Goal: Task Accomplishment & Management: Manage account settings

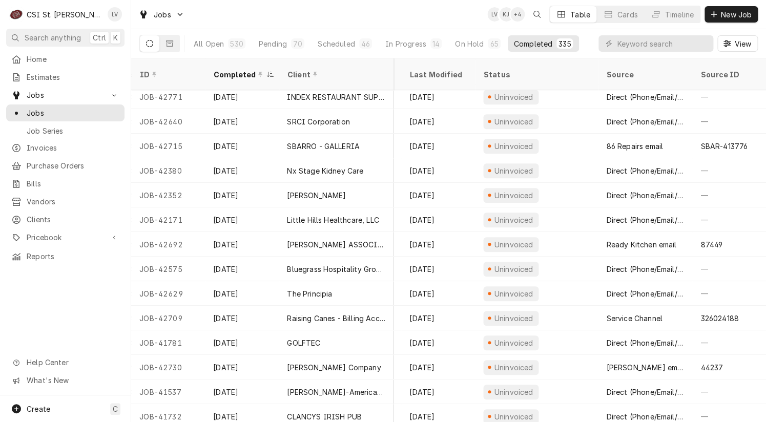
scroll to position [0, 483]
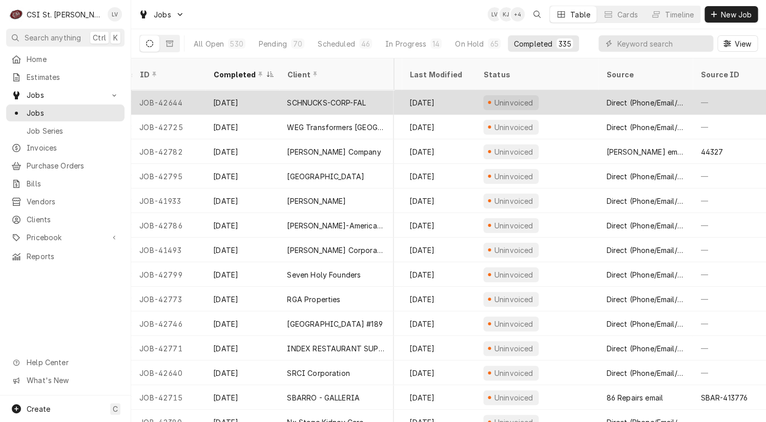
click at [161, 92] on div "JOB-42644" at bounding box center [168, 102] width 74 height 25
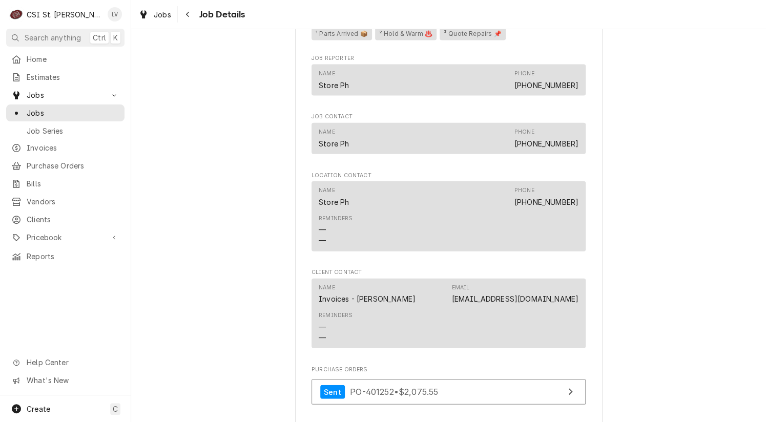
scroll to position [1127, 0]
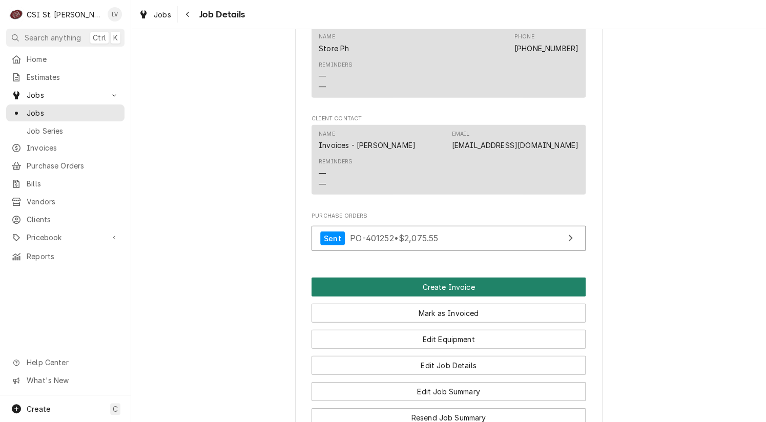
click at [447, 278] on button "Create Invoice" at bounding box center [448, 287] width 274 height 19
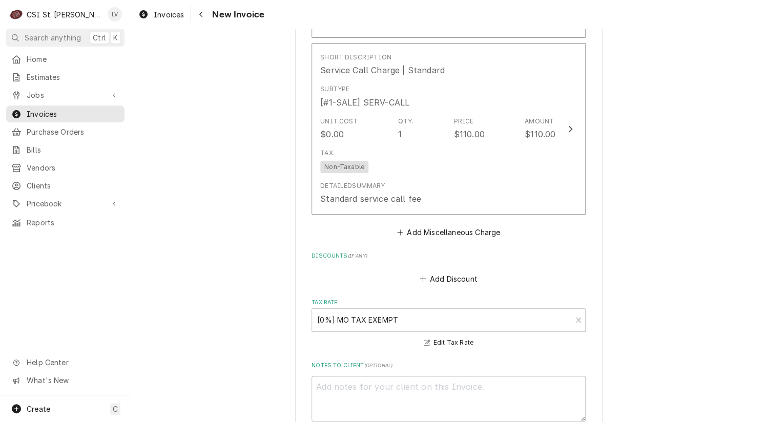
scroll to position [3317, 0]
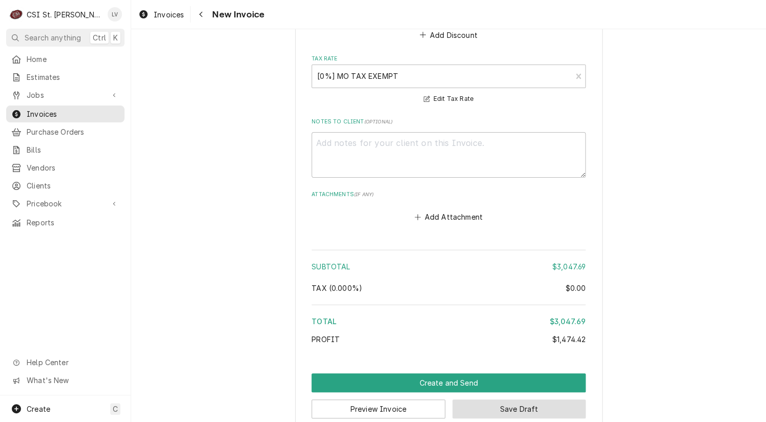
click at [518, 399] on button "Save Draft" at bounding box center [519, 408] width 134 height 19
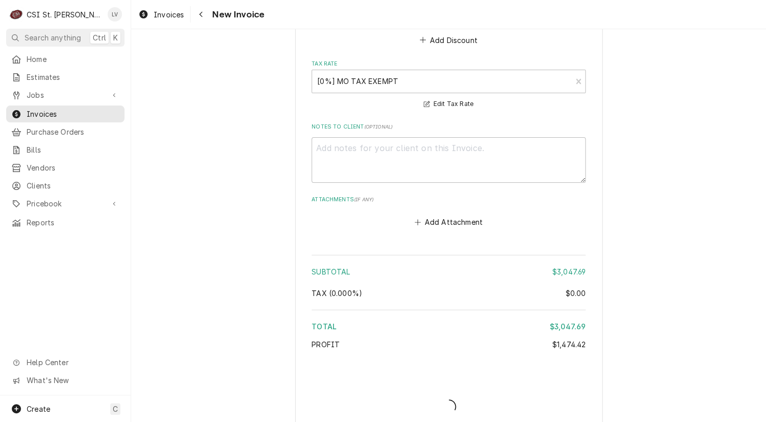
type textarea "x"
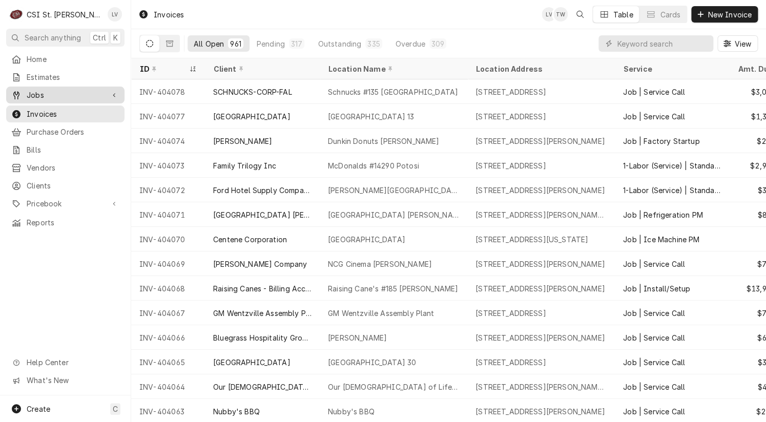
click at [36, 92] on span "Jobs" at bounding box center [65, 95] width 77 height 11
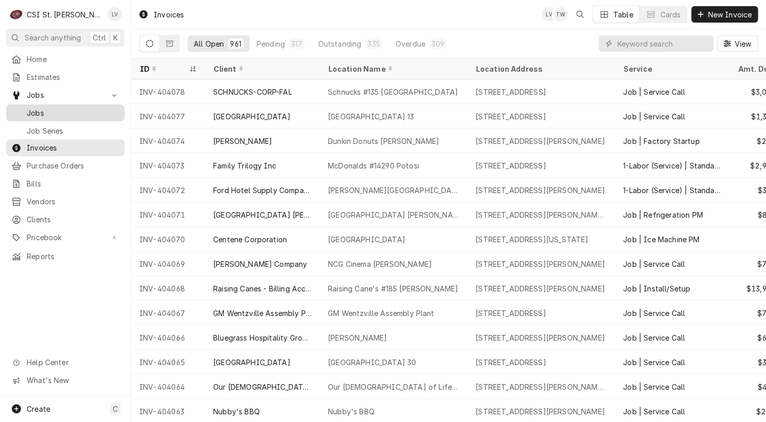
click at [38, 108] on span "Jobs" at bounding box center [73, 113] width 93 height 11
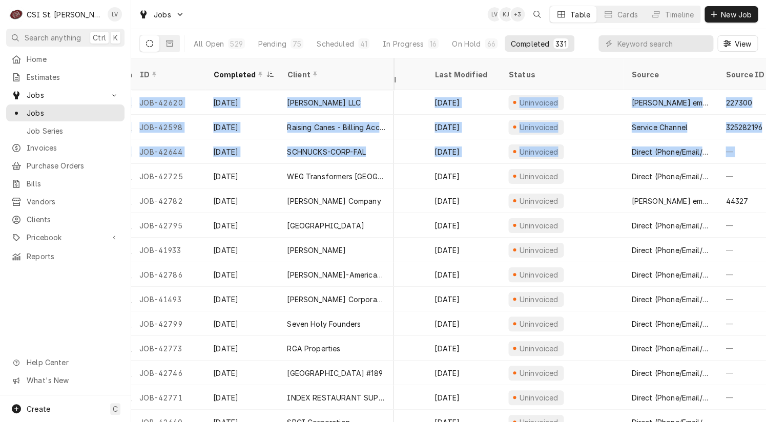
scroll to position [0, 484]
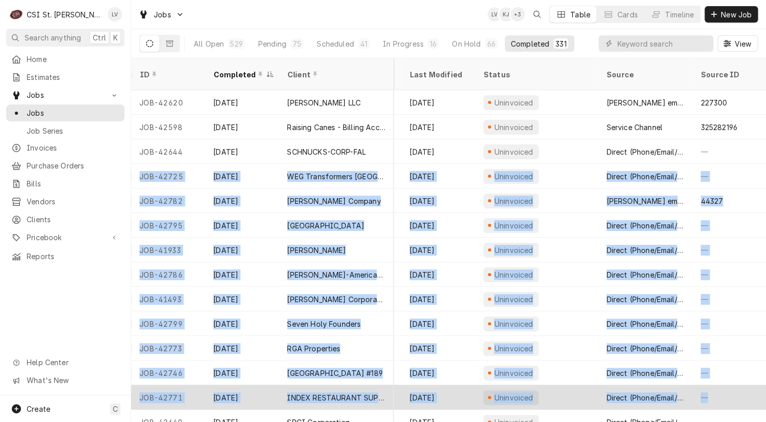
drag, startPoint x: 137, startPoint y: 160, endPoint x: 753, endPoint y: 387, distance: 656.6
copy tbody "JOB-42725 Sep 22 WEG Transformers USA CG Power Systems 6349 Avantha Dr, Washing…"
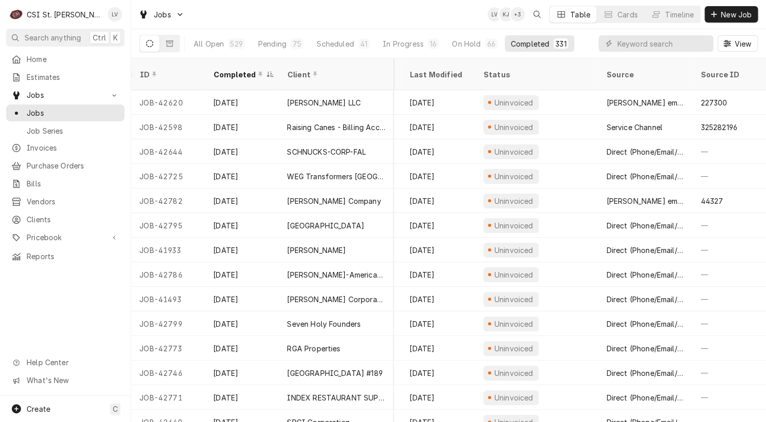
click at [74, 304] on div "Home Estimates Jobs Jobs Job Series Invoices Purchase Orders Bills Vendors Clie…" at bounding box center [65, 223] width 131 height 345
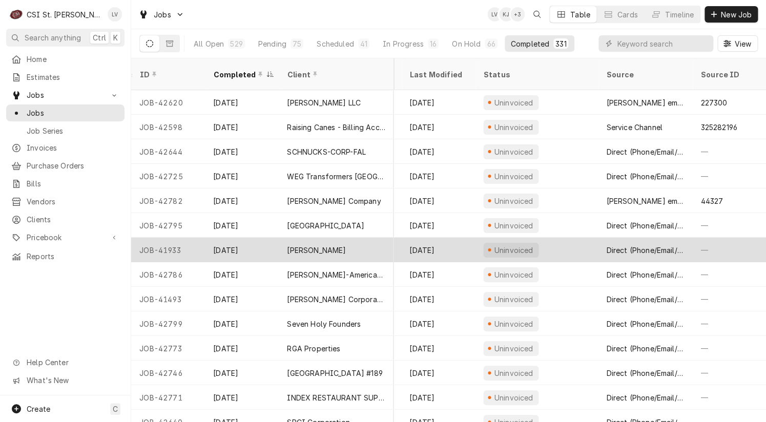
scroll to position [0, 483]
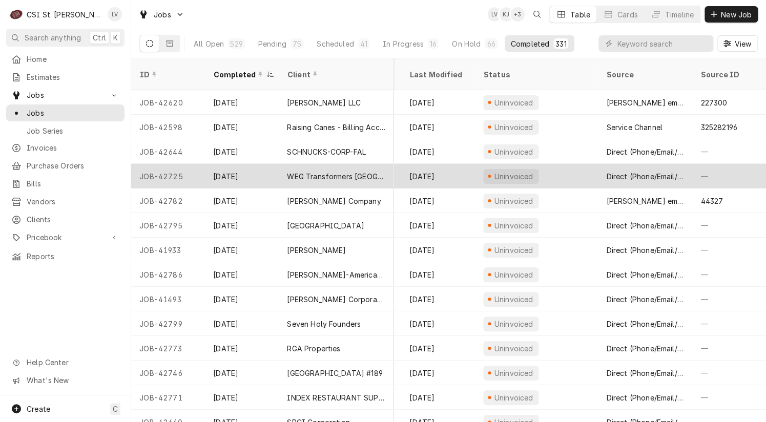
click at [326, 164] on div "WEG Transformers USA" at bounding box center [336, 176] width 115 height 25
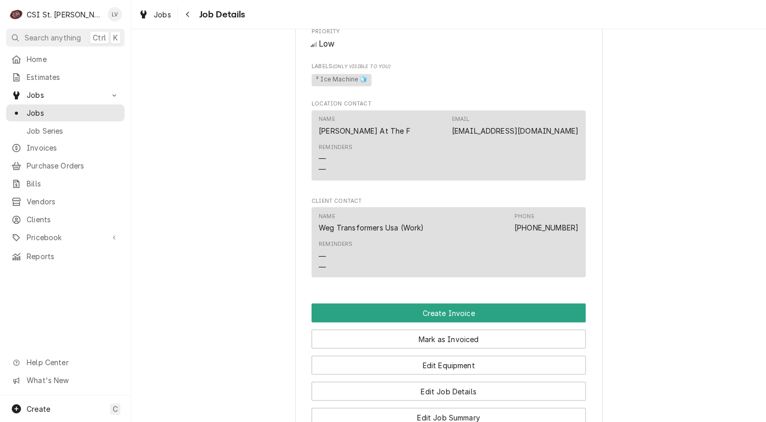
scroll to position [768, 0]
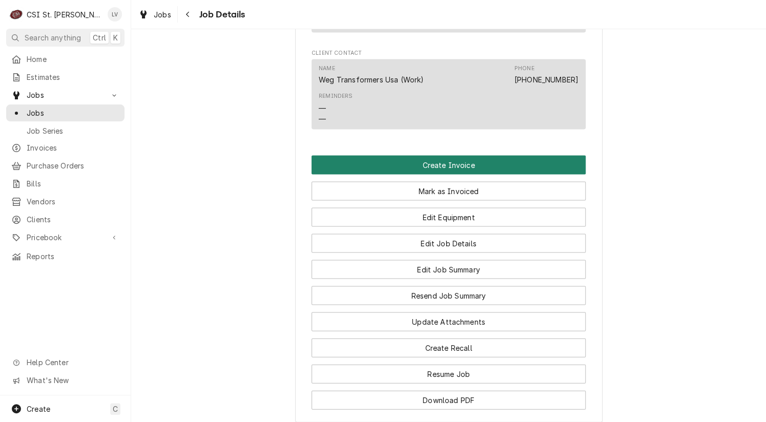
click at [490, 174] on button "Create Invoice" at bounding box center [448, 164] width 274 height 19
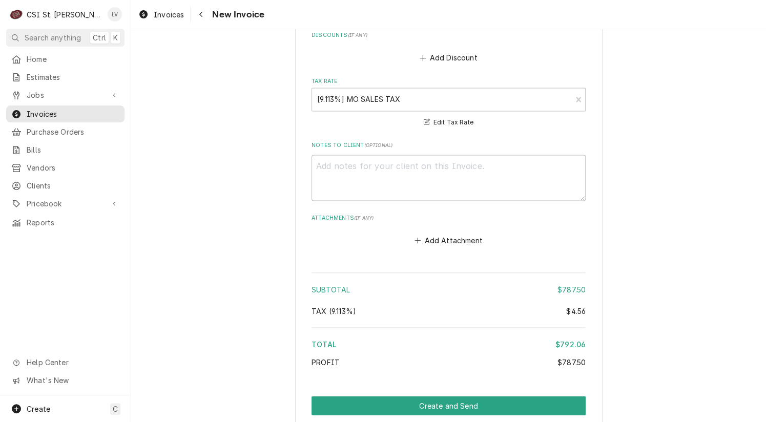
scroll to position [2484, 0]
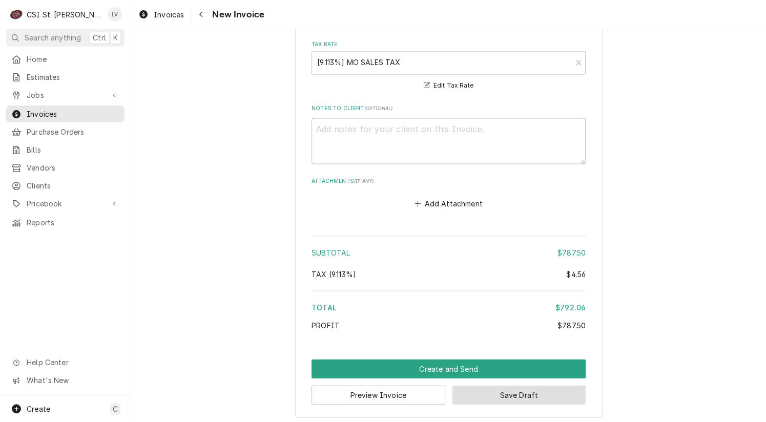
click at [528, 390] on button "Save Draft" at bounding box center [519, 394] width 134 height 19
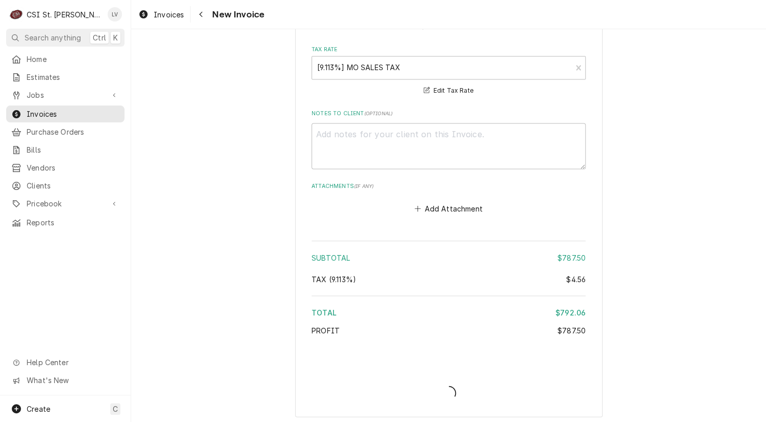
type textarea "x"
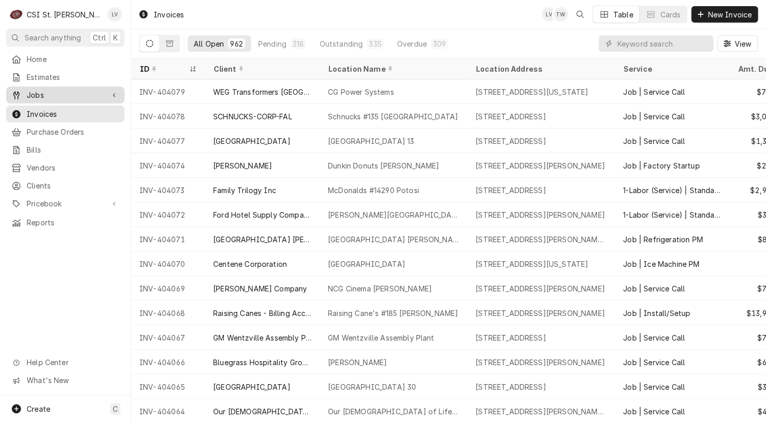
click at [36, 94] on span "Jobs" at bounding box center [65, 95] width 77 height 11
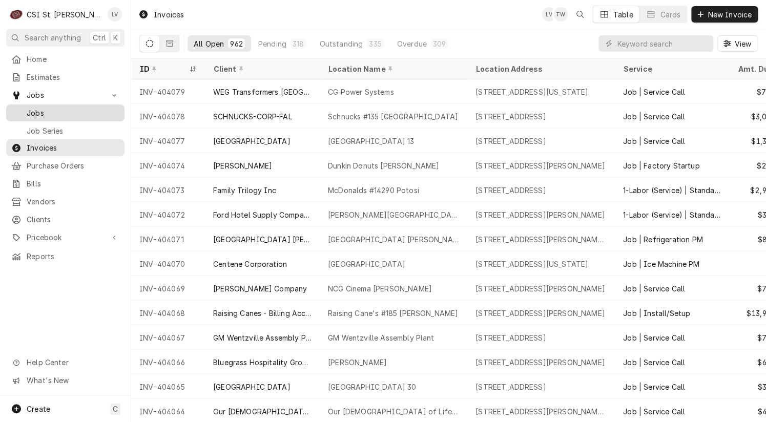
click at [43, 111] on span "Jobs" at bounding box center [73, 113] width 93 height 11
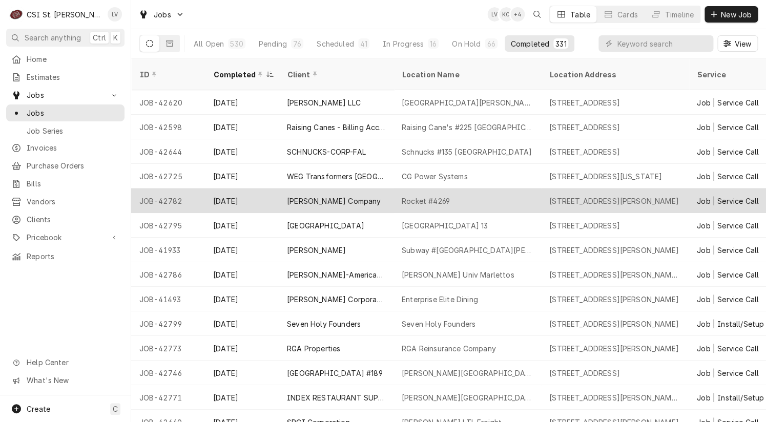
click at [351, 188] on div "[PERSON_NAME] Company" at bounding box center [336, 200] width 115 height 25
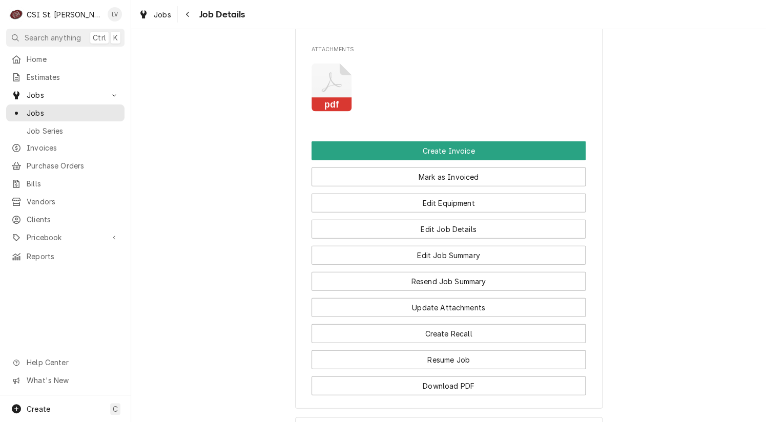
scroll to position [973, 0]
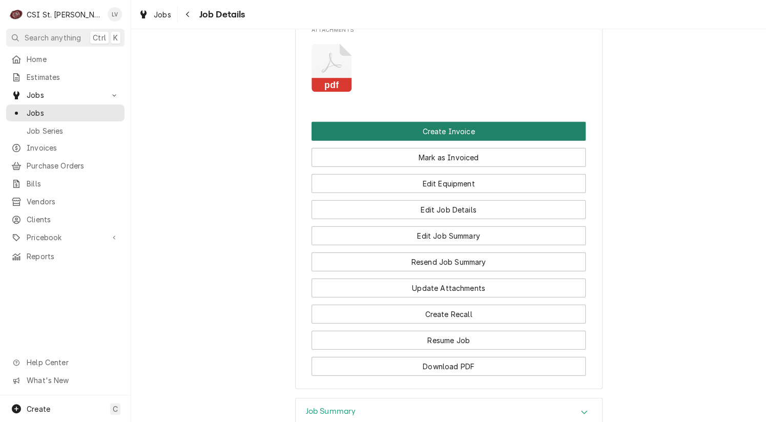
click at [446, 122] on button "Create Invoice" at bounding box center [448, 131] width 274 height 19
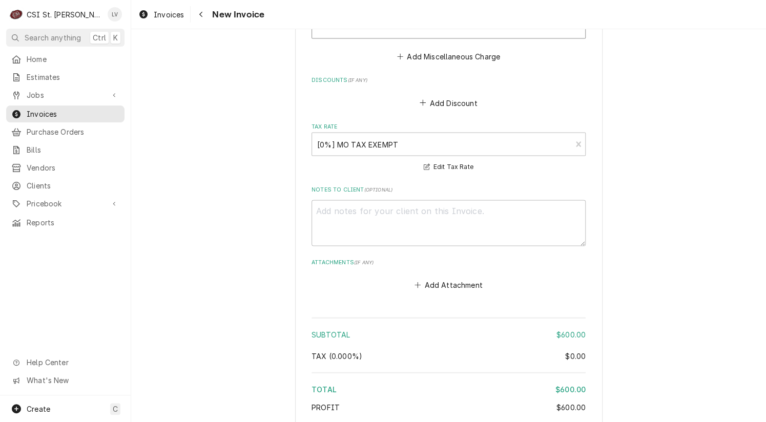
scroll to position [2586, 0]
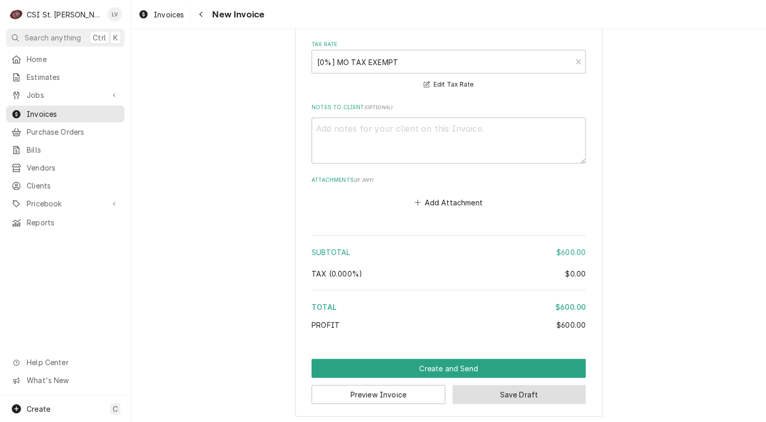
click at [546, 393] on button "Save Draft" at bounding box center [519, 394] width 134 height 19
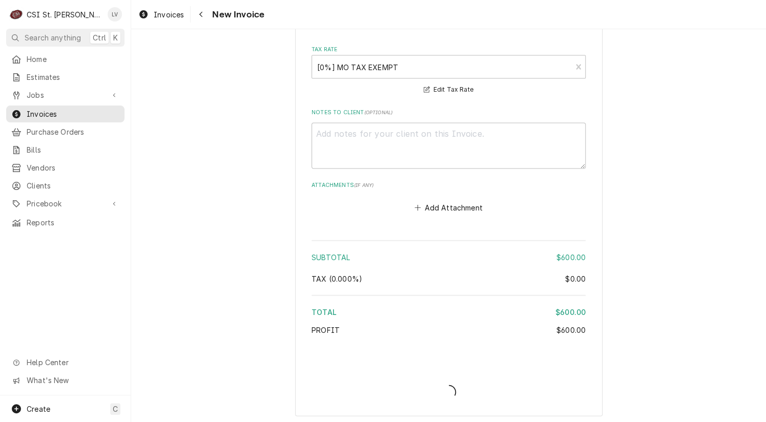
type textarea "x"
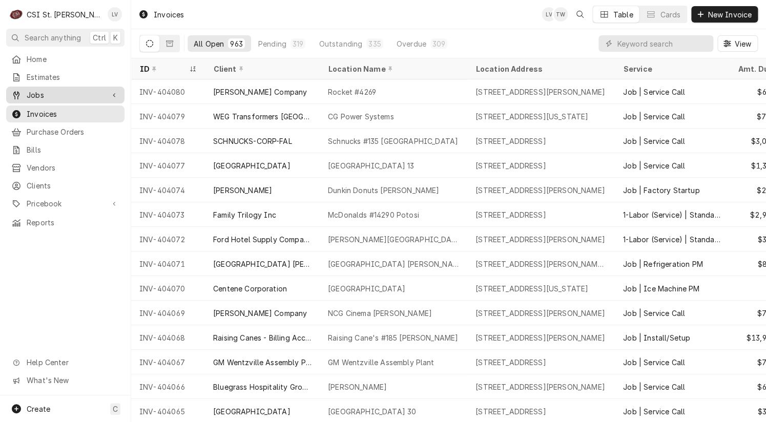
click at [37, 92] on span "Jobs" at bounding box center [65, 95] width 77 height 11
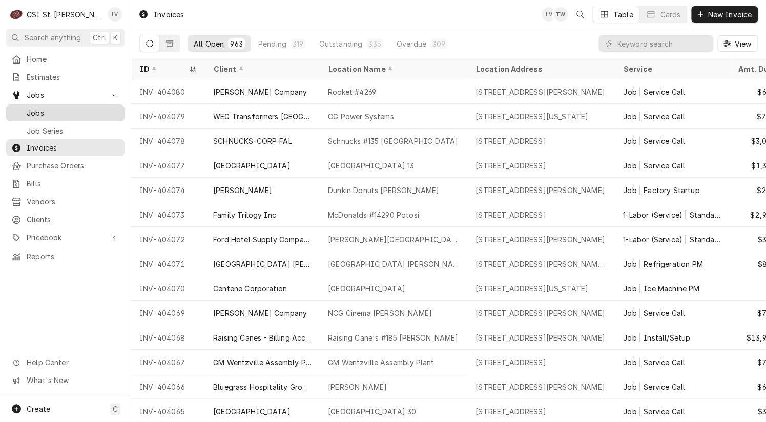
click at [45, 108] on span "Jobs" at bounding box center [73, 113] width 93 height 11
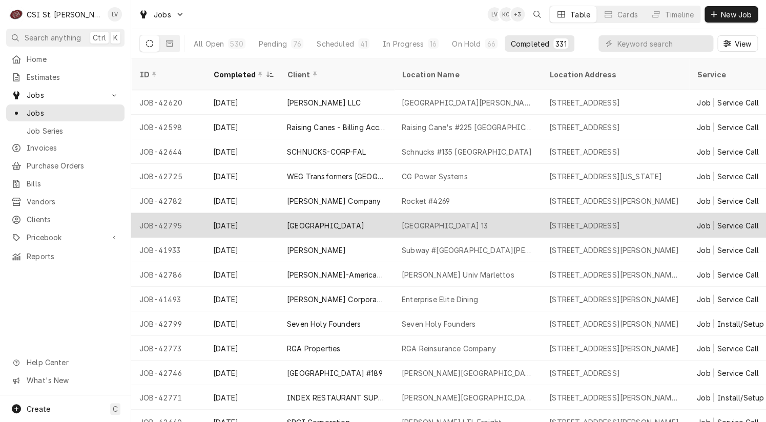
click at [311, 220] on div "[GEOGRAPHIC_DATA]" at bounding box center [325, 225] width 77 height 11
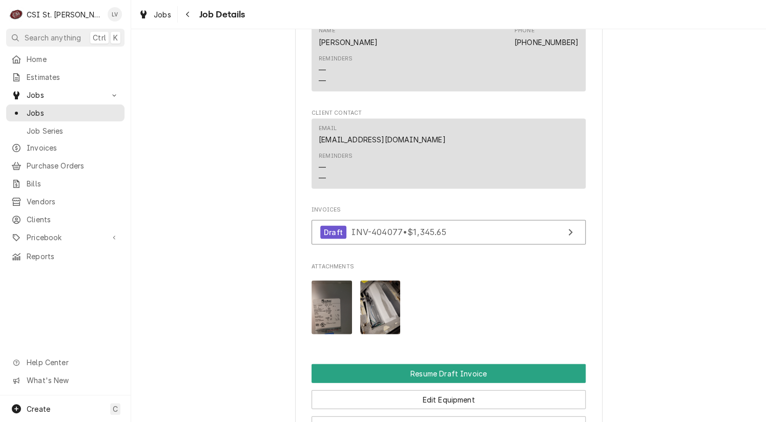
scroll to position [768, 0]
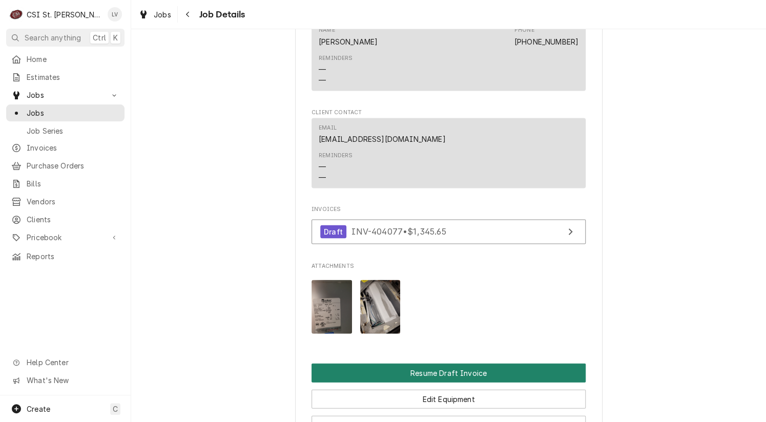
click at [465, 382] on button "Resume Draft Invoice" at bounding box center [448, 372] width 274 height 19
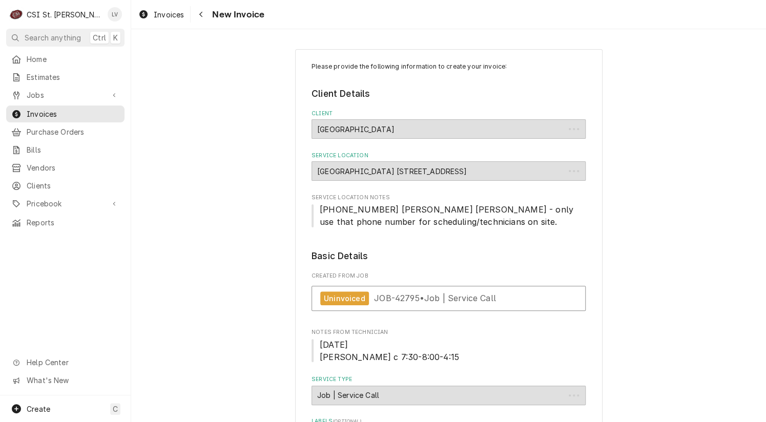
type textarea "x"
click at [143, 17] on icon "Dynamic Content Wrapper" at bounding box center [143, 14] width 8 height 8
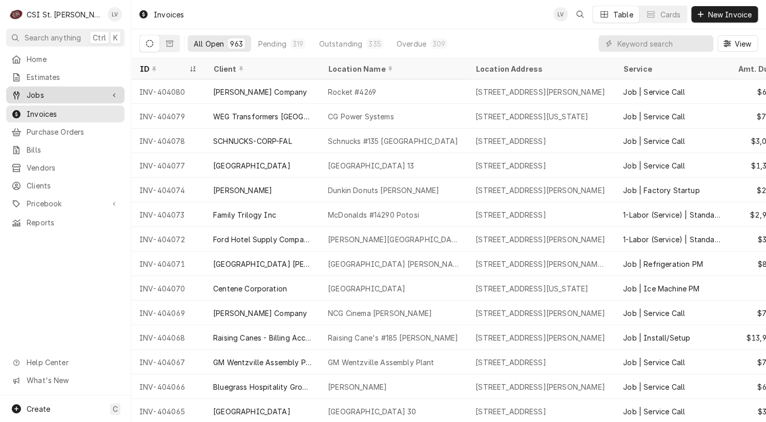
click at [51, 91] on span "Jobs" at bounding box center [65, 95] width 77 height 11
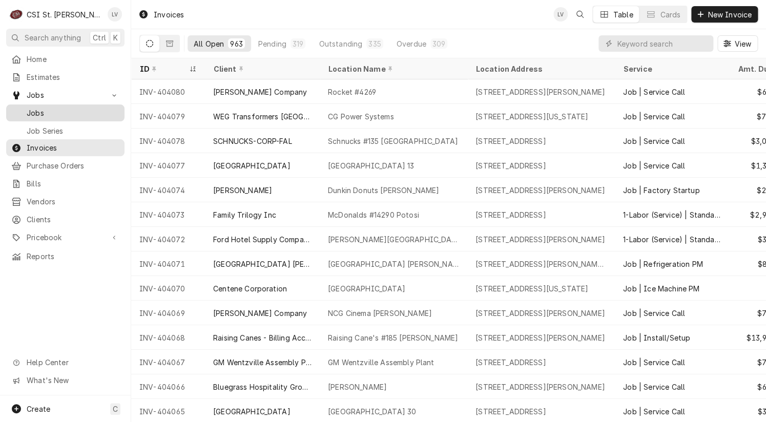
click at [52, 112] on span "Jobs" at bounding box center [73, 113] width 93 height 11
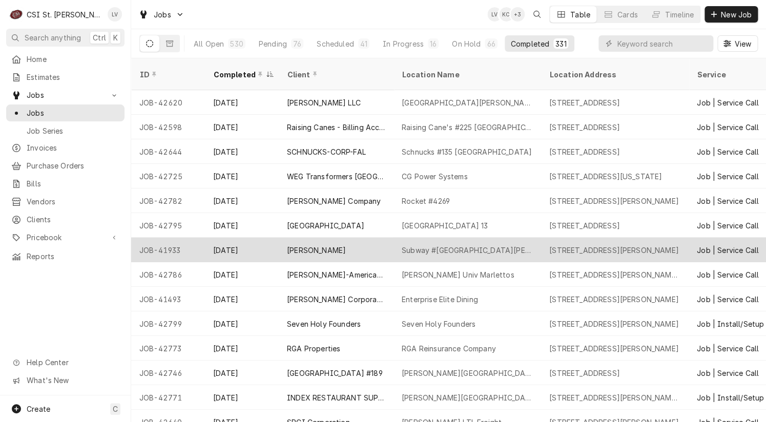
click at [236, 238] on div "Sep 22" at bounding box center [242, 250] width 74 height 25
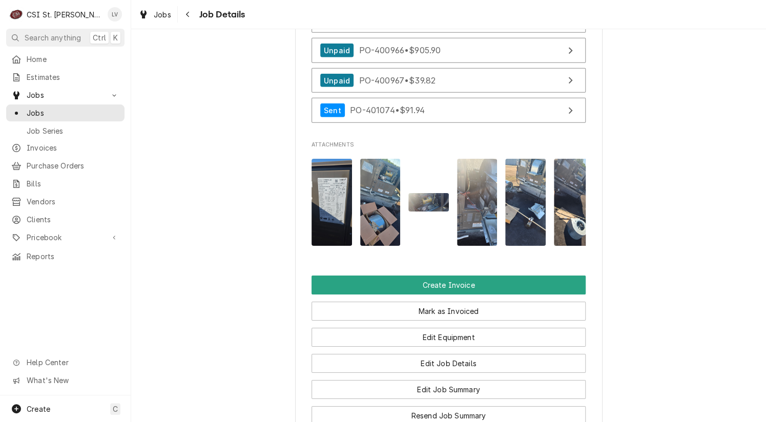
scroll to position [1434, 0]
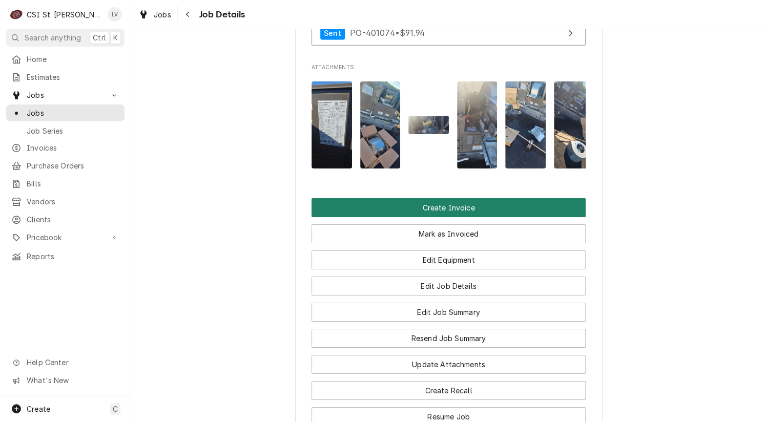
click at [421, 215] on button "Create Invoice" at bounding box center [448, 207] width 274 height 19
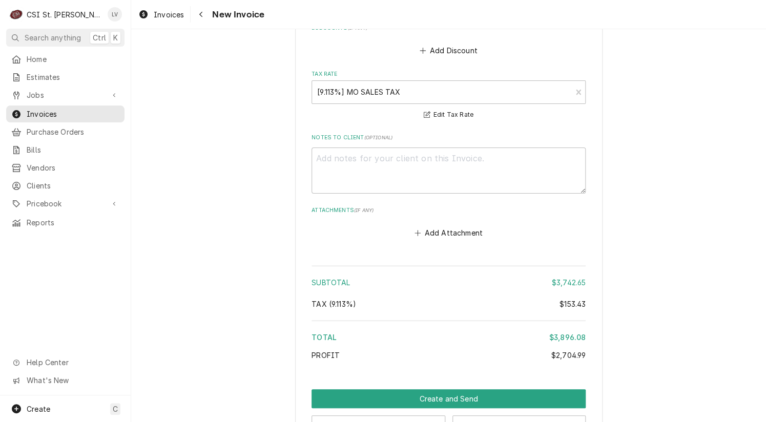
scroll to position [4484, 0]
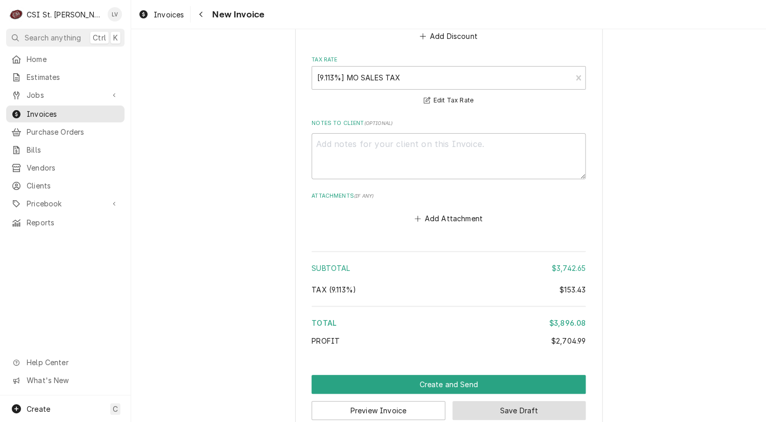
click at [510, 401] on button "Save Draft" at bounding box center [519, 410] width 134 height 19
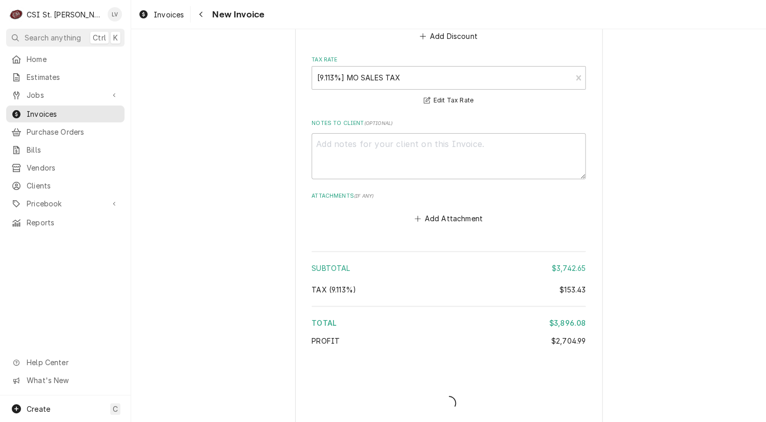
scroll to position [4479, 0]
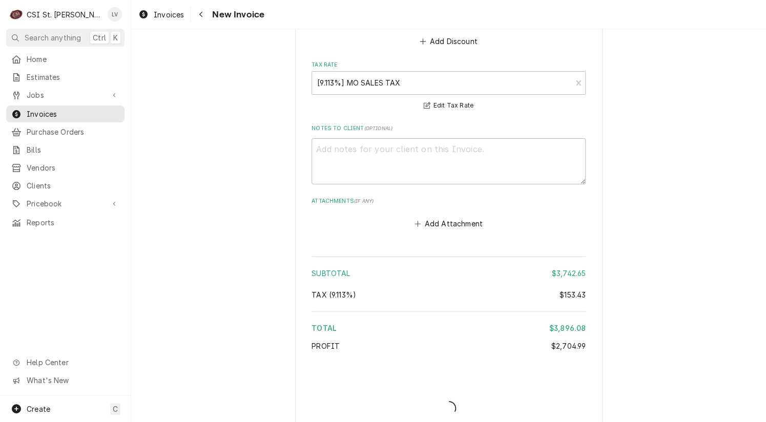
type textarea "x"
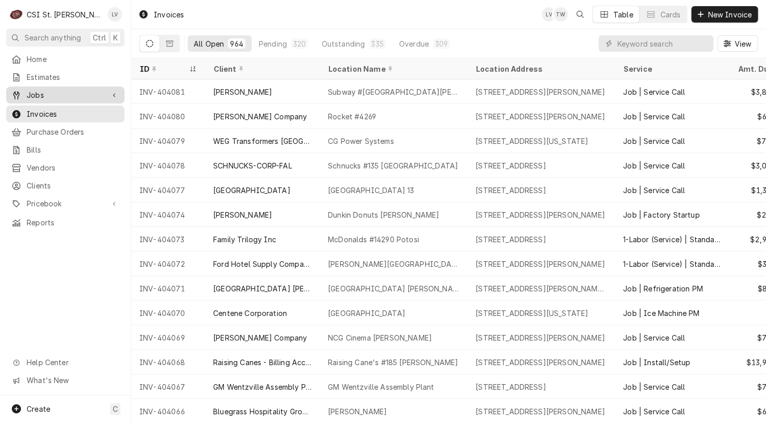
click at [36, 94] on span "Jobs" at bounding box center [65, 95] width 77 height 11
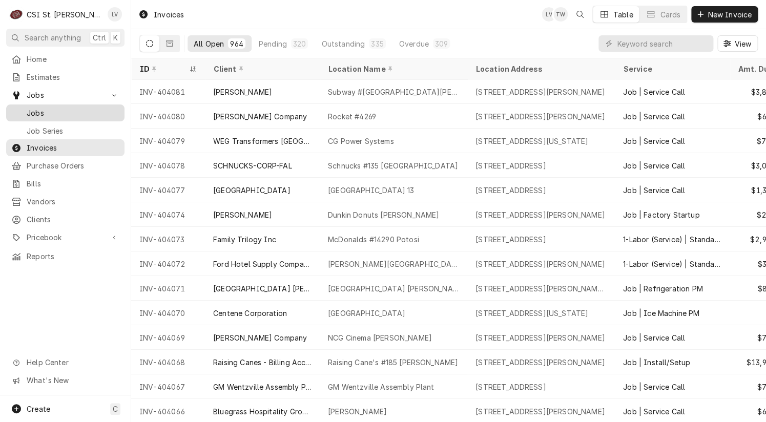
click at [40, 108] on span "Jobs" at bounding box center [73, 113] width 93 height 11
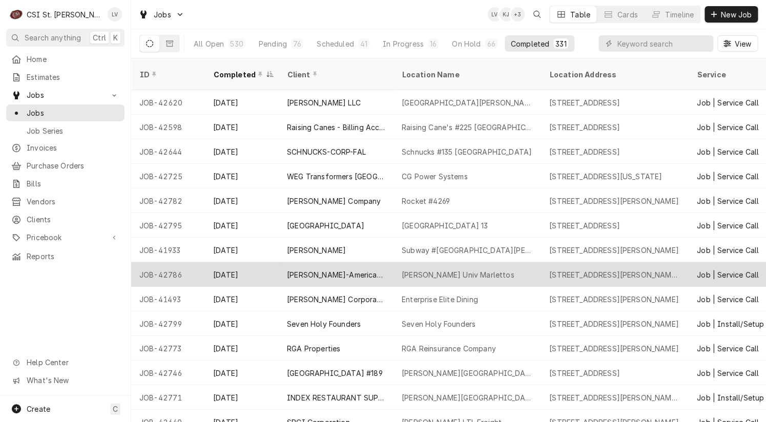
click at [348, 269] on div "[PERSON_NAME]-American Dining Creations" at bounding box center [336, 274] width 98 height 11
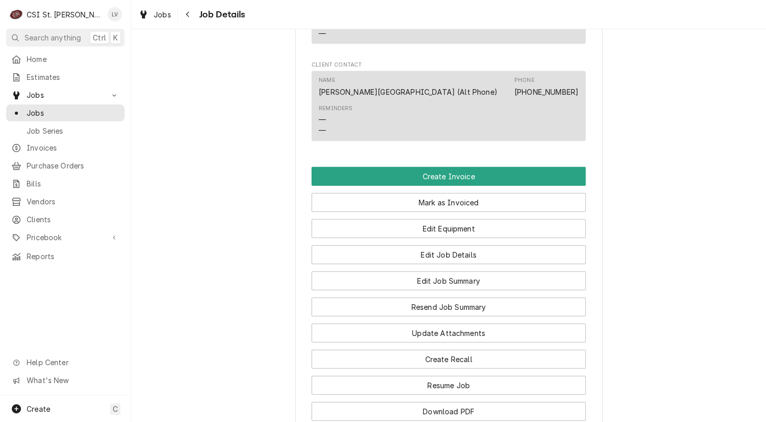
scroll to position [973, 0]
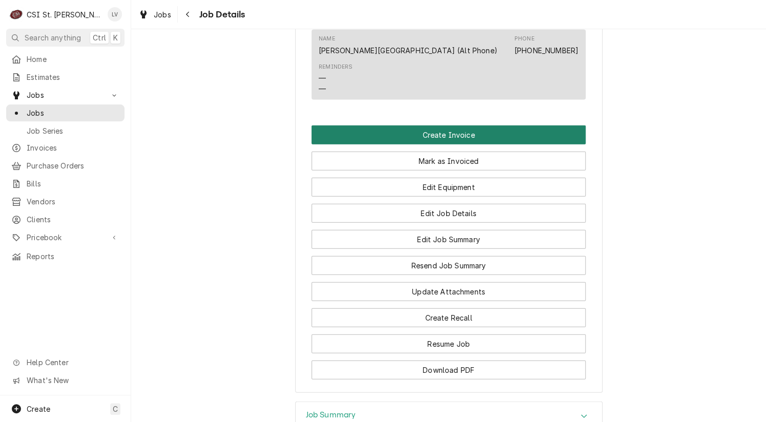
click at [458, 125] on button "Create Invoice" at bounding box center [448, 134] width 274 height 19
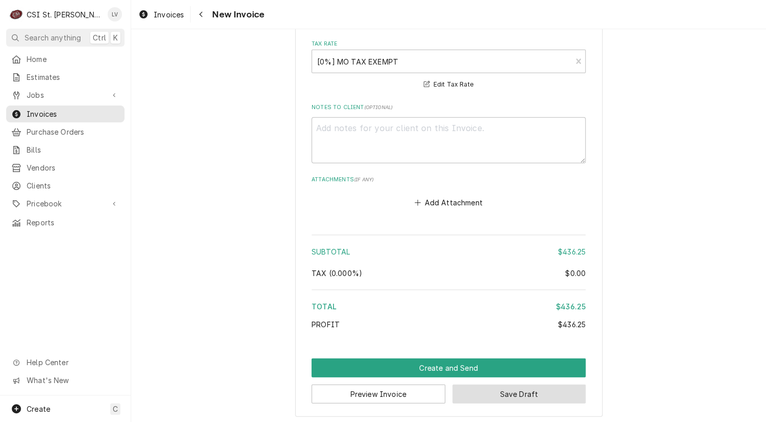
click at [516, 393] on button "Save Draft" at bounding box center [519, 394] width 134 height 19
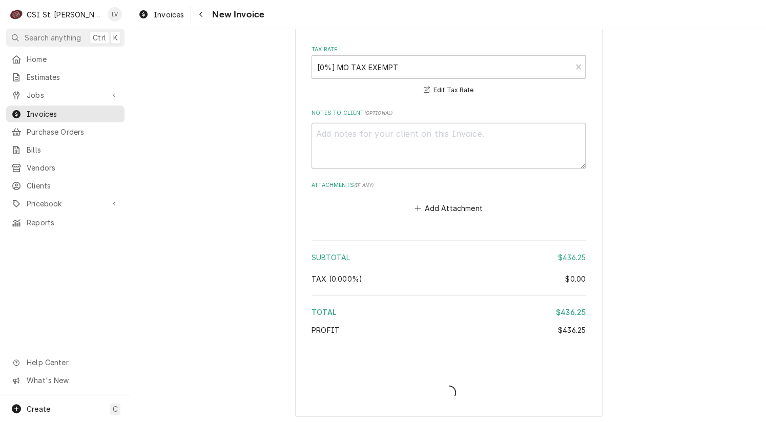
type textarea "x"
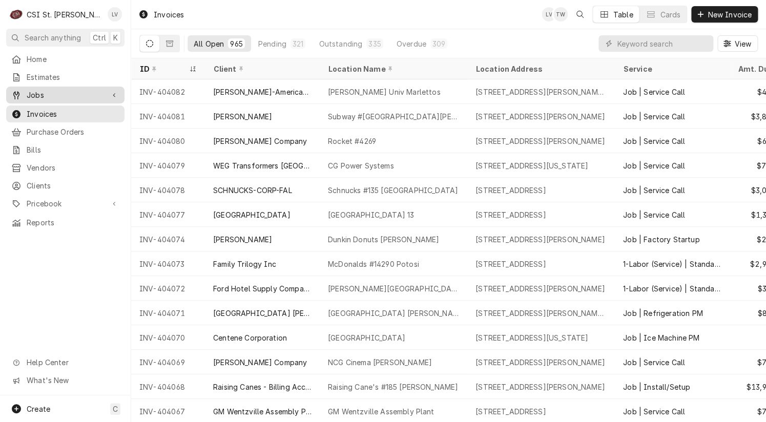
click at [18, 94] on icon "Dynamic Content Wrapper" at bounding box center [16, 95] width 6 height 8
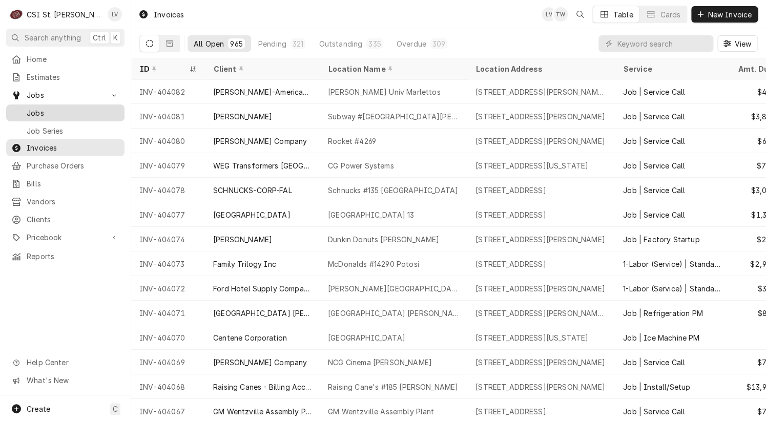
click at [27, 110] on div "Jobs" at bounding box center [65, 113] width 108 height 11
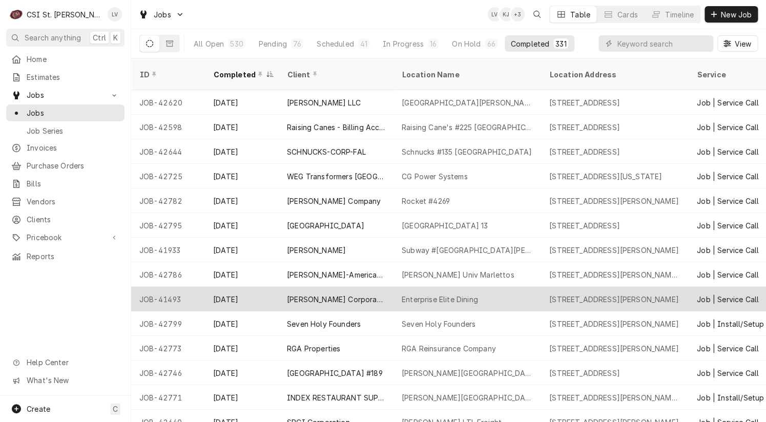
click at [326, 294] on div "[PERSON_NAME] Corporate Park, LLC" at bounding box center [336, 299] width 98 height 11
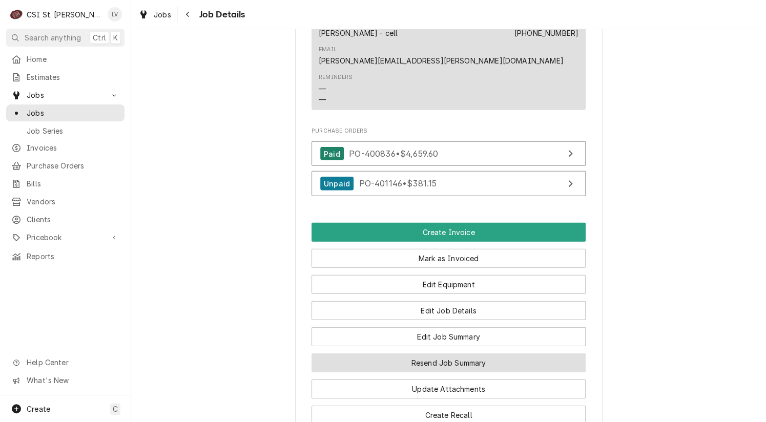
scroll to position [1178, 0]
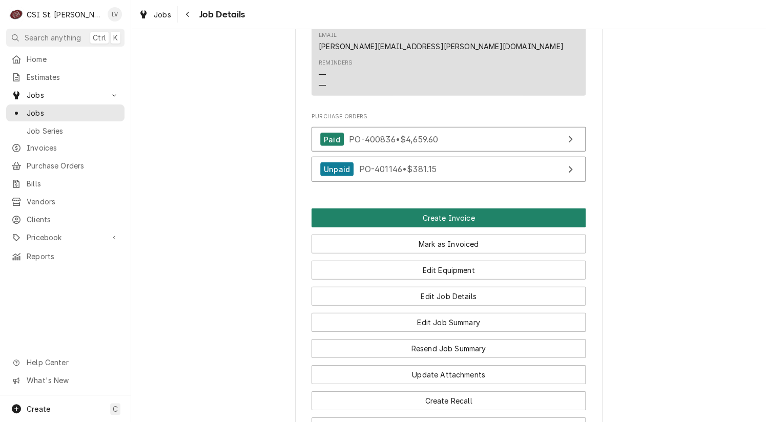
click at [446, 208] on button "Create Invoice" at bounding box center [448, 217] width 274 height 19
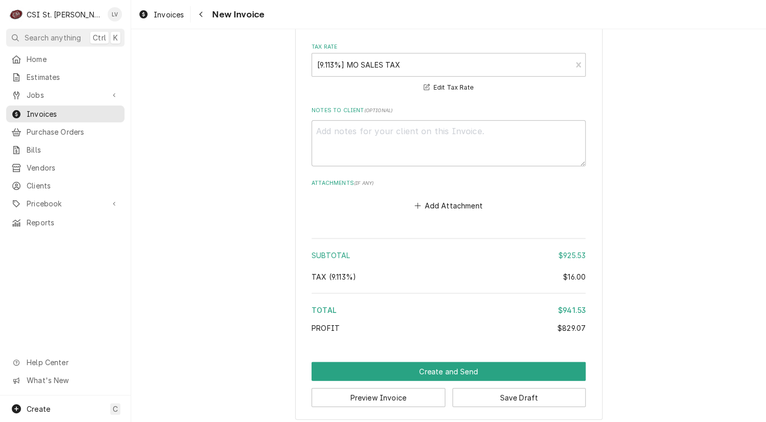
scroll to position [2707, 0]
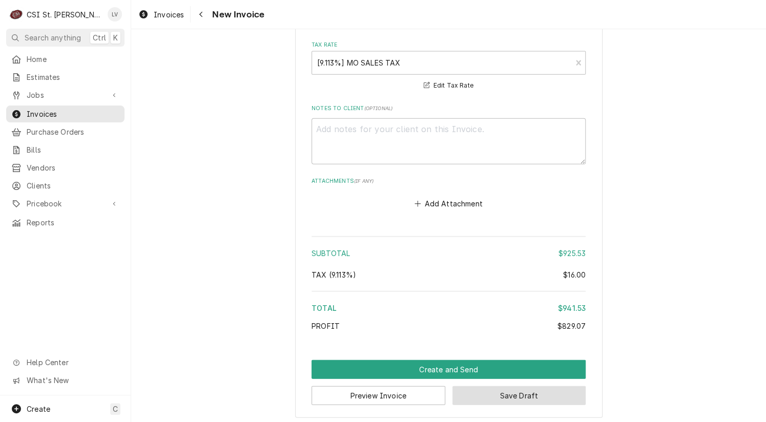
click at [529, 395] on button "Save Draft" at bounding box center [519, 395] width 134 height 19
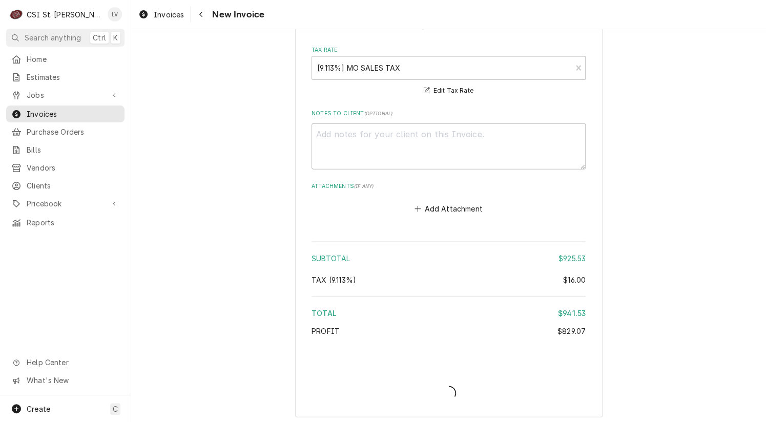
type textarea "x"
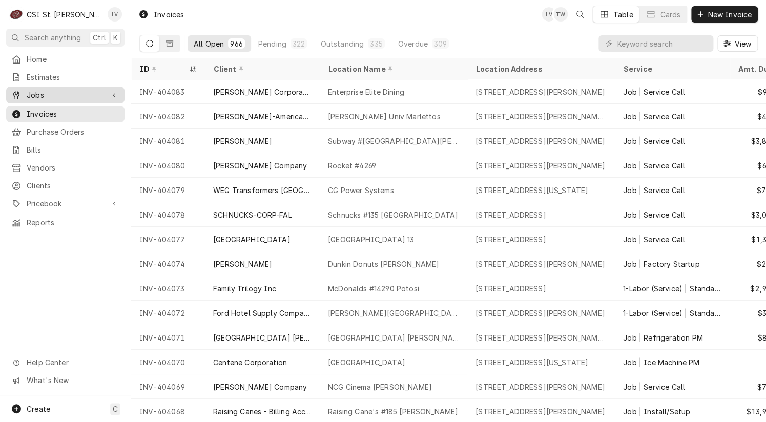
click at [45, 90] on span "Jobs" at bounding box center [65, 95] width 77 height 11
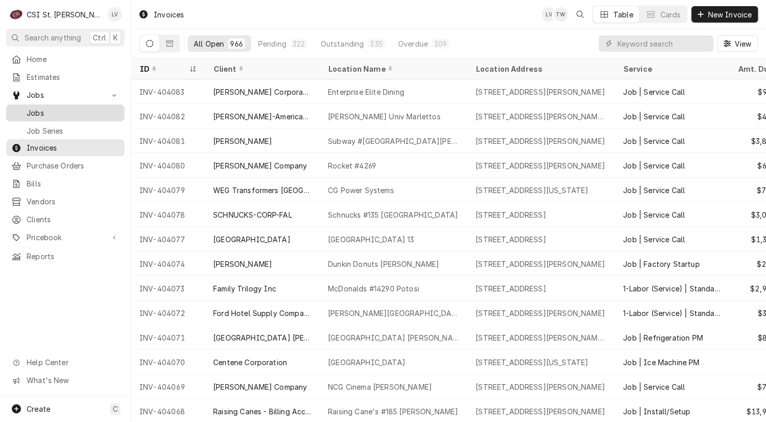
click at [55, 114] on span "Jobs" at bounding box center [73, 113] width 93 height 11
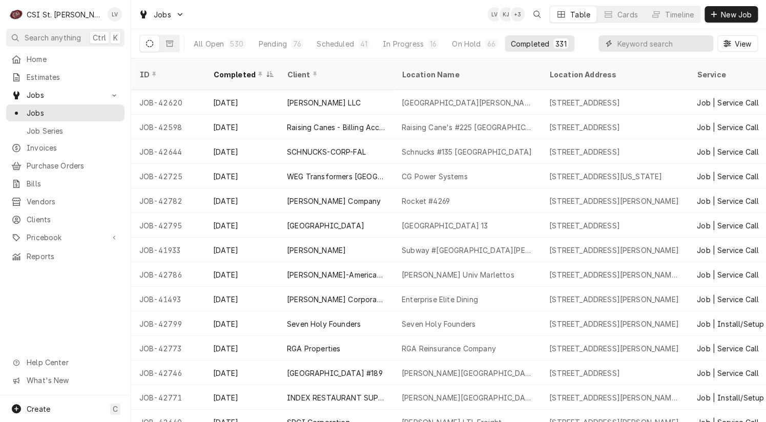
click at [635, 40] on input "Dynamic Content Wrapper" at bounding box center [662, 43] width 91 height 16
type input "42799"
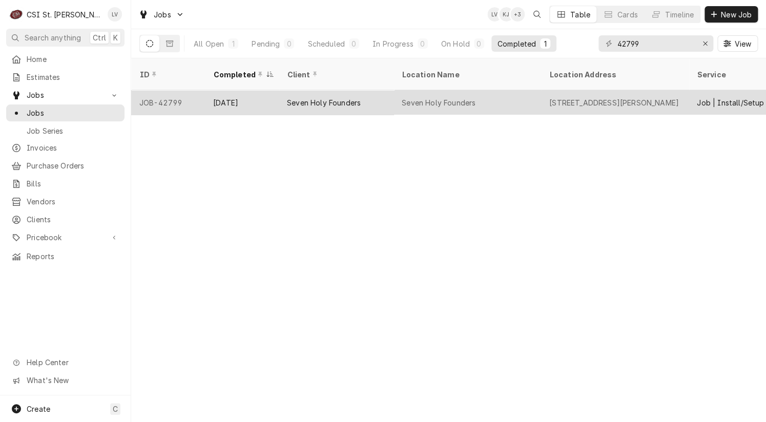
click at [283, 96] on div "Seven Holy Founders" at bounding box center [336, 102] width 115 height 25
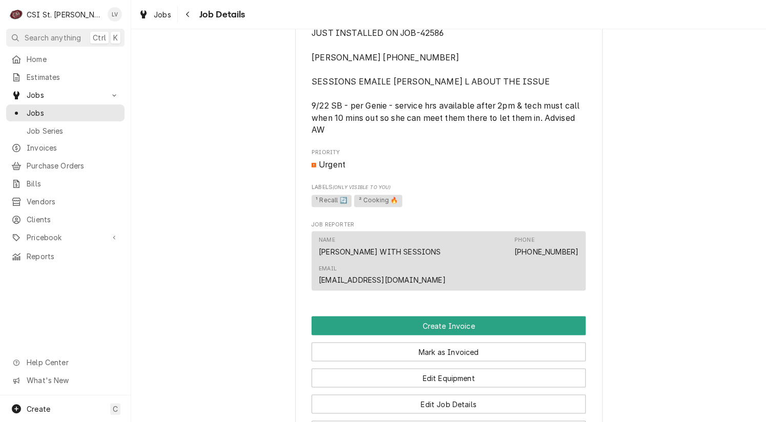
scroll to position [615, 0]
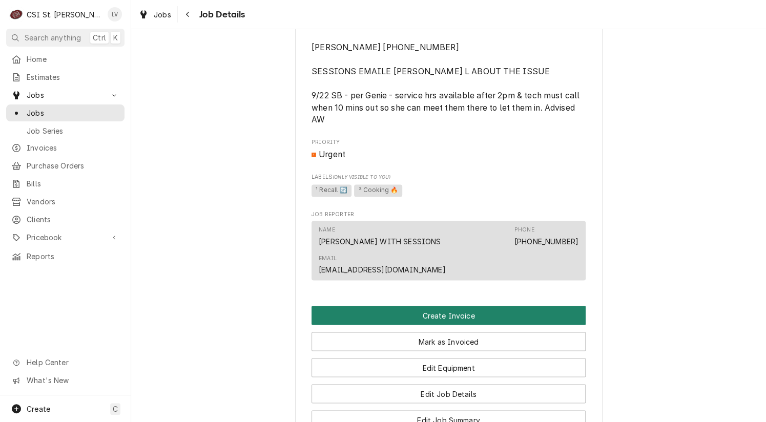
click at [379, 324] on button "Create Invoice" at bounding box center [448, 315] width 274 height 19
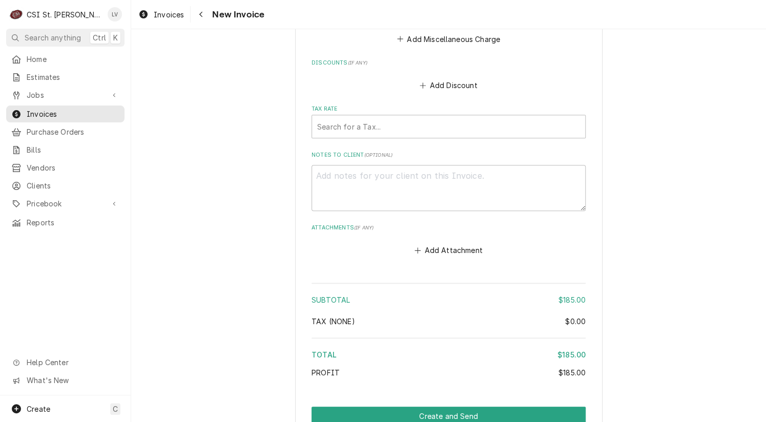
scroll to position [1956, 0]
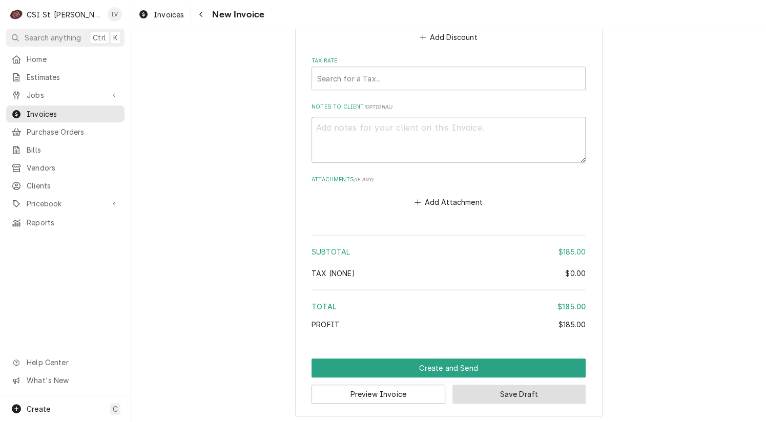
click at [519, 393] on button "Save Draft" at bounding box center [519, 394] width 134 height 19
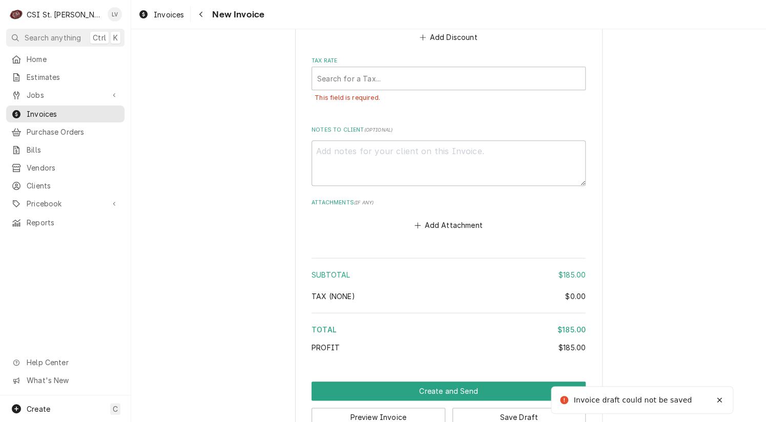
scroll to position [1803, 0]
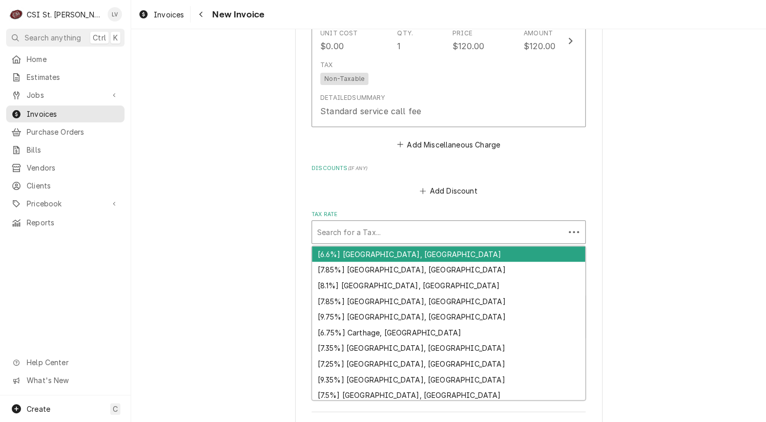
click at [408, 233] on div "Tax Rate" at bounding box center [438, 232] width 242 height 18
type textarea "x"
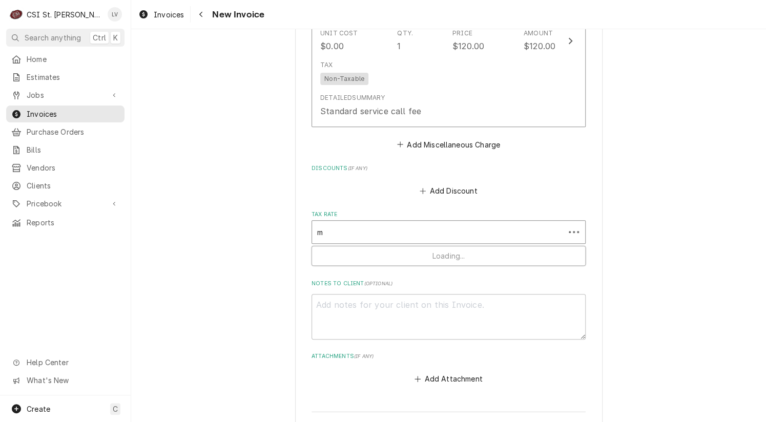
type input "mo"
type textarea "x"
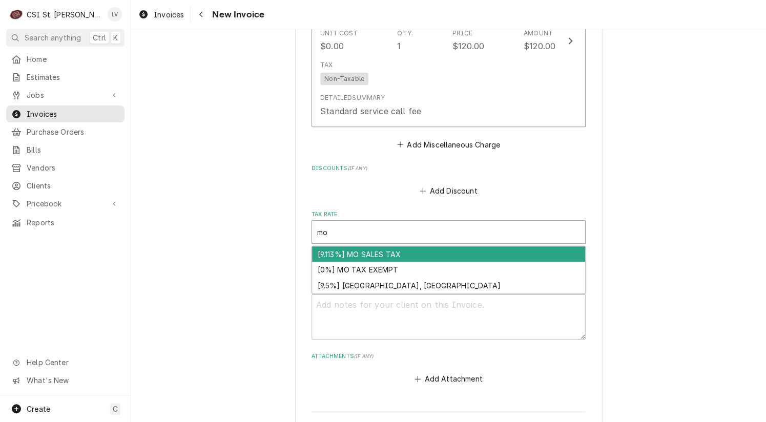
click at [364, 248] on div "[9.113%] MO SALES TAX" at bounding box center [448, 254] width 273 height 16
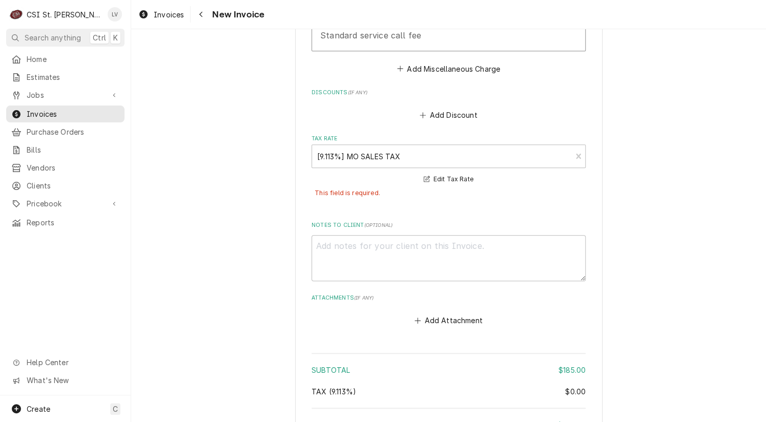
scroll to position [1997, 0]
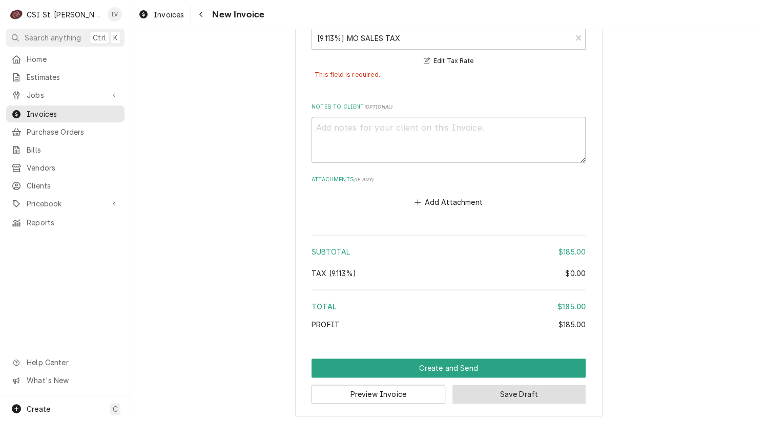
click at [501, 392] on button "Save Draft" at bounding box center [519, 394] width 134 height 19
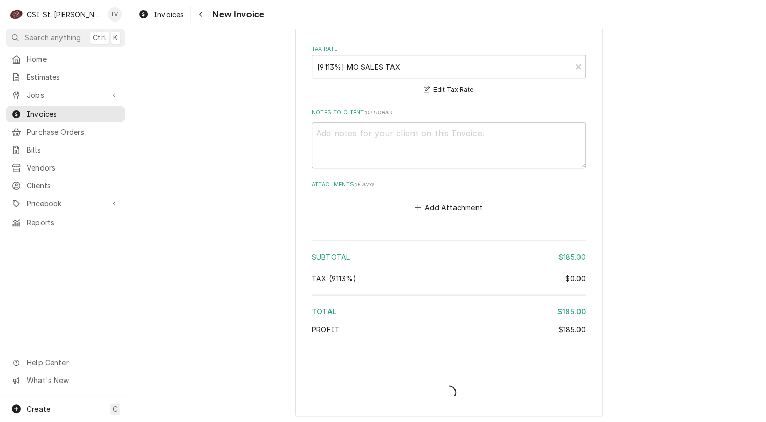
type textarea "x"
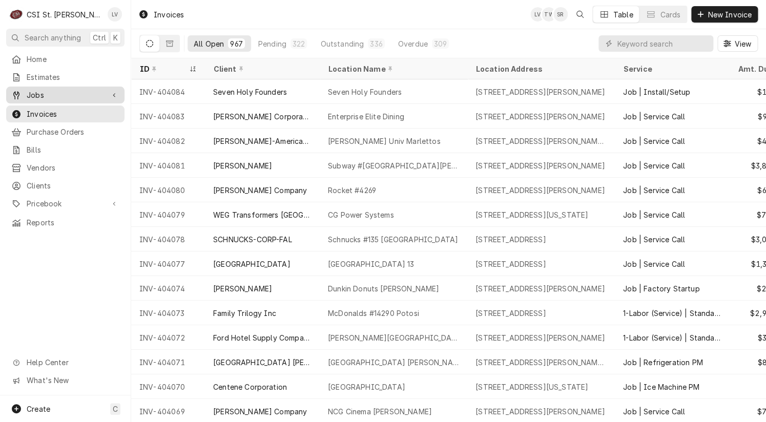
click at [49, 94] on span "Jobs" at bounding box center [65, 95] width 77 height 11
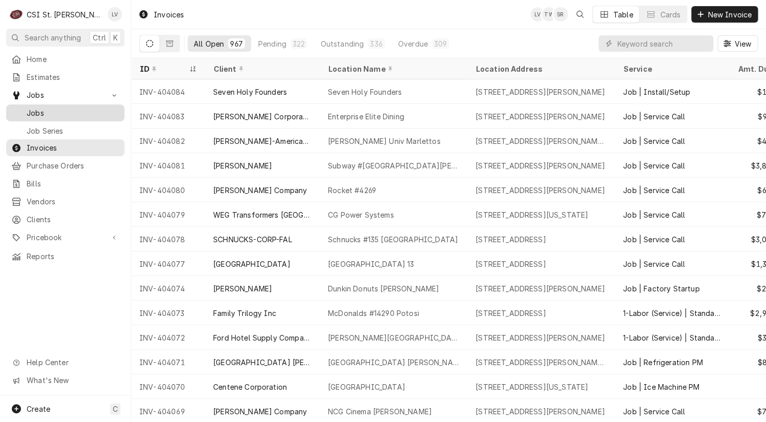
click at [47, 115] on div "Jobs" at bounding box center [65, 113] width 114 height 13
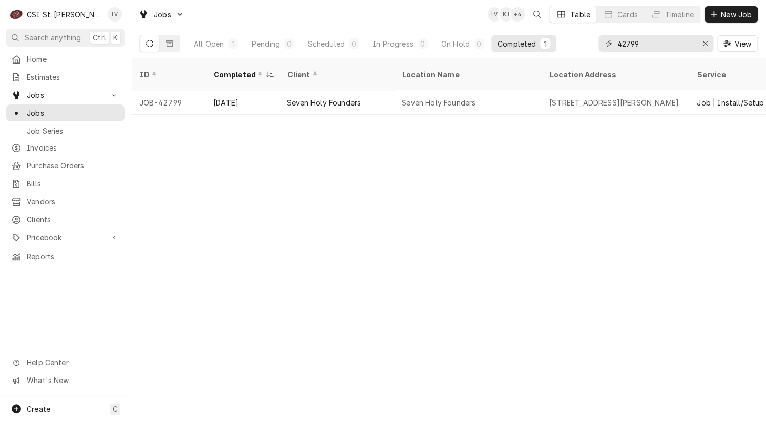
drag, startPoint x: 646, startPoint y: 43, endPoint x: 589, endPoint y: 48, distance: 56.6
click at [589, 48] on div "All Open 1 Pending 0 Scheduled 0 In Progress 0 On Hold 0 Completed 1 42799 View" at bounding box center [448, 43] width 618 height 29
type input "42773"
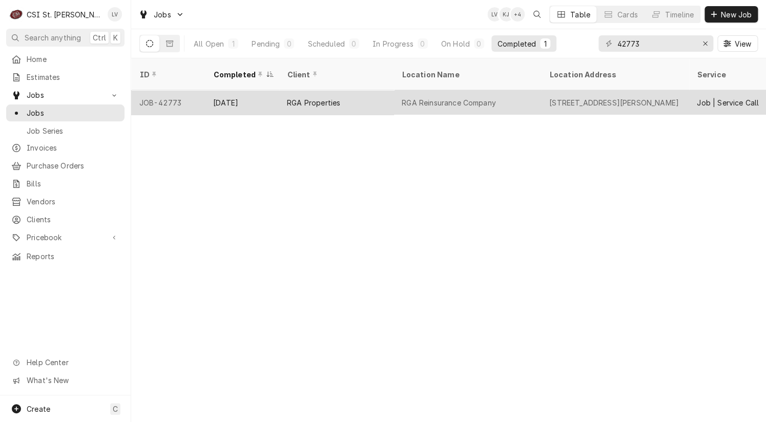
click at [206, 97] on div "[DATE]" at bounding box center [242, 102] width 74 height 25
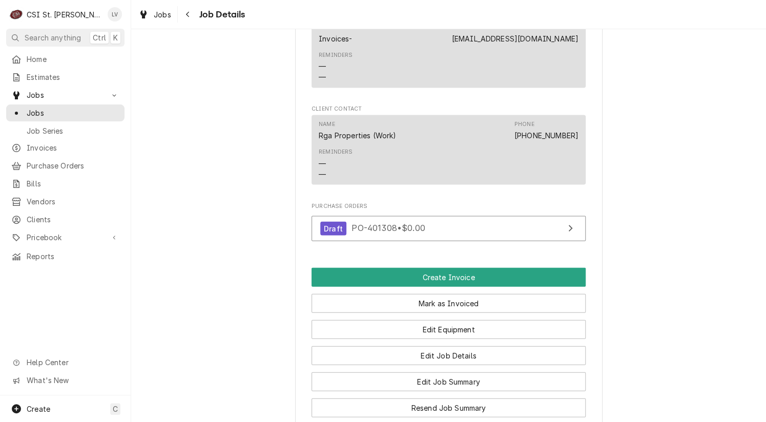
scroll to position [922, 0]
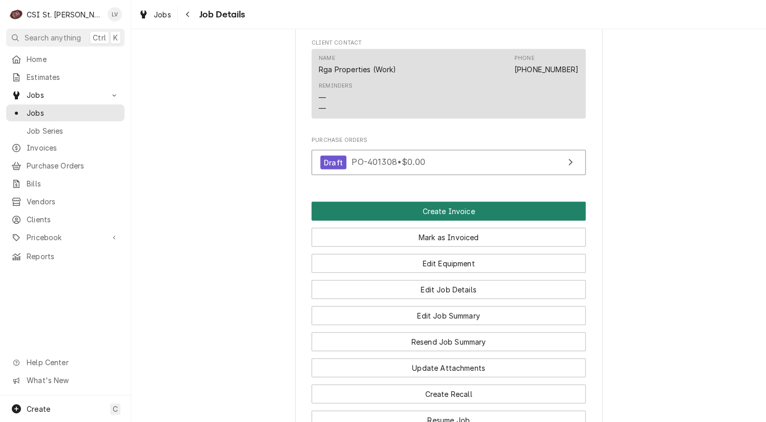
click at [384, 221] on button "Create Invoice" at bounding box center [448, 211] width 274 height 19
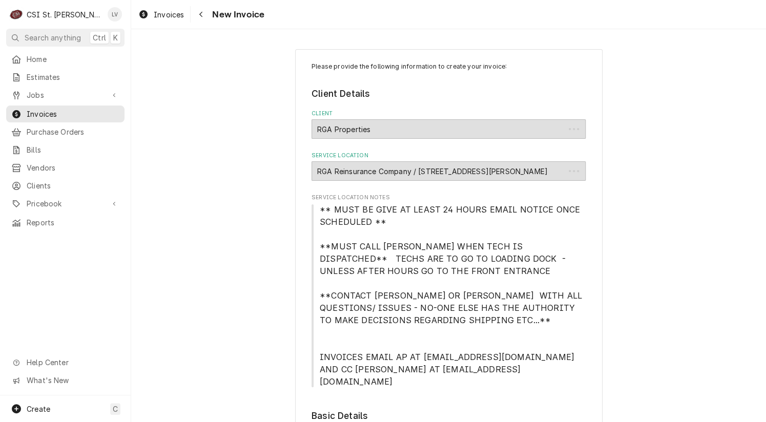
type textarea "x"
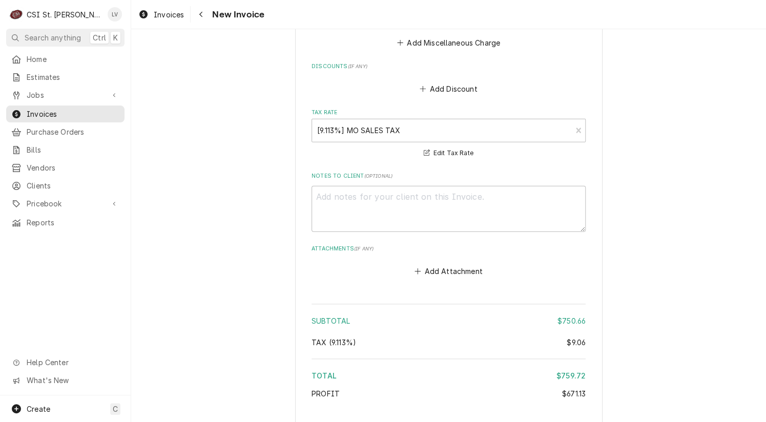
scroll to position [2785, 0]
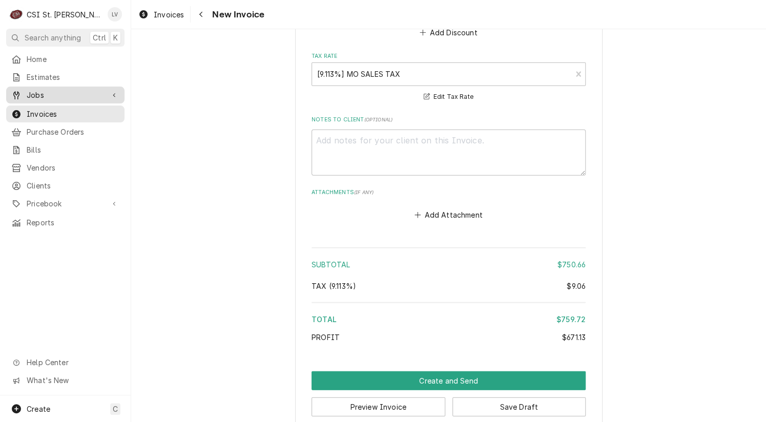
click at [47, 92] on span "Jobs" at bounding box center [65, 95] width 77 height 11
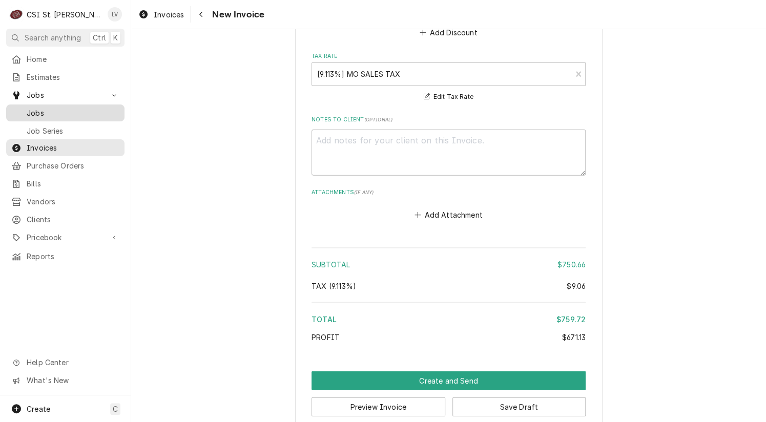
click at [47, 108] on span "Jobs" at bounding box center [73, 113] width 93 height 11
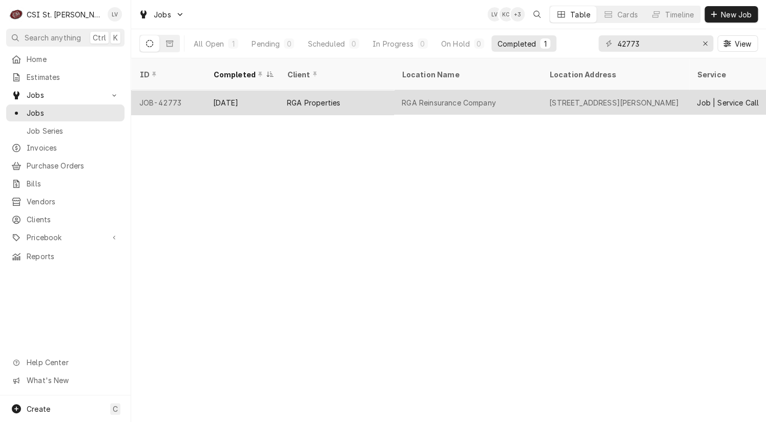
click at [318, 97] on div "RGA Properties" at bounding box center [336, 102] width 115 height 25
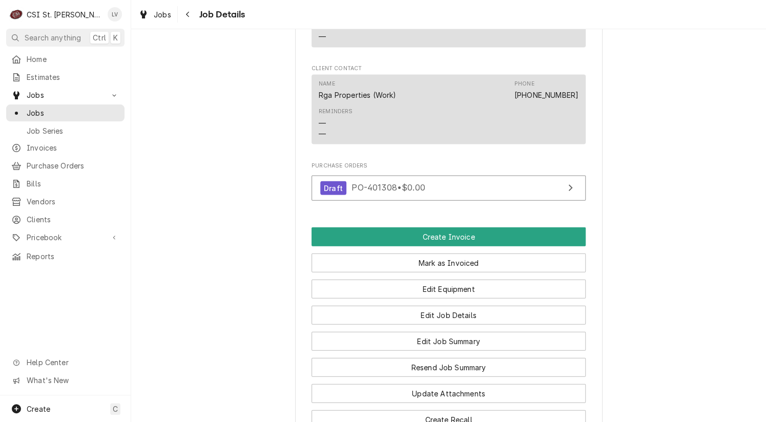
scroll to position [876, 0]
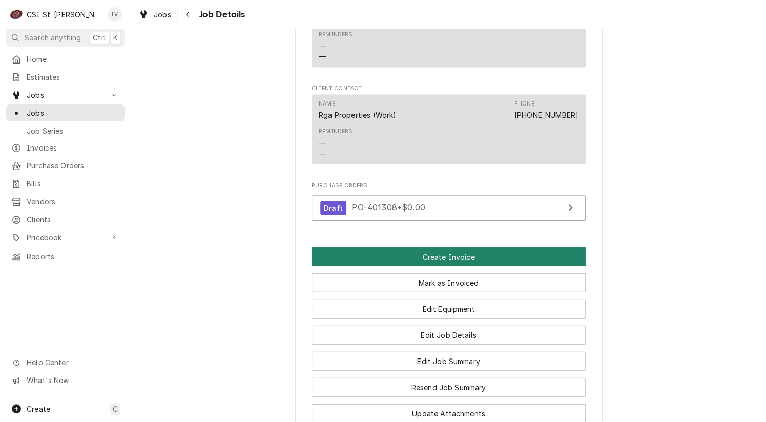
click at [473, 266] on button "Create Invoice" at bounding box center [448, 256] width 274 height 19
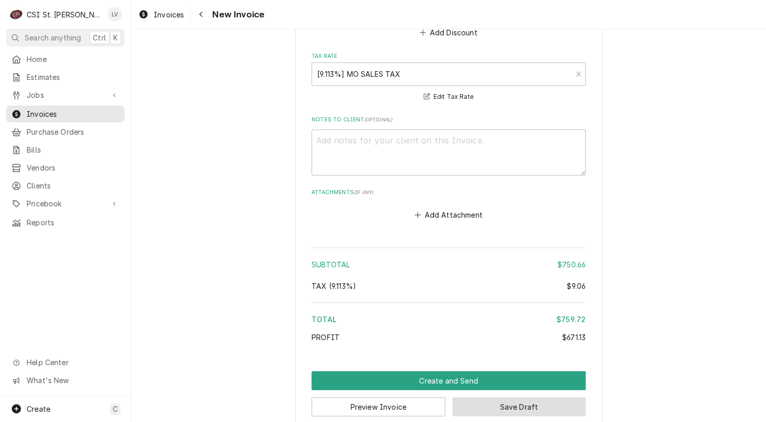
click at [543, 397] on button "Save Draft" at bounding box center [519, 406] width 134 height 19
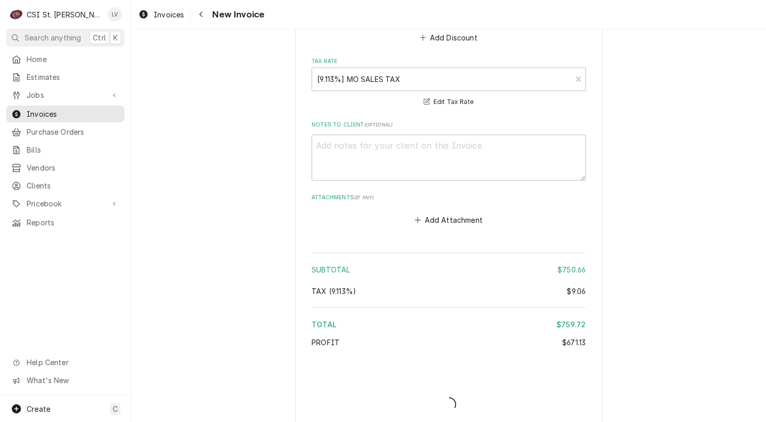
type textarea "x"
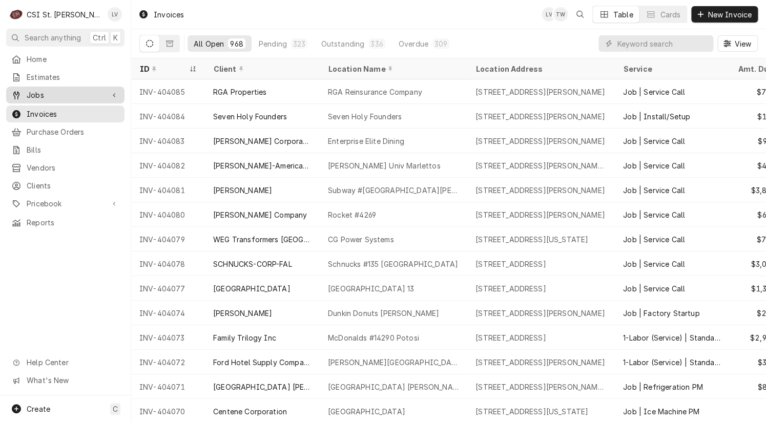
click at [54, 91] on span "Jobs" at bounding box center [65, 95] width 77 height 11
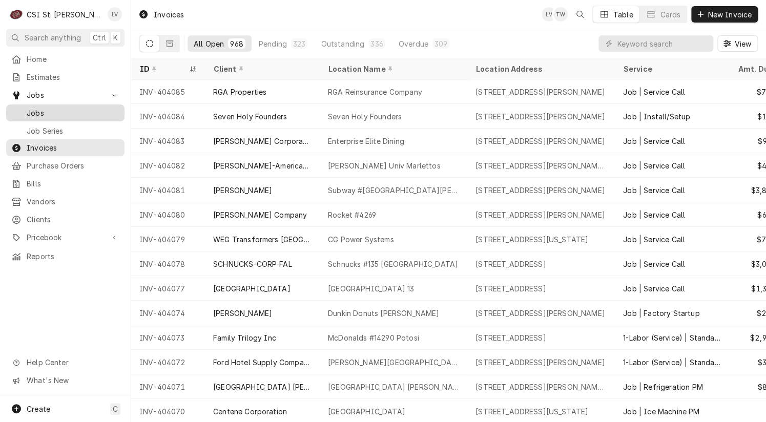
click at [53, 108] on span "Jobs" at bounding box center [73, 113] width 93 height 11
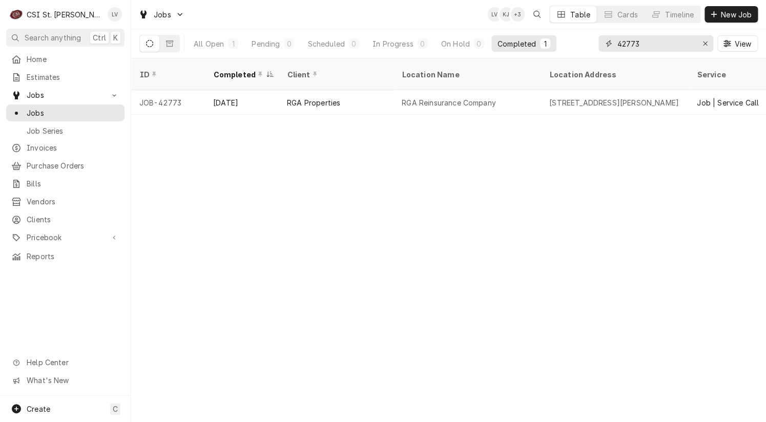
drag, startPoint x: 651, startPoint y: 42, endPoint x: 602, endPoint y: 48, distance: 49.5
click at [602, 48] on div "42773" at bounding box center [655, 43] width 115 height 16
type input "42746"
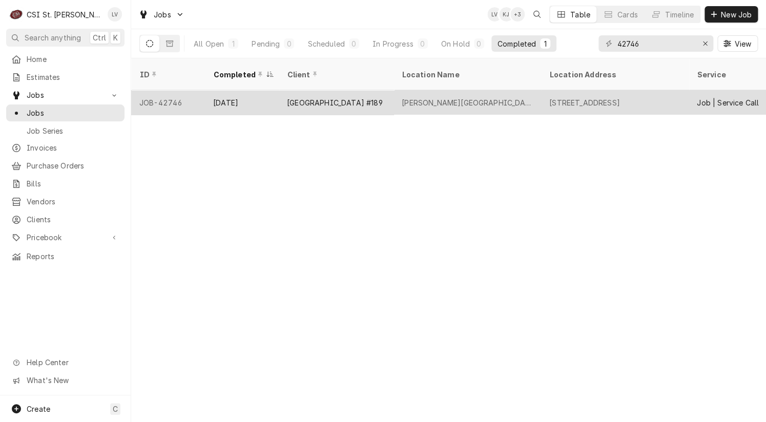
click at [326, 97] on div "East St. Louis School District #189" at bounding box center [335, 102] width 96 height 11
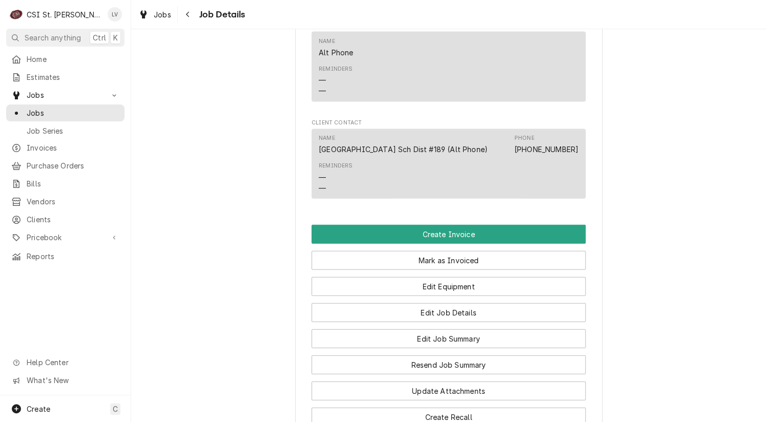
scroll to position [973, 0]
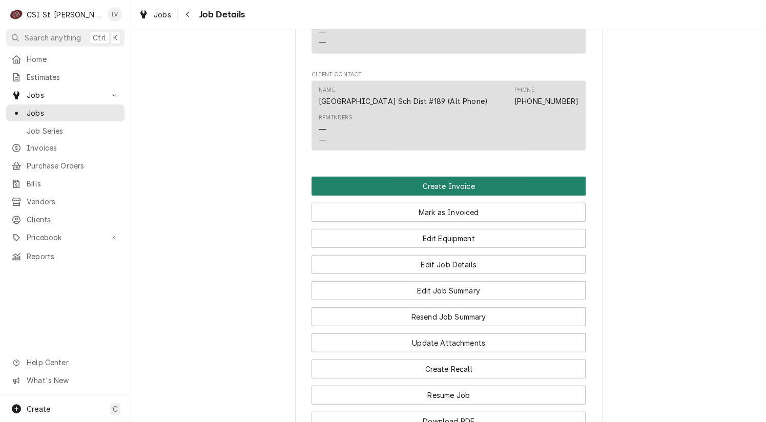
click at [435, 177] on button "Create Invoice" at bounding box center [448, 186] width 274 height 19
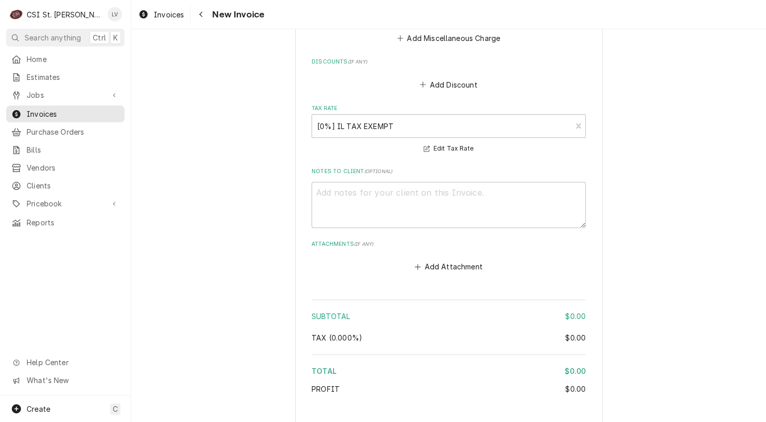
scroll to position [1806, 0]
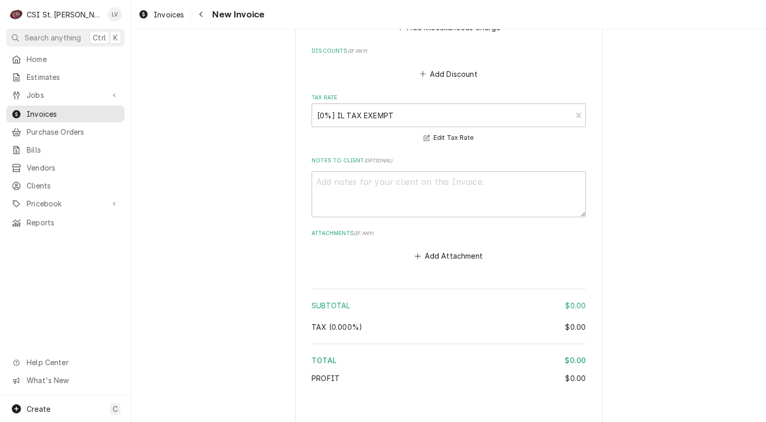
type textarea "x"
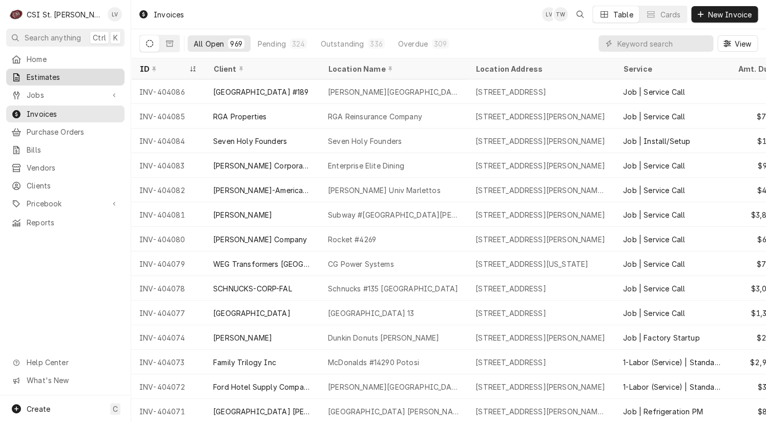
click at [34, 73] on span "Estimates" at bounding box center [73, 77] width 93 height 11
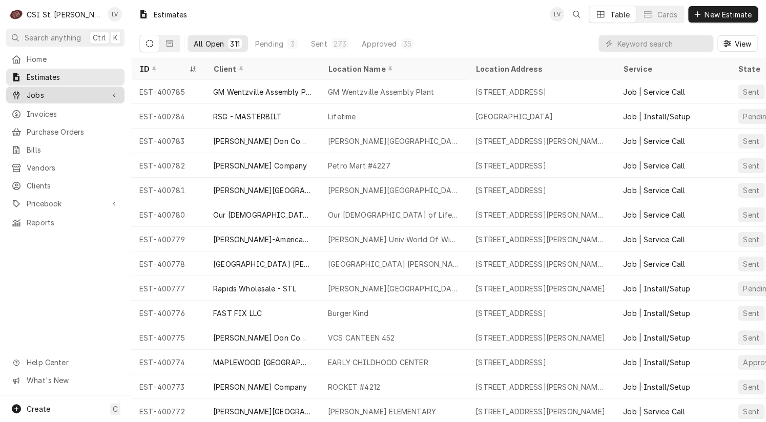
click at [18, 91] on icon "Dynamic Content Wrapper" at bounding box center [16, 95] width 6 height 8
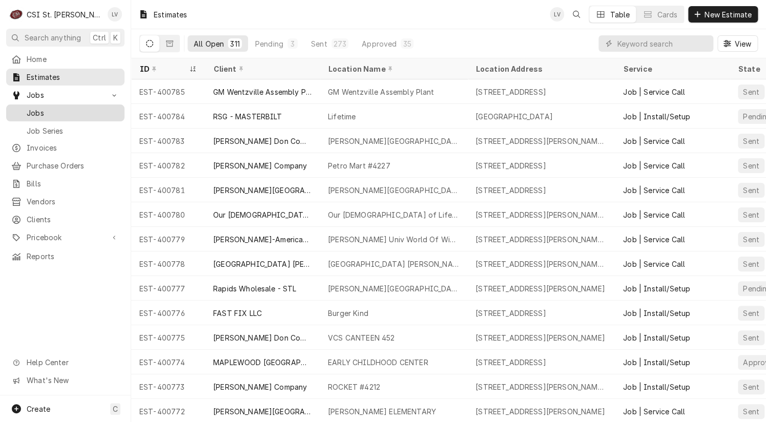
click at [35, 108] on span "Jobs" at bounding box center [73, 113] width 93 height 11
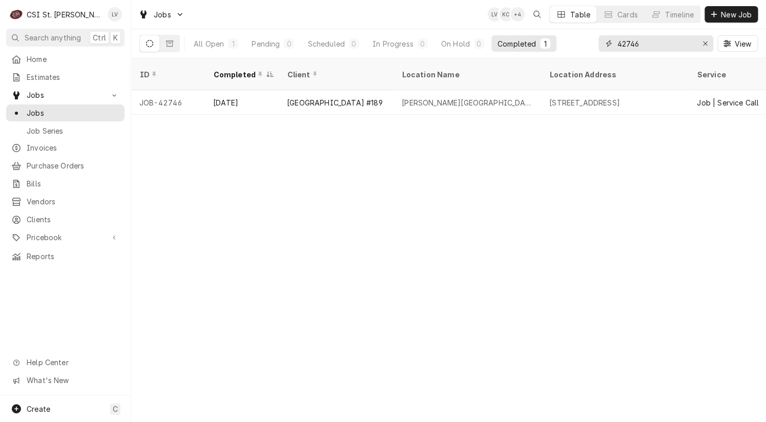
drag, startPoint x: 646, startPoint y: 41, endPoint x: 603, endPoint y: 41, distance: 43.5
click at [603, 41] on div "42746" at bounding box center [655, 43] width 115 height 16
type input "42771"
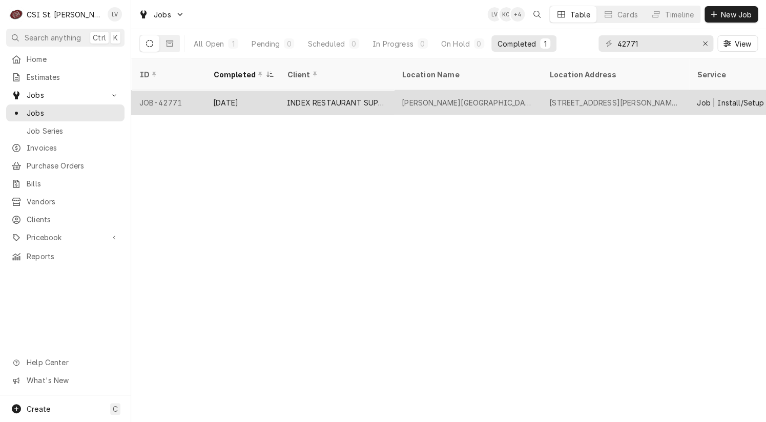
click at [365, 97] on div "INDEX RESTAURANT SUPPLY (1)" at bounding box center [336, 102] width 98 height 11
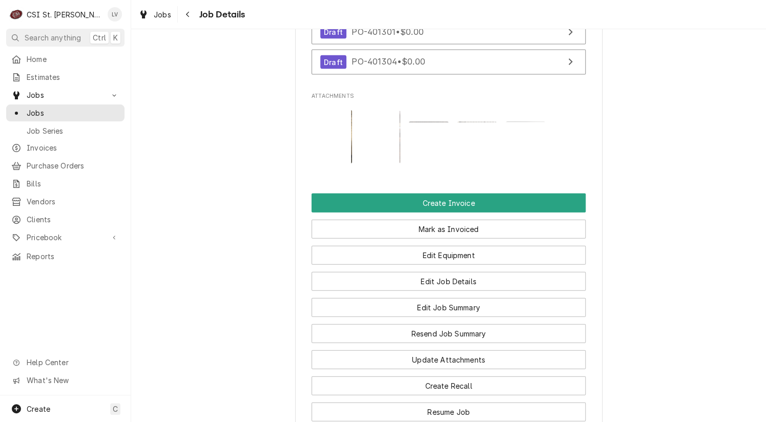
scroll to position [859, 0]
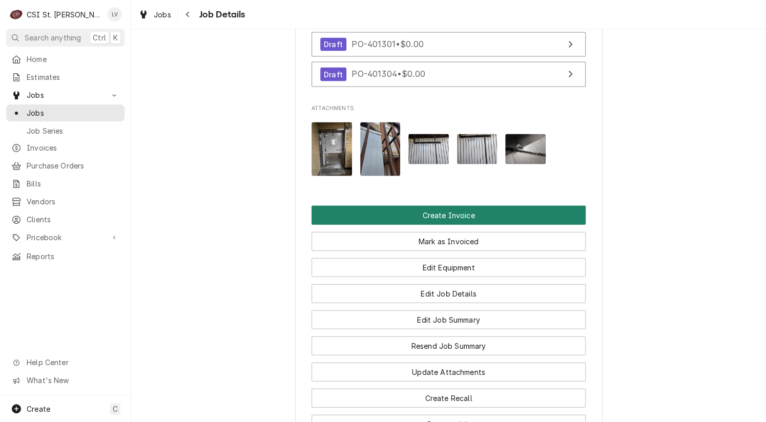
click at [483, 215] on button "Create Invoice" at bounding box center [448, 214] width 274 height 19
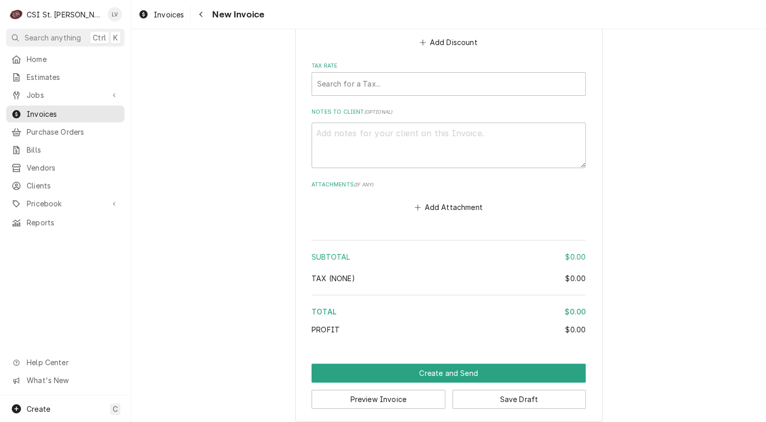
scroll to position [1808, 0]
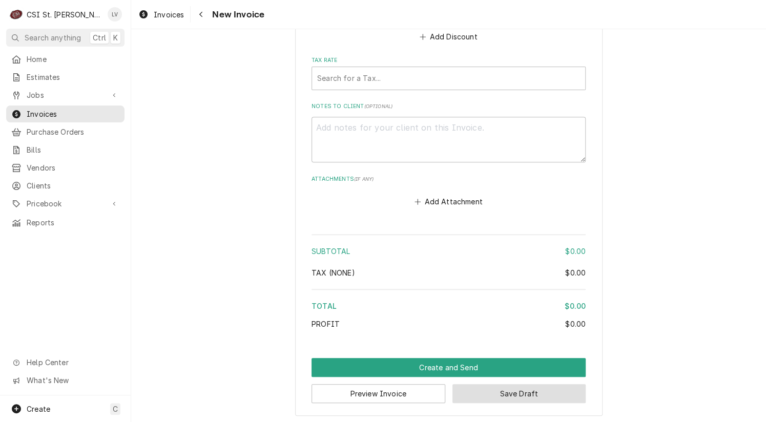
click at [539, 384] on button "Save Draft" at bounding box center [519, 393] width 134 height 19
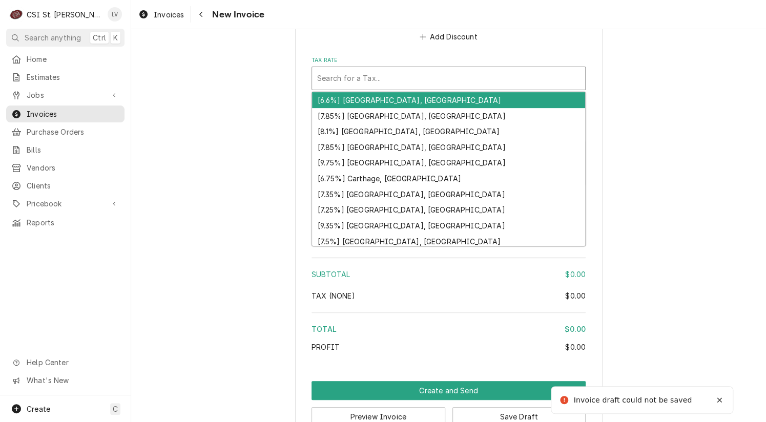
click at [359, 74] on div "Tax Rate" at bounding box center [448, 78] width 263 height 18
type textarea "x"
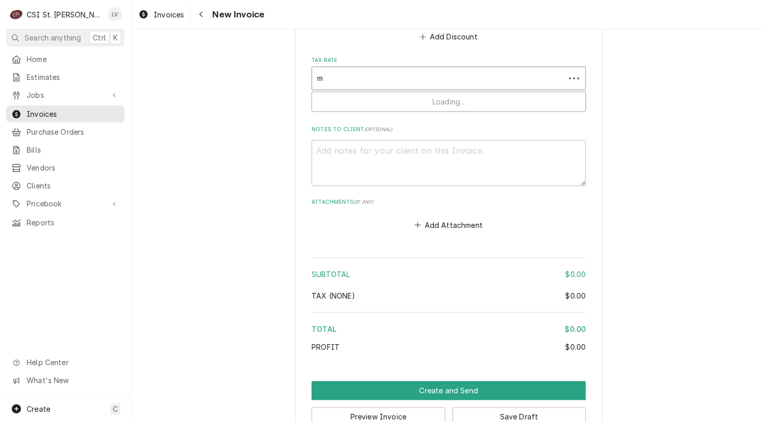
type input "mo"
type textarea "x"
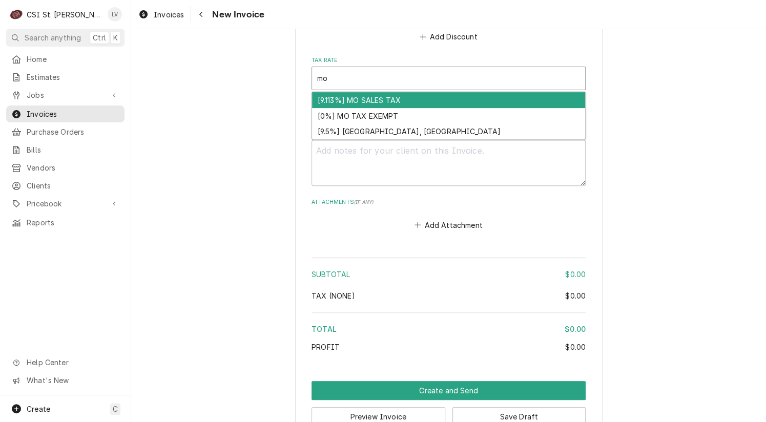
click at [353, 93] on div "[9.113%] MO SALES TAX" at bounding box center [448, 100] width 273 height 16
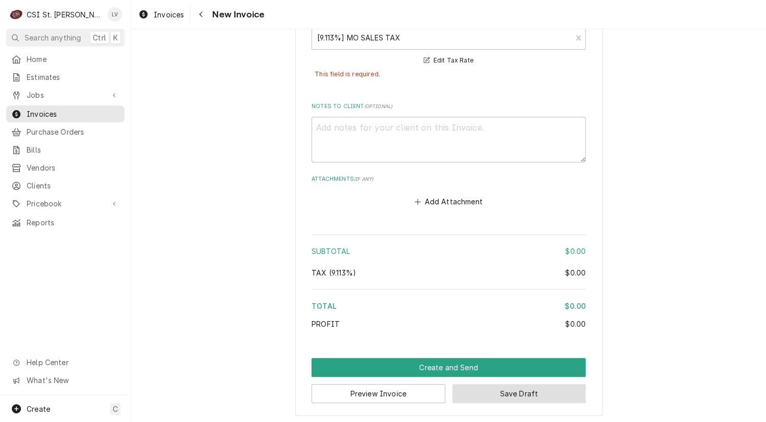
click at [554, 388] on button "Save Draft" at bounding box center [519, 393] width 134 height 19
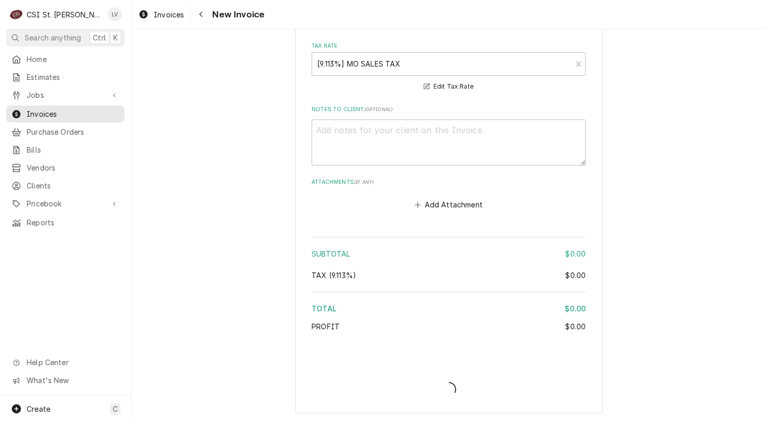
scroll to position [1821, 0]
type textarea "x"
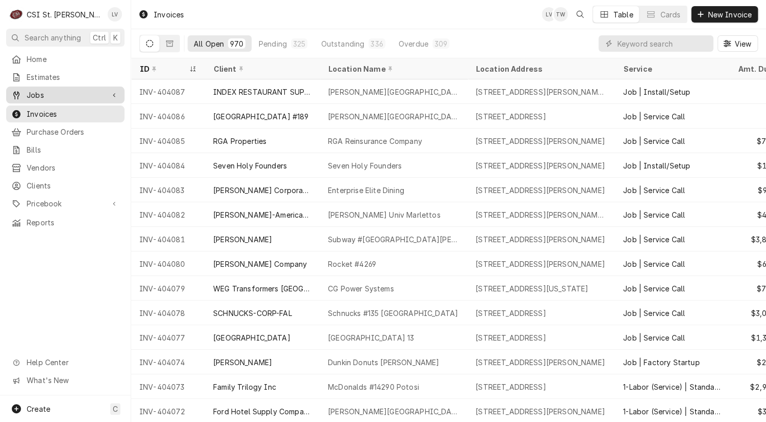
click at [46, 92] on span "Jobs" at bounding box center [65, 95] width 77 height 11
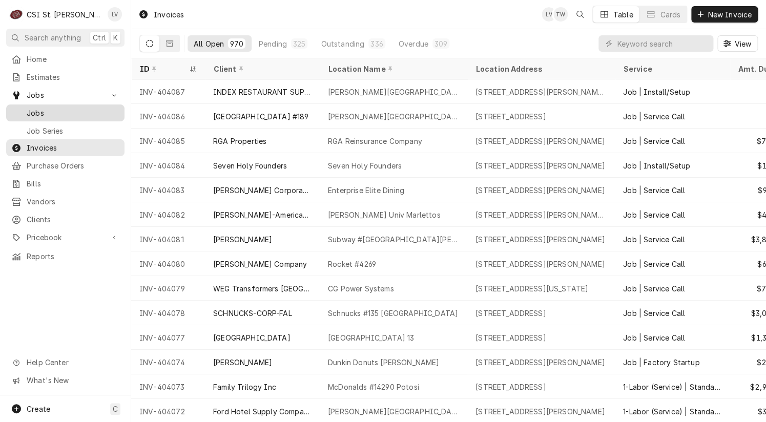
click at [41, 108] on span "Jobs" at bounding box center [73, 113] width 93 height 11
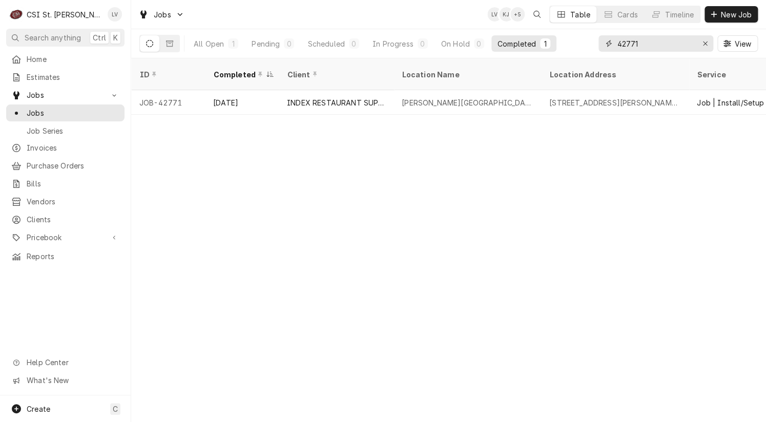
drag, startPoint x: 660, startPoint y: 44, endPoint x: 603, endPoint y: 48, distance: 57.0
click at [603, 48] on div "42771" at bounding box center [655, 43] width 115 height 16
type input "4"
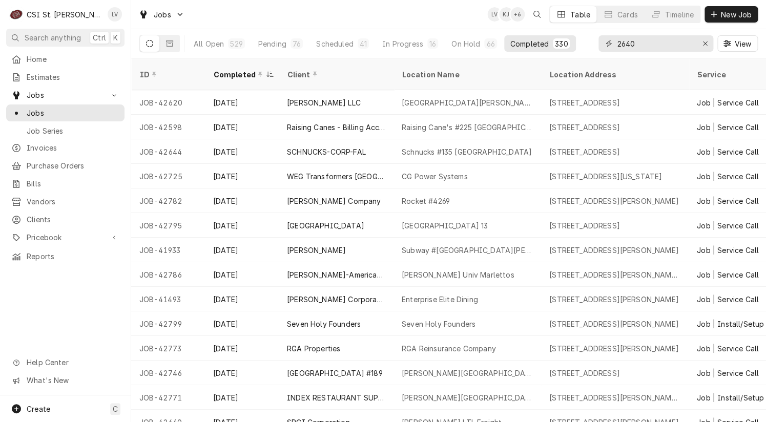
type input "2640"
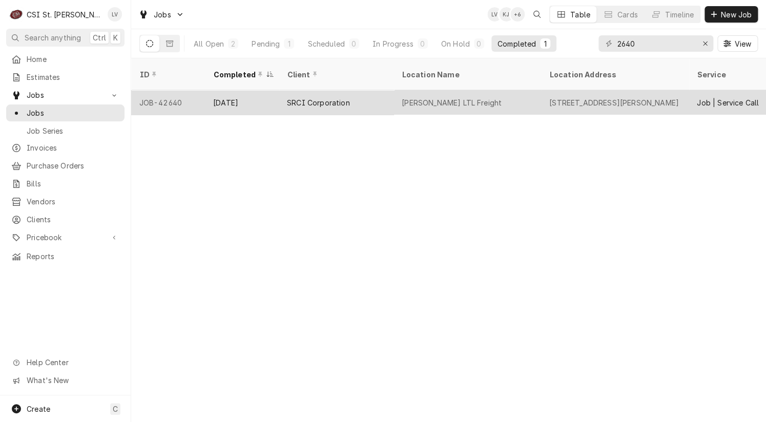
click at [270, 92] on div "[DATE]" at bounding box center [242, 102] width 74 height 25
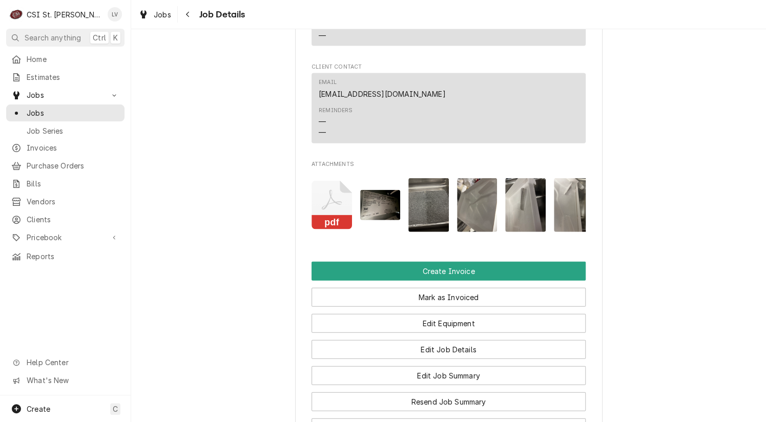
scroll to position [1076, 0]
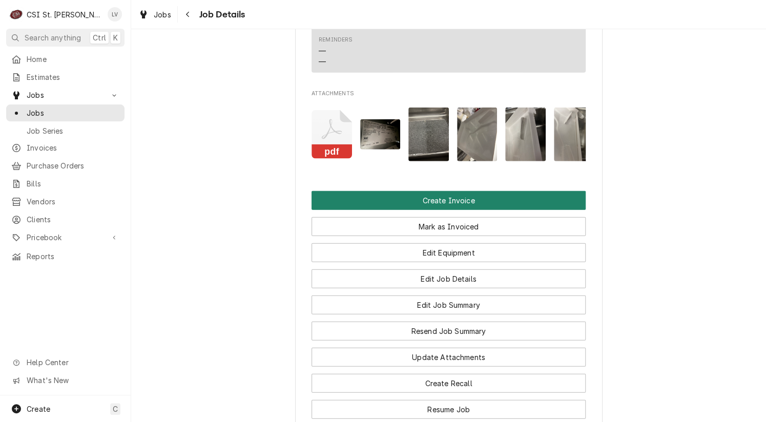
click at [470, 210] on button "Create Invoice" at bounding box center [448, 200] width 274 height 19
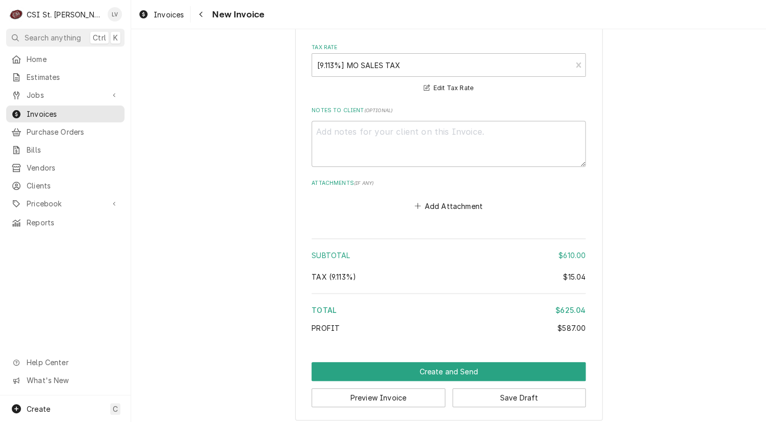
scroll to position [3288, 0]
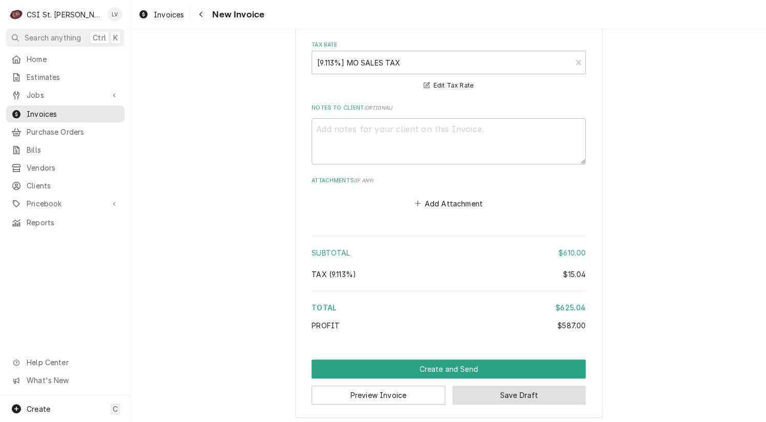
click at [505, 393] on button "Save Draft" at bounding box center [519, 395] width 134 height 19
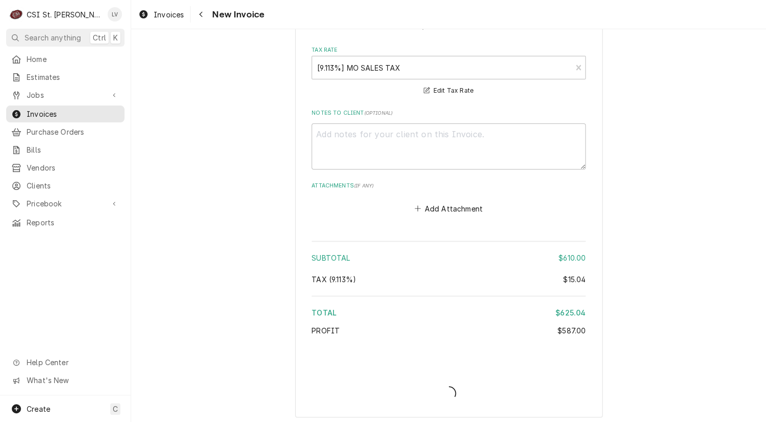
type textarea "x"
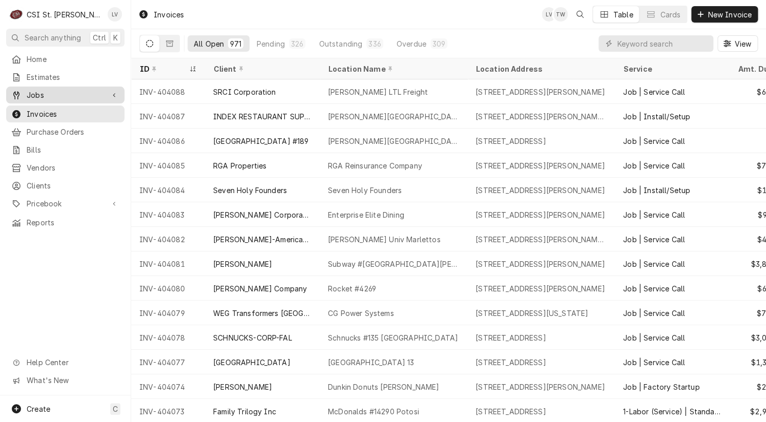
click at [34, 90] on span "Jobs" at bounding box center [65, 95] width 77 height 11
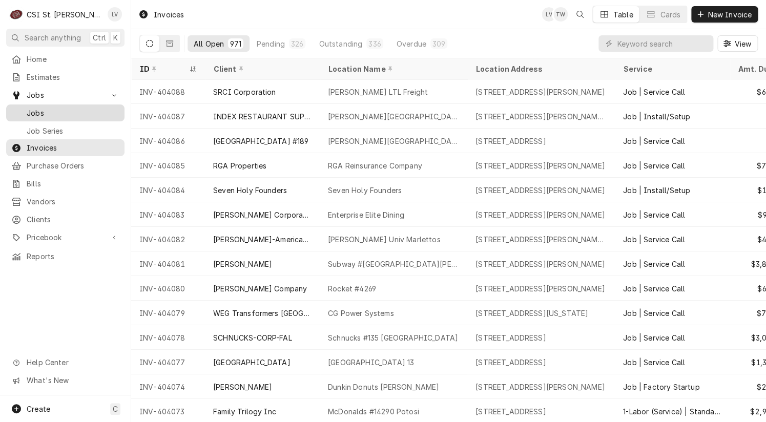
click at [34, 108] on span "Jobs" at bounding box center [73, 113] width 93 height 11
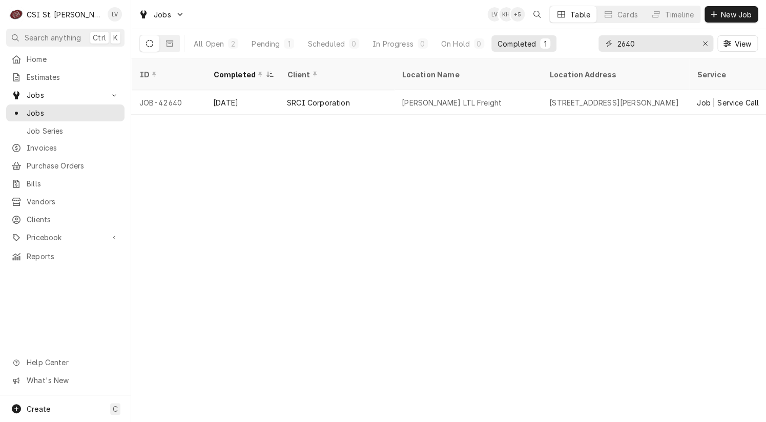
drag, startPoint x: 655, startPoint y: 35, endPoint x: 599, endPoint y: 47, distance: 57.1
click at [599, 47] on div "2640" at bounding box center [655, 43] width 115 height 16
type input "42715"
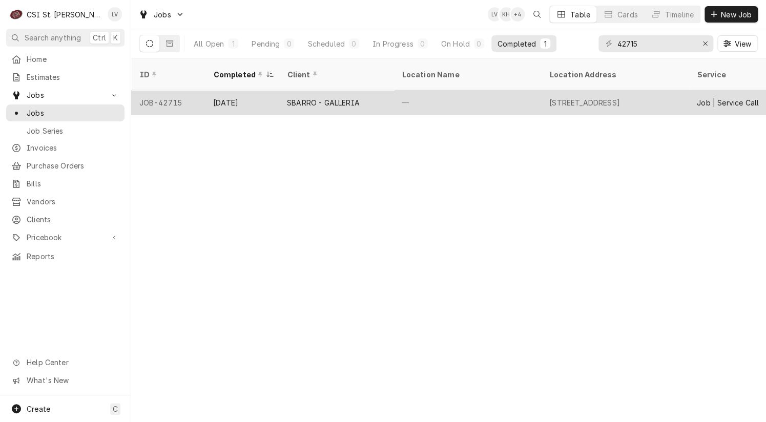
click at [265, 93] on div "[DATE]" at bounding box center [242, 102] width 74 height 25
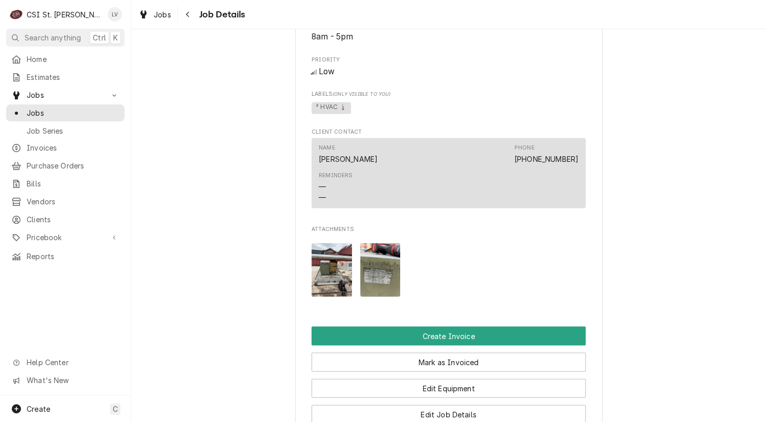
scroll to position [922, 0]
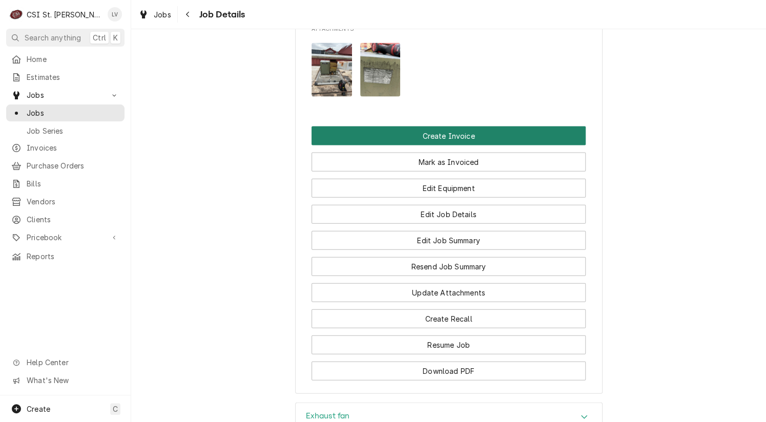
click at [461, 145] on button "Create Invoice" at bounding box center [448, 136] width 274 height 19
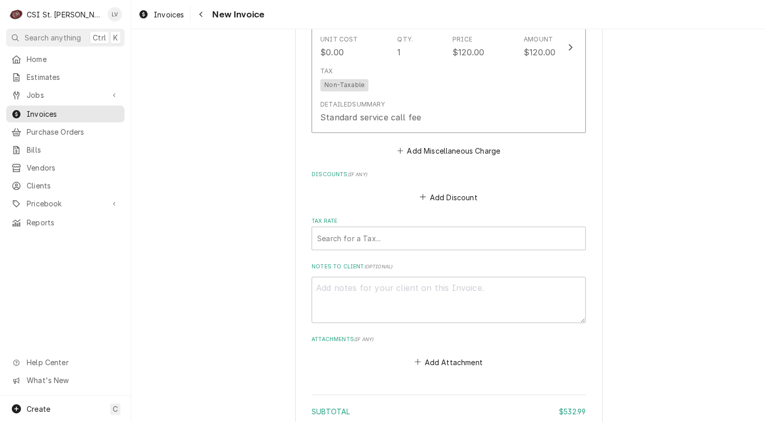
scroll to position [2602, 0]
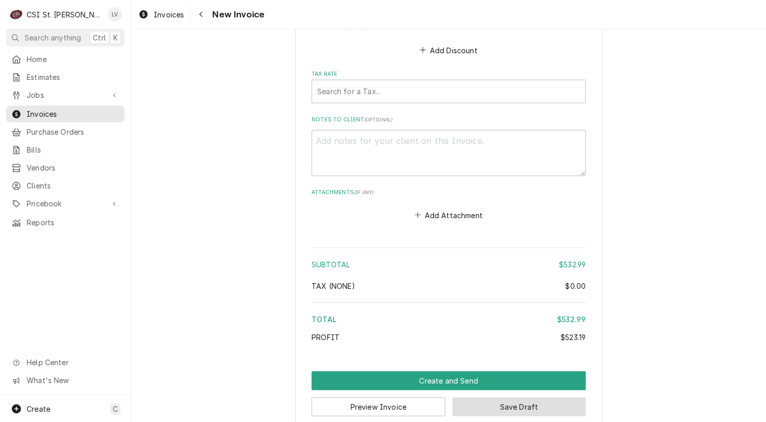
click at [517, 397] on button "Save Draft" at bounding box center [519, 406] width 134 height 19
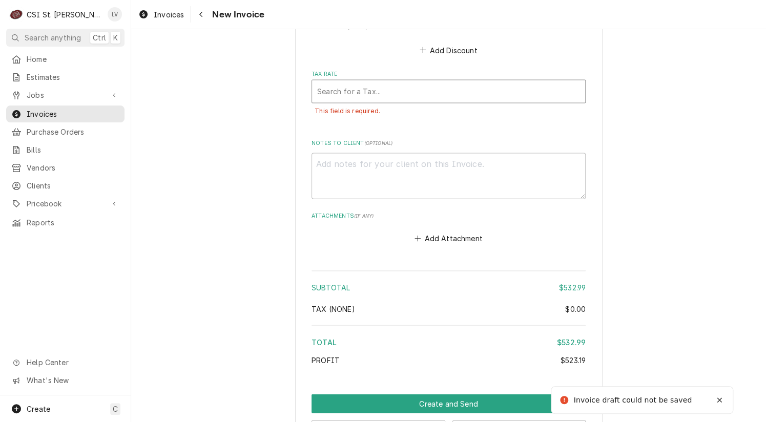
click at [337, 82] on div "Tax Rate" at bounding box center [448, 91] width 263 height 18
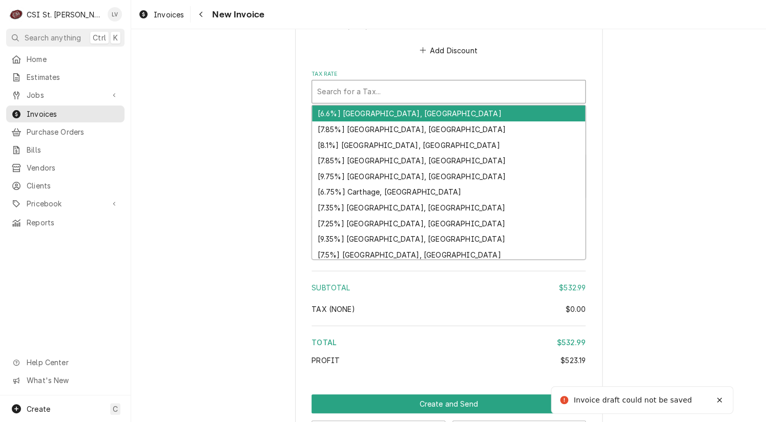
type textarea "x"
type input "m"
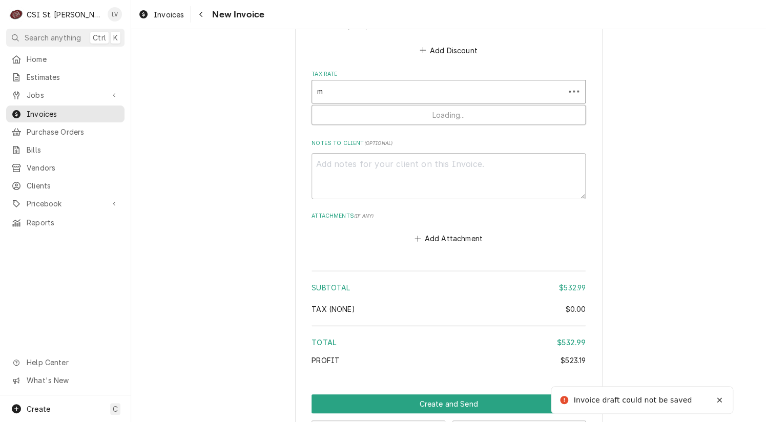
type textarea "x"
type input "mo"
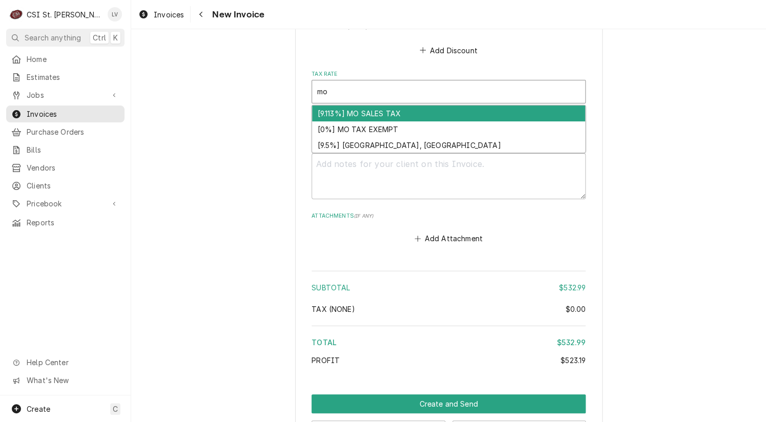
click at [345, 106] on div "[9.113%] MO SALES TAX" at bounding box center [448, 114] width 273 height 16
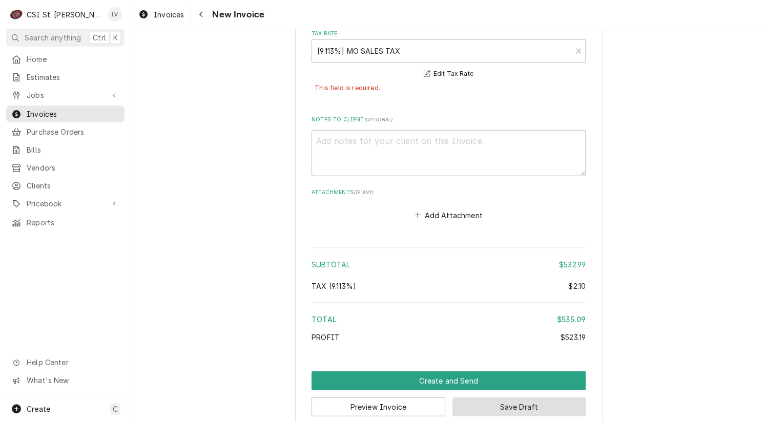
drag, startPoint x: 542, startPoint y: 388, endPoint x: 701, endPoint y: 348, distance: 163.8
click at [542, 397] on button "Save Draft" at bounding box center [519, 406] width 134 height 19
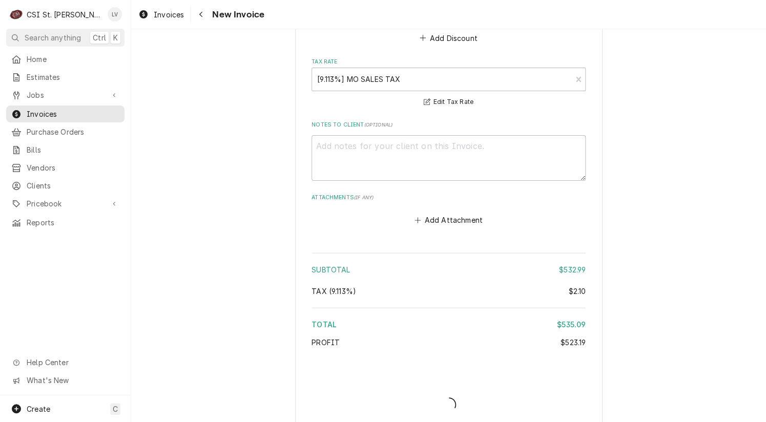
type textarea "x"
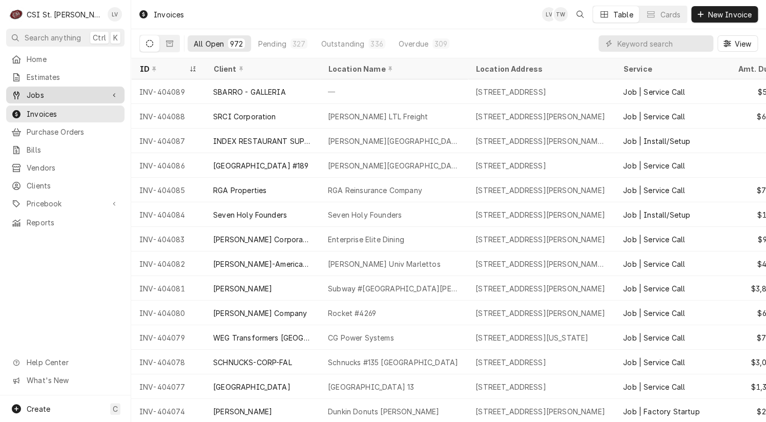
click at [20, 92] on div "Dynamic Content Wrapper" at bounding box center [16, 95] width 10 height 10
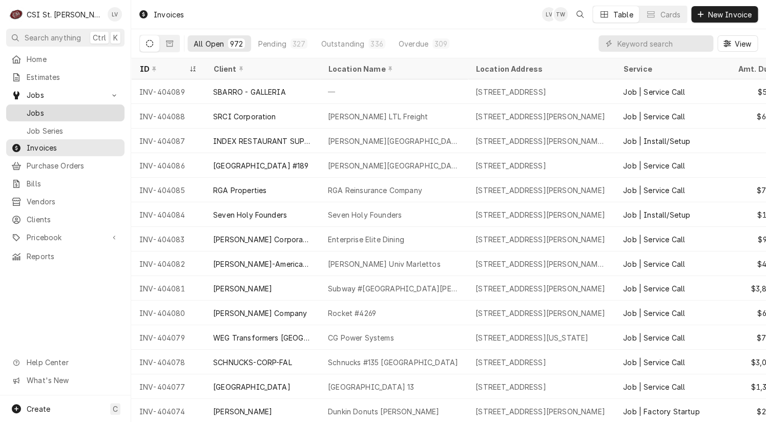
click at [23, 108] on div "Jobs" at bounding box center [65, 113] width 108 height 11
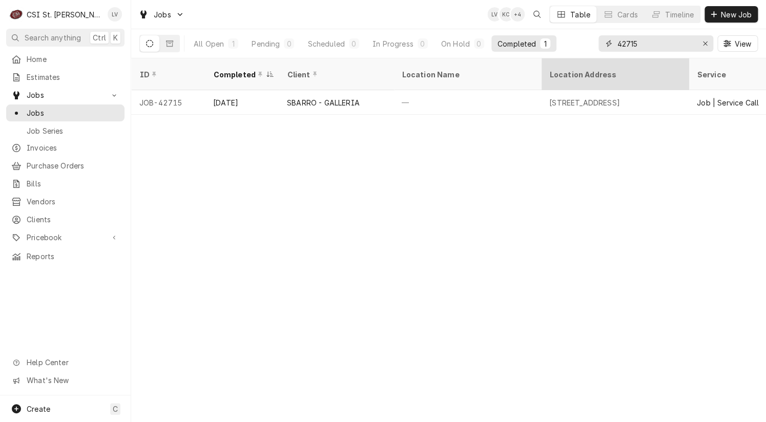
drag, startPoint x: 665, startPoint y: 44, endPoint x: 578, endPoint y: 60, distance: 88.6
click at [578, 60] on div "Jobs LV KC + 4 Table Cards Timeline New Job All Open 1 Pending 0 Scheduled 0 In…" at bounding box center [448, 211] width 635 height 422
type input "42380"
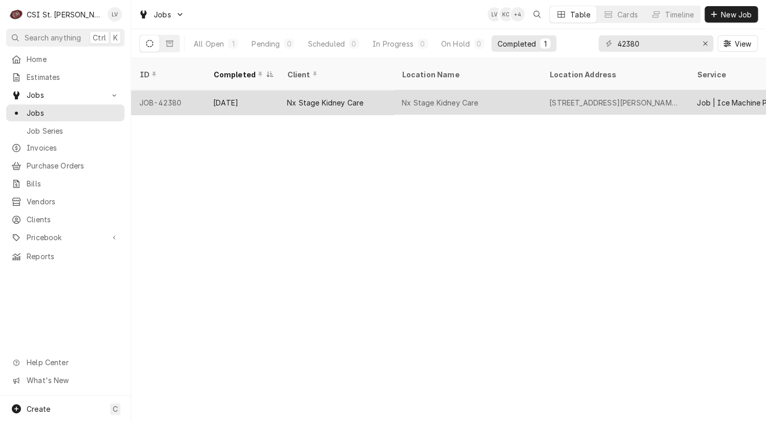
click at [397, 93] on div "Nx Stage Kidney Care" at bounding box center [466, 102] width 147 height 25
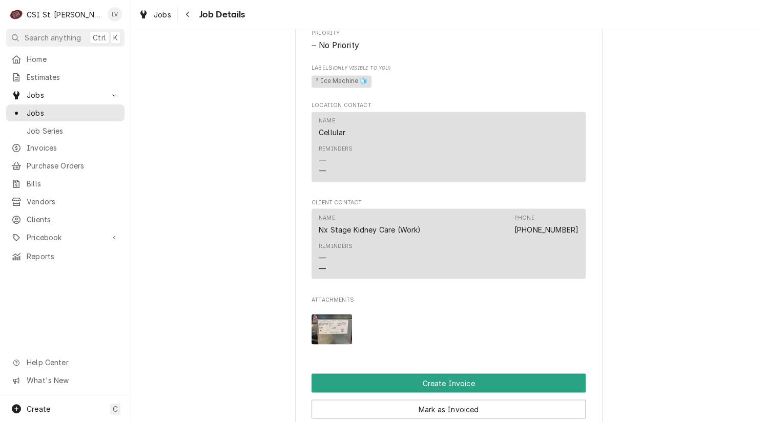
scroll to position [717, 0]
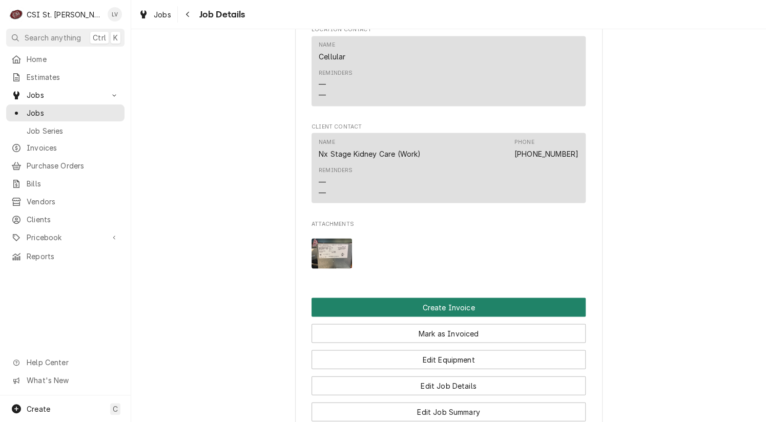
click at [449, 317] on button "Create Invoice" at bounding box center [448, 307] width 274 height 19
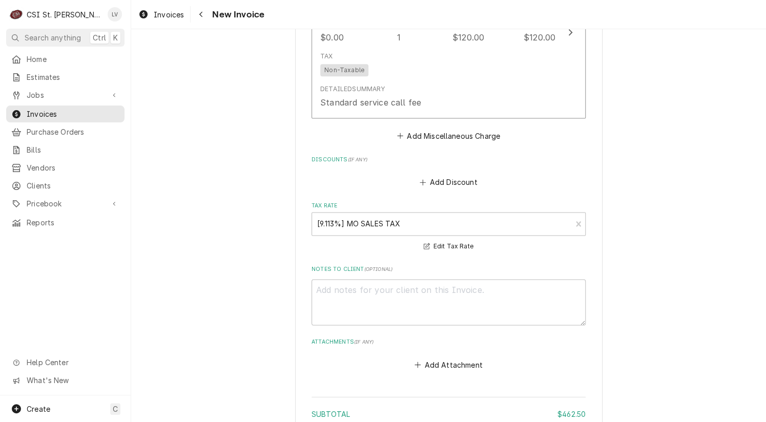
scroll to position [2421, 0]
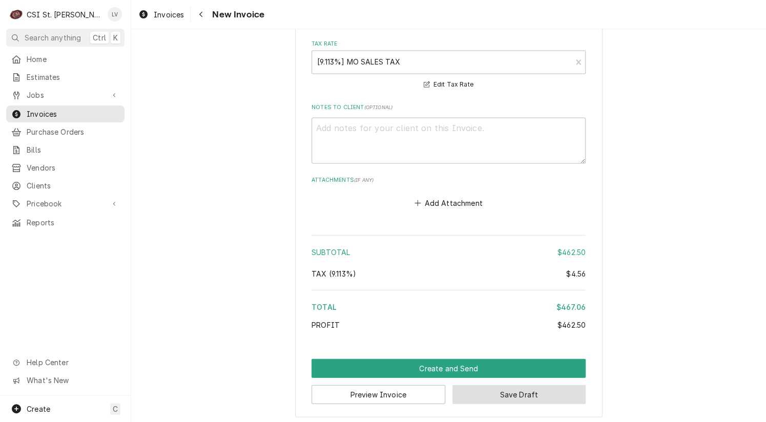
click at [523, 392] on button "Save Draft" at bounding box center [519, 394] width 134 height 19
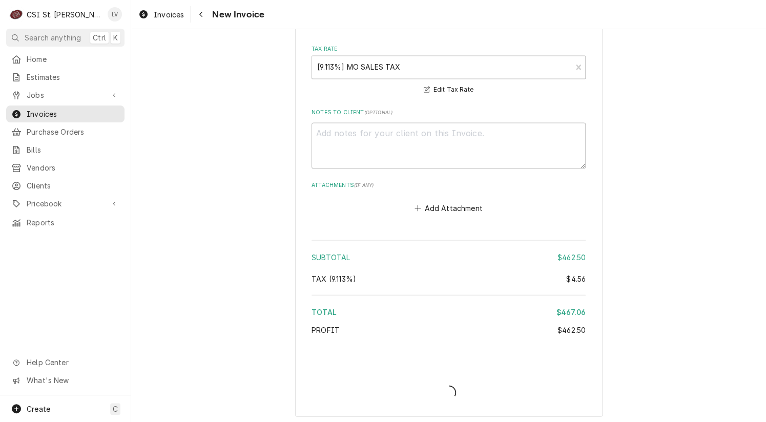
type textarea "x"
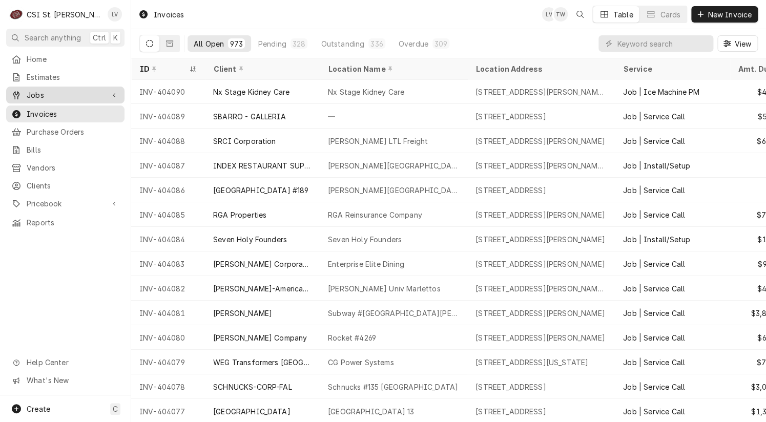
click at [20, 91] on div "Dynamic Content Wrapper" at bounding box center [16, 95] width 10 height 10
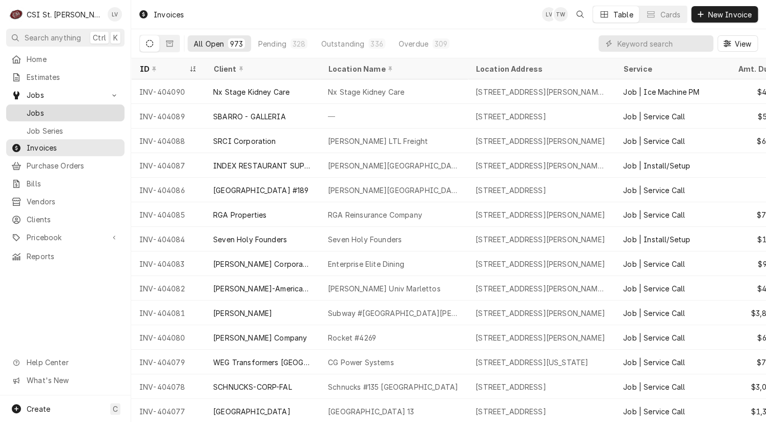
click at [29, 108] on span "Jobs" at bounding box center [73, 113] width 93 height 11
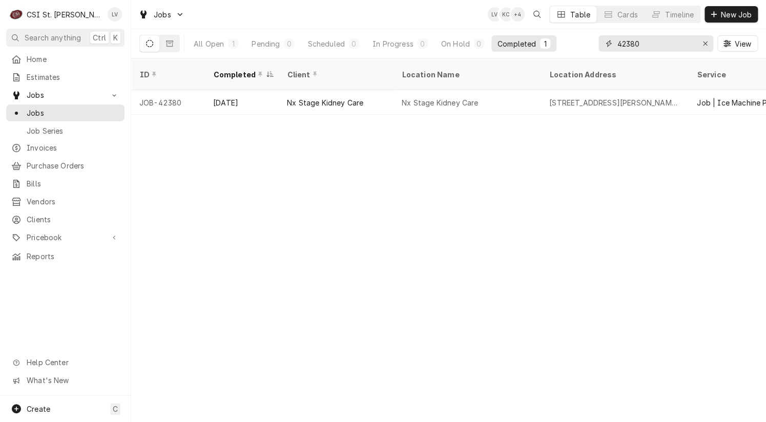
drag, startPoint x: 661, startPoint y: 41, endPoint x: 589, endPoint y: 40, distance: 71.7
click at [589, 40] on div "All Open 1 Pending 0 Scheduled 0 In Progress 0 On Hold 0 Completed 1 42380 View" at bounding box center [448, 43] width 618 height 29
type input "42352"
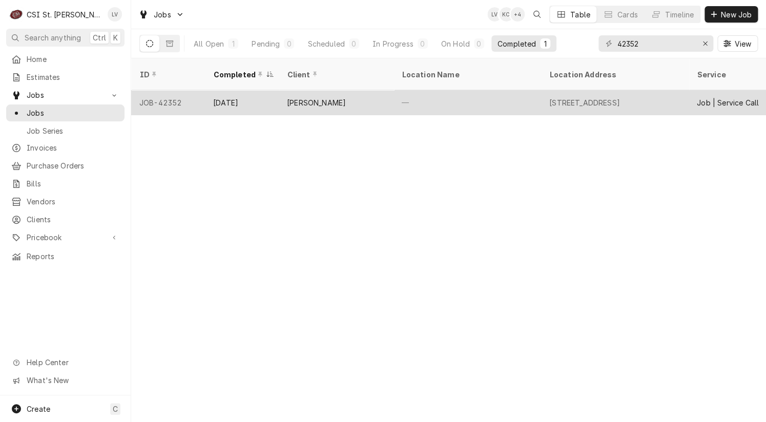
click at [261, 94] on div "[DATE]" at bounding box center [242, 102] width 74 height 25
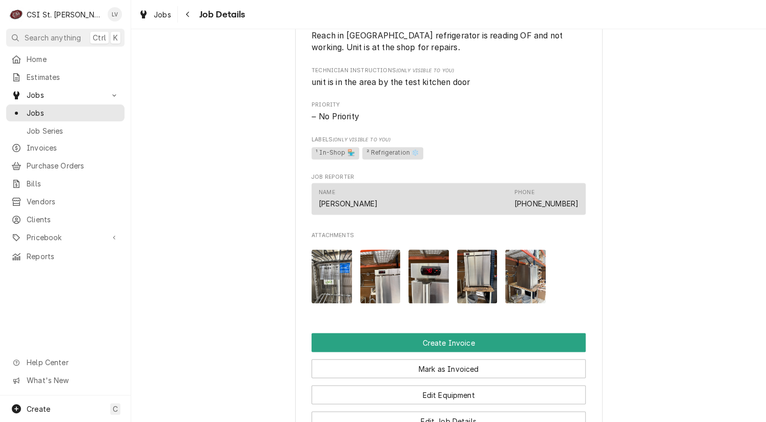
scroll to position [666, 0]
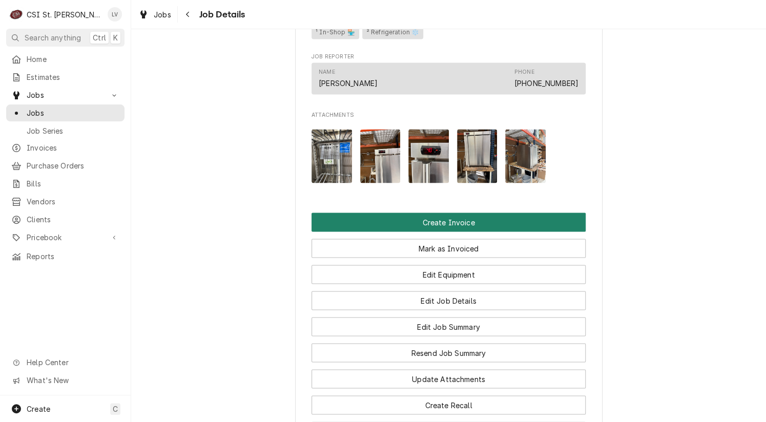
click at [509, 220] on button "Create Invoice" at bounding box center [448, 222] width 274 height 19
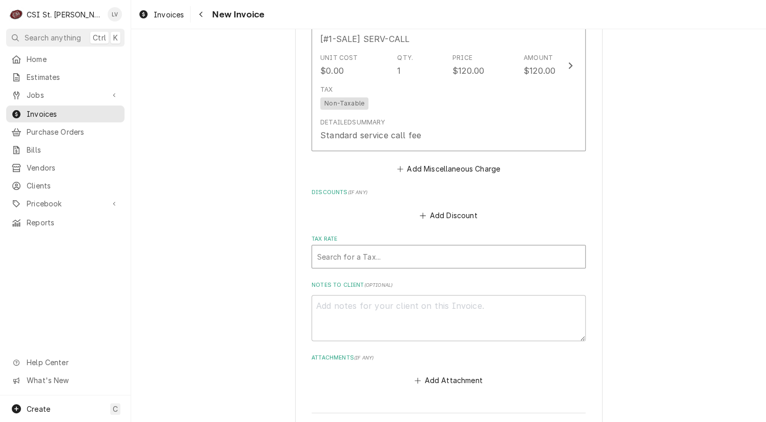
scroll to position [2176, 0]
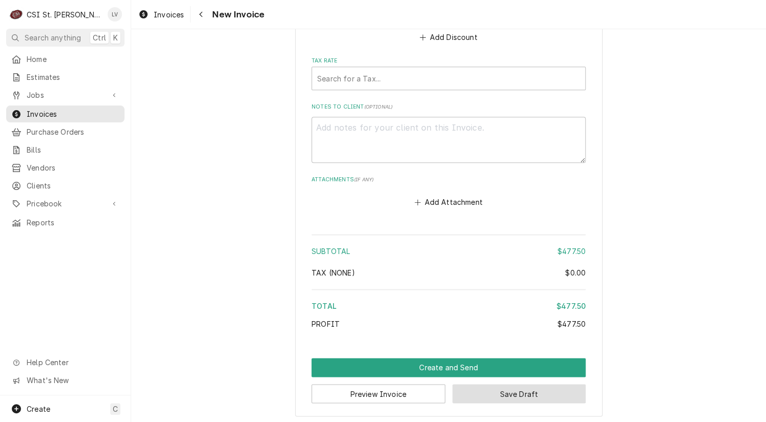
click at [537, 390] on button "Save Draft" at bounding box center [519, 393] width 134 height 19
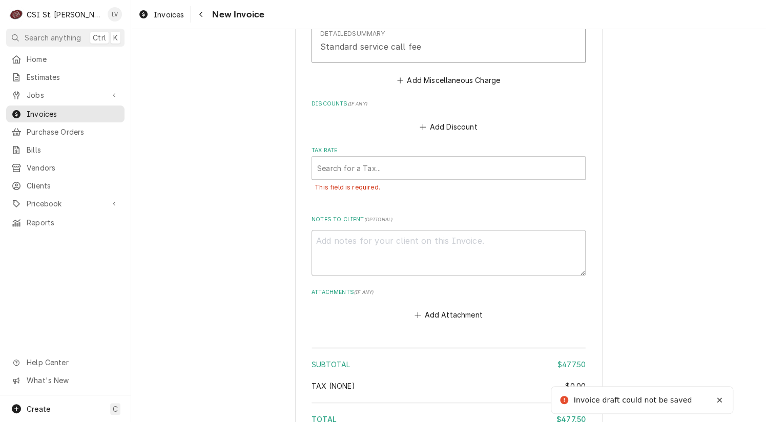
scroll to position [2073, 0]
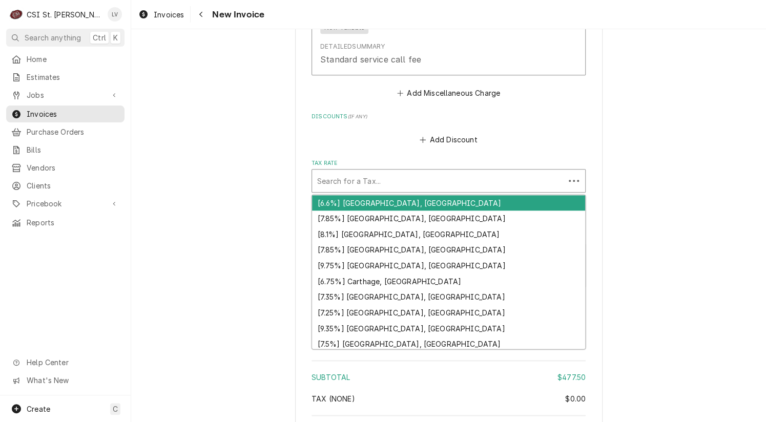
click at [411, 180] on div "Tax Rate" at bounding box center [438, 181] width 242 height 18
type textarea "x"
type input "e"
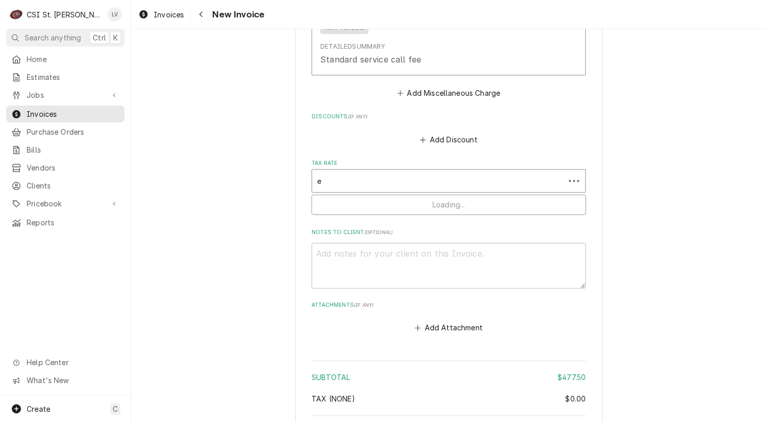
type textarea "x"
type input "ed"
type textarea "x"
type input "edw"
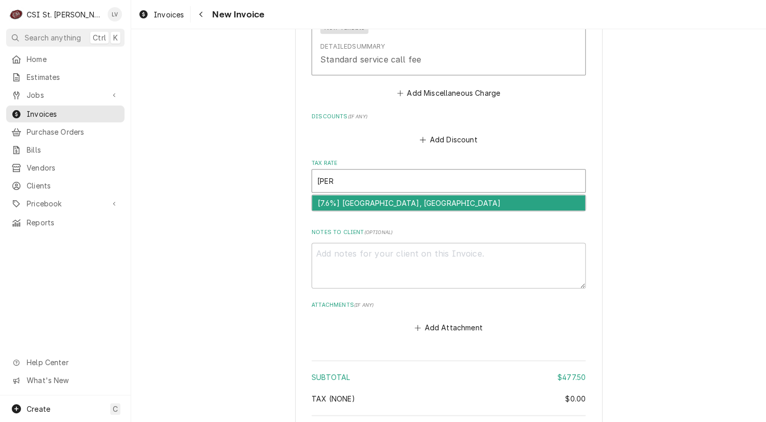
click at [396, 197] on div "[7.6%] [GEOGRAPHIC_DATA], [GEOGRAPHIC_DATA]" at bounding box center [448, 203] width 273 height 16
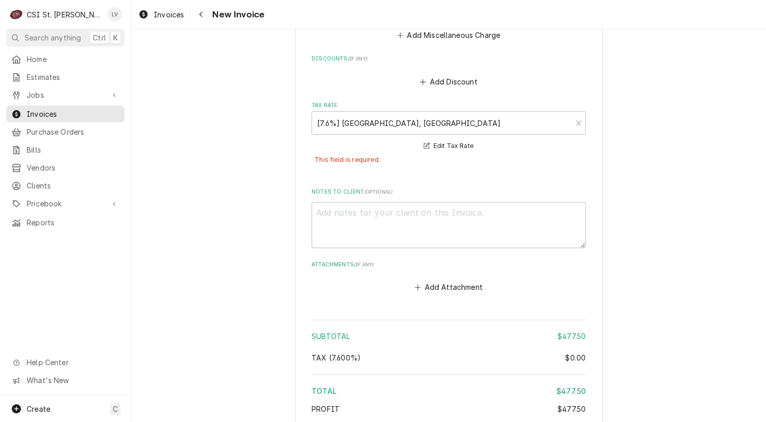
scroll to position [2216, 0]
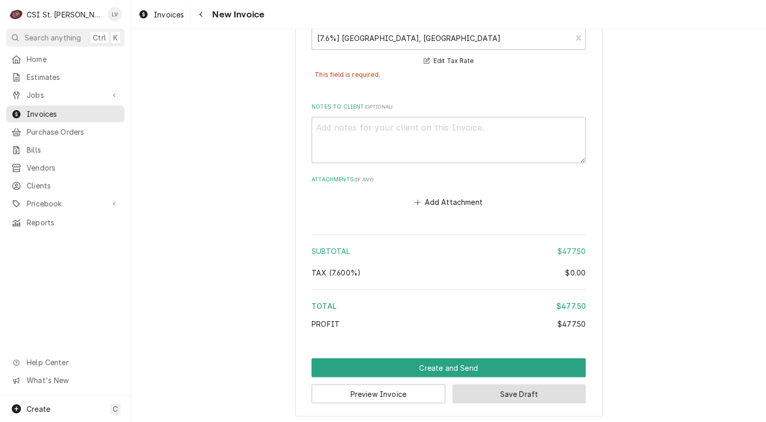
click at [534, 396] on button "Save Draft" at bounding box center [519, 393] width 134 height 19
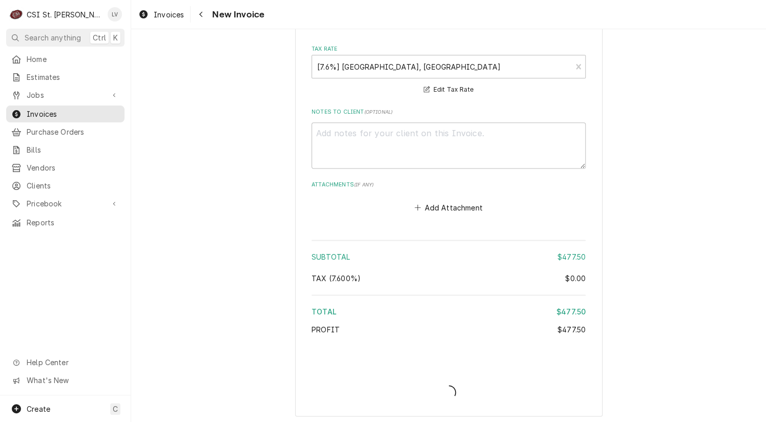
type textarea "x"
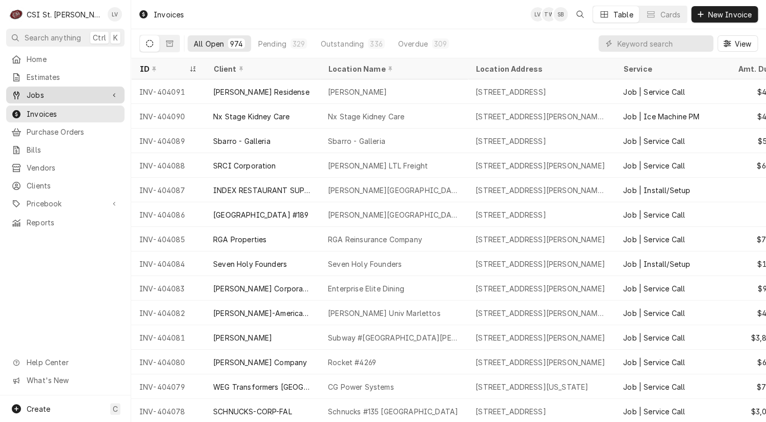
click at [41, 99] on link "Jobs" at bounding box center [65, 95] width 118 height 17
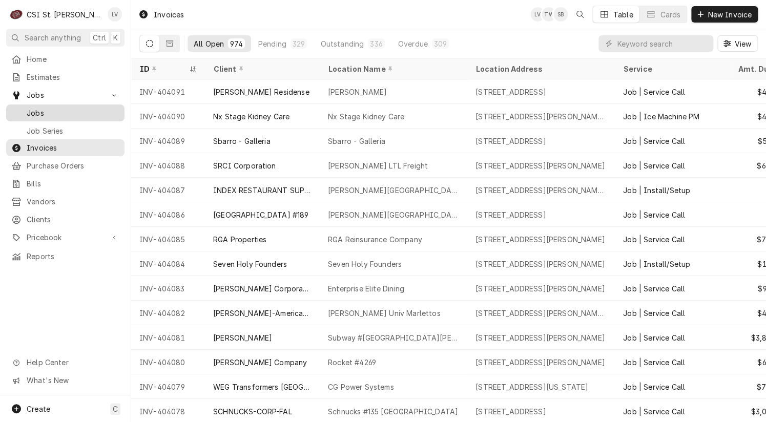
click at [41, 111] on span "Jobs" at bounding box center [73, 113] width 93 height 11
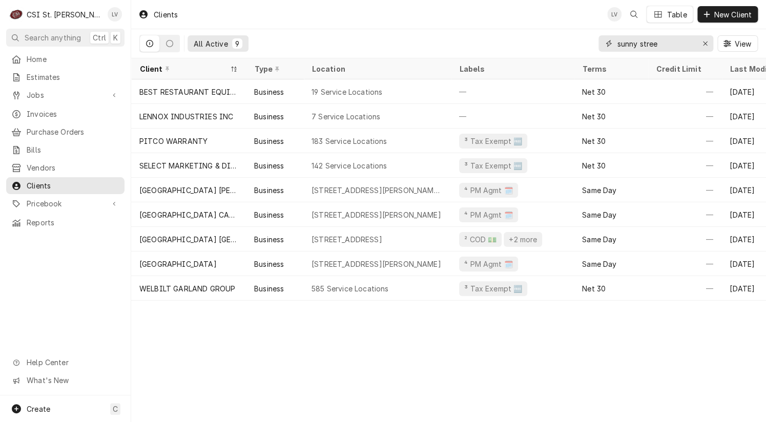
drag, startPoint x: 688, startPoint y: 43, endPoint x: 589, endPoint y: 51, distance: 99.7
click at [589, 51] on div "All Active [STREET_ADDRESS]" at bounding box center [448, 43] width 618 height 29
type input "[PERSON_NAME]"
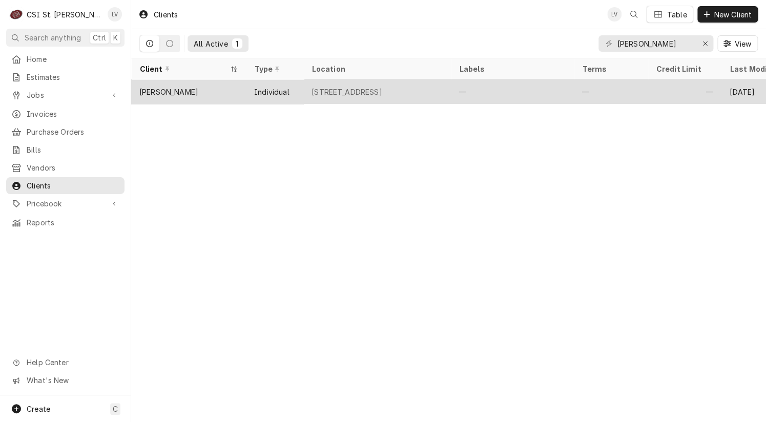
click at [277, 92] on div "Individual" at bounding box center [271, 92] width 35 height 11
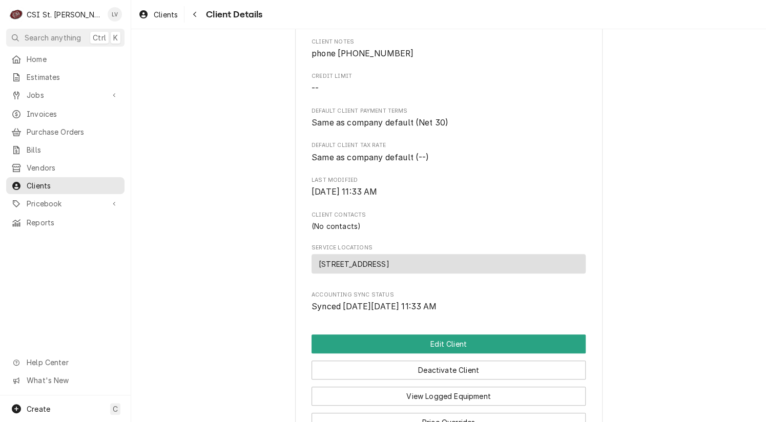
scroll to position [269, 0]
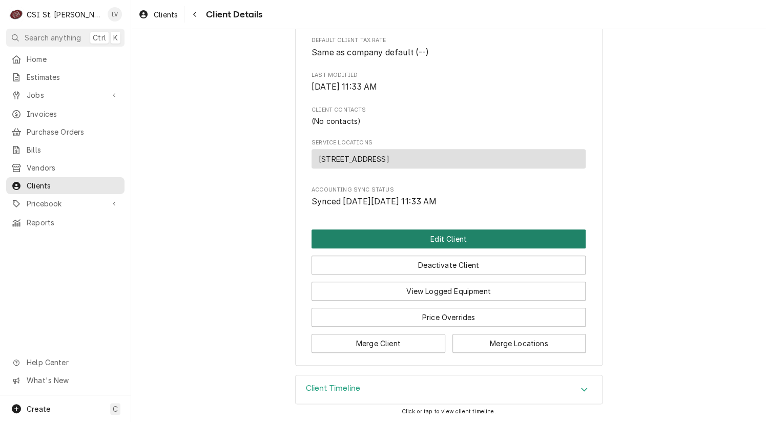
click at [404, 237] on button "Edit Client" at bounding box center [448, 238] width 274 height 19
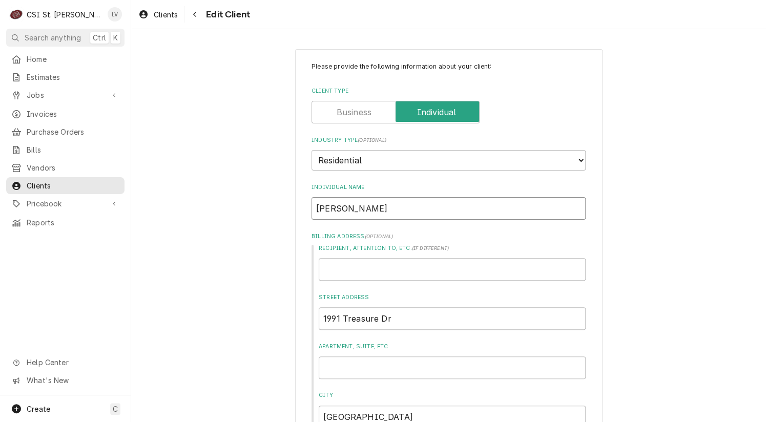
click at [397, 208] on input "Shawn Hagen" at bounding box center [448, 208] width 274 height 23
type textarea "x"
type input "Shawn Hagen"
type textarea "x"
type input "Shawn Hagen R"
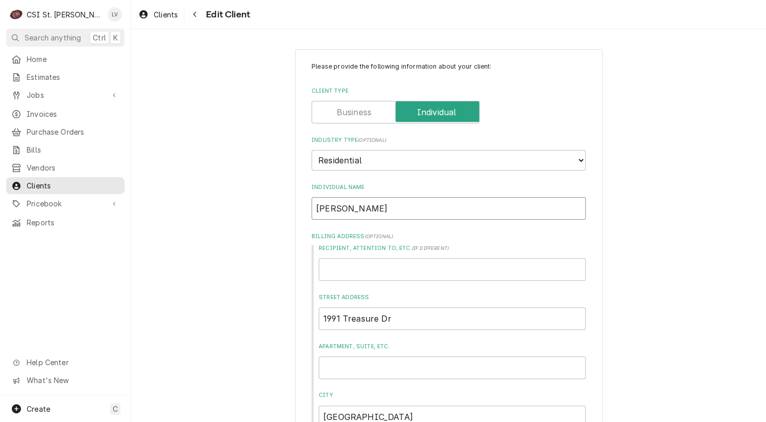
type textarea "x"
type input "Shawn Hagen Re"
type textarea "x"
type input "Shawn Hagen Res"
type textarea "x"
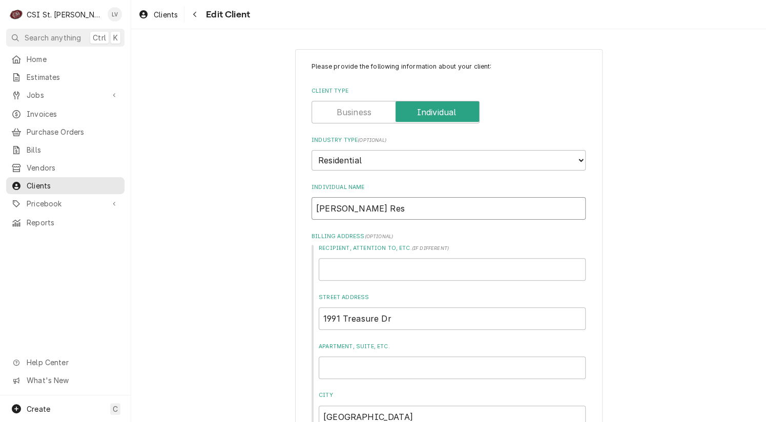
type input "Shawn Hagen Resi"
type textarea "x"
type input "Shawn Hagen Resid"
type textarea "x"
type input "Shawn Hagen Reside"
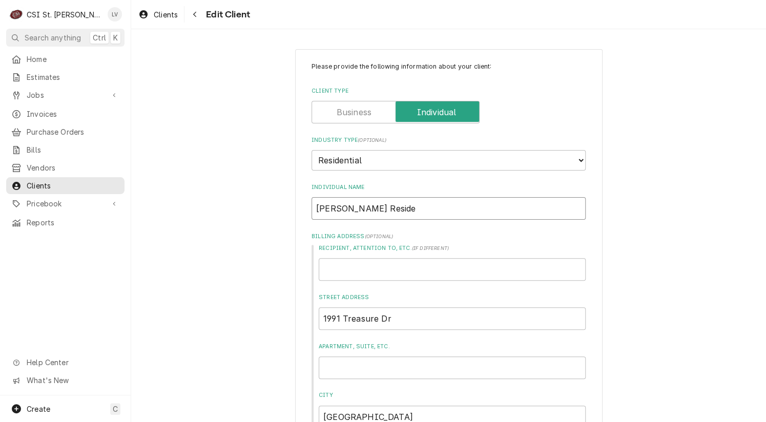
type textarea "x"
type input "Shawn Hagen Residen"
type textarea "x"
type input "Shawn Hagen Residens"
type textarea "x"
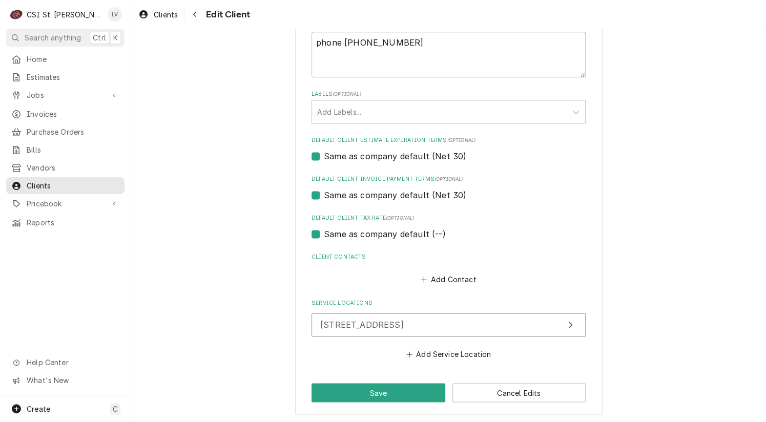
scroll to position [512, 0]
type input "[PERSON_NAME] Residense"
click at [336, 229] on label "Same as company default (--)" at bounding box center [384, 233] width 121 height 12
click at [336, 229] on input "Same as company default (--)" at bounding box center [461, 238] width 274 height 23
checkbox input "false"
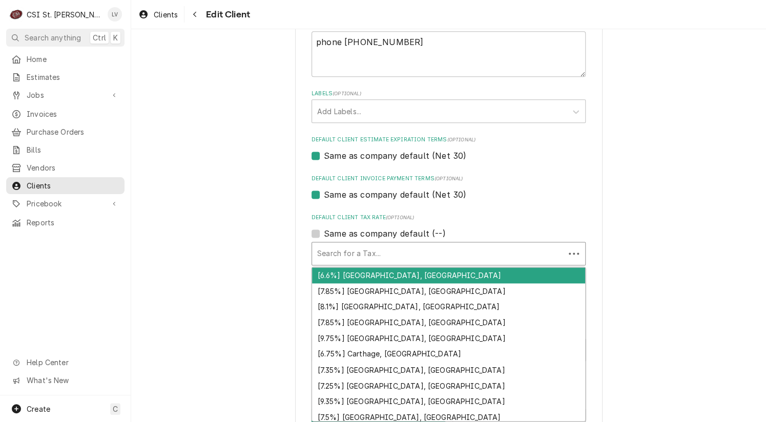
click at [338, 250] on div "Default Client Tax Rate" at bounding box center [438, 253] width 242 height 18
type textarea "x"
type input "e"
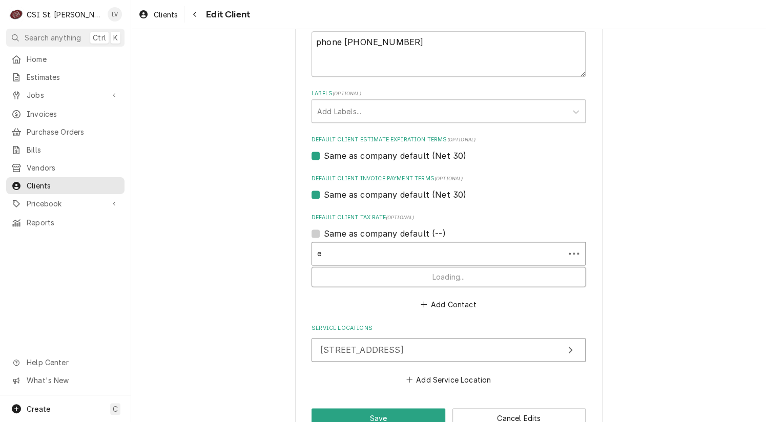
type textarea "x"
type input "ed"
type textarea "x"
type input "edw"
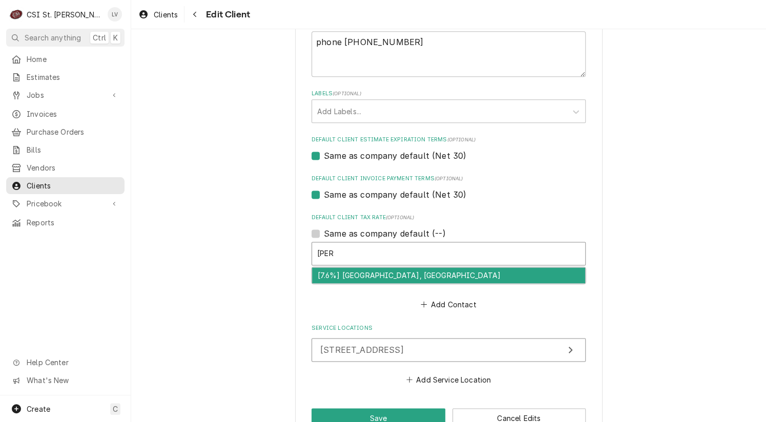
click at [332, 277] on div "[7.6%] [GEOGRAPHIC_DATA], [GEOGRAPHIC_DATA]" at bounding box center [448, 275] width 273 height 16
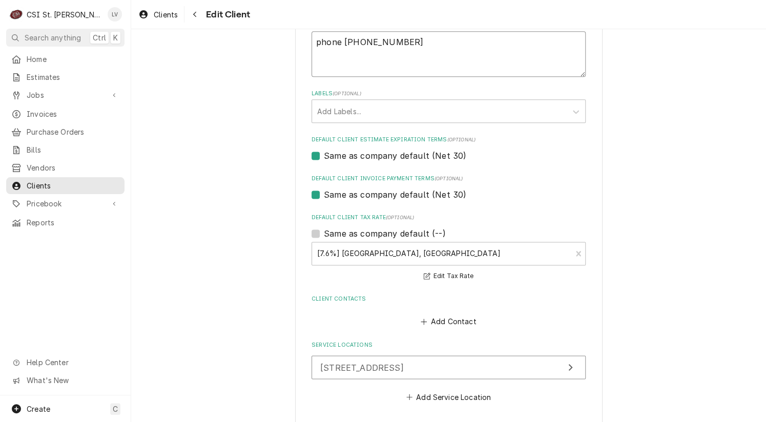
drag, startPoint x: 340, startPoint y: 39, endPoint x: 400, endPoint y: 49, distance: 60.7
click at [400, 49] on textarea "phone 618-660-8471" at bounding box center [448, 54] width 274 height 46
click at [435, 320] on button "Add Contact" at bounding box center [448, 321] width 59 height 14
type textarea "x"
click at [353, 395] on input "Phone ( optional )" at bounding box center [390, 394] width 136 height 23
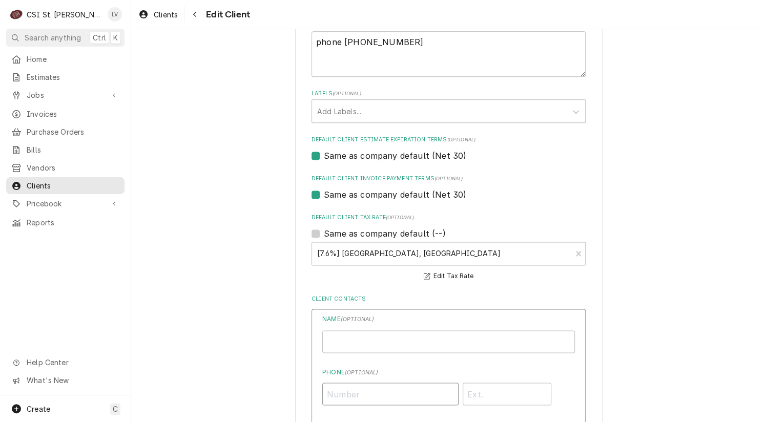
paste input "(618) 660-8471"
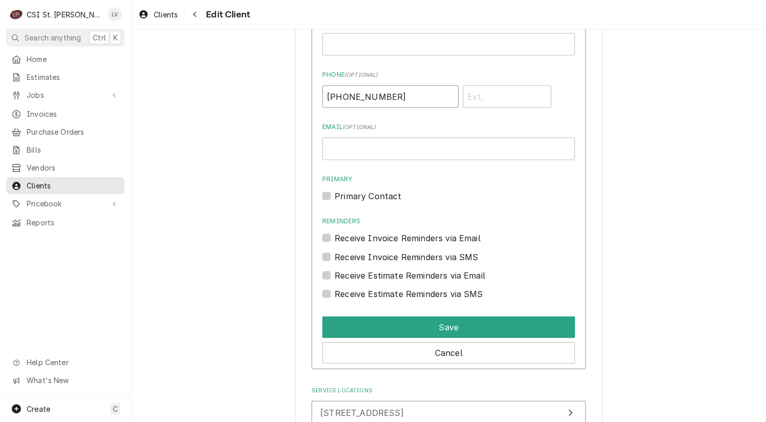
scroll to position [819, 0]
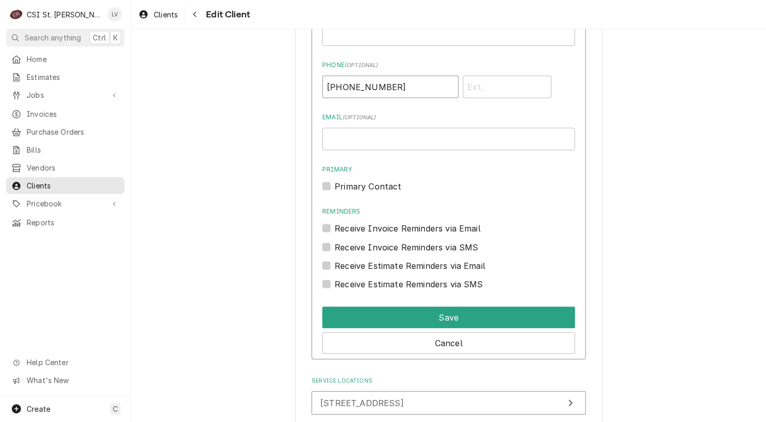
type input "(618) 660-8471"
click at [334, 182] on label "Primary Contact" at bounding box center [367, 186] width 67 height 12
click at [334, 182] on input "Primary" at bounding box center [460, 191] width 252 height 23
checkbox input "true"
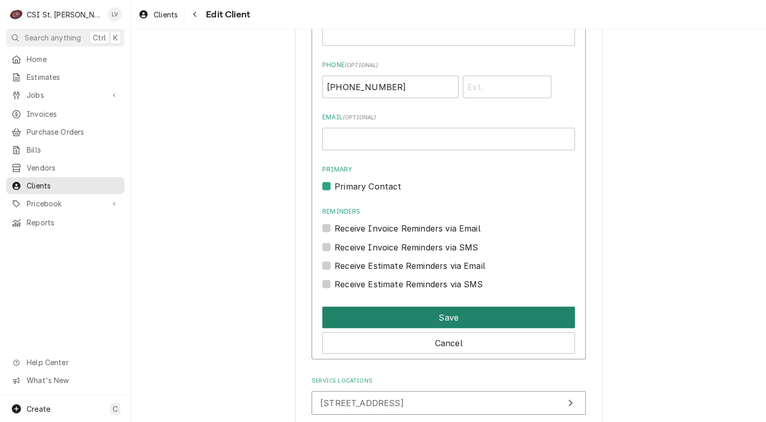
click at [471, 310] on button "Save" at bounding box center [448, 317] width 252 height 22
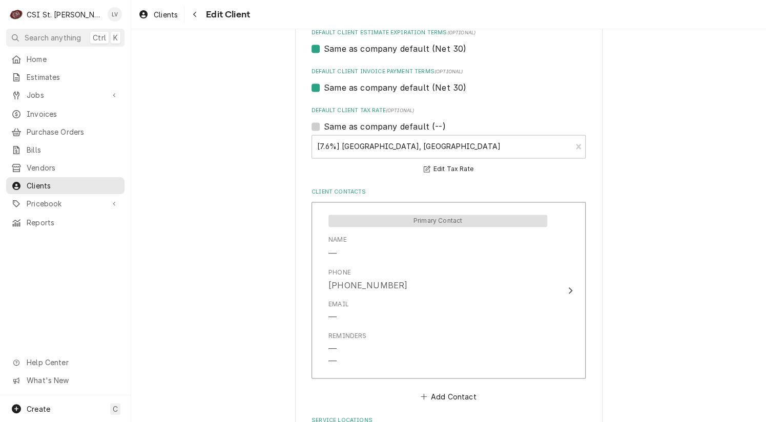
scroll to position [429, 0]
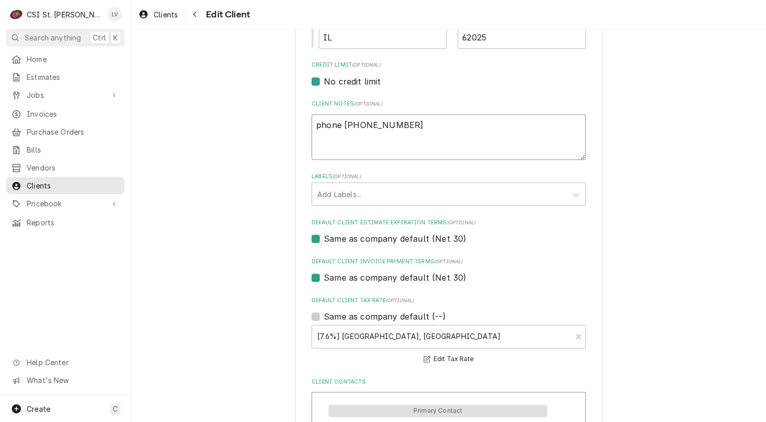
drag, startPoint x: 442, startPoint y: 126, endPoint x: 310, endPoint y: 119, distance: 132.8
click at [311, 119] on textarea "phone 618-660-8471" at bounding box center [448, 137] width 274 height 46
type textarea "x"
click at [237, 209] on div "Please provide the following information about your client: Client Type Industr…" at bounding box center [448, 171] width 635 height 1120
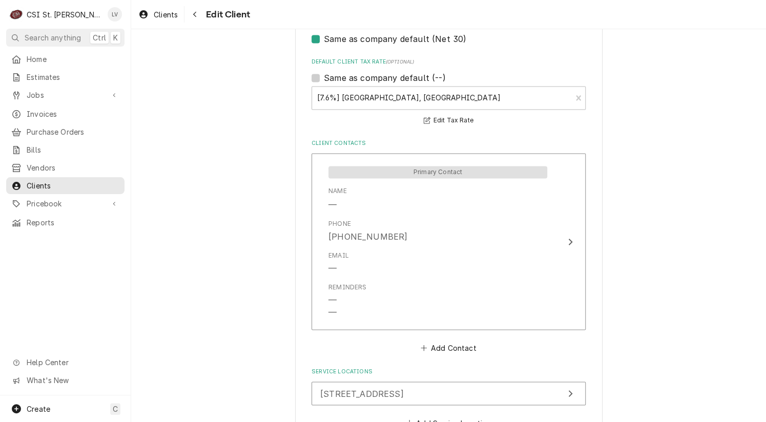
scroll to position [735, 0]
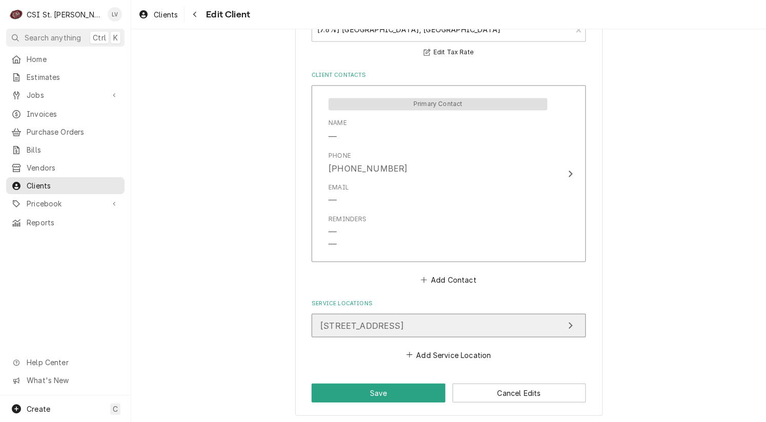
click at [399, 324] on span "1991 Treasure Dr, Edwardsville, IL 62025" at bounding box center [361, 325] width 83 height 10
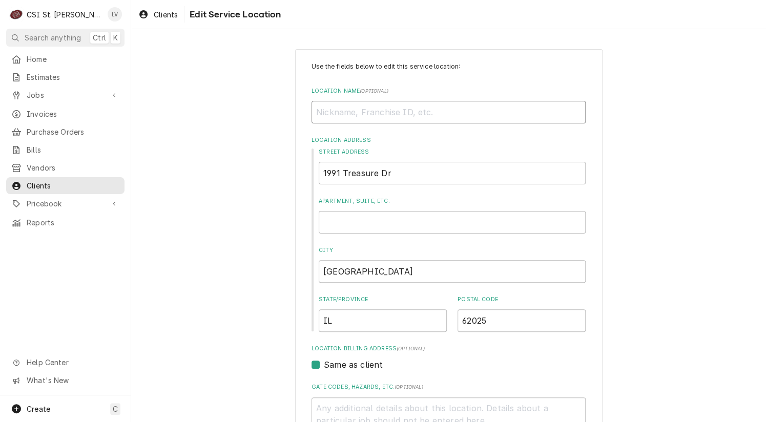
click at [322, 108] on input "Location Name ( optional )" at bounding box center [448, 112] width 274 height 23
type textarea "x"
type input "S"
type textarea "x"
type input "Sh"
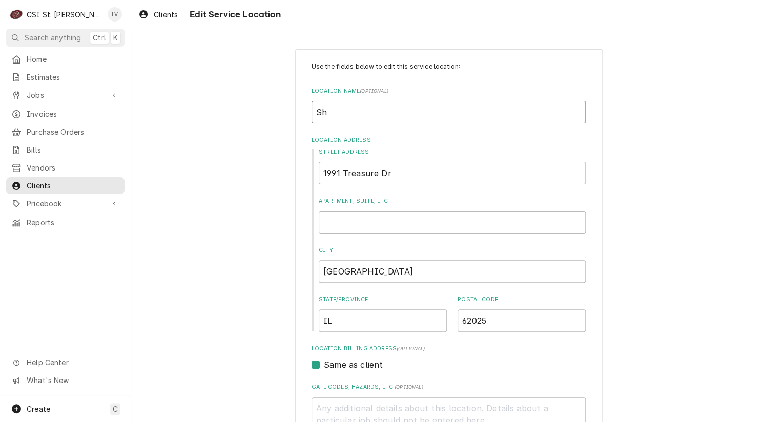
type textarea "x"
type input "Sha"
type textarea "x"
type input "Shaw"
type textarea "x"
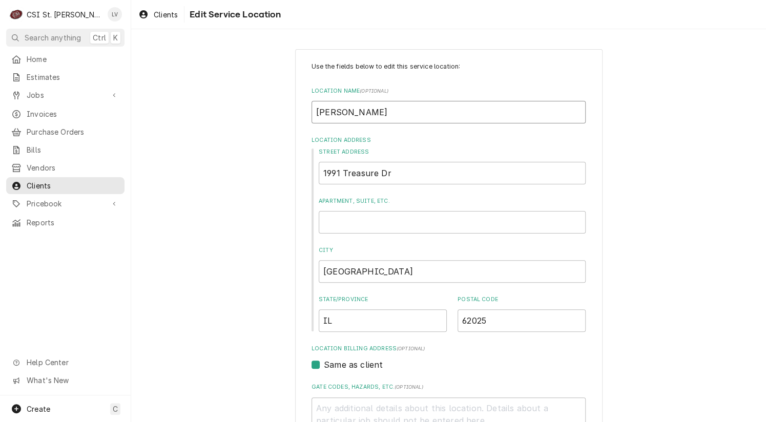
type input "Shawn"
type textarea "x"
type input "Shawn"
type textarea "x"
type input "Shawn H"
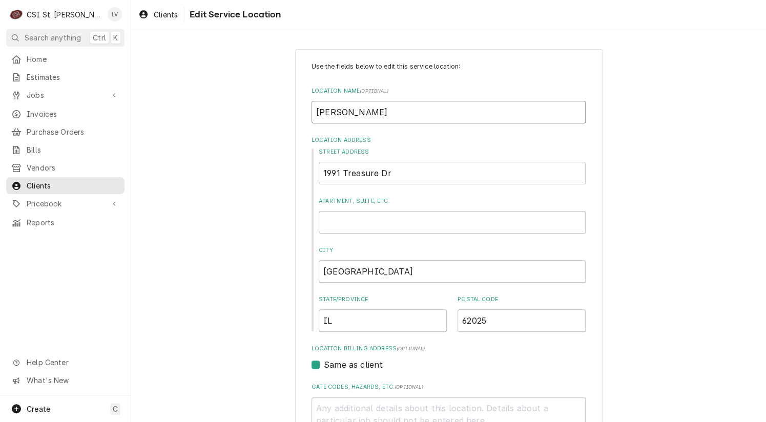
type textarea "x"
type input "Shawn Ha"
type textarea "x"
type input "Shawn Hag"
type textarea "x"
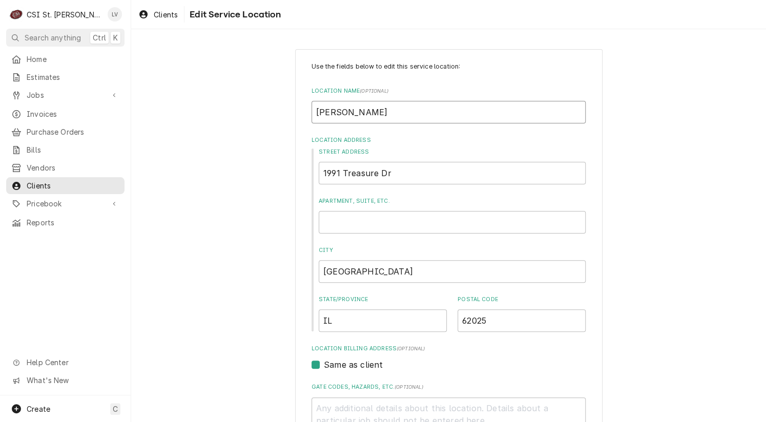
type input "Shawn Hage"
type textarea "x"
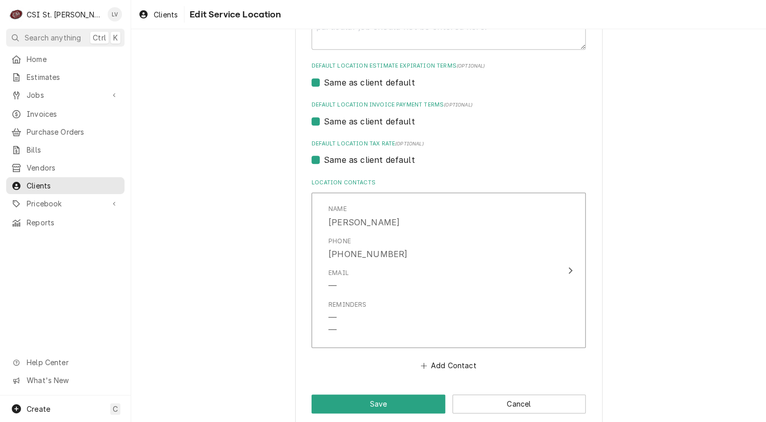
scroll to position [406, 0]
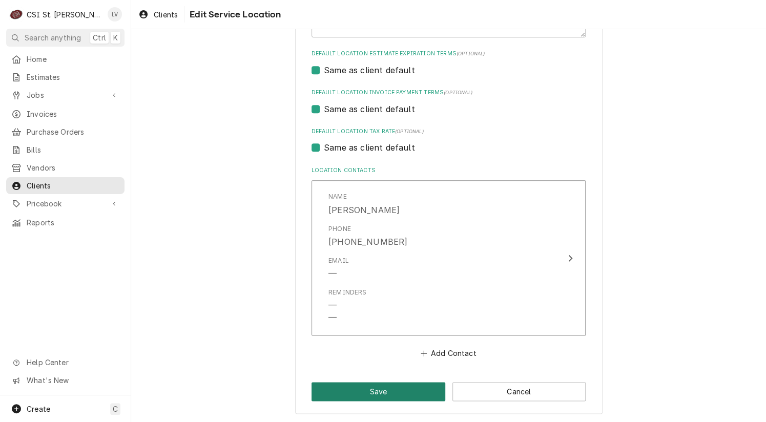
type input "Shawn Hagen"
click at [378, 399] on button "Save" at bounding box center [378, 391] width 134 height 19
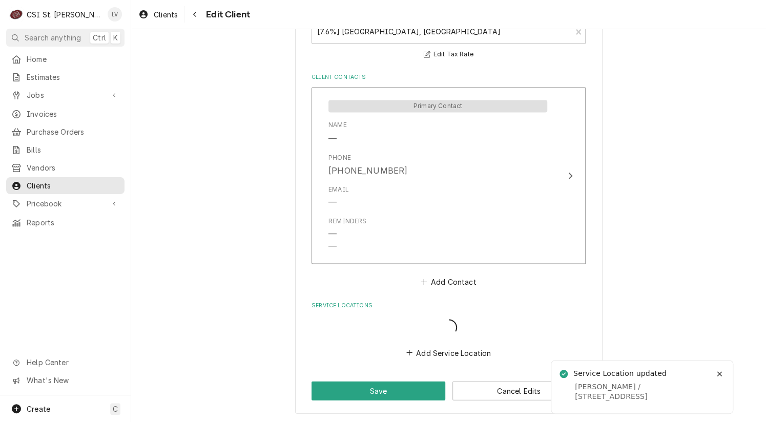
scroll to position [723, 0]
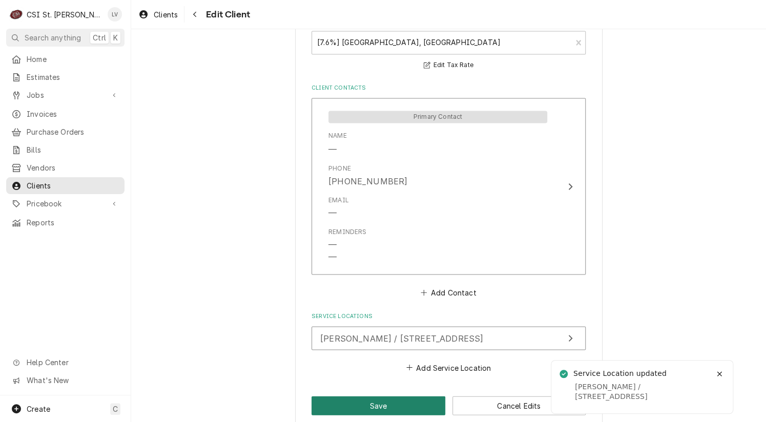
click at [378, 400] on button "Save" at bounding box center [378, 405] width 134 height 19
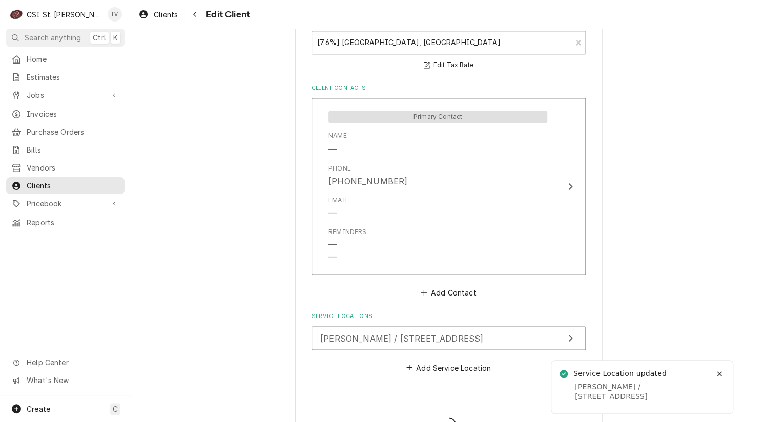
type textarea "x"
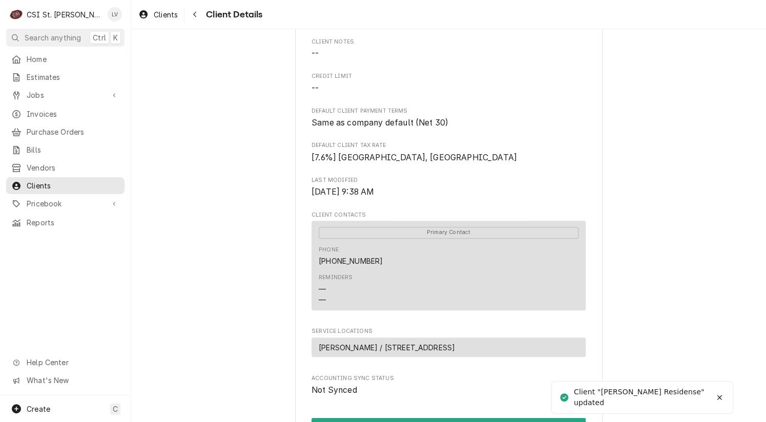
scroll to position [352, 0]
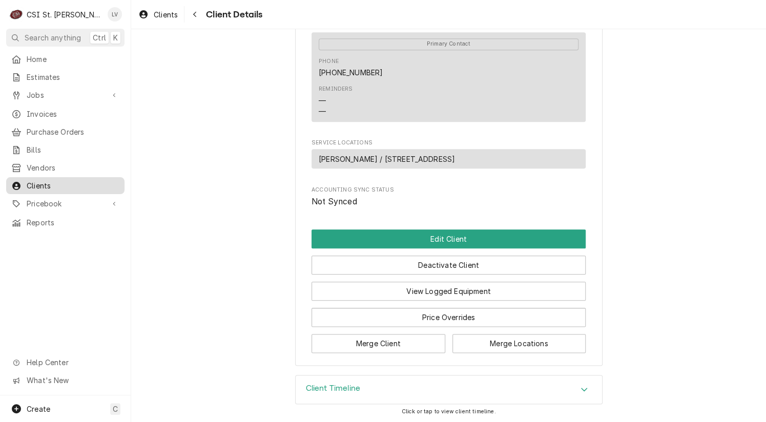
click at [90, 180] on span "Clients" at bounding box center [73, 185] width 93 height 11
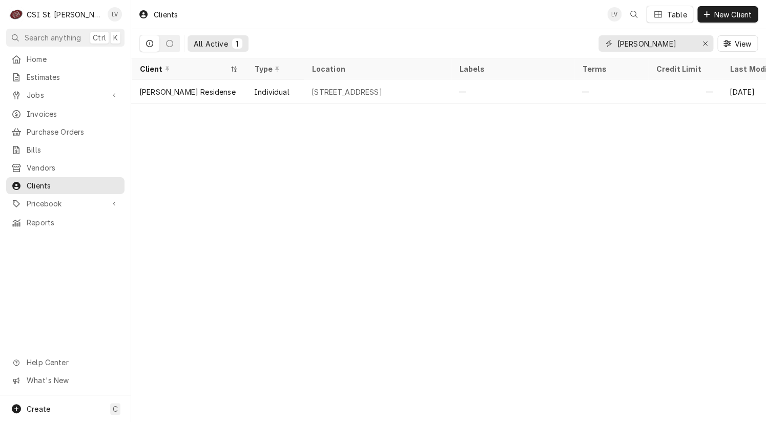
drag, startPoint x: 669, startPoint y: 44, endPoint x: 583, endPoint y: 43, distance: 85.5
click at [583, 43] on div "All Active 1 shawn hagen View" at bounding box center [448, 43] width 618 height 29
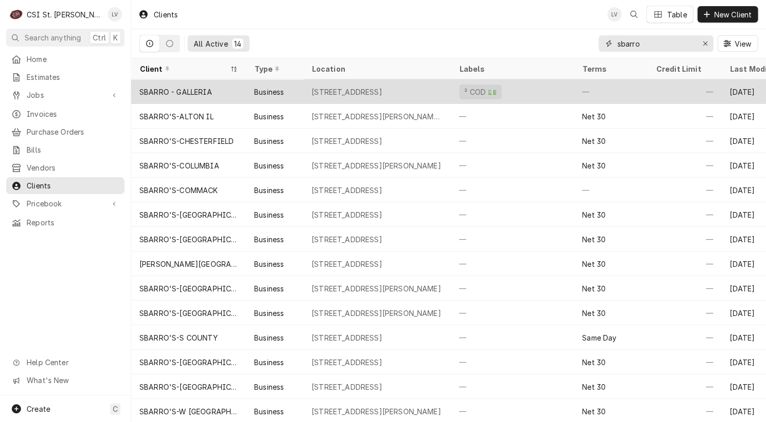
type input "sbarro"
click at [186, 87] on div "SBARRO - GALLERIA" at bounding box center [175, 92] width 73 height 11
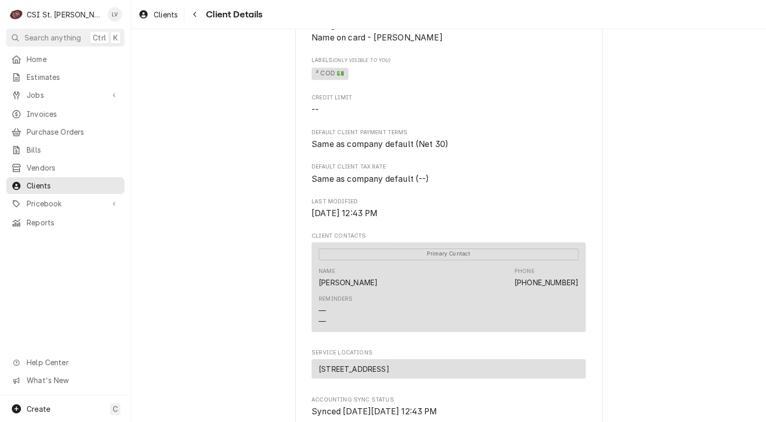
scroll to position [410, 0]
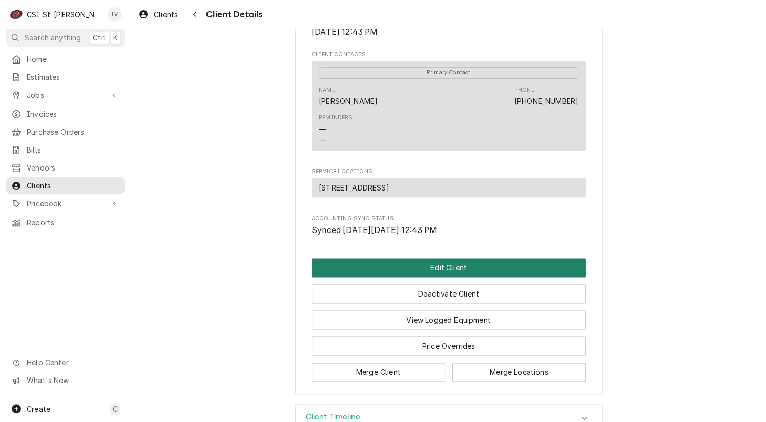
click at [402, 277] on button "Edit Client" at bounding box center [448, 267] width 274 height 19
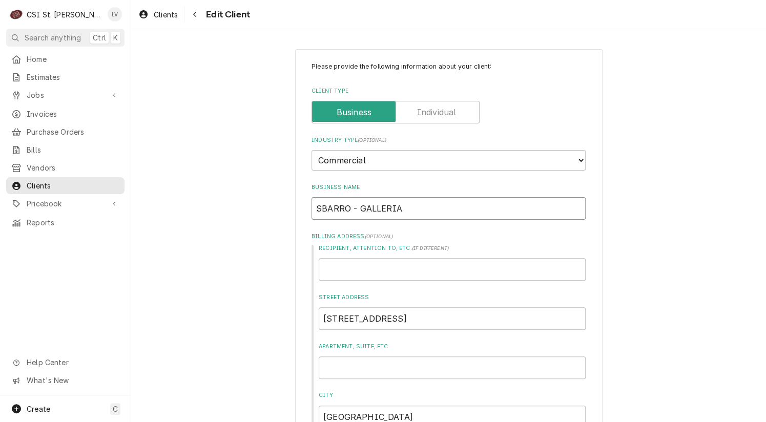
drag, startPoint x: 344, startPoint y: 206, endPoint x: 299, endPoint y: 201, distance: 45.4
type textarea "x"
type input "S - GALLERIA"
type textarea "x"
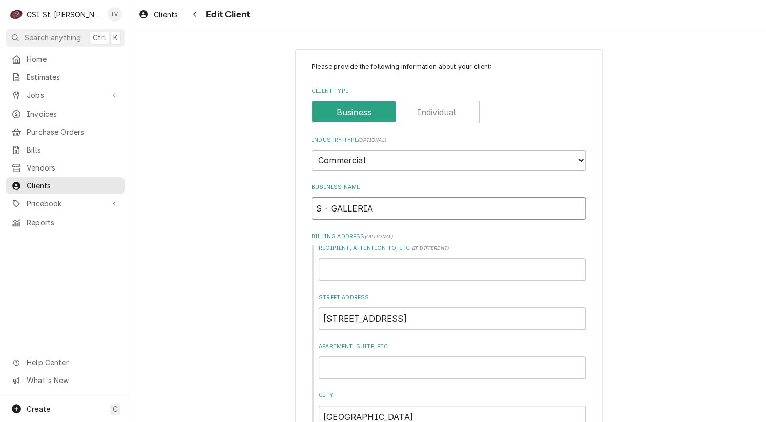
type input "S/ - GALLERIA"
type textarea "x"
type input "S/B - GALLERIA"
type textarea "x"
type input "S/ - GALLERIA"
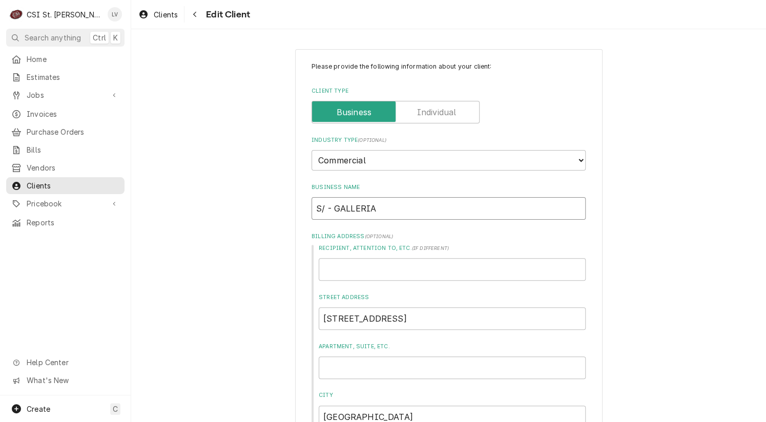
type textarea "x"
type input "S - GALLERIA"
type textarea "x"
type input "S' - GALLERIA"
type textarea "x"
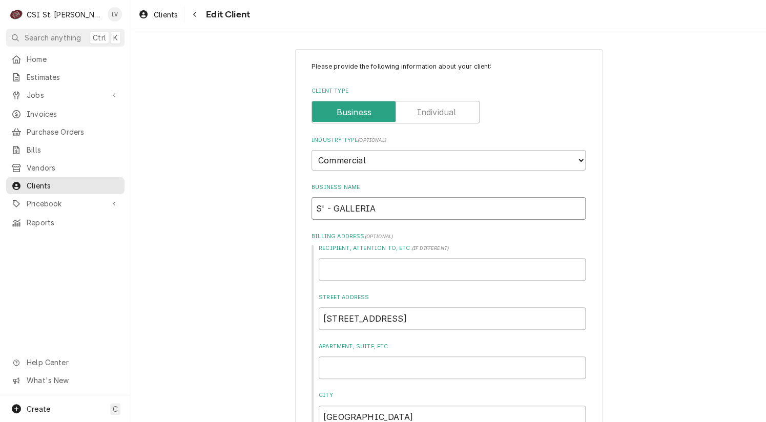
type input "S'B - GALLERIA"
type textarea "x"
type input "S'Ba - GALLERIA"
type textarea "x"
type input "S'Bar - GALLERIA"
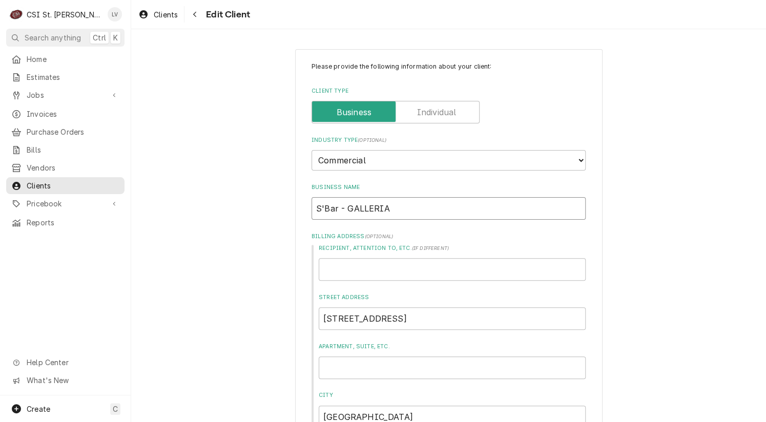
type textarea "x"
type input "S'Barr - GALLERIA"
type textarea "x"
type input "S'Barro - GALLERIA"
type textarea "x"
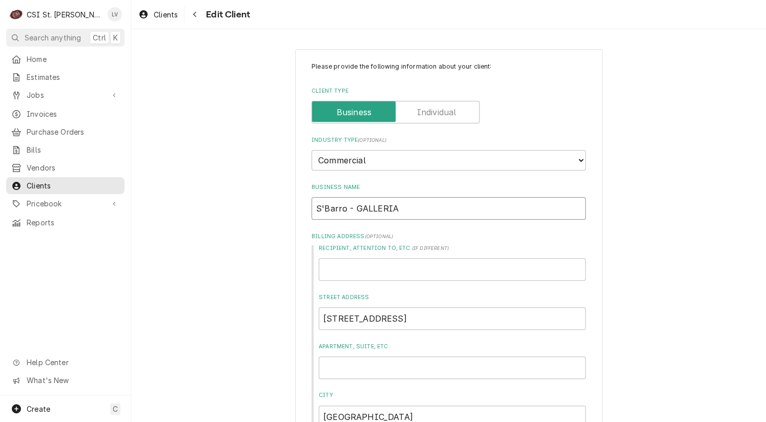
type input "S'Barro' - GALLERIA"
type textarea "x"
type input "S'Barro's - GALLERIA"
type textarea "x"
type input "S'Barro's - GALLERIA"
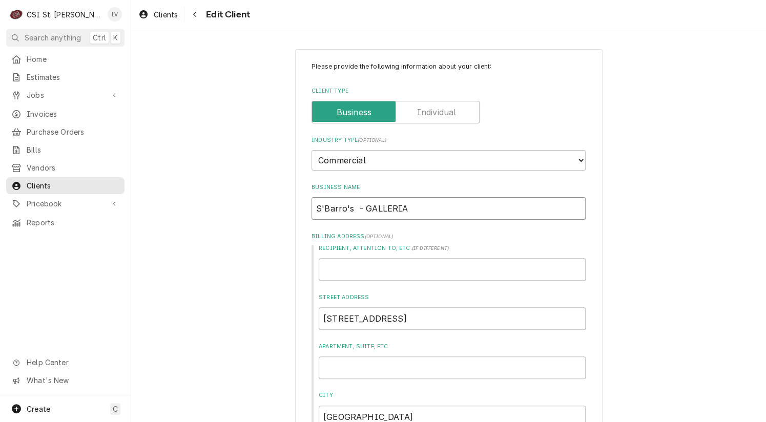
type textarea "x"
type input "S'Barro's - - GALLERIA"
type textarea "x"
type input "S'Barro's - - GALLERIA"
type textarea "x"
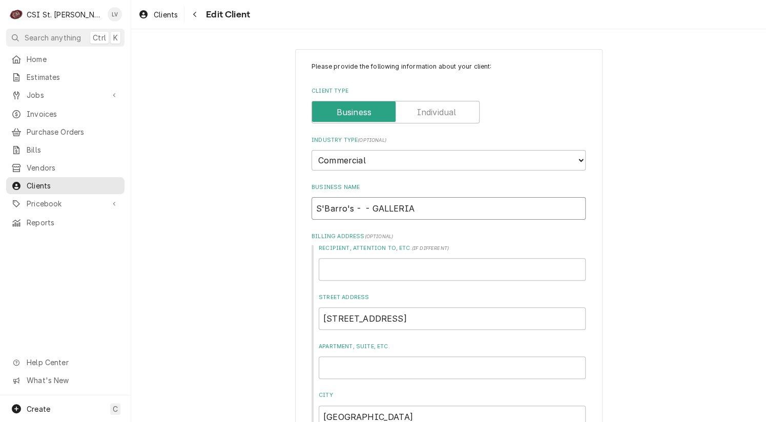
type input "S'Barro's - G - GALLERIA"
type textarea "x"
type input "S'Barro's - Ga - GALLERIA"
type textarea "x"
type input "S'Barro's - Gal - GALLERIA"
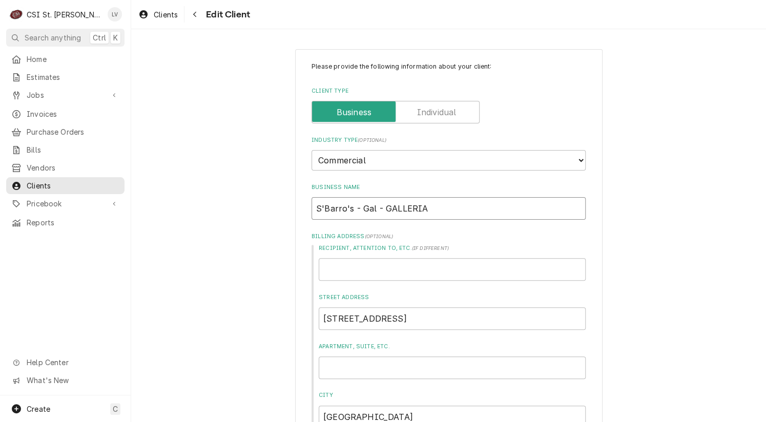
type textarea "x"
type input "S'Barro's - Gall - GALLERIA"
type textarea "x"
type input "S'Barro's - Galle - GALLERIA"
type textarea "x"
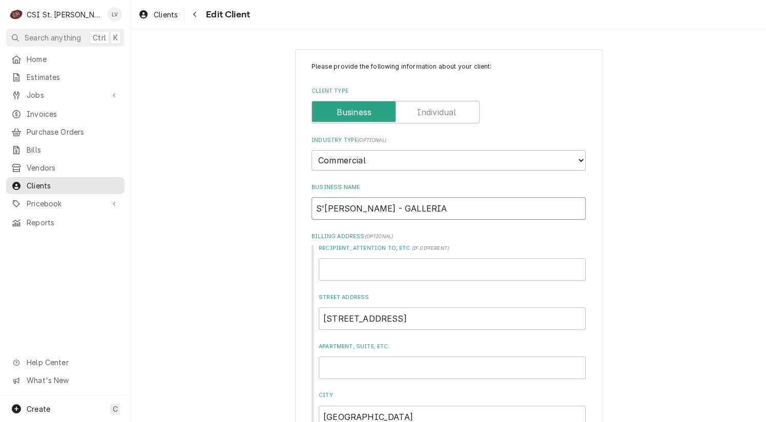
type input "S'Barro's - Galler - GALLERIA"
type textarea "x"
type input "S'Barro's - Galleri - GALLERIA"
type textarea "x"
type input "S'Barro's - Galleria - GALLERIA"
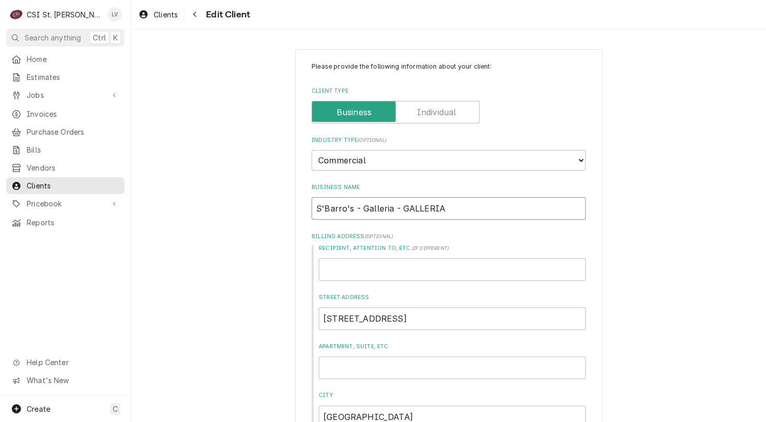
type textarea "x"
type input "S'Barro's - Galleria- GALLERIA"
type textarea "x"
type input "S'Barro's - Galleria GALLERIA"
type textarea "x"
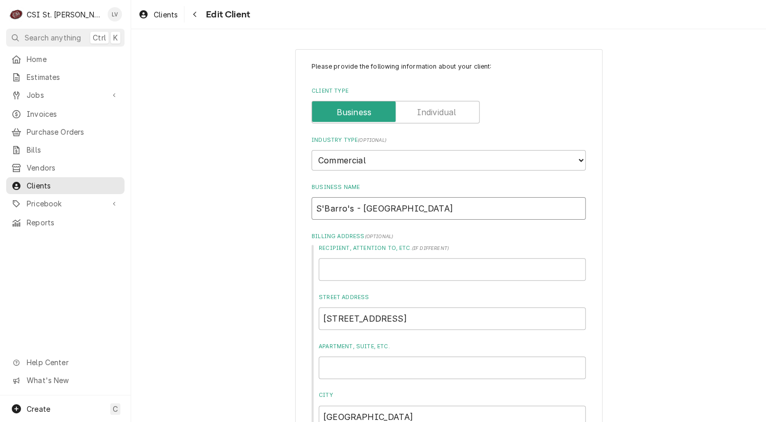
type input "S'Barro's - GalleriaGALLERIA"
type textarea "x"
type input "S'Barro's - GalleriaALLERIA"
type textarea "x"
type input "S'Barro's - GalleriaLLERIA"
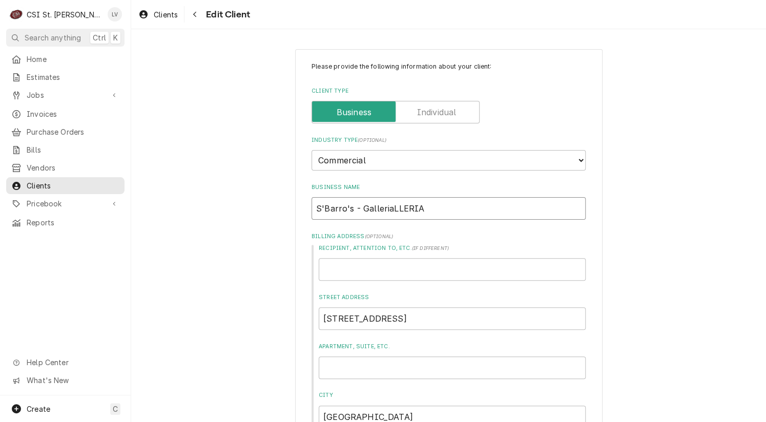
type textarea "x"
type input "S'Barro's - GalleriaLERIA"
type textarea "x"
type input "S'Barro's - GalleriaERIA"
type textarea "x"
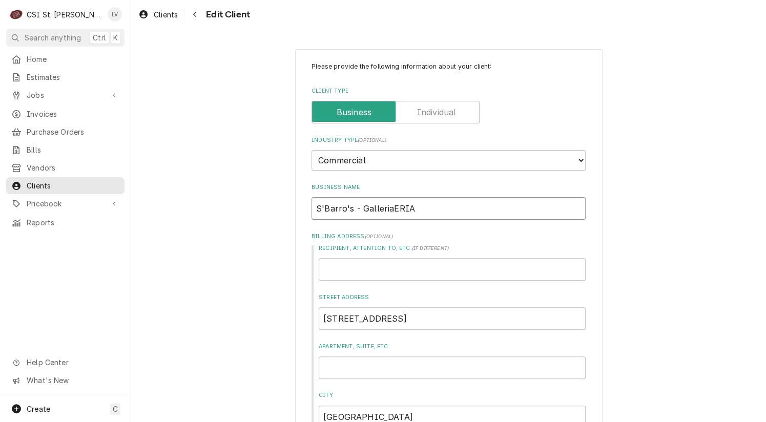
type input "S'Barro's - GalleriaRIA"
type textarea "x"
type input "S'Barro's - GalleriaIA"
type textarea "x"
type input "S'Barro's - GalleriaA"
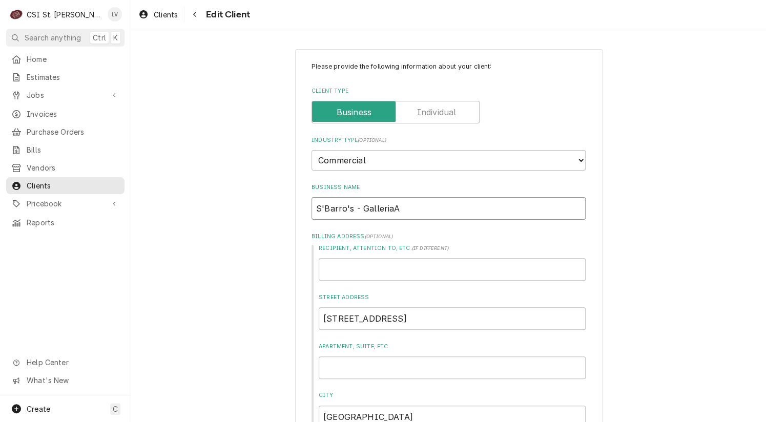
type textarea "x"
type input "S'Barro's - Galleria"
drag, startPoint x: 342, startPoint y: 207, endPoint x: 393, endPoint y: 230, distance: 56.0
click at [342, 207] on input "S'Barro's - Galleria" at bounding box center [448, 208] width 274 height 23
type textarea "x"
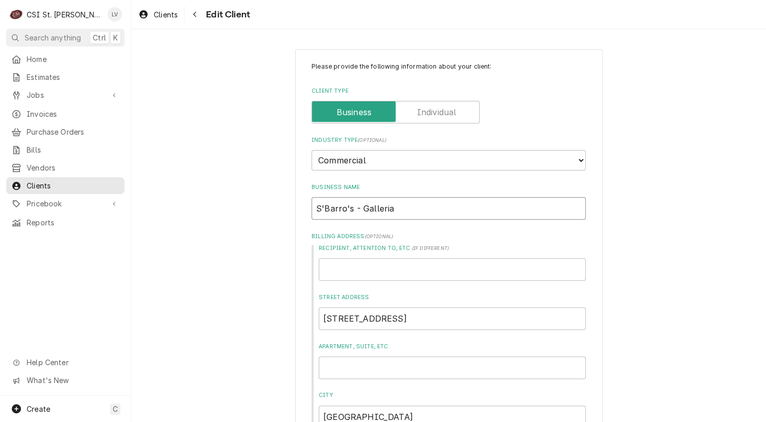
type input "S'Barr's - Galleria"
type textarea "x"
type input "S'Bar's - Galleria"
type textarea "x"
type input "S'Ba's - Galleria"
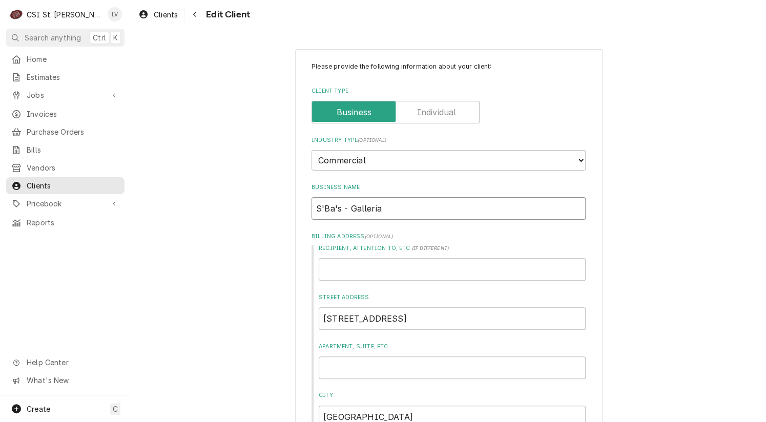
type textarea "x"
type input "S'B's - Galleria"
type textarea "x"
type input "S''s - Galleria"
type textarea "x"
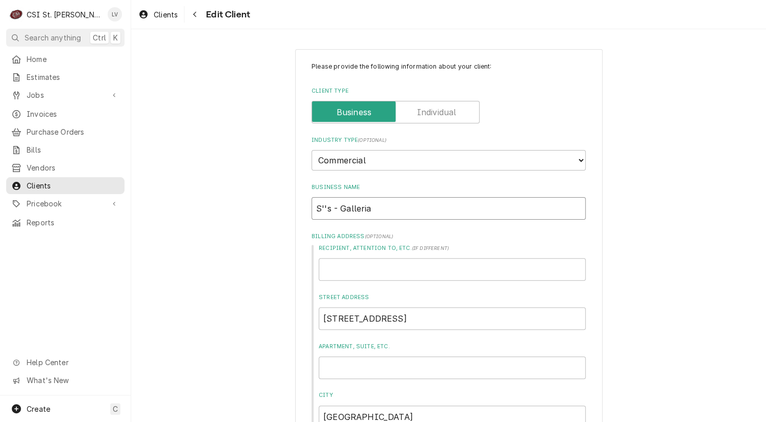
type input "S's - Galleria"
type textarea "x"
type input "'s - Galleria"
type textarea "x"
type input "s - Galleria"
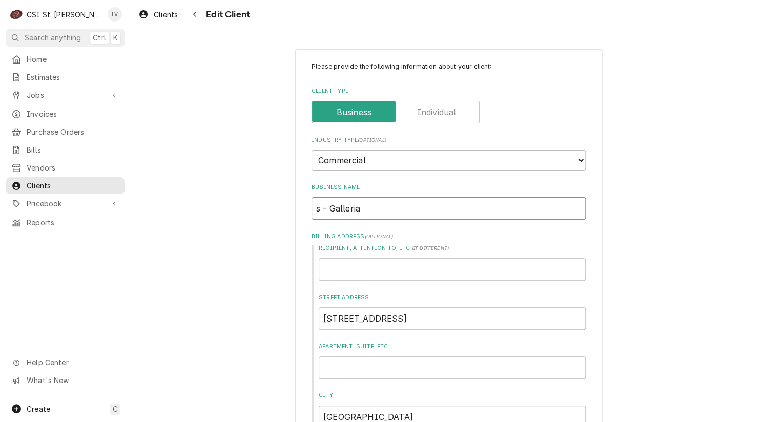
type textarea "x"
type input "- Galleria"
type textarea "x"
type input "S - Galleria"
type textarea "x"
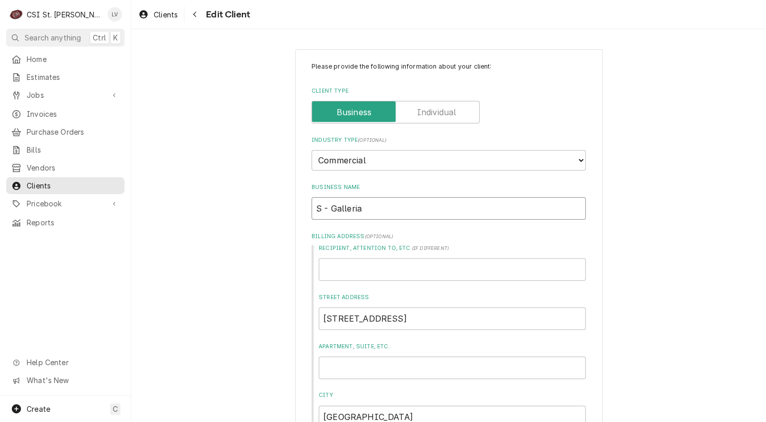
type input "Sb - Galleria"
type textarea "x"
type input "Sba - Galleria"
type textarea "x"
type input "Sbar - Galleria"
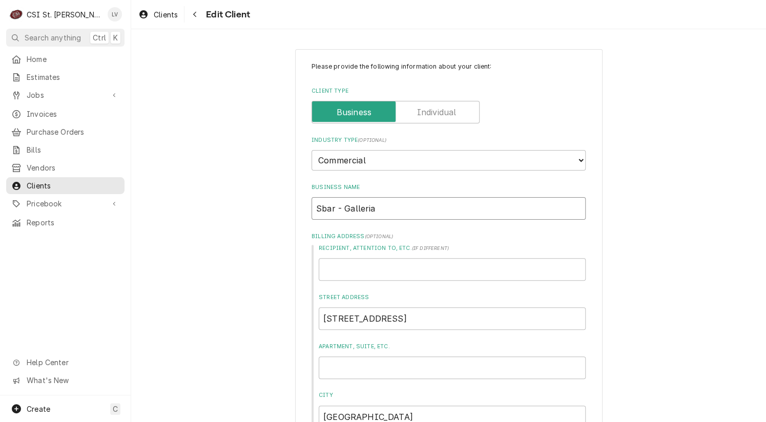
type textarea "x"
type input "Sbarr - Galleria"
type textarea "x"
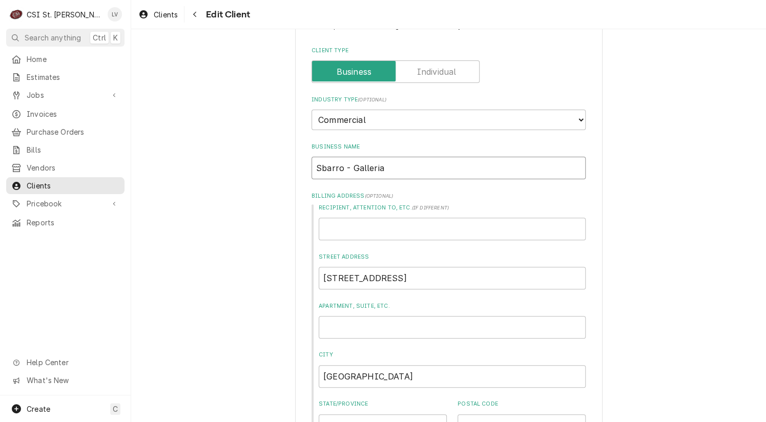
scroll to position [102, 0]
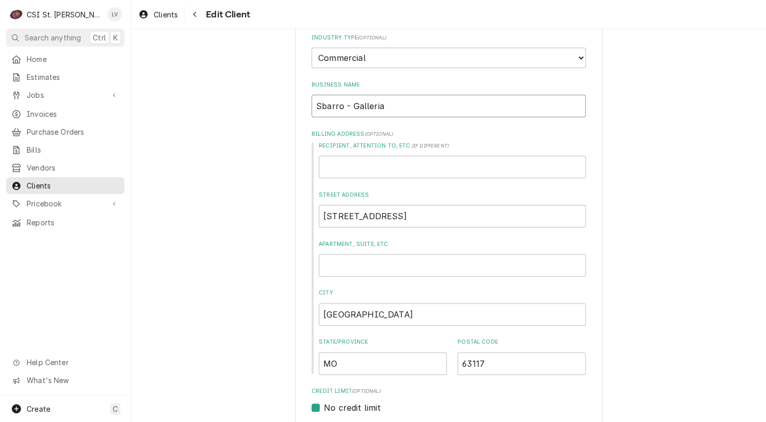
type input "Sbarro - Galleria"
click at [440, 215] on input "1155 St Louis Galleria St" at bounding box center [452, 216] width 267 height 23
type textarea "x"
type input "1155 St Louis Galleria S"
type textarea "x"
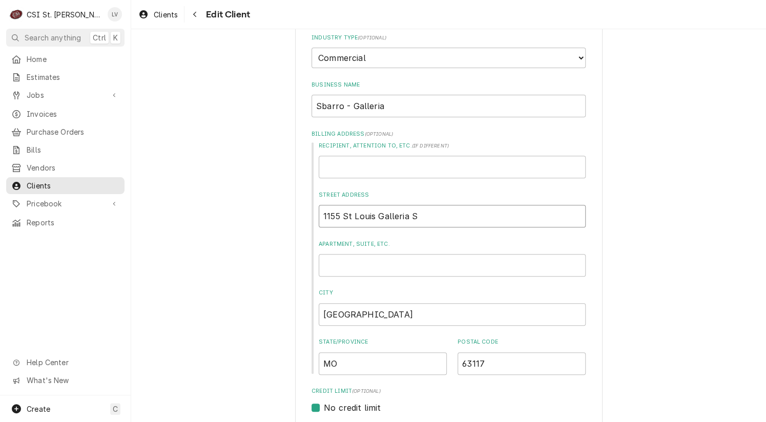
type input "1155 St Louis Galleria"
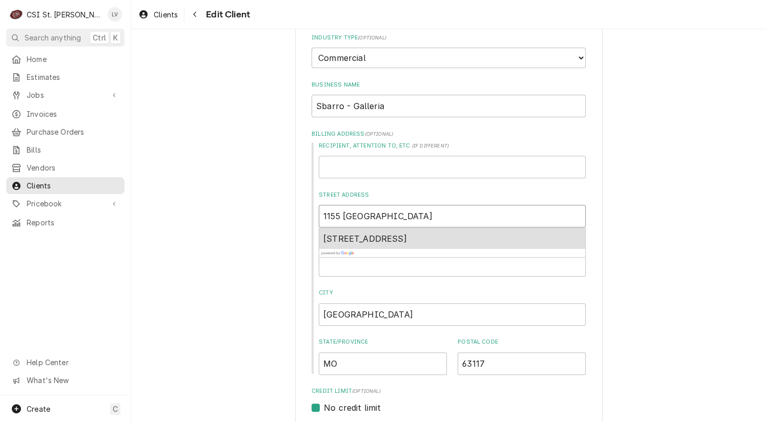
click at [407, 235] on span "1155 St Louis Galleria St, Richmond Heights, MO, USA" at bounding box center [364, 239] width 83 height 10
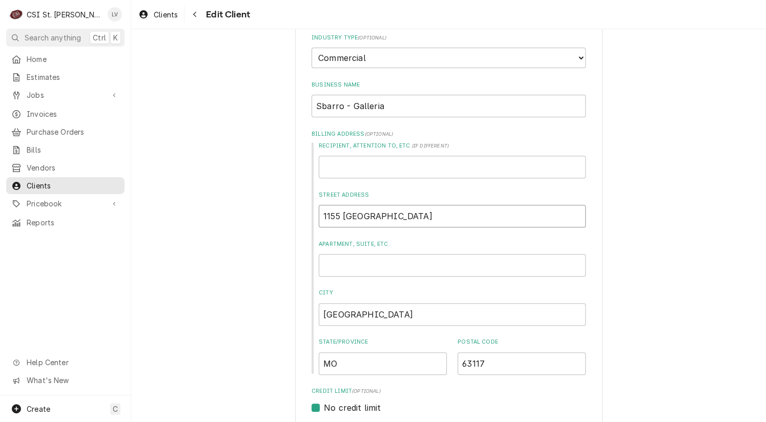
type textarea "x"
type input "1155 St Louis Galleria St"
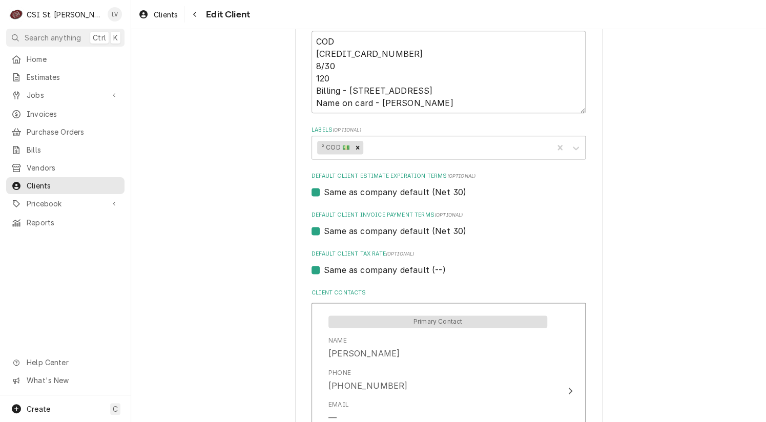
scroll to position [512, 0]
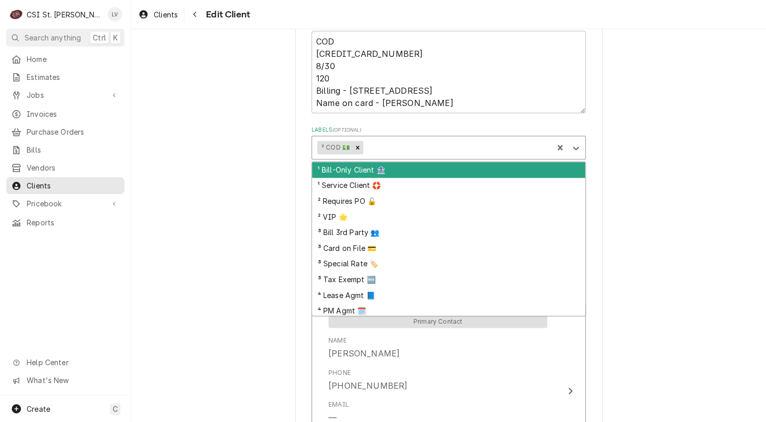
click at [496, 144] on div "Labels" at bounding box center [456, 147] width 182 height 18
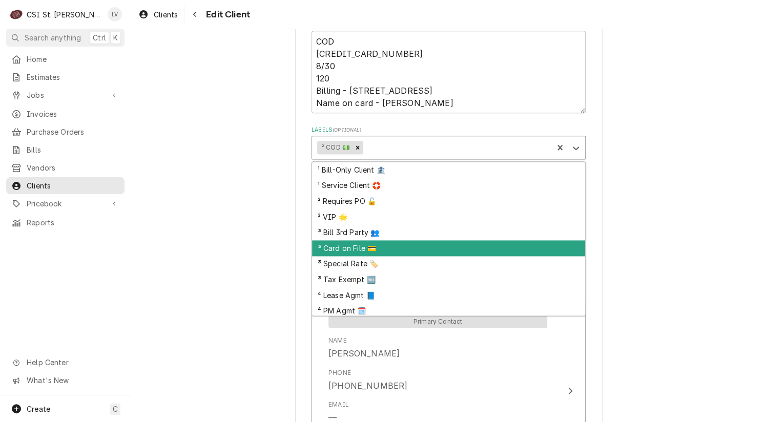
click at [381, 246] on div "³ Card on File 💳" at bounding box center [448, 248] width 273 height 16
type textarea "x"
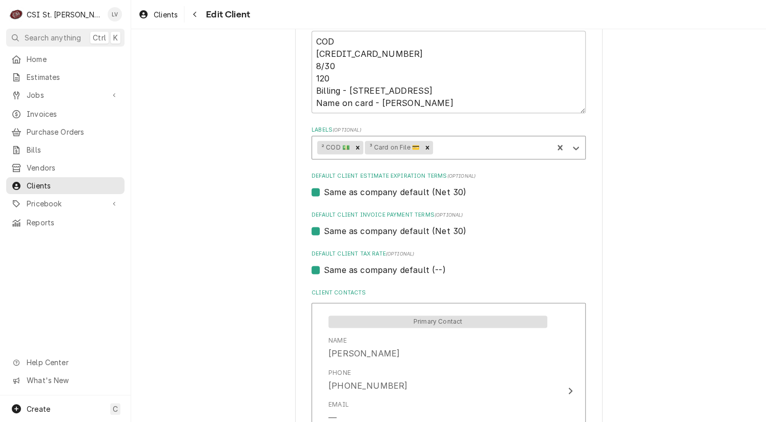
click at [651, 291] on div "Please provide the following information about your client: Client Type Industr…" at bounding box center [448, 85] width 635 height 1114
click at [335, 273] on label "Same as company default (--)" at bounding box center [384, 270] width 121 height 12
click at [335, 273] on input "Same as company default (--)" at bounding box center [461, 275] width 274 height 23
checkbox input "false"
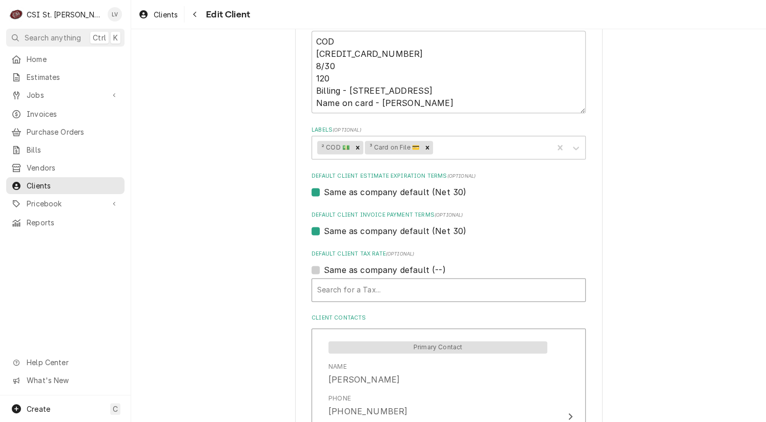
click at [347, 291] on div "Default Client Tax Rate" at bounding box center [448, 290] width 263 height 18
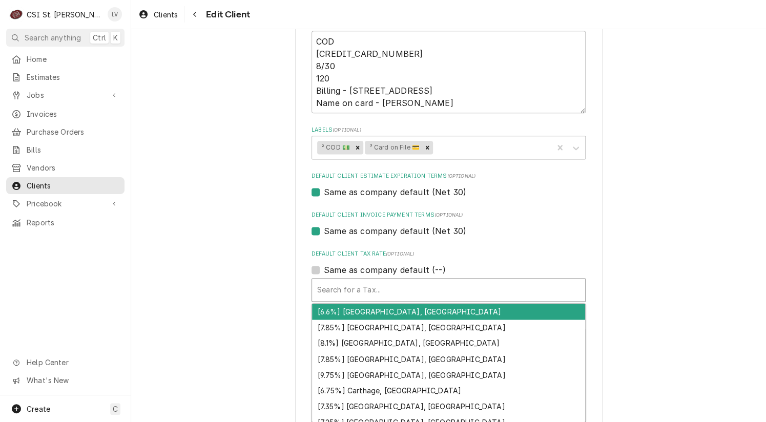
type textarea "x"
type input "m"
type textarea "x"
type input "mo"
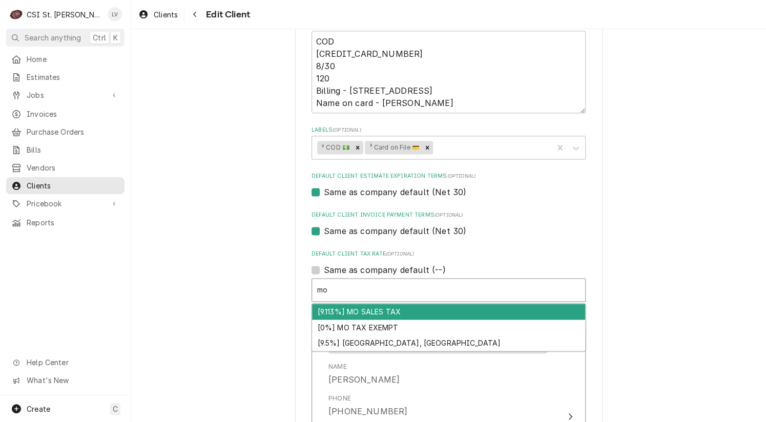
drag, startPoint x: 354, startPoint y: 309, endPoint x: 311, endPoint y: 297, distance: 45.4
click at [354, 309] on div "[9.113%] MO SALES TAX" at bounding box center [448, 312] width 273 height 16
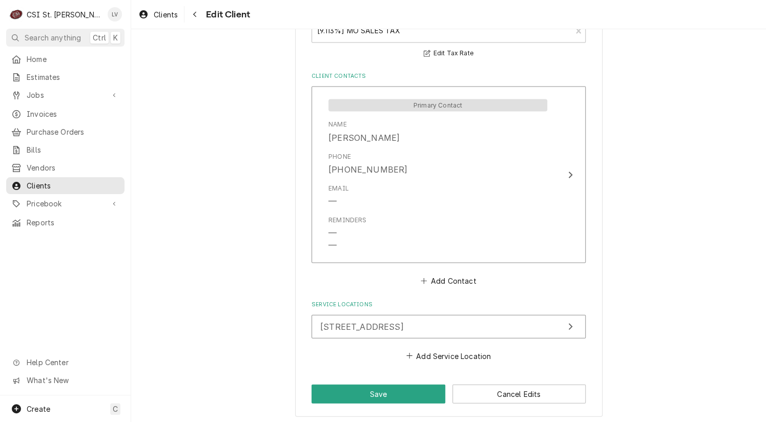
scroll to position [772, 0]
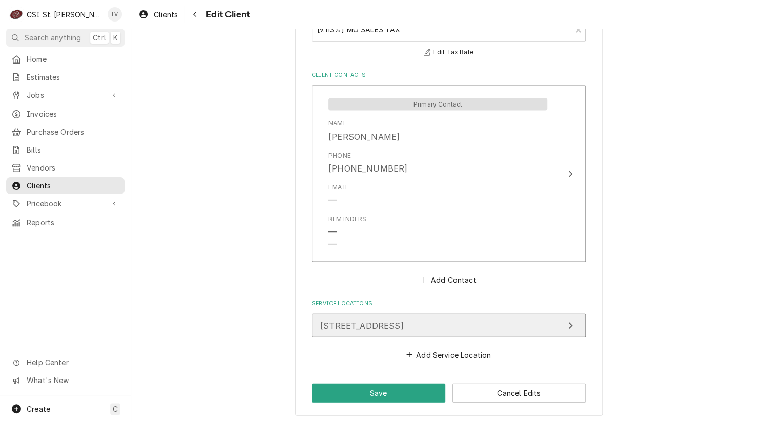
click at [364, 323] on span "1155 St Louis Galleria St, Richmond Heights, MO 63117" at bounding box center [361, 325] width 83 height 10
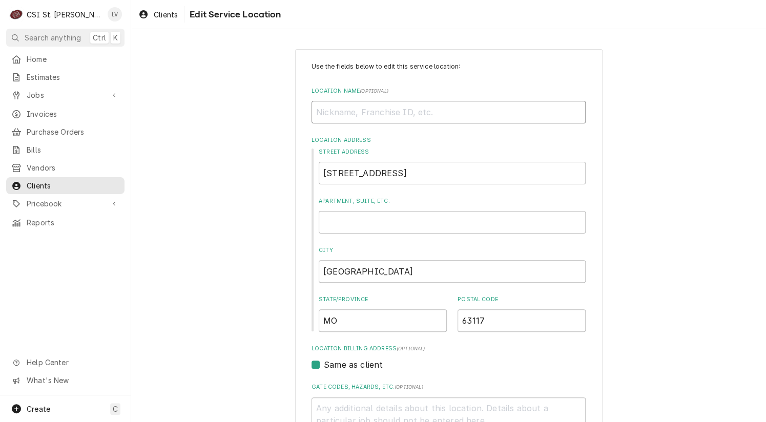
click at [321, 109] on input "Location Name ( optional )" at bounding box center [448, 112] width 274 height 23
type textarea "x"
type input "S"
type textarea "x"
type input "Sb"
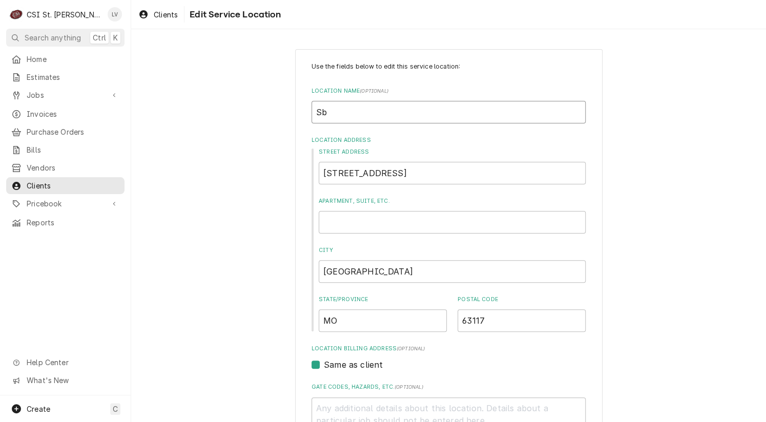
type textarea "x"
type input "Sba"
type textarea "x"
type input "Sbar"
type textarea "x"
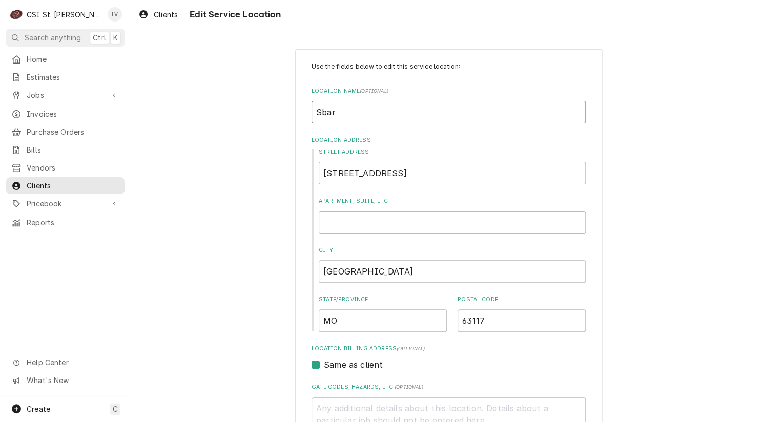
type input "Sbarr"
type textarea "x"
type input "Sbarro"
click at [346, 108] on input "Sbarro" at bounding box center [448, 112] width 274 height 23
type textarea "x"
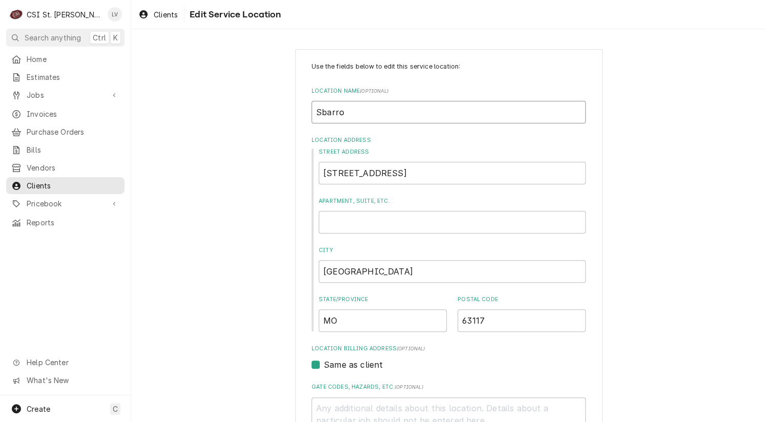
type input "Sbarro"
type textarea "x"
type input "Sbarro -"
type textarea "x"
type input "Sbarro -"
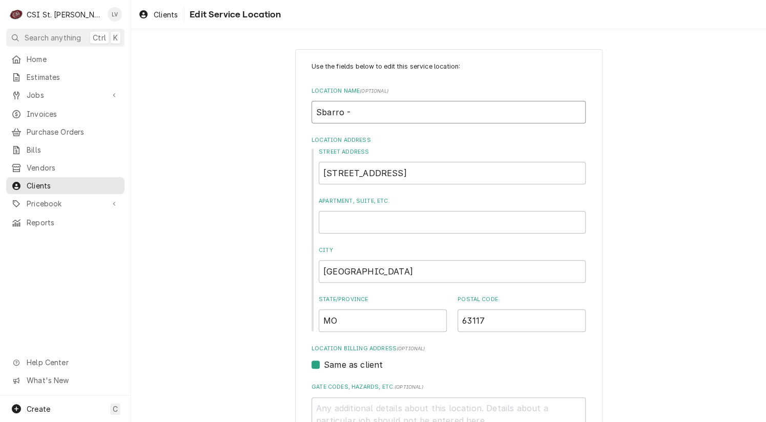
type textarea "x"
type input "Sbarro - G"
type textarea "x"
type input "Sbarro - Ga"
type textarea "x"
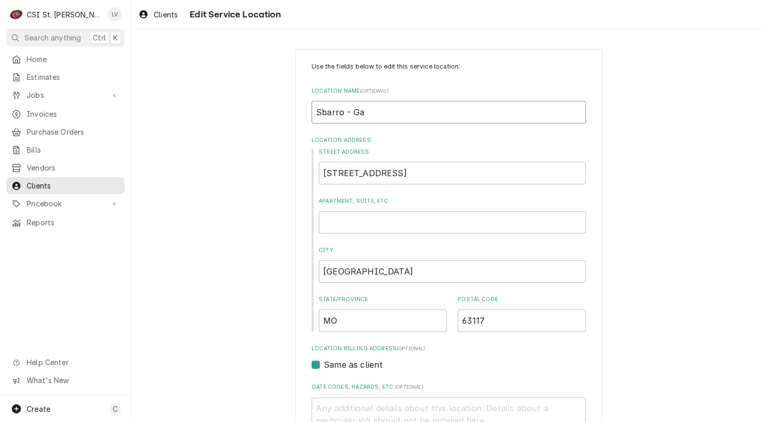
type input "Sbarro - Gal"
type textarea "x"
type input "Sbarro - Gall"
type textarea "x"
type input "Sbarro - Galle"
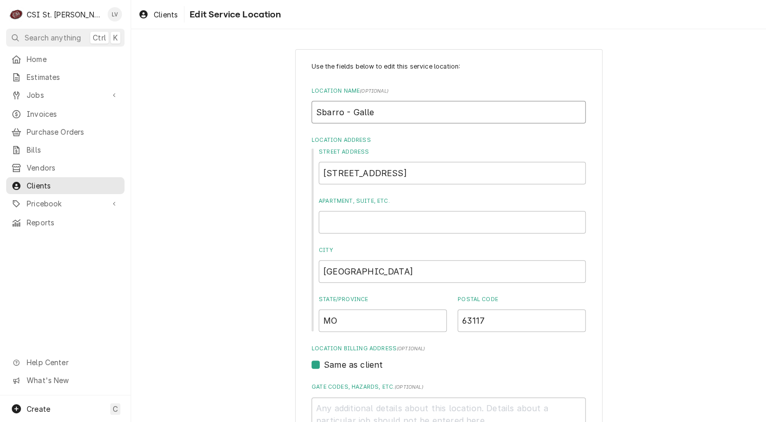
type textarea "x"
type input "Sbarro - Galler"
type textarea "x"
type input "Sbarro - Galleri"
type textarea "x"
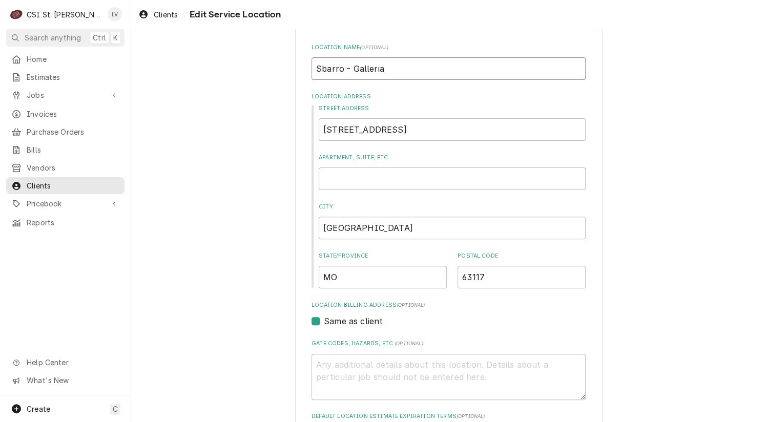
scroll to position [246, 0]
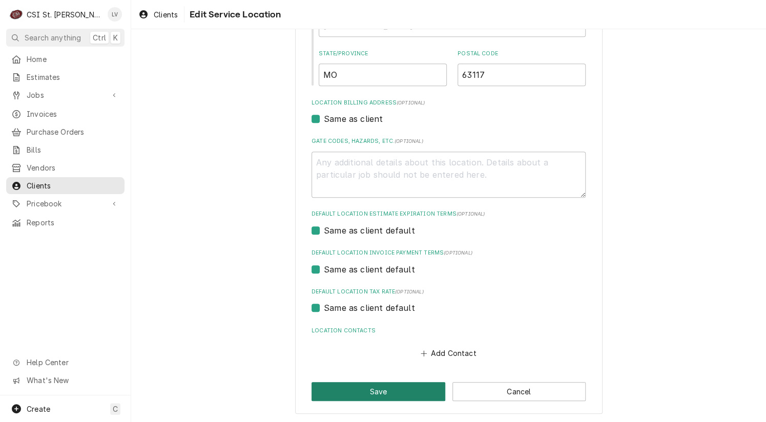
type input "Sbarro - Galleria"
click at [329, 395] on button "Save" at bounding box center [378, 391] width 134 height 19
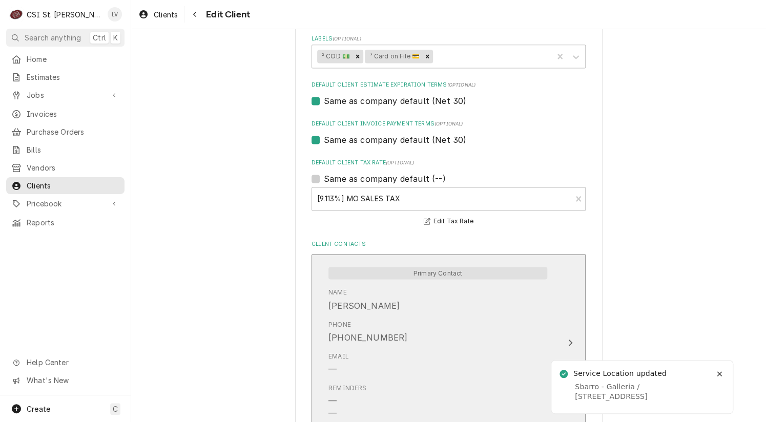
scroll to position [772, 0]
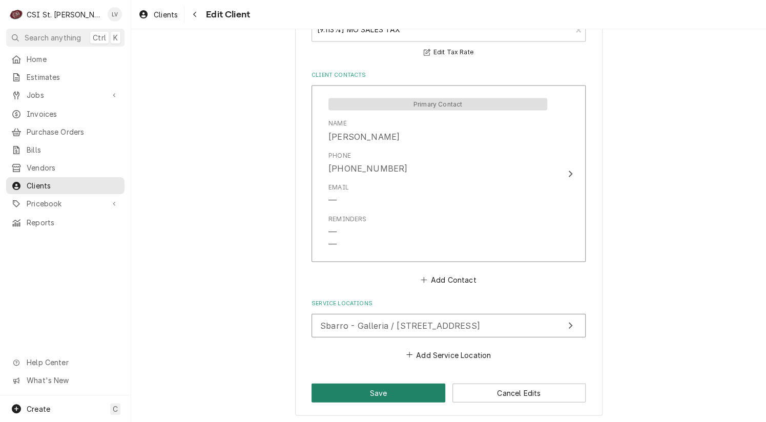
click at [405, 384] on button "Save" at bounding box center [378, 392] width 134 height 19
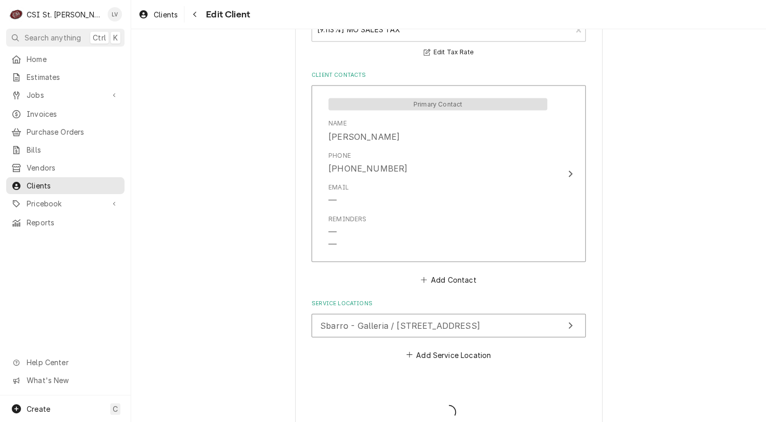
type textarea "x"
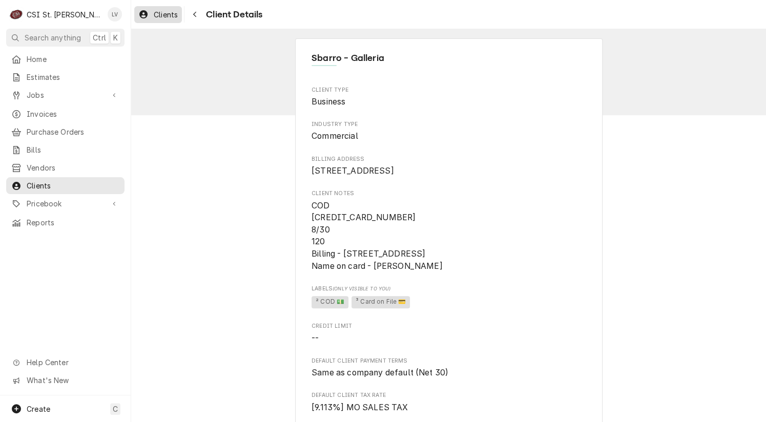
click at [151, 13] on div "Clients" at bounding box center [158, 14] width 44 height 13
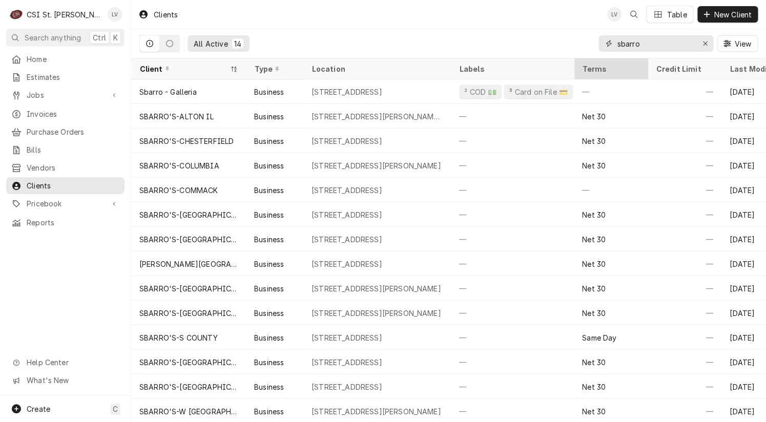
drag, startPoint x: 653, startPoint y: 44, endPoint x: 575, endPoint y: 60, distance: 79.6
click at [575, 60] on div "Clients LV Table New Client All Active 14 sbarro View Client Type Location Labe…" at bounding box center [448, 211] width 635 height 422
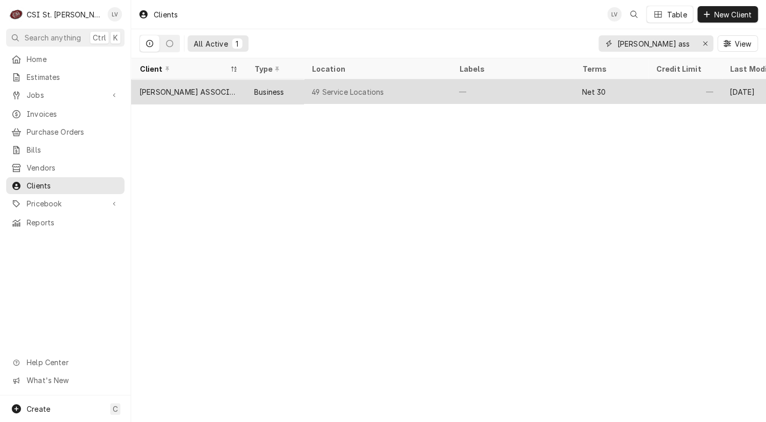
type input "[PERSON_NAME] ass"
click at [175, 95] on div "[PERSON_NAME] ASSOCIATES DBA RKW" at bounding box center [188, 91] width 115 height 25
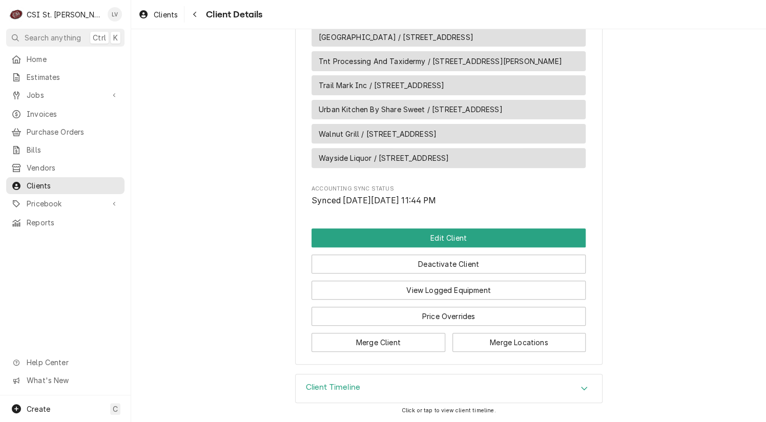
scroll to position [1846, 0]
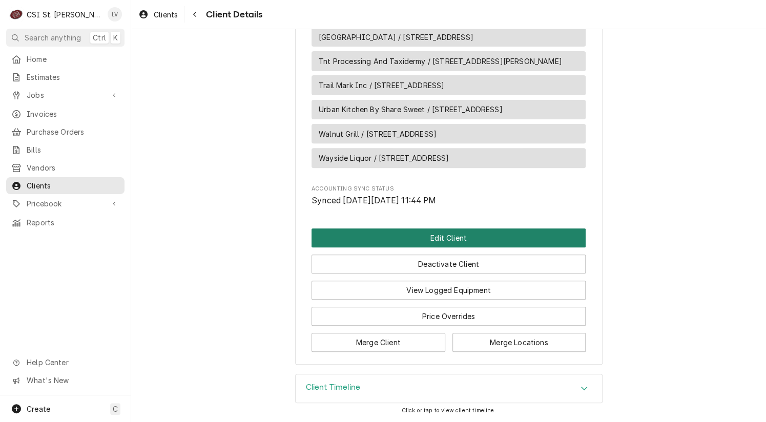
click at [501, 234] on button "Edit Client" at bounding box center [448, 237] width 274 height 19
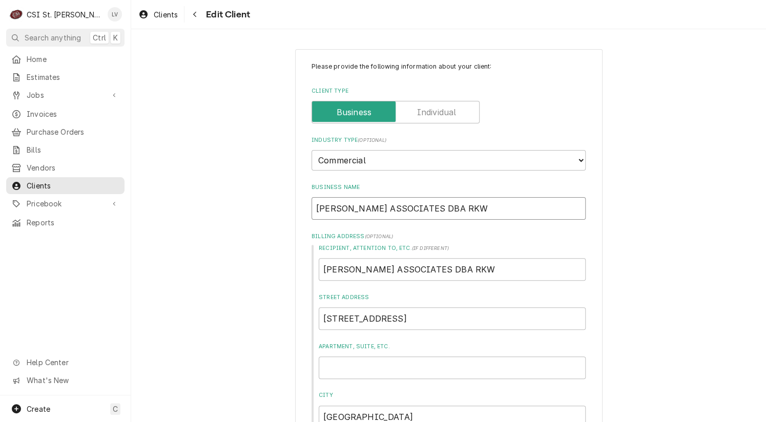
drag, startPoint x: 462, startPoint y: 210, endPoint x: 277, endPoint y: 204, distance: 185.5
type textarea "x"
type input "C"
type textarea "x"
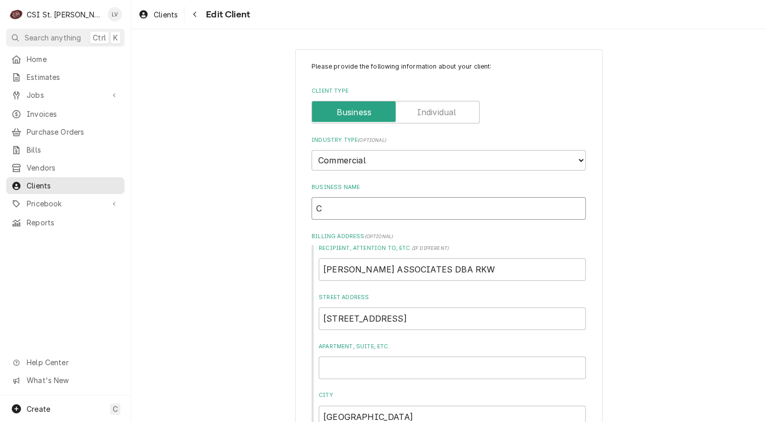
type input "Cl"
type textarea "x"
type input "Cla"
type textarea "x"
type input "Clar"
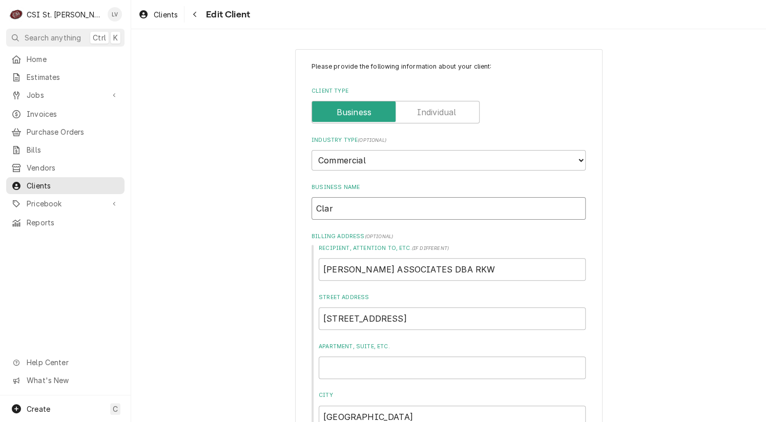
type textarea "x"
type input "[PERSON_NAME]"
type textarea "x"
type input "[PERSON_NAME]"
type textarea "x"
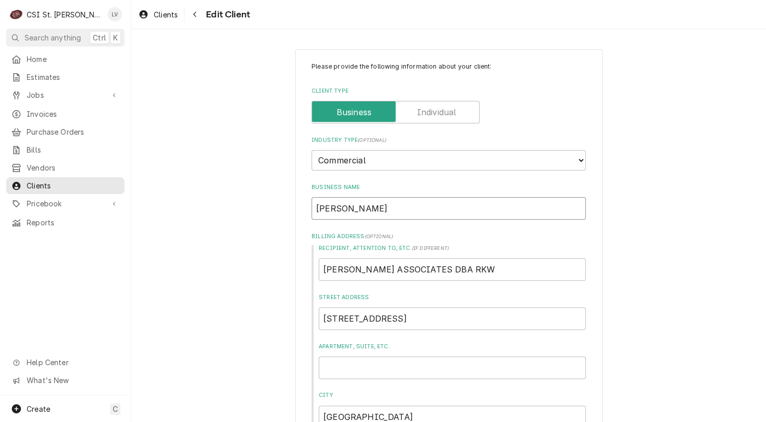
type input "[PERSON_NAME] A"
type textarea "x"
type input "[PERSON_NAME] As"
type textarea "x"
type input "[PERSON_NAME] Ass"
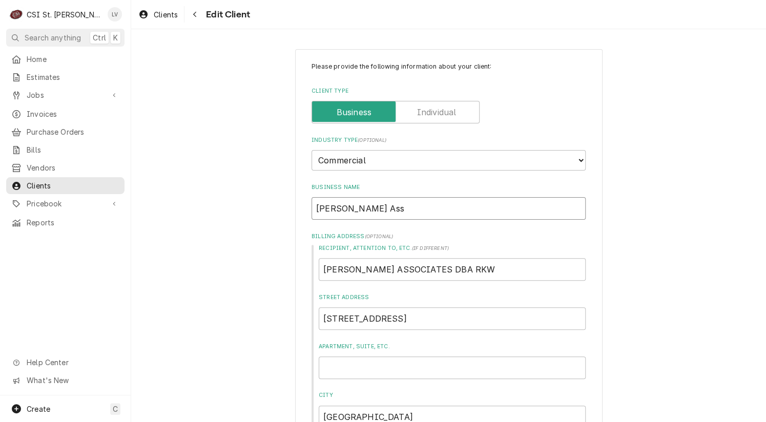
type textarea "x"
type input "[PERSON_NAME] Assoc"
type textarea "x"
type input "[PERSON_NAME] Assoc."
type textarea "x"
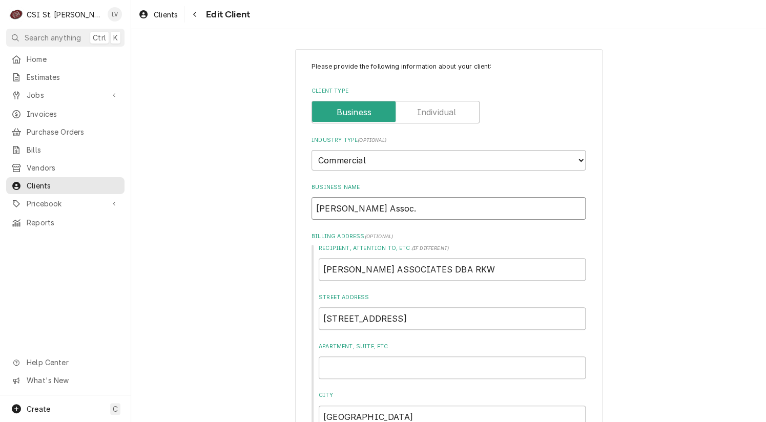
type input "[PERSON_NAME] Assoc."
type textarea "x"
type input "[PERSON_NAME] Assoc. d"
type textarea "x"
type input "[PERSON_NAME] Assoc. db"
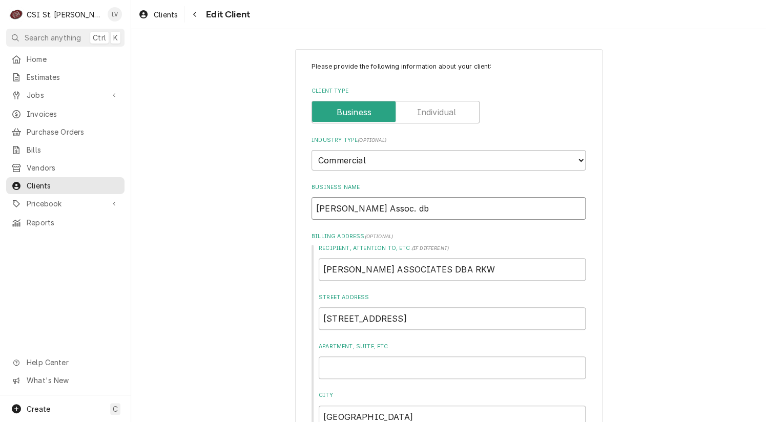
type textarea "x"
type input "[PERSON_NAME] Assoc. dba"
type textarea "x"
type input "[PERSON_NAME] Assoc. dba"
type textarea "x"
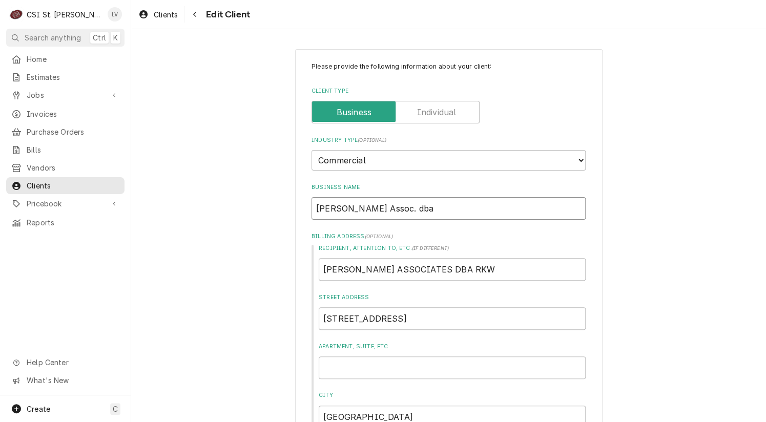
type input "[PERSON_NAME] Assoc. dba R"
type textarea "x"
type input "[PERSON_NAME] Assoc. dba RK"
type textarea "x"
type input "[PERSON_NAME] Assoc. dba RKW"
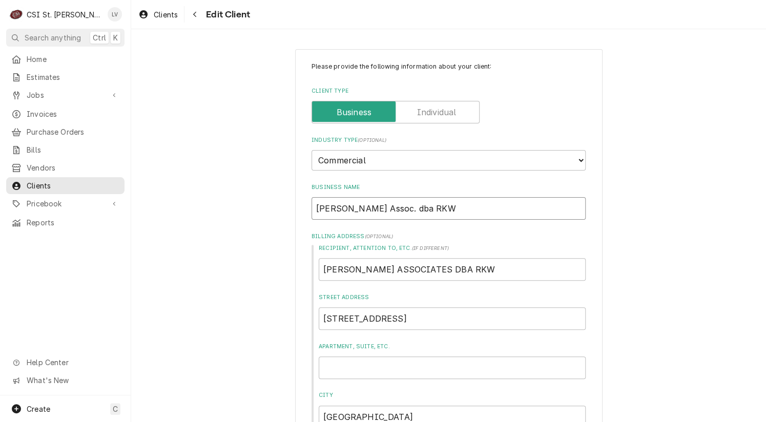
click at [364, 205] on input "Clark Assoc. dba RKW" at bounding box center [448, 208] width 274 height 23
type textarea "x"
type input "Clark Assoc.dba RKW"
type textarea "x"
type input "Clark Assocdba RKW"
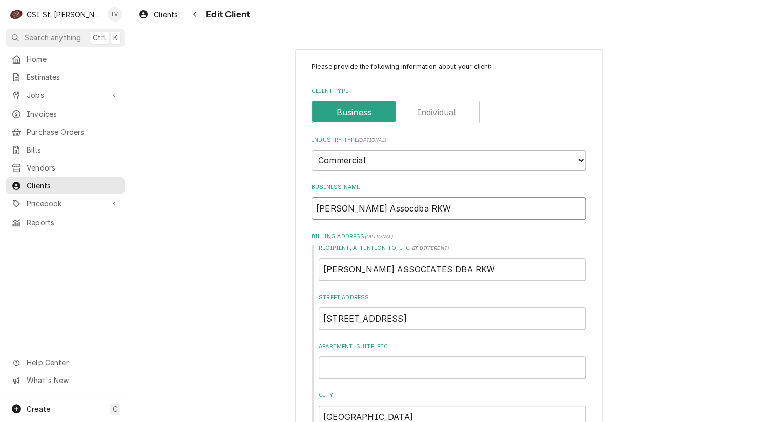
type textarea "x"
type input "Clark Associdba RKW"
type textarea "x"
type input "Clark Associadba RKW"
type textarea "x"
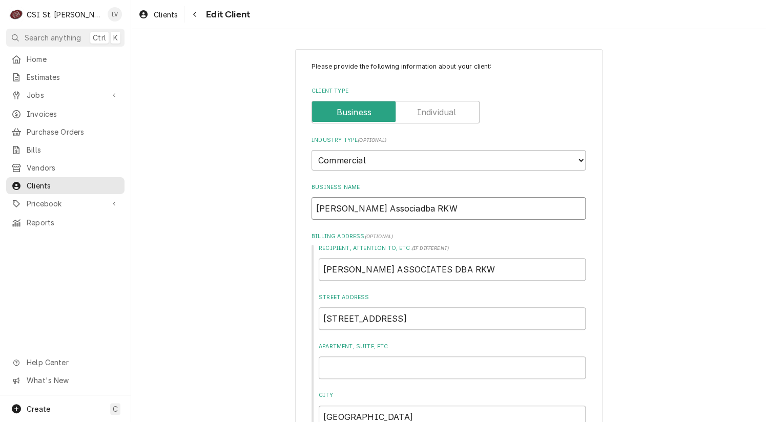
type input "Clark Associatdba RKW"
type textarea "x"
type input "Clark Associatedba RKW"
type textarea "x"
type input "Clark Associatesdba RKW"
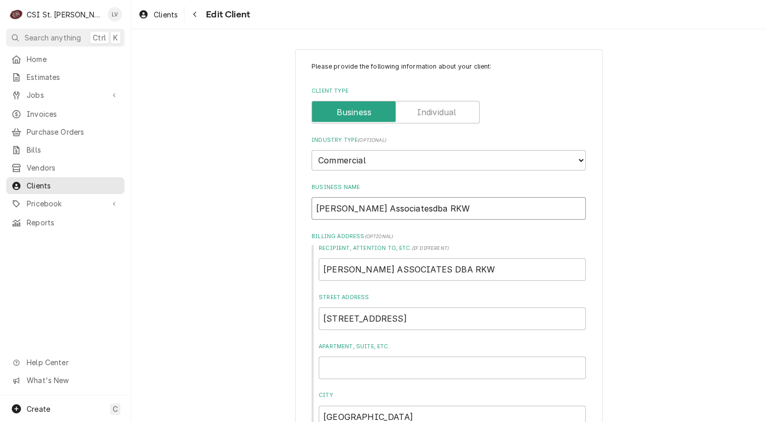
type textarea "x"
type input "Clark Associates dba RKW"
drag, startPoint x: 460, startPoint y: 269, endPoint x: 303, endPoint y: 280, distance: 157.6
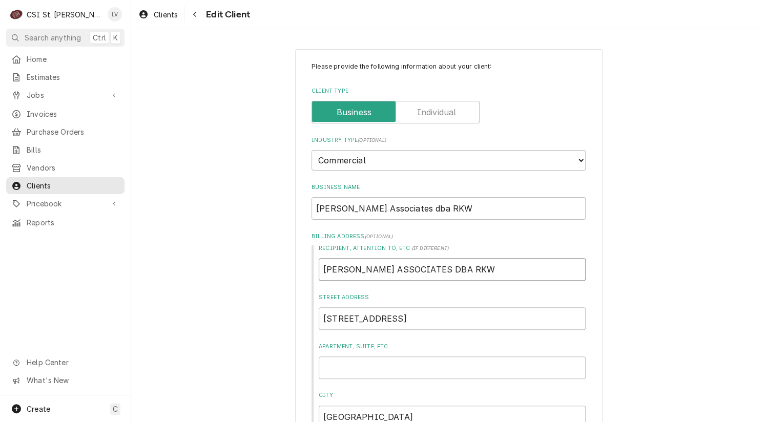
type textarea "x"
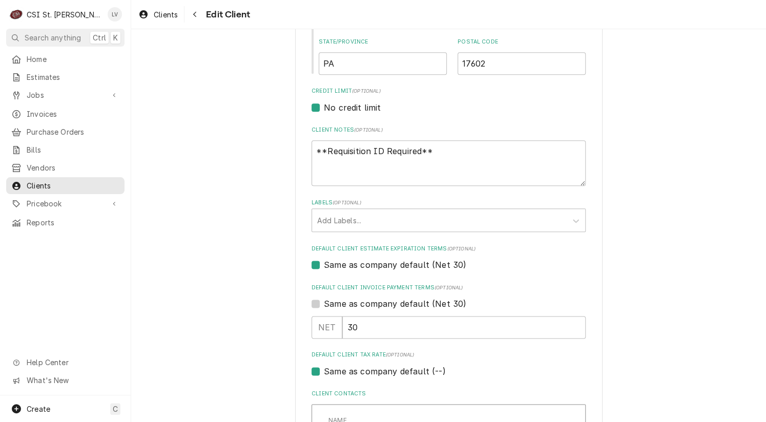
scroll to position [512, 0]
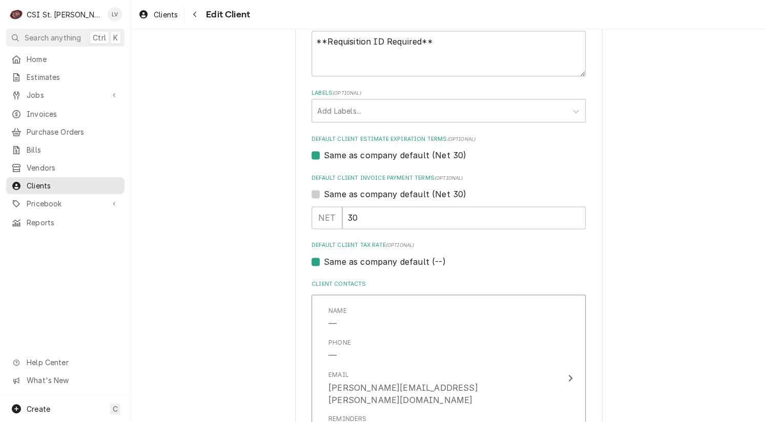
click at [379, 261] on label "Same as company default (--)" at bounding box center [384, 262] width 121 height 12
click at [379, 261] on input "Same as company default (--)" at bounding box center [461, 267] width 274 height 23
checkbox input "false"
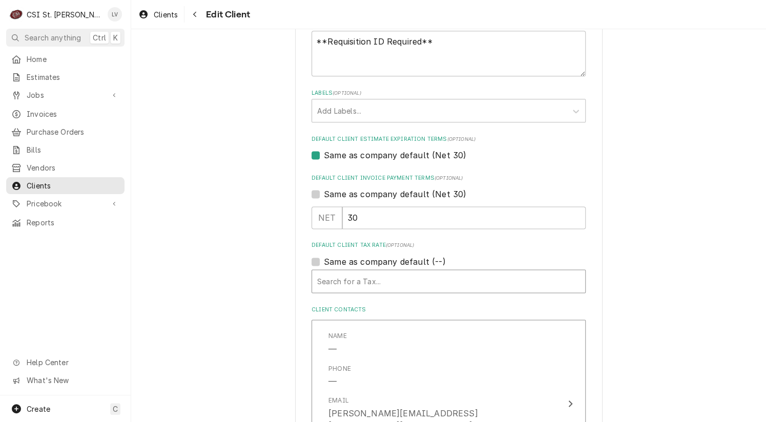
click at [371, 283] on div "Default Client Tax Rate" at bounding box center [448, 281] width 263 height 18
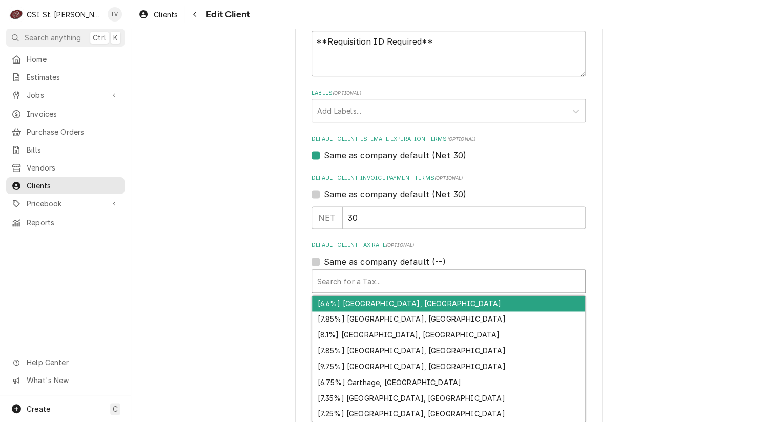
type textarea "x"
type input "m"
type textarea "x"
type input "mo"
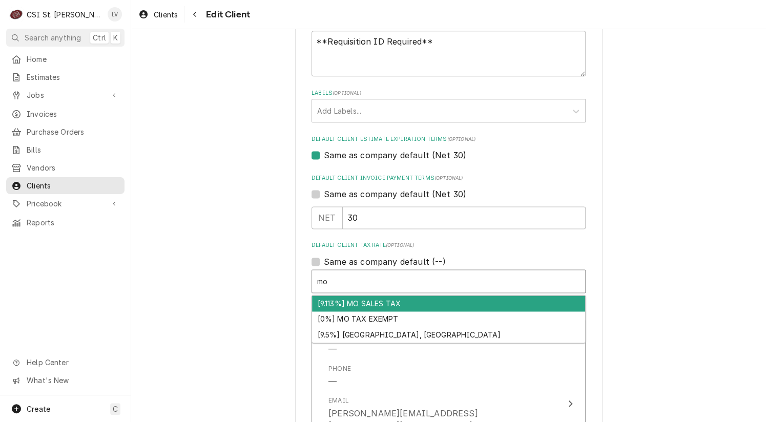
click at [356, 300] on div "[9.113%] MO SALES TAX" at bounding box center [448, 304] width 273 height 16
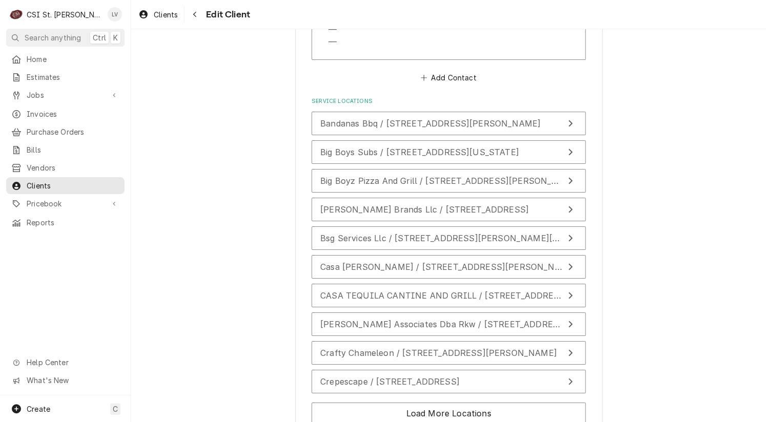
scroll to position [1485, 0]
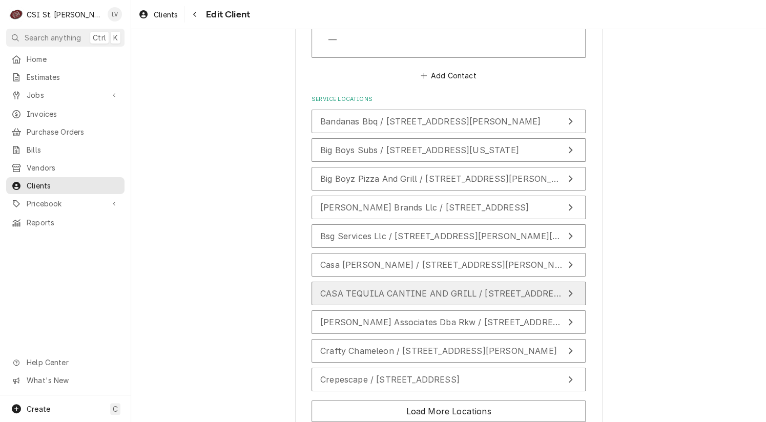
click at [371, 287] on div "CASA TEQUILA CANTINE AND GRILL / 1000 Warrenton Outlet Center, Warrenton, MO 63…" at bounding box center [441, 293] width 243 height 12
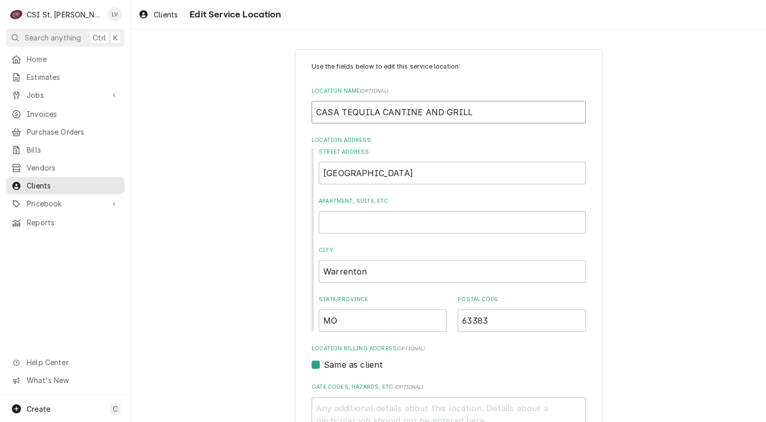
click at [339, 111] on input "CASA TEQUILA CANTINE AND GRILL" at bounding box center [448, 112] width 274 height 23
type textarea "x"
type input "CASATEQUILA CANTINE AND GRILL"
type textarea "x"
type input "CASTEQUILA CANTINE AND GRILL"
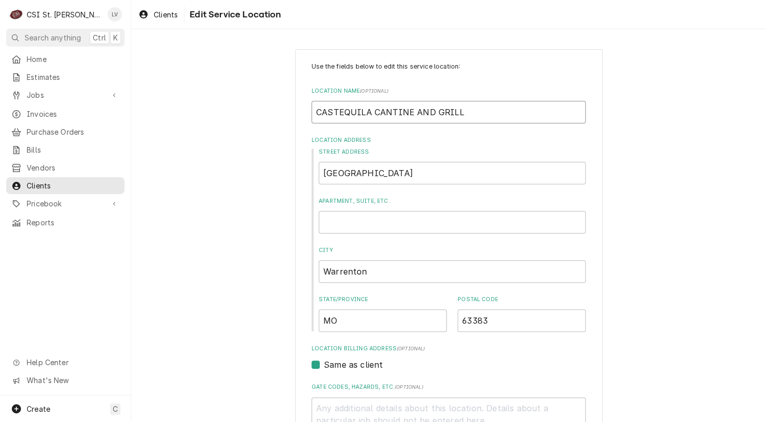
type textarea "x"
type input "CATEQUILA CANTINE AND GRILL"
type textarea "x"
type input "CTEQUILA CANTINE AND GRILL"
type textarea "x"
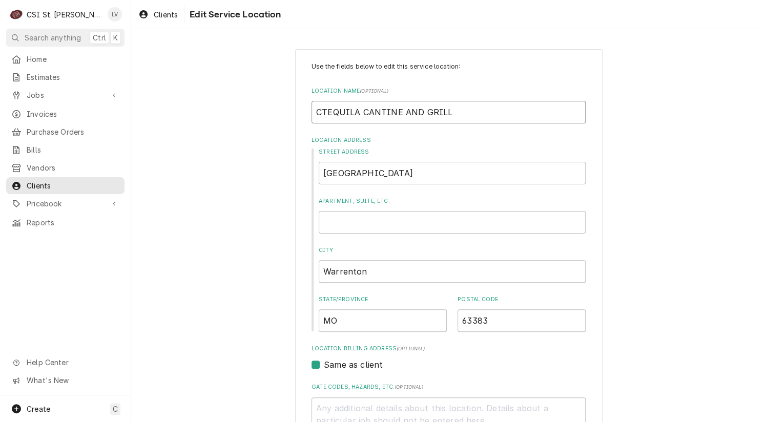
type input "TEQUILA CANTINE AND GRILL"
type textarea "x"
type input "CTEQUILA CANTINE AND GRILL"
type textarea "x"
type input "CaTEQUILA CANTINE AND GRILL"
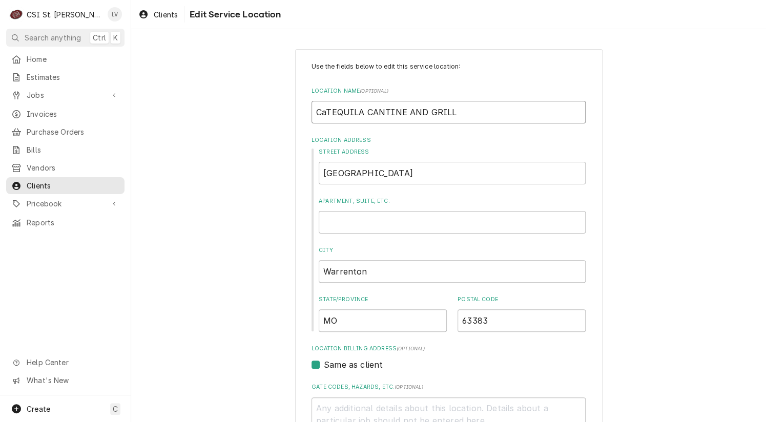
type textarea "x"
type input "CasTEQUILA CANTINE AND GRILL"
type textarea "x"
type input "CasaTEQUILA CANTINE AND GRILL"
type textarea "x"
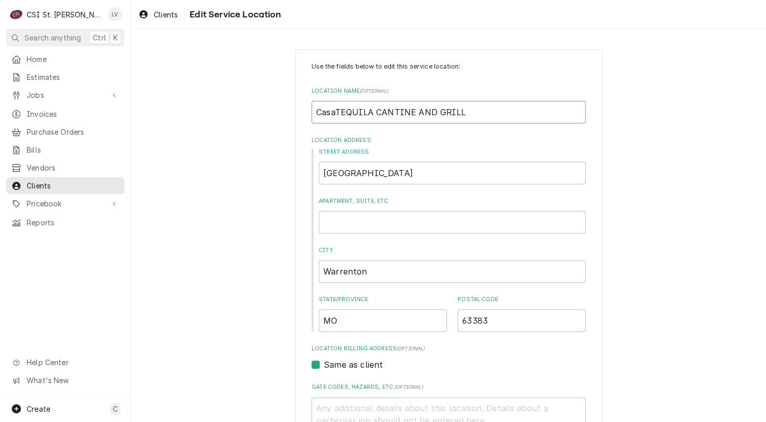
type input "Casa TEQUILA CANTINE AND GRILL"
type textarea "x"
type input "Casa TTEQUILA CANTINE AND GRILL"
type textarea "x"
type input "Casa TeTEQUILA CANTINE AND GRILL"
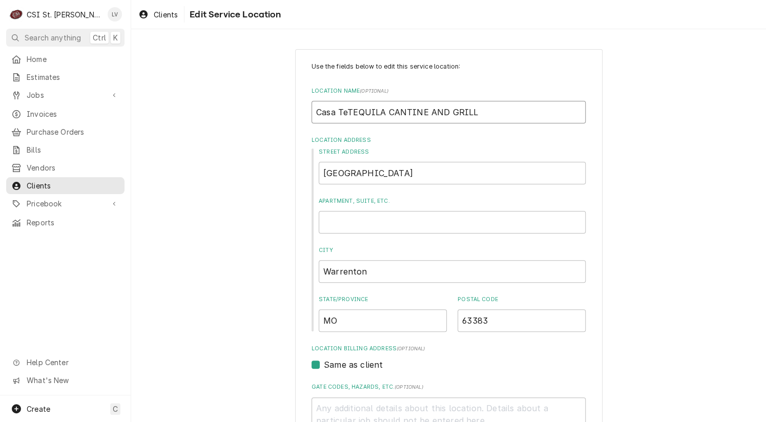
type textarea "x"
type input "Casa TeqTEQUILA CANTINE AND GRILL"
type textarea "x"
type input "Casa TequTEQUILA CANTINE AND GRILL"
type textarea "x"
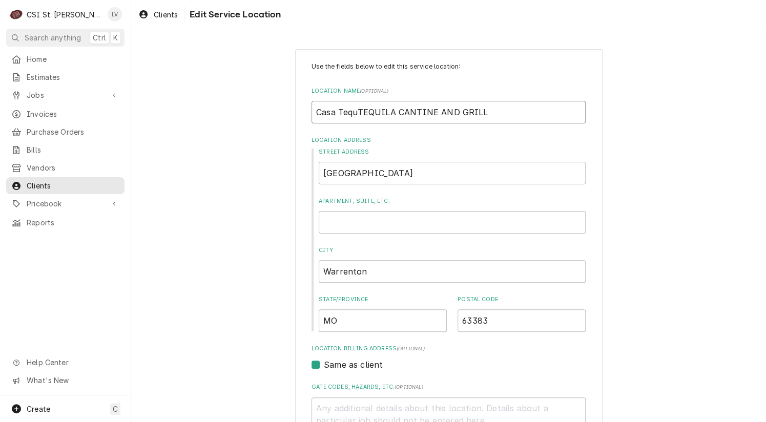
type input "Casa TequiTEQUILA CANTINE AND GRILL"
type textarea "x"
type input "Casa TequilTEQUILA CANTINE AND GRILL"
type textarea "x"
type input "Casa TequilaTEQUILA CANTINE AND GRILL"
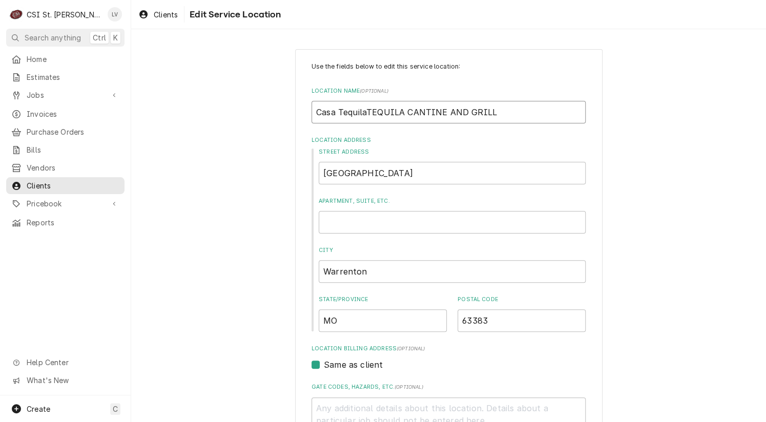
type textarea "x"
type input "Casa Tequila TEQUILA CANTINE AND GRILL"
type textarea "x"
type input "Casa Tequila CTEQUILA CANTINE AND GRILL"
type textarea "x"
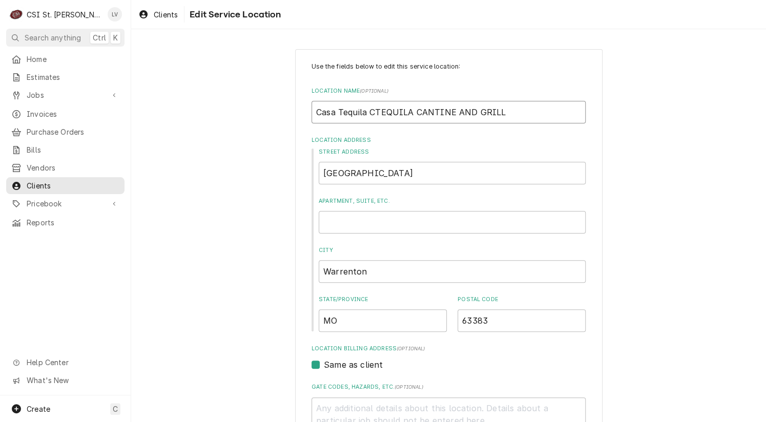
type input "Casa Tequila CaTEQUILA CANTINE AND GRILL"
type textarea "x"
type input "Casa Tequila CanTEQUILA CANTINE AND GRILL"
type textarea "x"
type input "Casa Tequila CaniTEQUILA CANTINE AND GRILL"
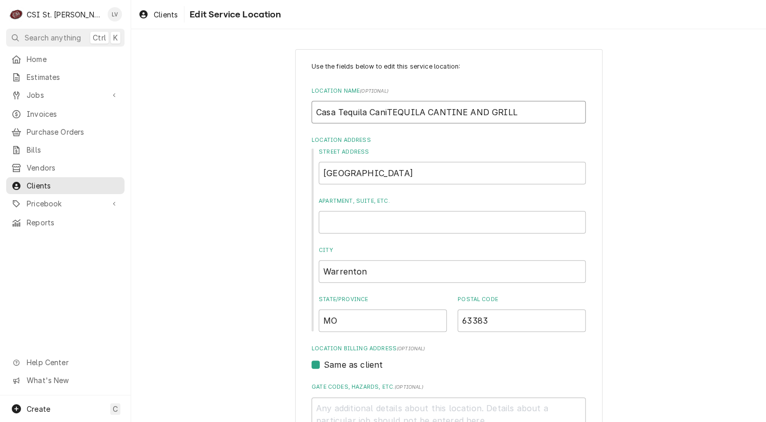
type textarea "x"
type input "Casa Tequila CanTEQUILA CANTINE AND GRILL"
type textarea "x"
type input "Casa Tequila CantTEQUILA CANTINE AND GRILL"
type textarea "x"
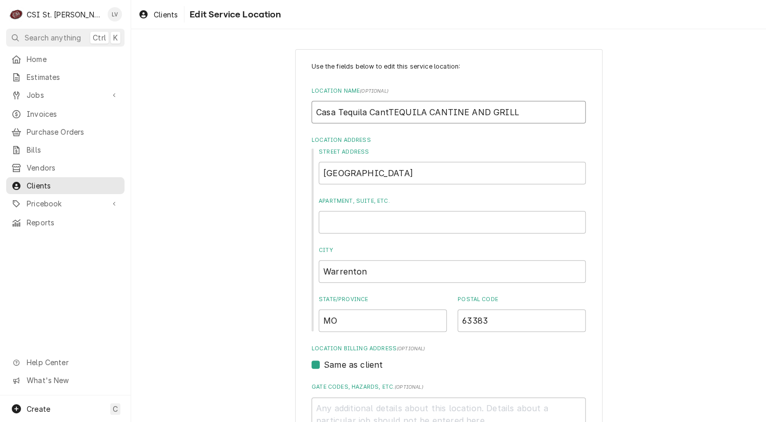
type input "Casa Tequila CantiTEQUILA CANTINE AND GRILL"
type textarea "x"
type input "Casa Tequila CantinTEQUILA CANTINE AND GRILL"
type textarea "x"
type input "Casa Tequila CantineTEQUILA CANTINE AND GRILL"
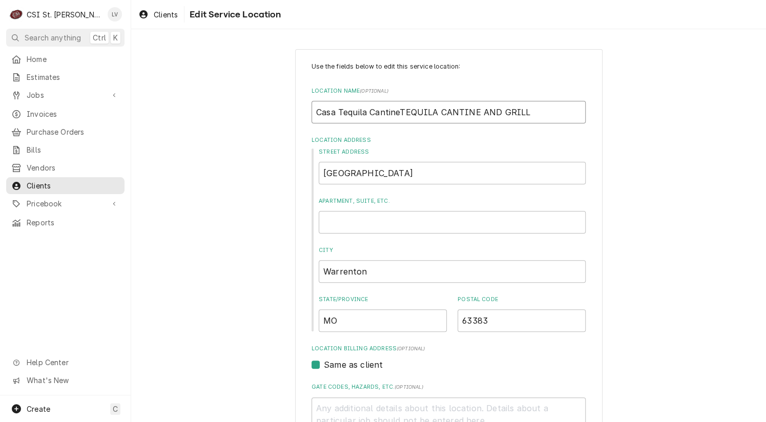
type textarea "x"
type input "Casa Tequila Cantine TEQUILA CANTINE AND GRILL"
type textarea "x"
type input "Casa Tequila Cantine &TEQUILA CANTINE AND GRILL"
type textarea "x"
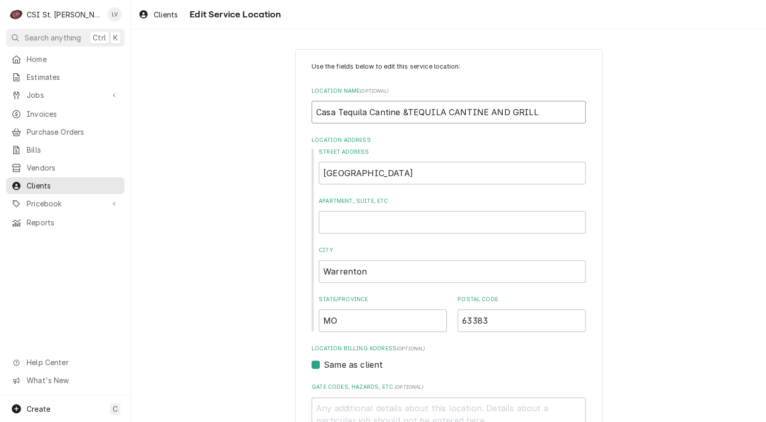
type input "Casa Tequila Cantine & TEQUILA CANTINE AND GRILL"
type textarea "x"
type input "Casa Tequila Cantine & GTEQUILA CANTINE AND GRILL"
type textarea "x"
type input "Casa Tequila Cantine & GrTEQUILA CANTINE AND GRILL"
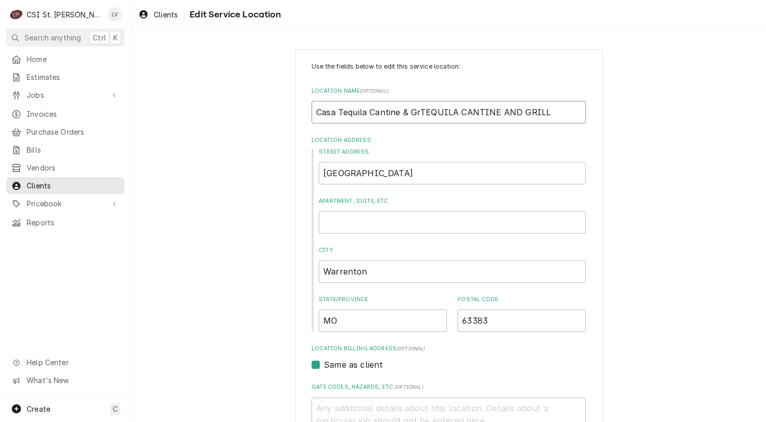
type textarea "x"
type input "Casa Tequila Cantine & GriTEQUILA CANTINE AND GRILL"
type textarea "x"
type input "Casa Tequila Cantine & GrilTEQUILA CANTINE AND GRILL"
type textarea "x"
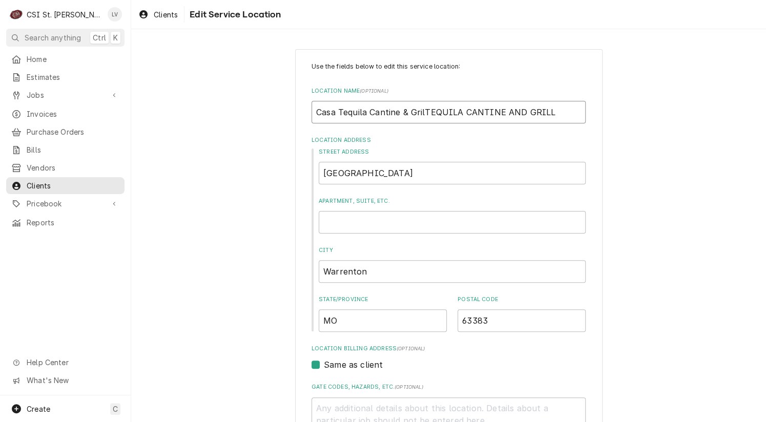
type input "Casa Tequila Cantine & GrillTEQUILA CANTINE AND GRILL"
type textarea "x"
type input "Casa Tequila Cantine & GrillEQUILA CANTINE AND GRILL"
type textarea "x"
type input "Casa Tequila Cantine & GrillQUILA CANTINE AND GRILL"
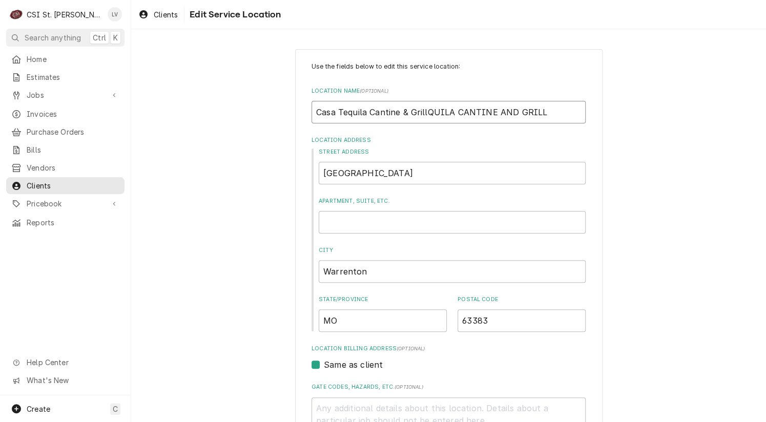
type textarea "x"
type input "Casa Tequila Cantine & GrillUILA CANTINE AND GRILL"
type textarea "x"
type input "Casa Tequila Cantine & GrillILA CANTINE AND GRILL"
type textarea "x"
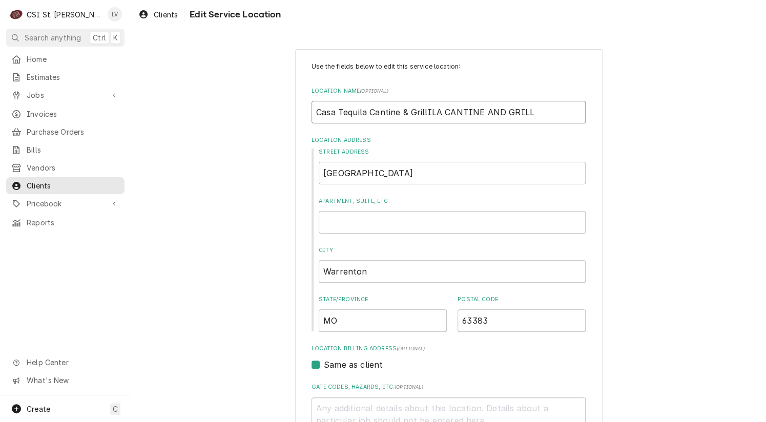
type input "Casa Tequila Cantine & GrillLA CANTINE AND GRILL"
type textarea "x"
type input "Casa Tequila Cantine & GrillA CANTINE AND GRILL"
type textarea "x"
type input "Casa Tequila Cantine & Grill CANTINE AND GRILL"
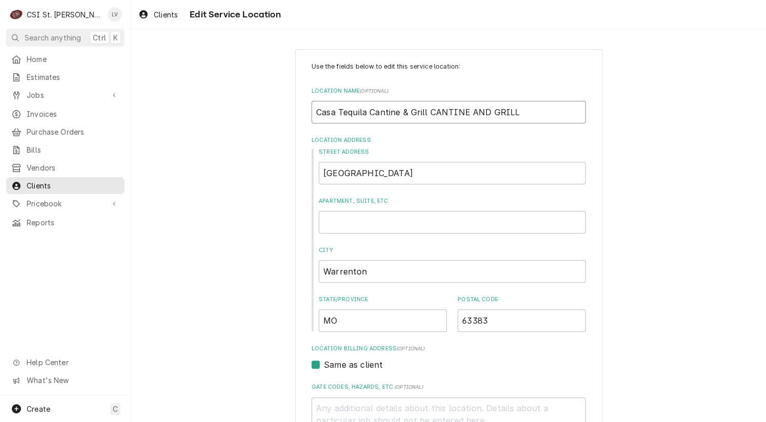
type textarea "x"
type input "Casa Tequila Cantine & GrillCANTINE AND GRILL"
type textarea "x"
type input "Casa Tequila Cantine & GrillANTINE AND GRILL"
type textarea "x"
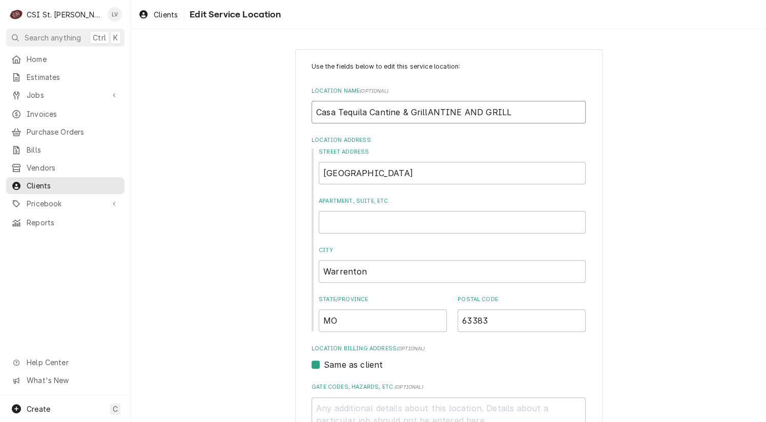
type input "Casa Tequila Cantine & GrillNTINE AND GRILL"
type textarea "x"
type input "Casa Tequila Cantine & GrillTINE AND GRILL"
type textarea "x"
type input "Casa Tequila Cantine & GrillINE AND GRILL"
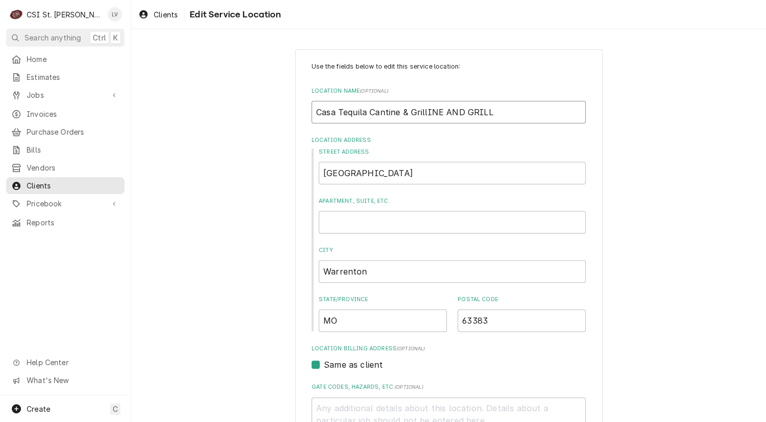
type textarea "x"
type input "Casa Tequila Cantine & GrillNE AND GRILL"
type textarea "x"
type input "Casa Tequila Cantine & GrillE AND GRILL"
type textarea "x"
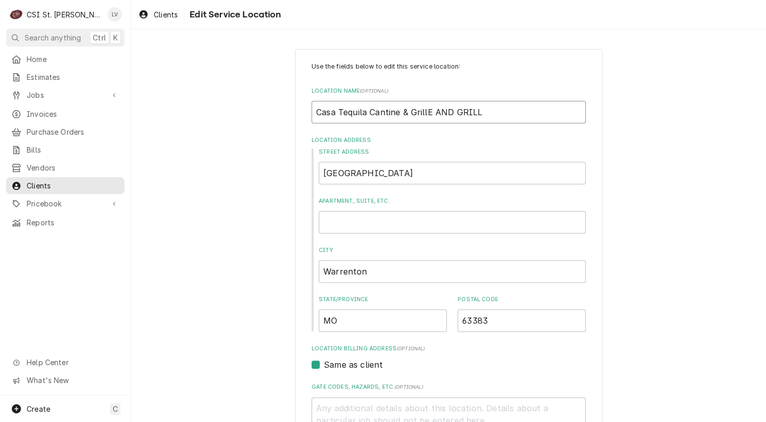
type input "Casa Tequila Cantine & Grill AND GRILL"
type textarea "x"
type input "Casa Tequila Cantine & GrillAND GRILL"
type textarea "x"
type input "Casa Tequila Cantine & GrillND GRILL"
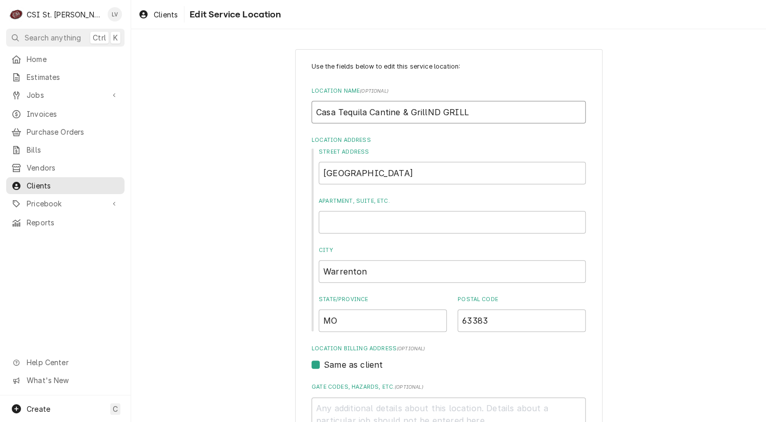
type textarea "x"
type input "Casa Tequila Cantine & GrillD GRILL"
type textarea "x"
type input "Casa Tequila Cantine & Grill GRILL"
type textarea "x"
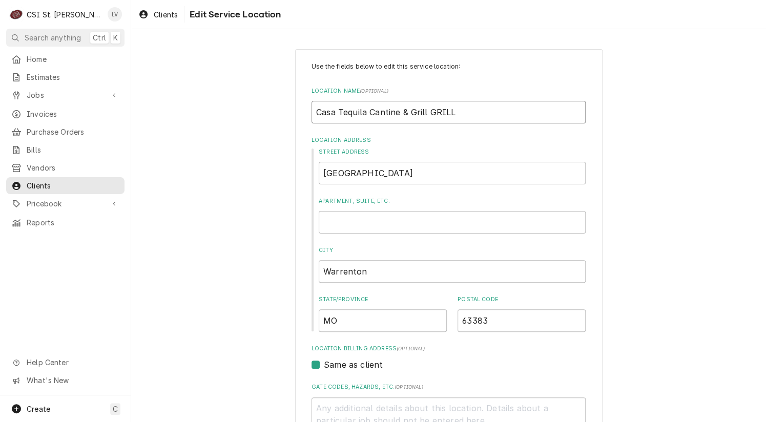
type input "Casa Tequila Cantine & GrillGRILL"
type textarea "x"
type input "Casa Tequila Cantine & GrillRILL"
type textarea "x"
type input "Casa Tequila Cantine & GrillILL"
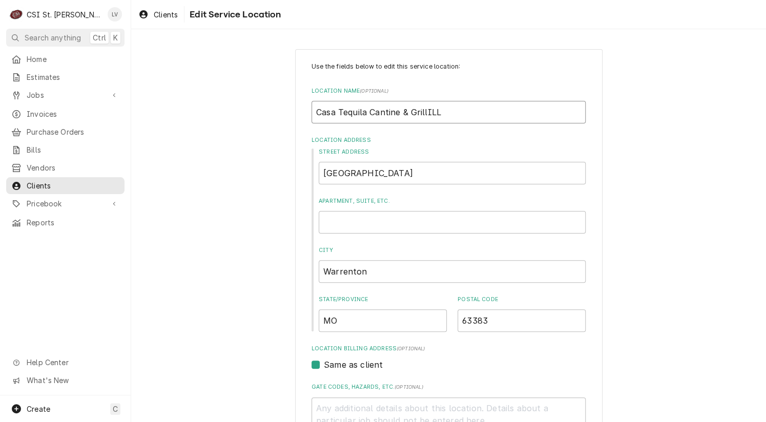
type textarea "x"
type input "Casa Tequila Cantine & GrillLL"
type textarea "x"
type input "Casa Tequila Cantine & GrillL"
type textarea "x"
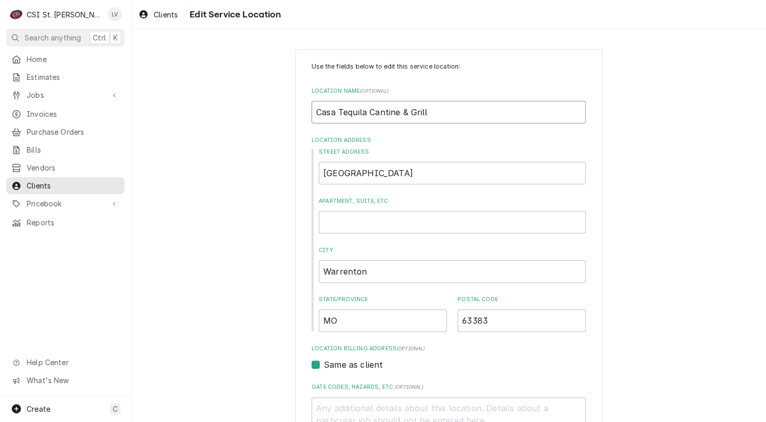
type input "Casa Tequila Cantine & Grill"
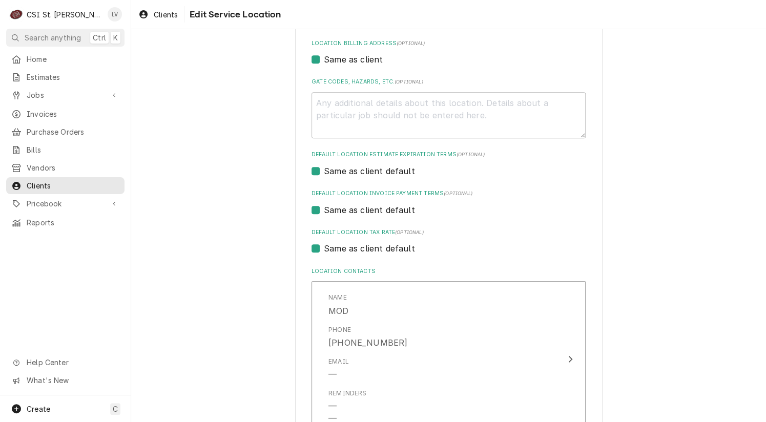
scroll to position [406, 0]
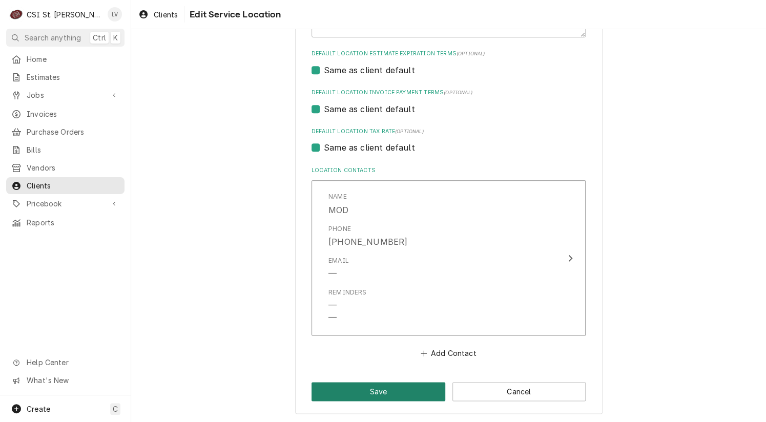
click at [350, 396] on button "Save" at bounding box center [378, 391] width 134 height 19
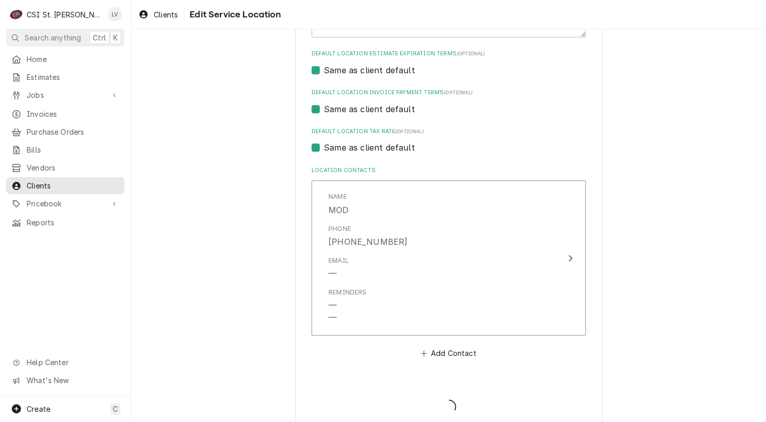
type textarea "x"
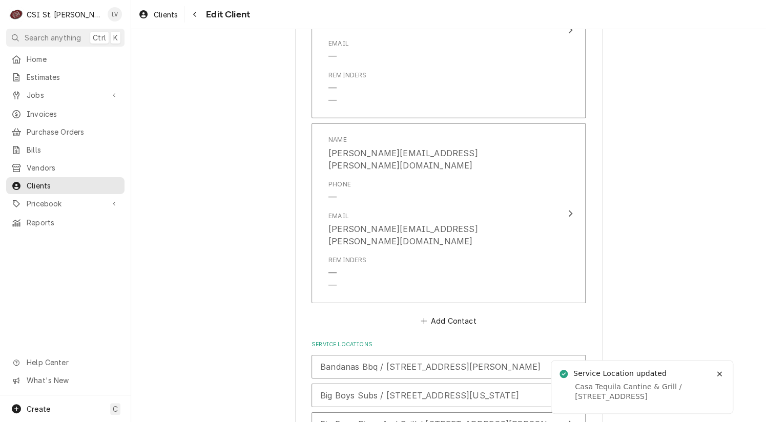
scroll to position [1240, 0]
click at [164, 17] on span "Clients" at bounding box center [166, 14] width 24 height 11
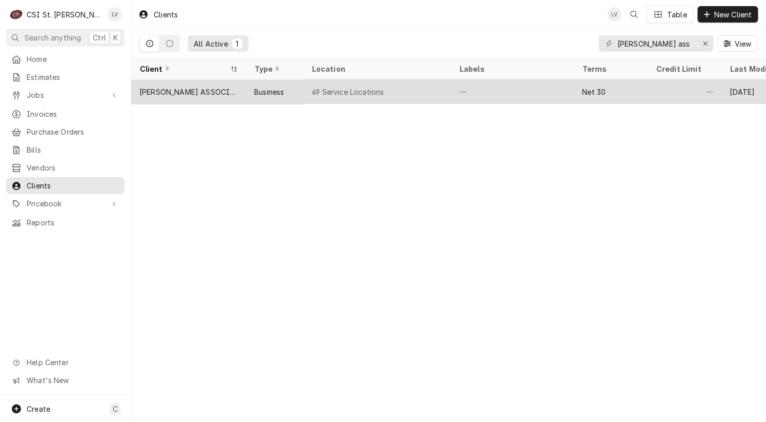
click at [222, 89] on div "[PERSON_NAME] ASSOCIATES DBA RKW" at bounding box center [188, 92] width 98 height 11
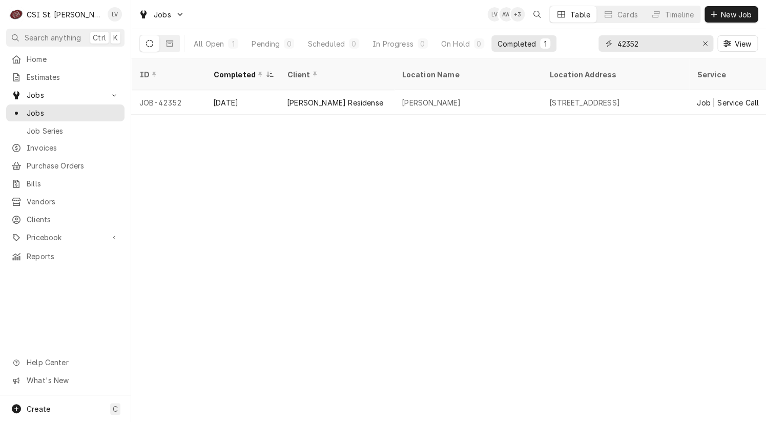
drag, startPoint x: 659, startPoint y: 36, endPoint x: 599, endPoint y: 47, distance: 60.5
click at [599, 47] on div "42352" at bounding box center [655, 43] width 115 height 16
type input "42171"
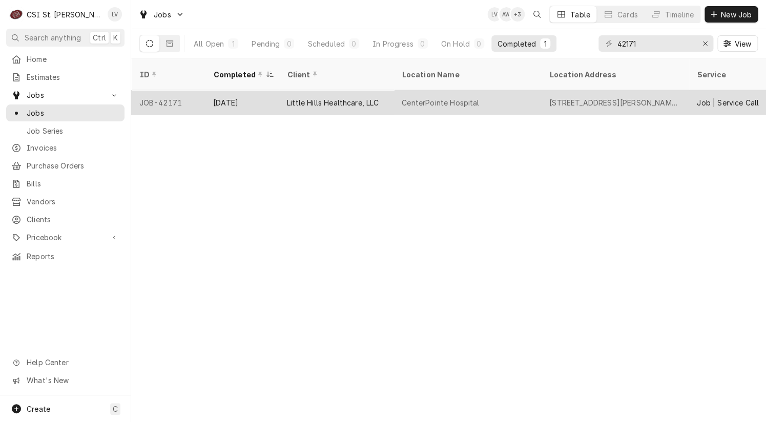
click at [244, 92] on div "Sep 22" at bounding box center [242, 102] width 74 height 25
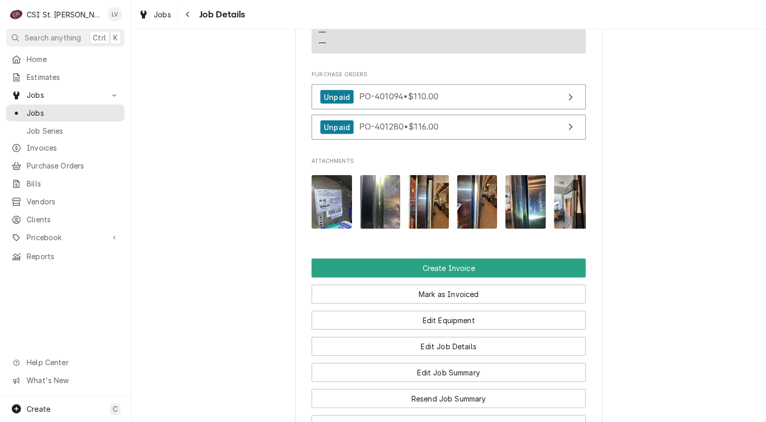
scroll to position [973, 0]
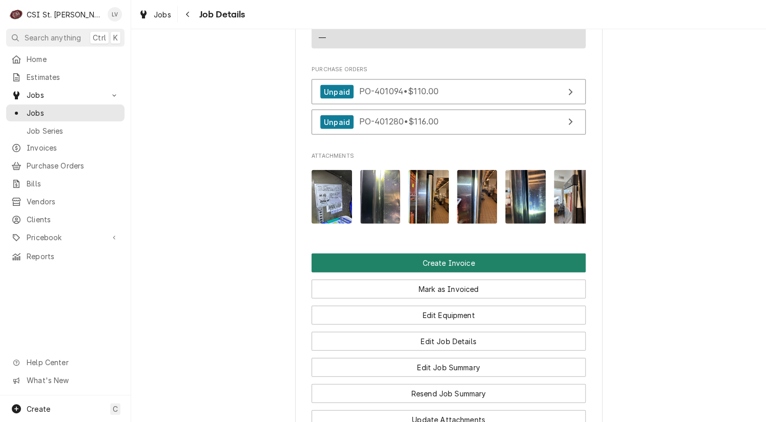
click at [411, 254] on button "Create Invoice" at bounding box center [448, 263] width 274 height 19
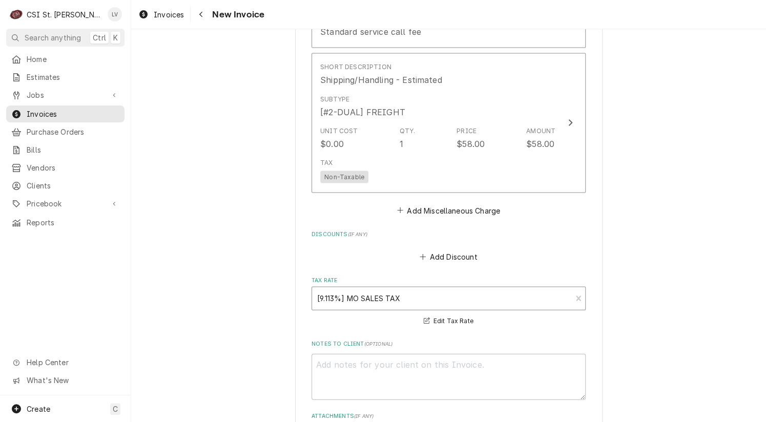
scroll to position [2698, 0]
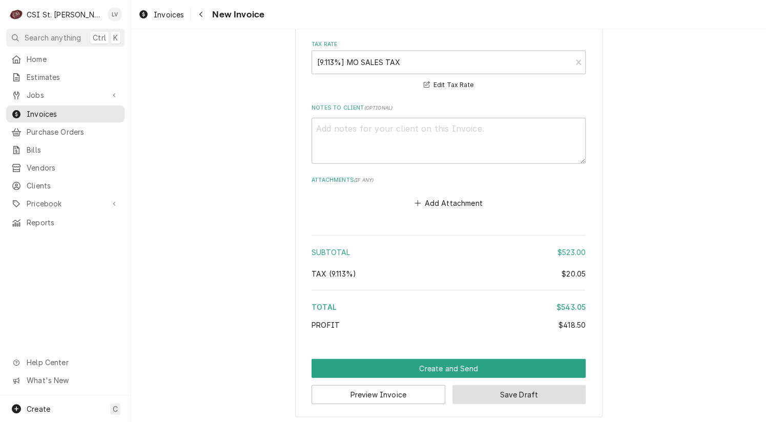
click at [530, 395] on button "Save Draft" at bounding box center [519, 394] width 134 height 19
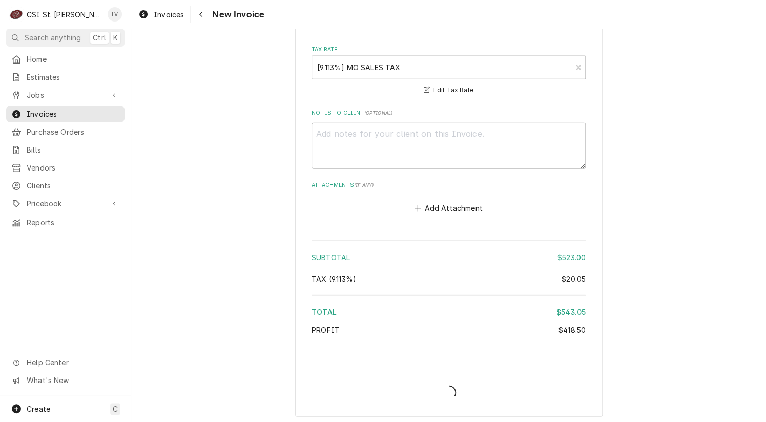
type textarea "x"
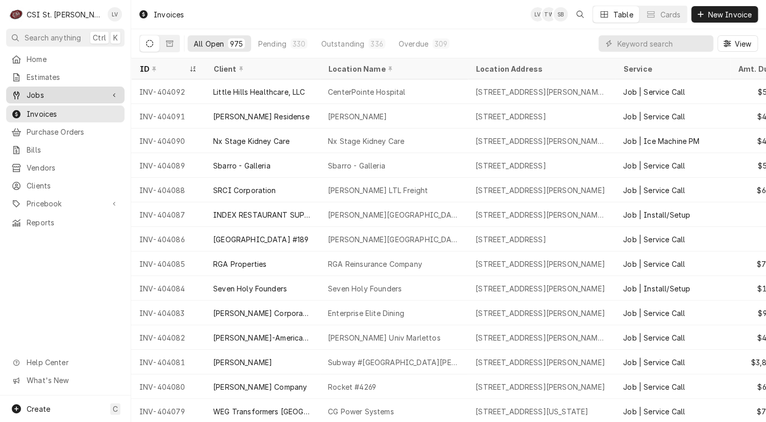
click at [29, 98] on div "Jobs" at bounding box center [65, 95] width 114 height 13
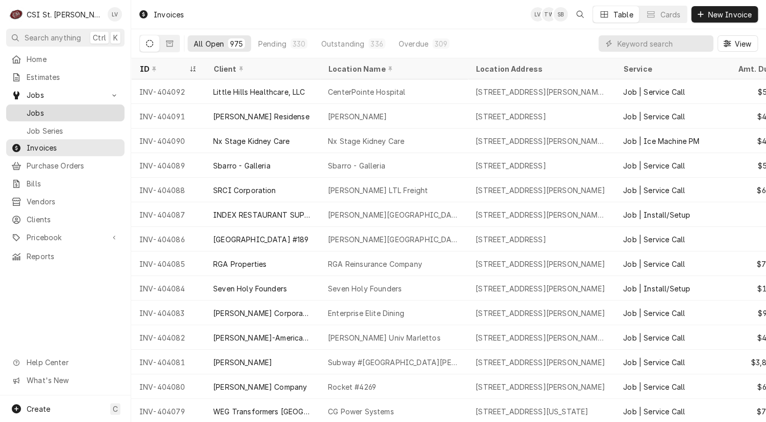
click at [28, 110] on span "Jobs" at bounding box center [73, 113] width 93 height 11
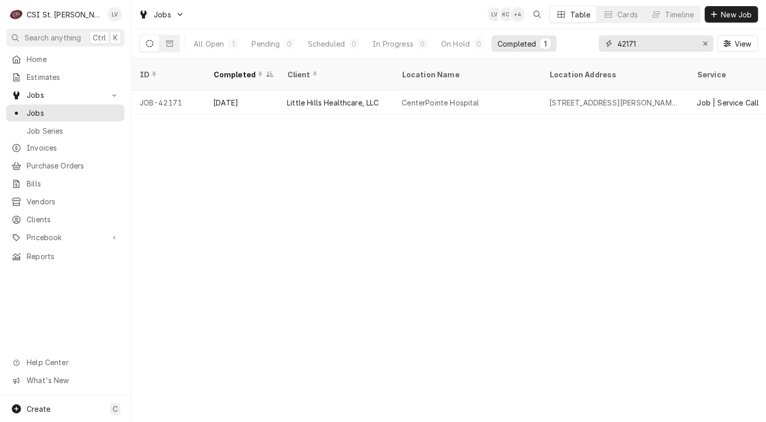
drag, startPoint x: 646, startPoint y: 41, endPoint x: 604, endPoint y: 43, distance: 42.0
click at [604, 43] on div "42171" at bounding box center [655, 43] width 115 height 16
type input "42692"
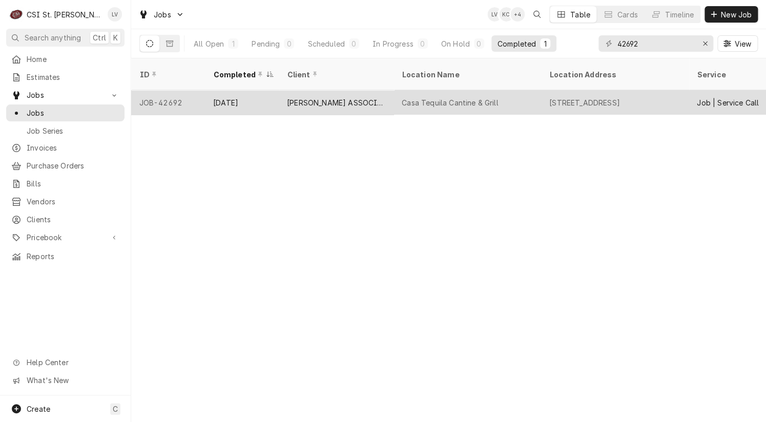
click at [270, 90] on div "[DATE]" at bounding box center [242, 102] width 74 height 25
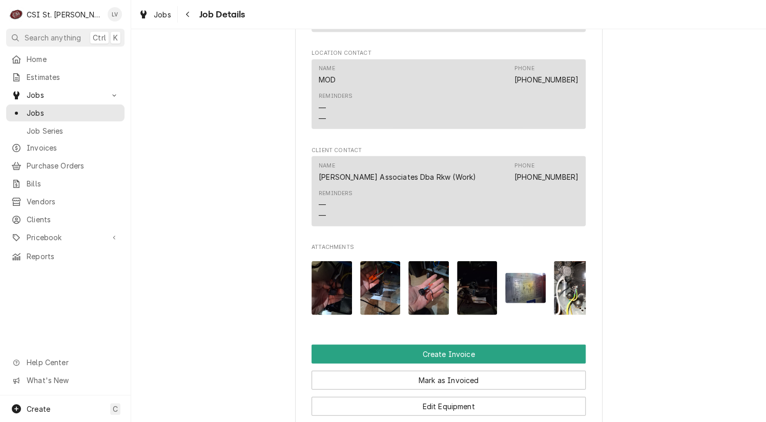
scroll to position [1178, 0]
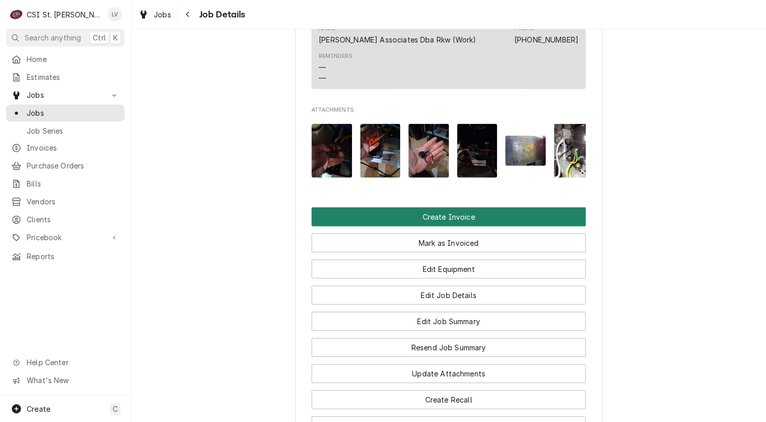
click at [419, 226] on button "Create Invoice" at bounding box center [448, 216] width 274 height 19
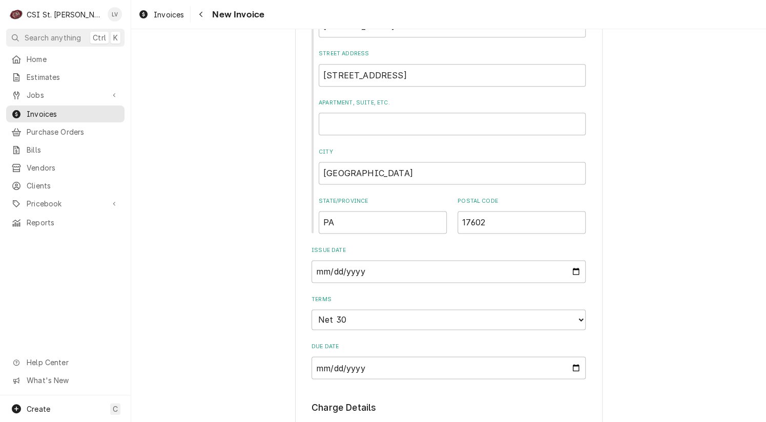
scroll to position [359, 0]
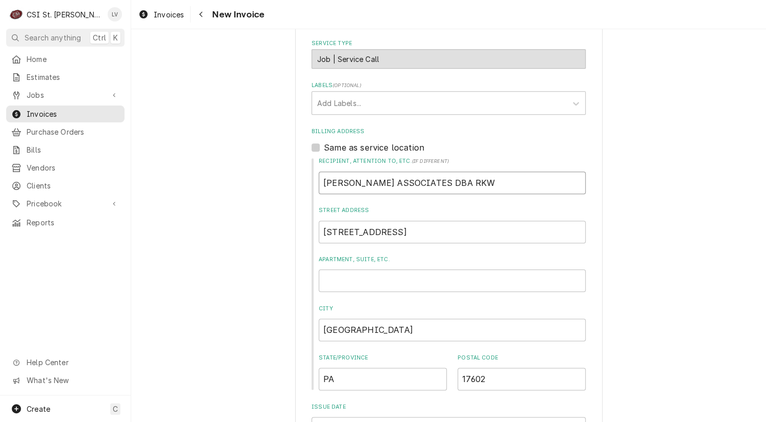
drag, startPoint x: 474, startPoint y: 182, endPoint x: 285, endPoint y: 205, distance: 190.3
type textarea "x"
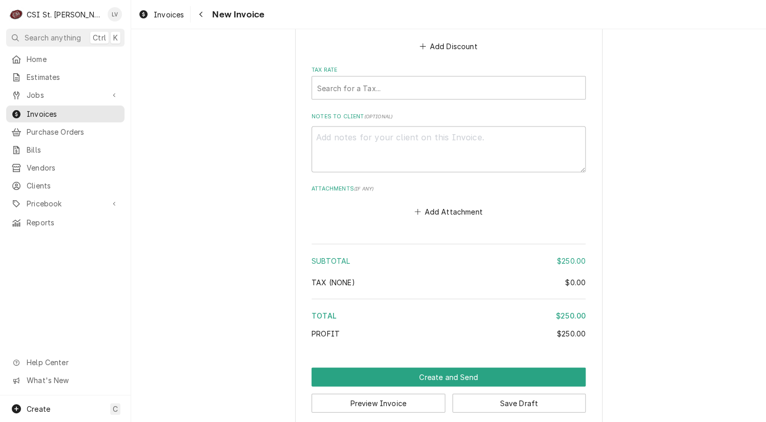
scroll to position [2484, 0]
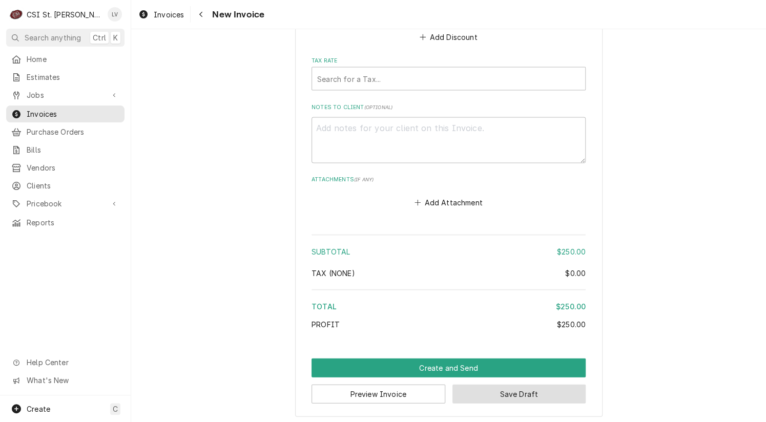
click at [517, 395] on button "Save Draft" at bounding box center [519, 393] width 134 height 19
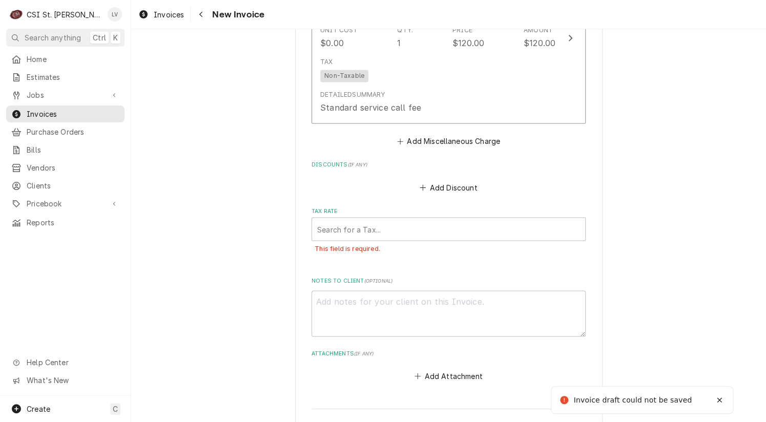
scroll to position [2330, 0]
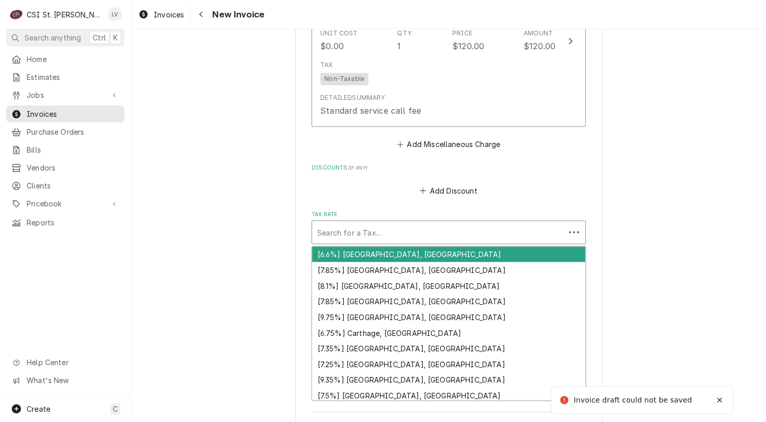
click at [392, 230] on div "Tax Rate" at bounding box center [438, 232] width 242 height 18
type textarea "x"
type input "e"
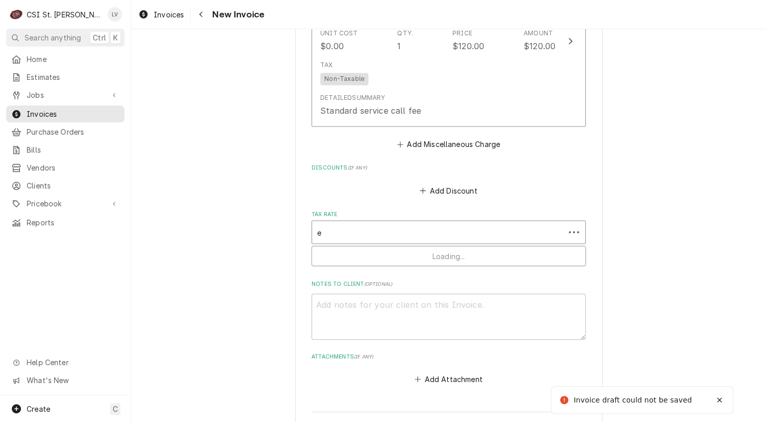
type textarea "x"
type input "ex"
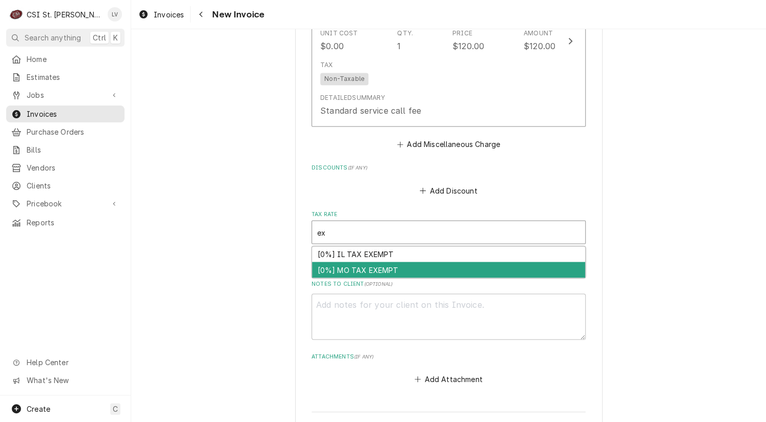
click at [367, 266] on div "[0%] MO TAX EXEMPT" at bounding box center [448, 270] width 273 height 16
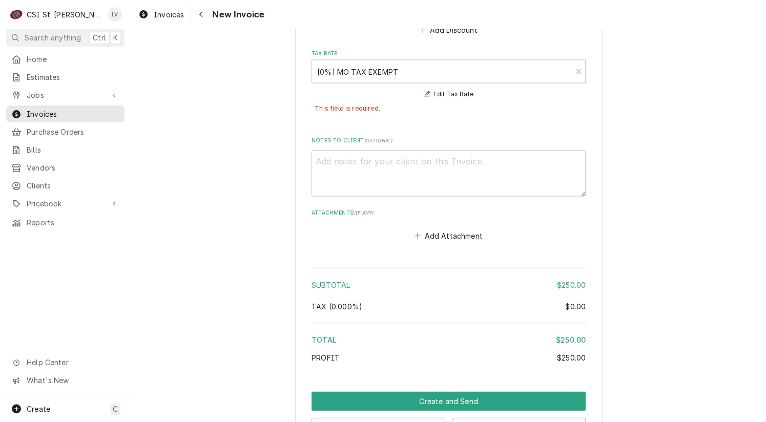
scroll to position [2524, 0]
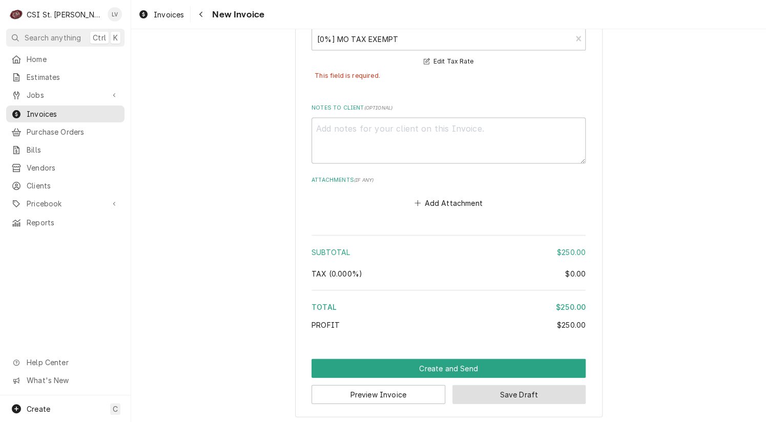
click at [512, 395] on button "Save Draft" at bounding box center [519, 394] width 134 height 19
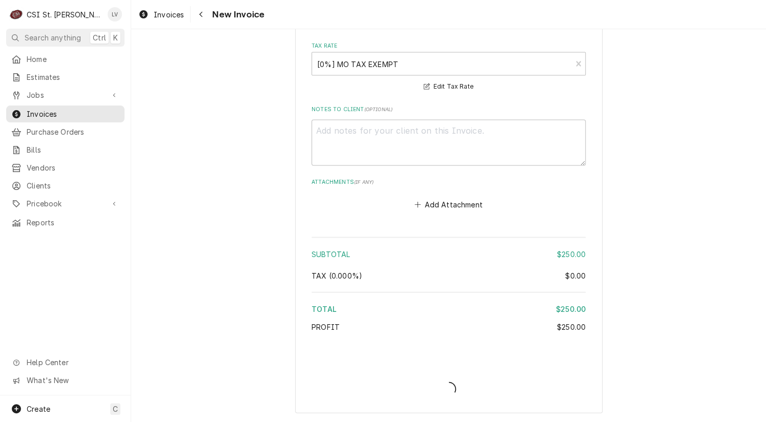
scroll to position [2495, 0]
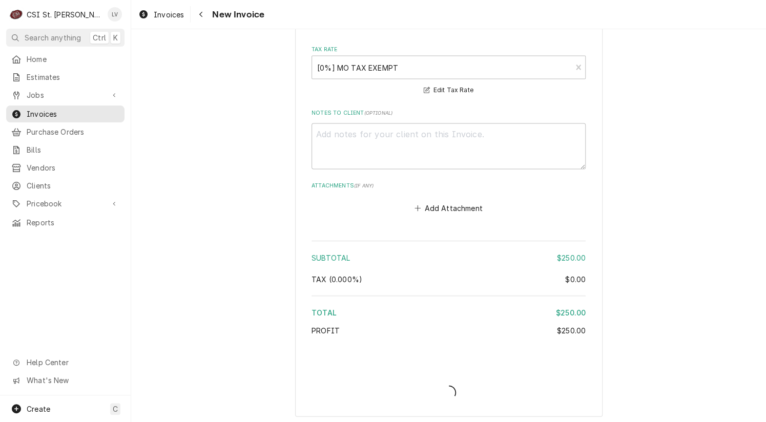
type textarea "x"
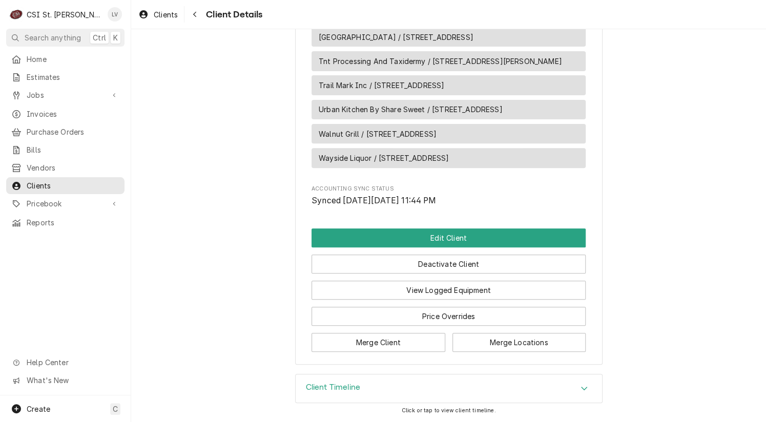
scroll to position [1846, 0]
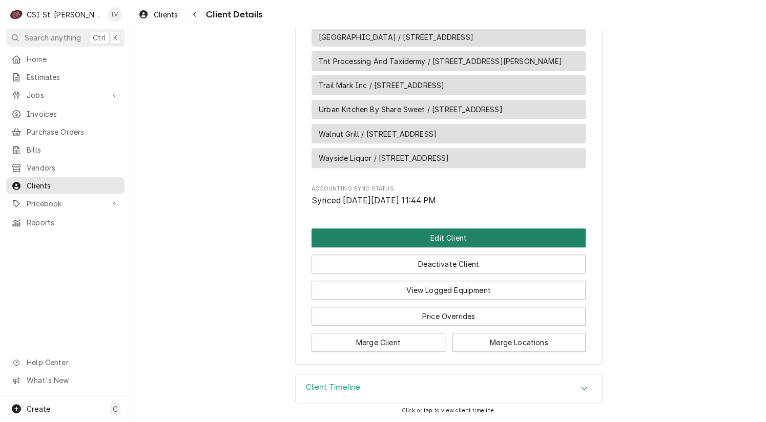
click at [413, 239] on button "Edit Client" at bounding box center [448, 237] width 274 height 19
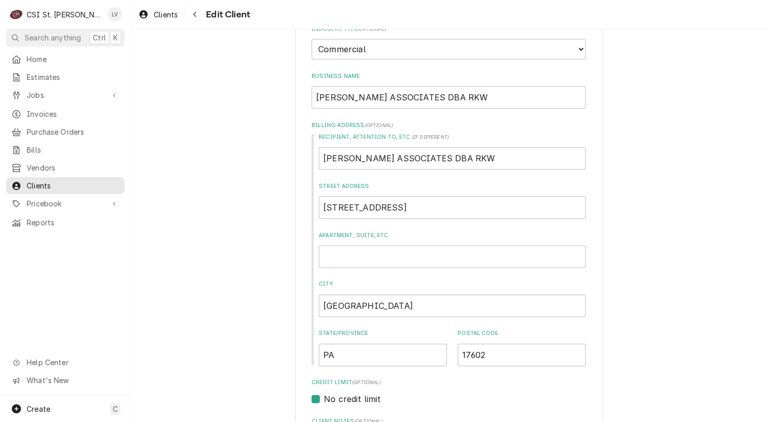
scroll to position [410, 0]
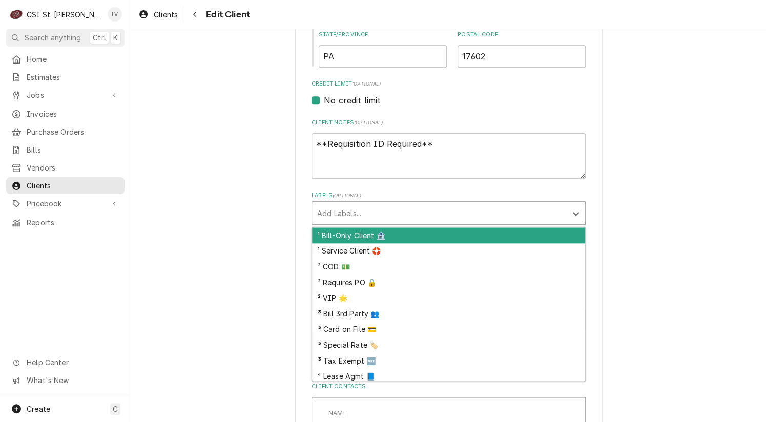
click at [344, 205] on div "Labels" at bounding box center [439, 213] width 244 height 18
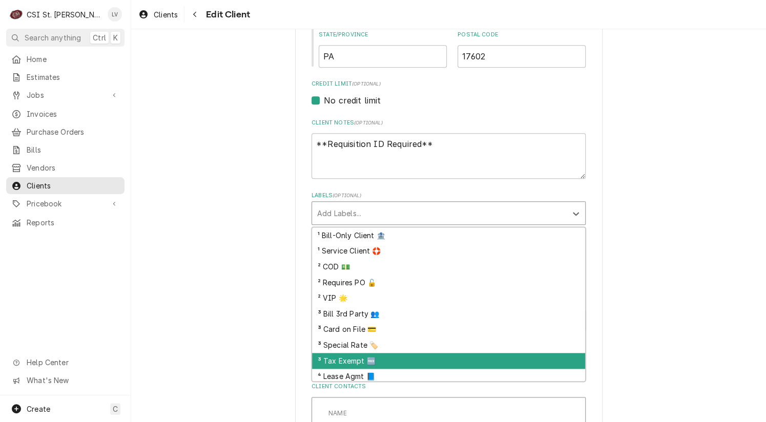
click at [362, 358] on div "³ Tax Exempt 🆓" at bounding box center [448, 361] width 273 height 16
type textarea "x"
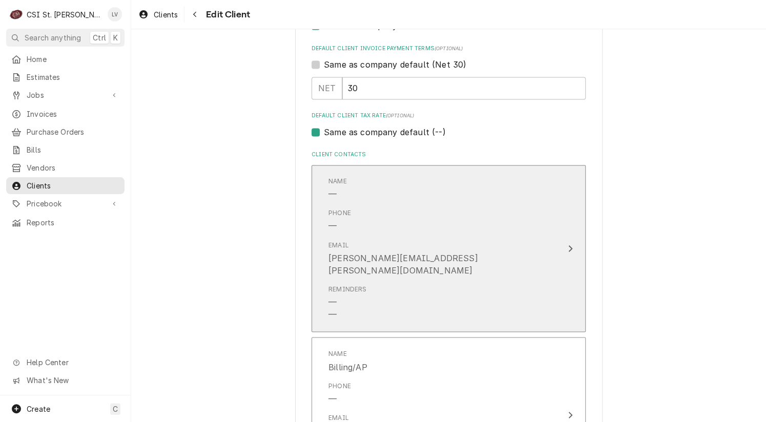
scroll to position [666, 0]
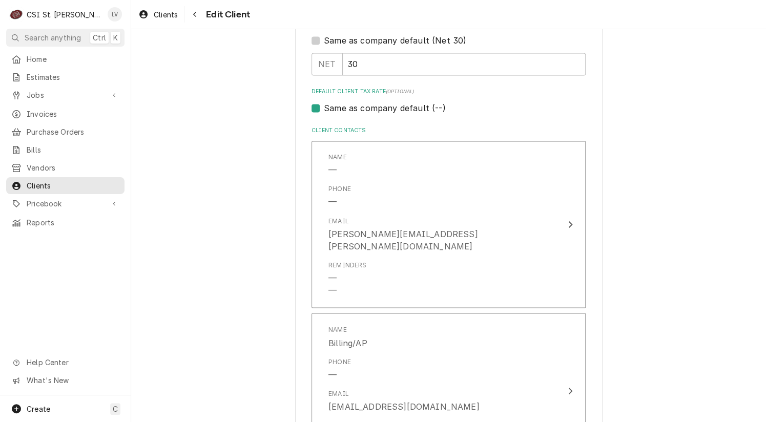
click at [339, 105] on label "Same as company default (--)" at bounding box center [384, 108] width 121 height 12
click at [339, 105] on input "Same as company default (--)" at bounding box center [461, 113] width 274 height 23
checkbox input "false"
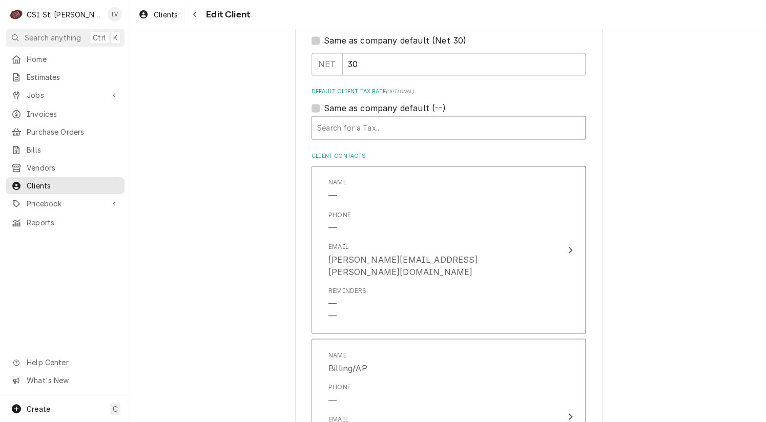
click at [342, 125] on div "Default Client Tax Rate" at bounding box center [448, 127] width 263 height 18
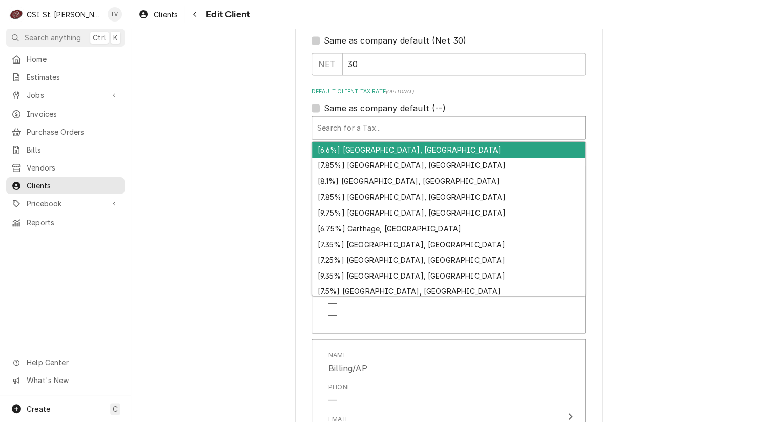
type textarea "x"
type input "e"
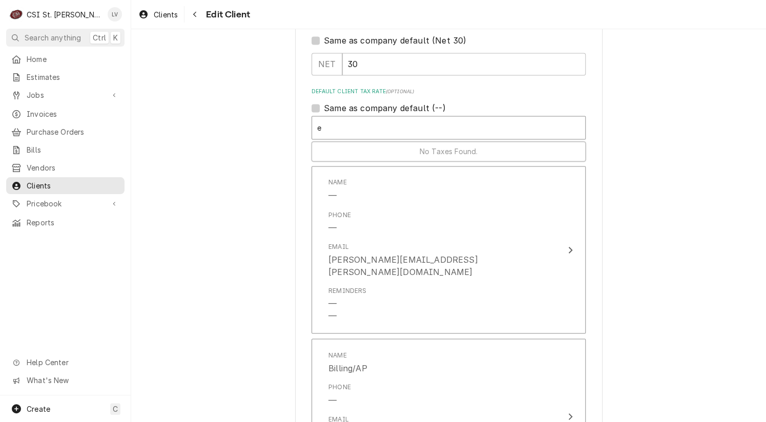
type textarea "x"
type input "ex"
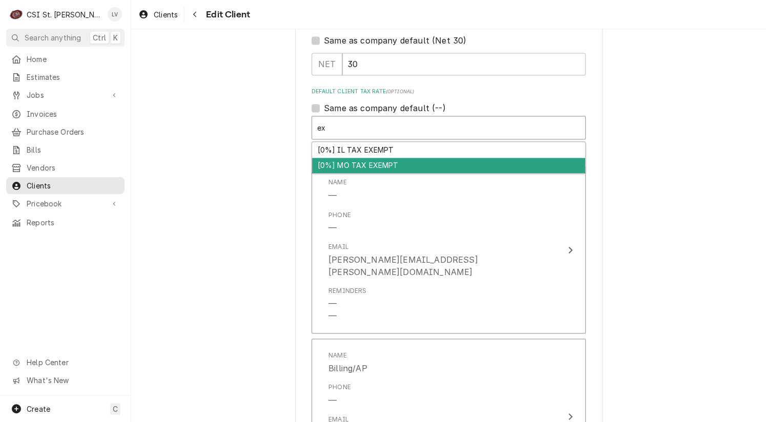
click at [338, 163] on div "[0%] MO TAX EXEMPT" at bounding box center [448, 166] width 273 height 16
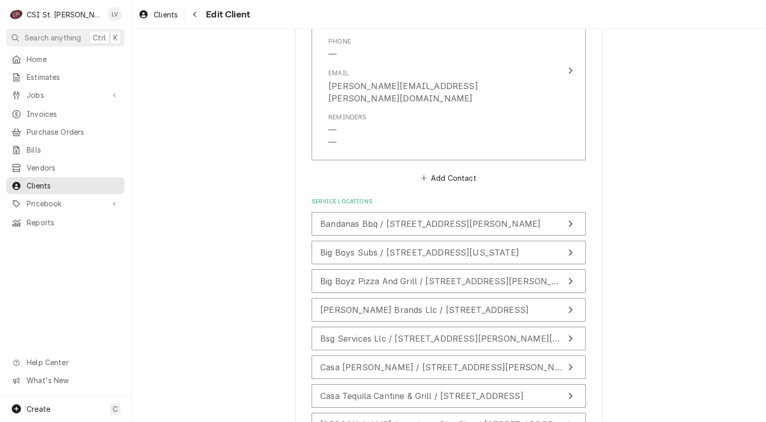
scroll to position [1382, 0]
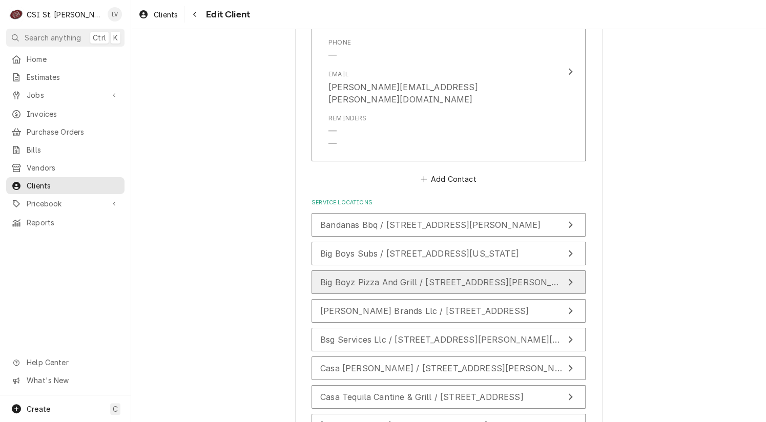
click at [525, 277] on span "Big Boyz Pizza And Grill / 18 Adeline Court, Belleville, IL 62221" at bounding box center [450, 282] width 260 height 10
type textarea "x"
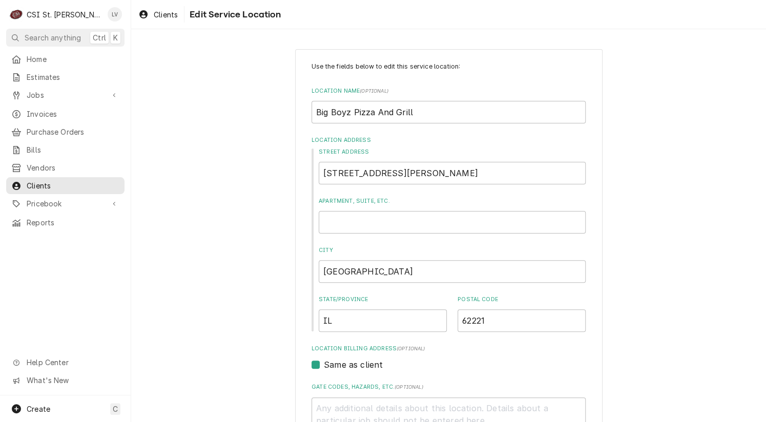
scroll to position [359, 0]
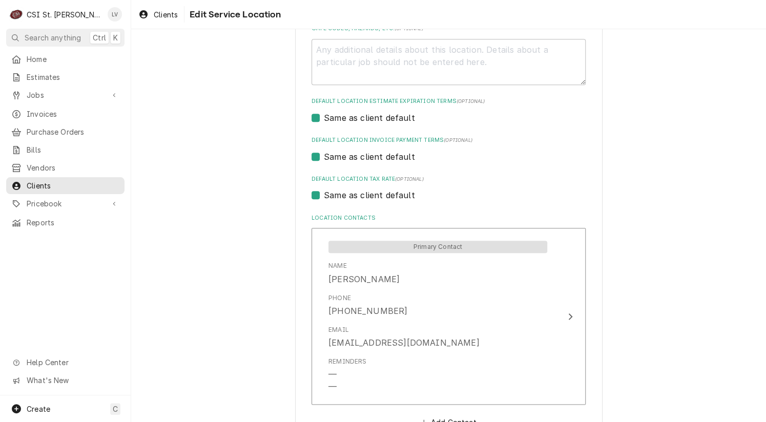
click at [331, 194] on label "Same as client default" at bounding box center [369, 195] width 91 height 12
click at [331, 194] on input "Same as client default" at bounding box center [461, 200] width 274 height 23
checkbox input "false"
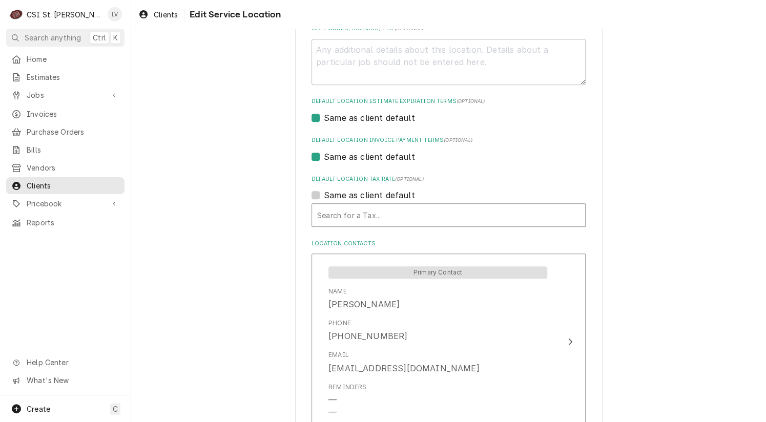
click at [329, 217] on div "Default Location Tax Rate" at bounding box center [448, 215] width 263 height 18
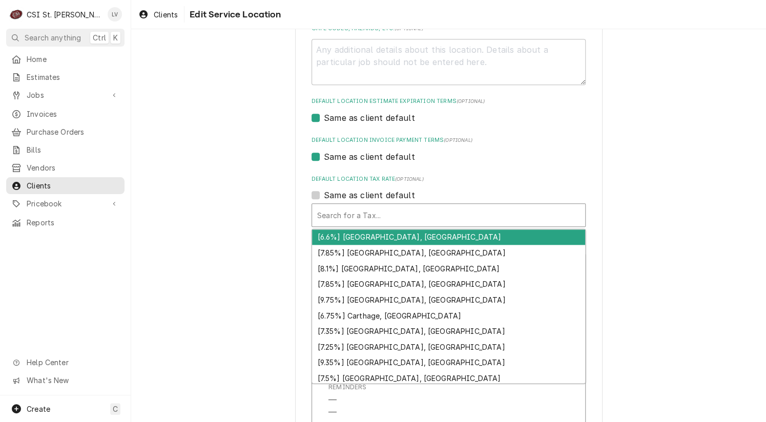
type textarea "x"
type input "e"
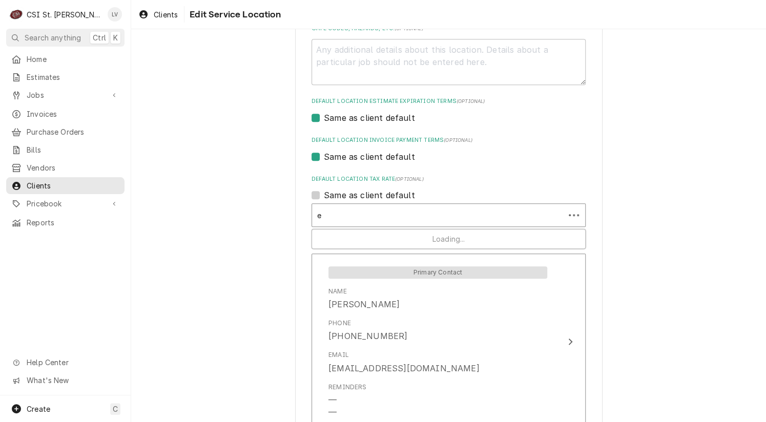
type textarea "x"
type input "ex"
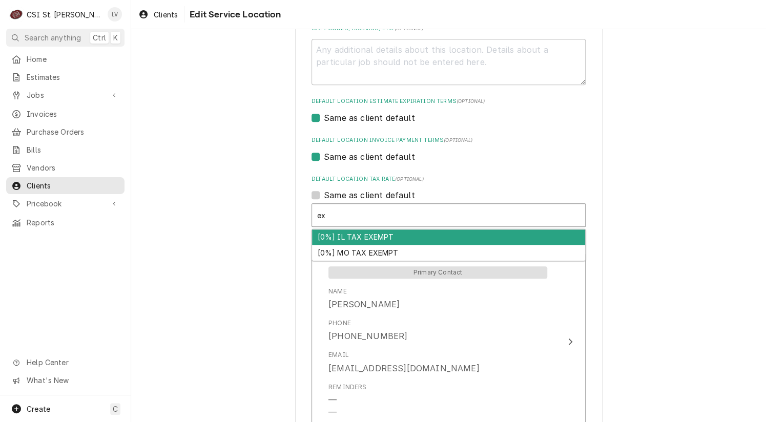
click at [328, 235] on div "[0%] IL TAX EXEMPT" at bounding box center [448, 237] width 273 height 16
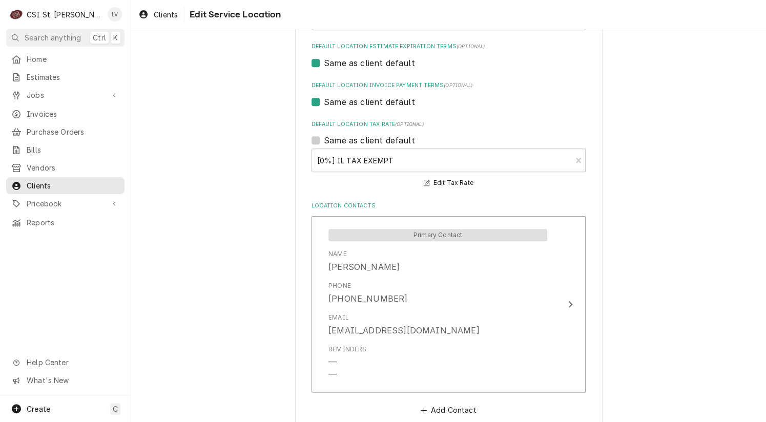
scroll to position [470, 0]
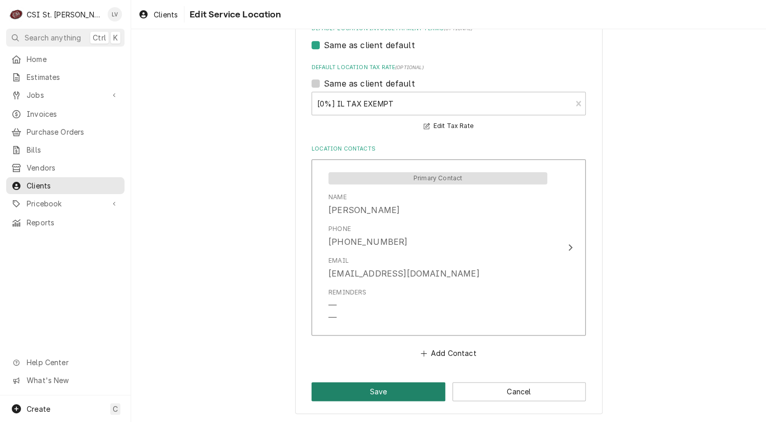
click at [364, 390] on button "Save" at bounding box center [378, 391] width 134 height 19
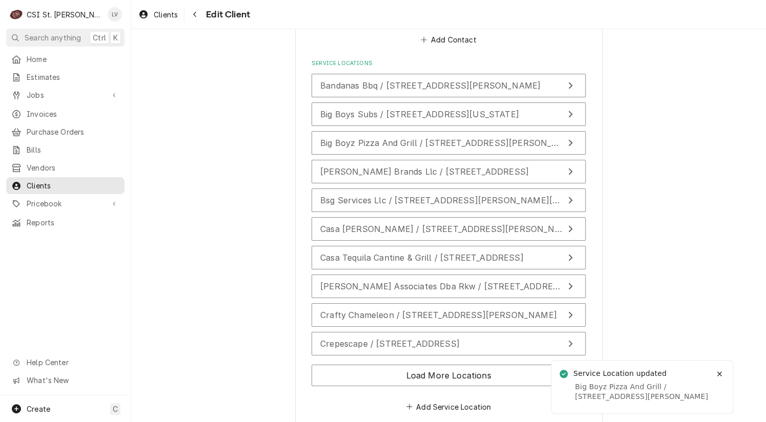
scroll to position [1535, 0]
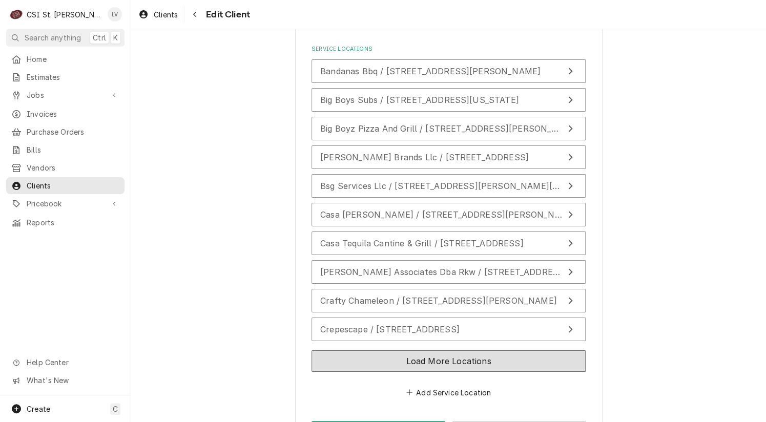
click at [434, 350] on button "Load More Locations" at bounding box center [448, 361] width 274 height 22
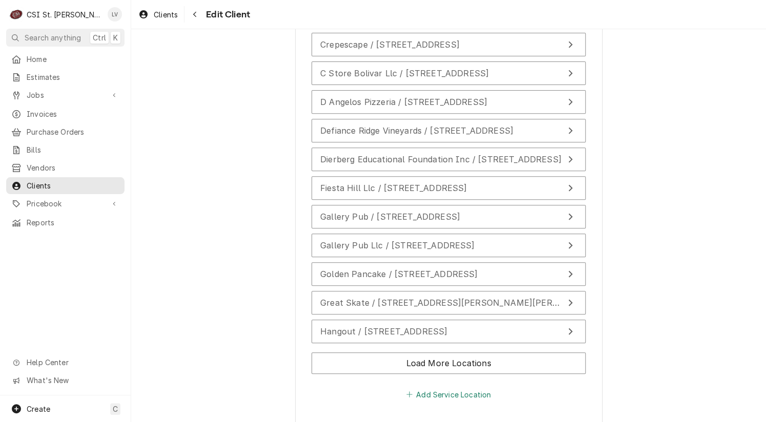
scroll to position [1821, 0]
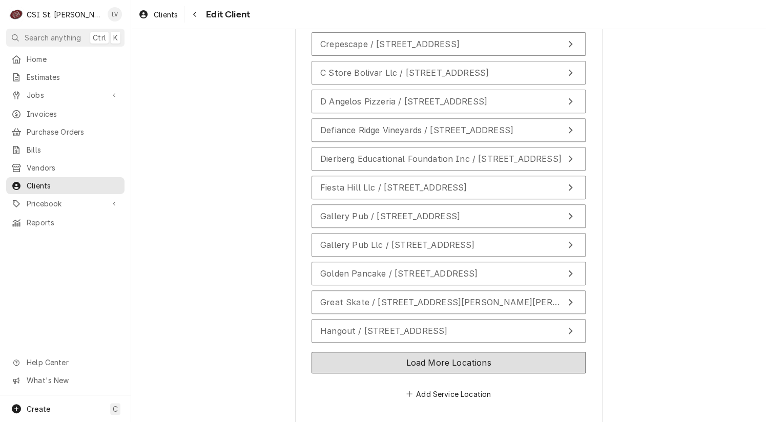
click at [438, 352] on button "Load More Locations" at bounding box center [448, 363] width 274 height 22
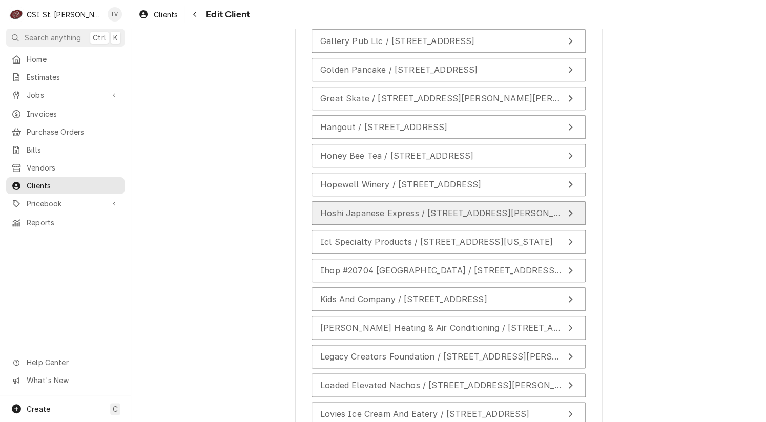
scroll to position [2077, 0]
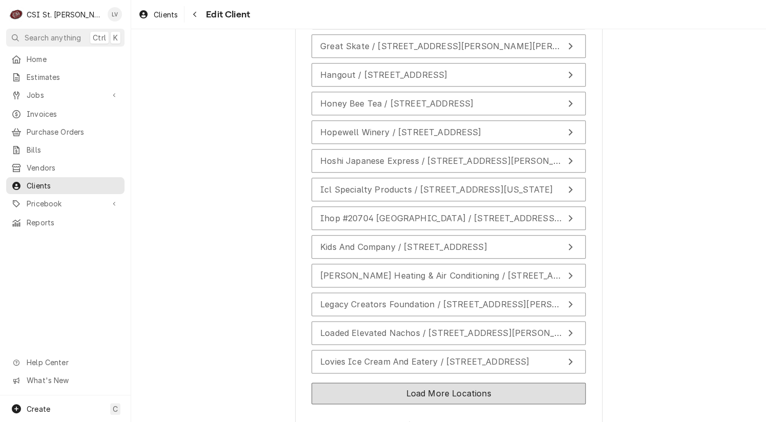
click at [453, 383] on button "Load More Locations" at bounding box center [448, 394] width 274 height 22
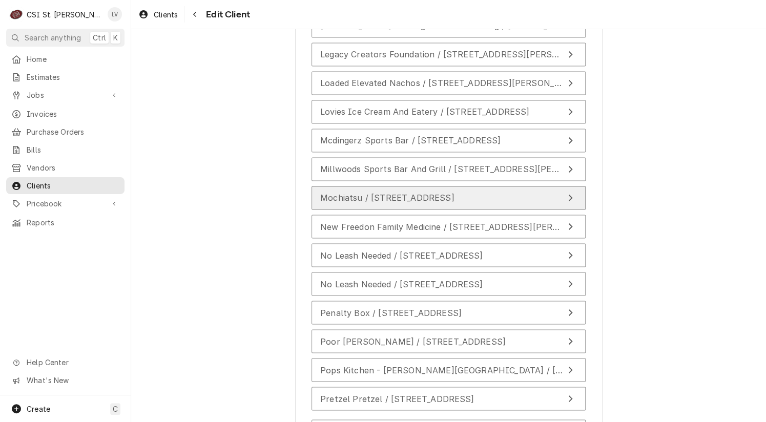
scroll to position [2333, 0]
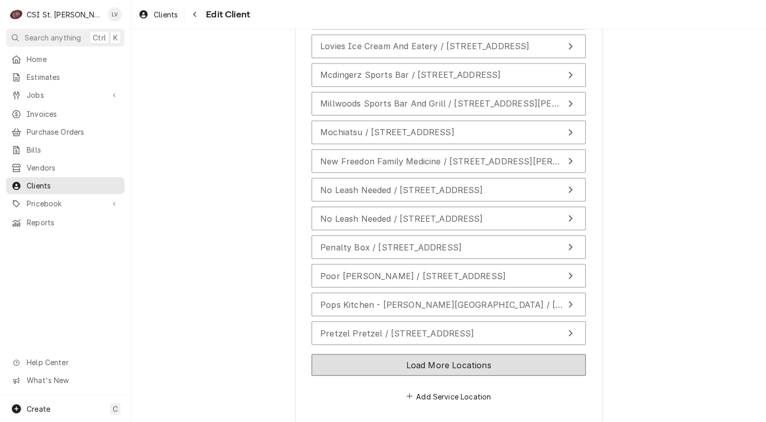
click at [463, 354] on button "Load More Locations" at bounding box center [448, 365] width 274 height 22
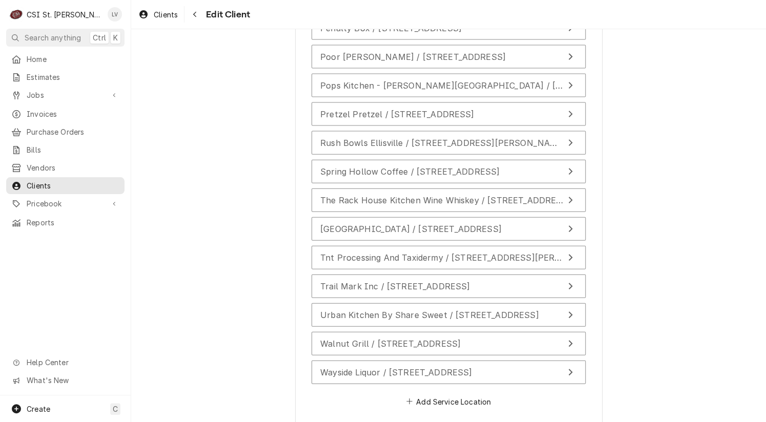
scroll to position [2616, 0]
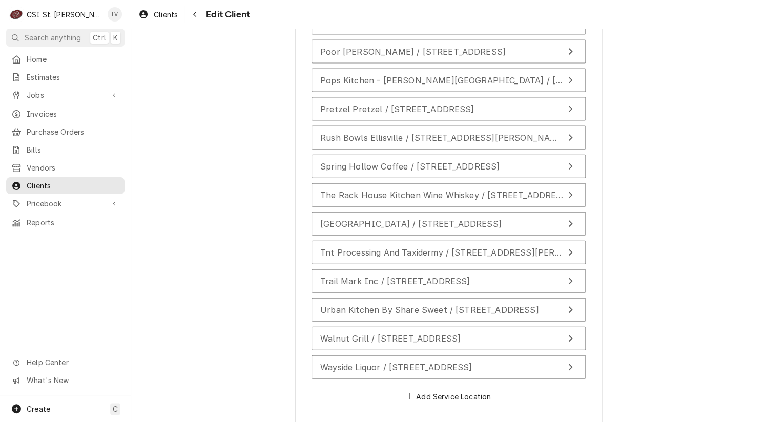
type textarea "x"
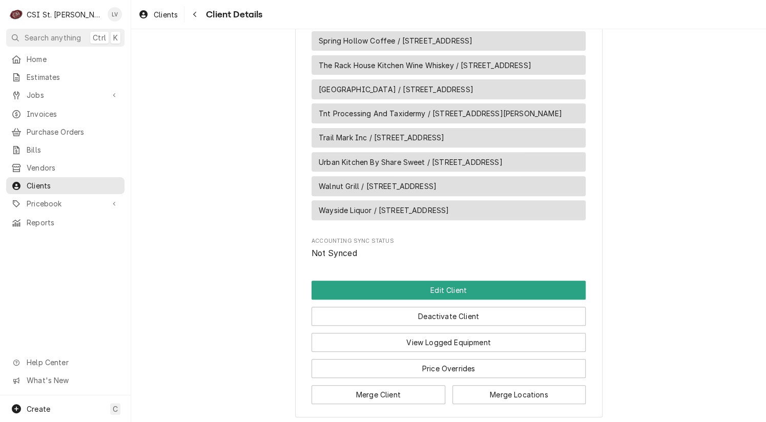
scroll to position [1884, 0]
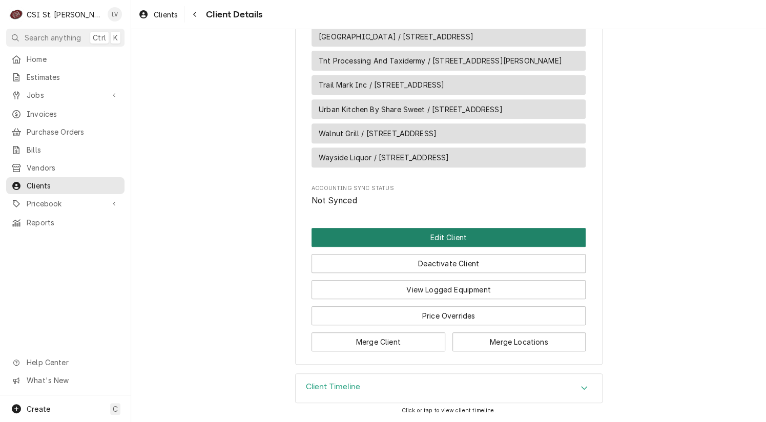
click at [374, 231] on button "Edit Client" at bounding box center [448, 237] width 274 height 19
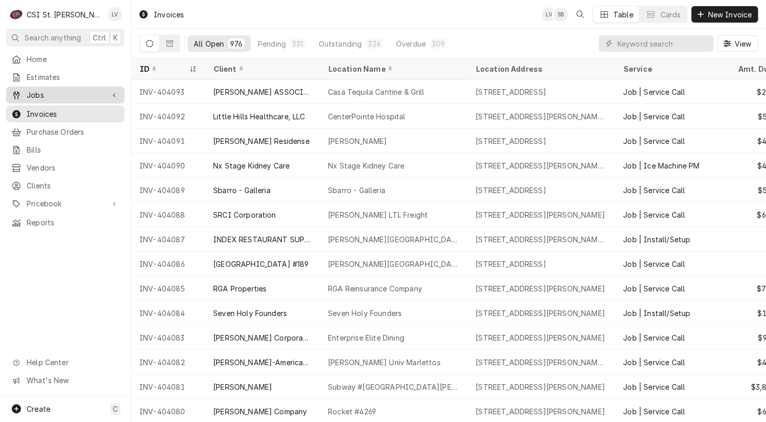
click at [43, 90] on span "Jobs" at bounding box center [65, 95] width 77 height 11
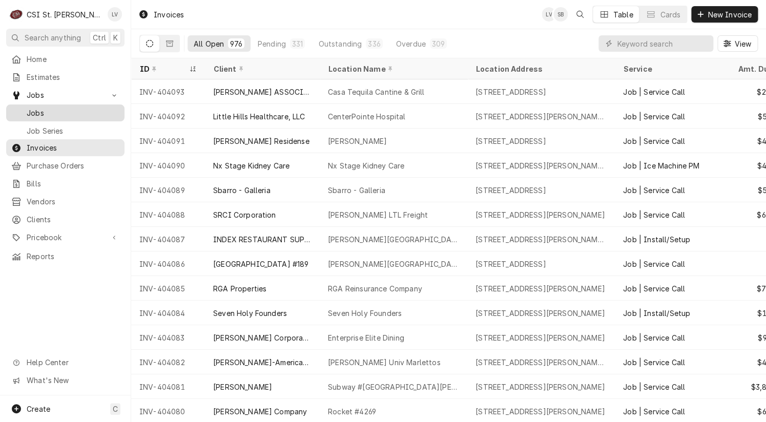
click at [43, 108] on span "Jobs" at bounding box center [73, 113] width 93 height 11
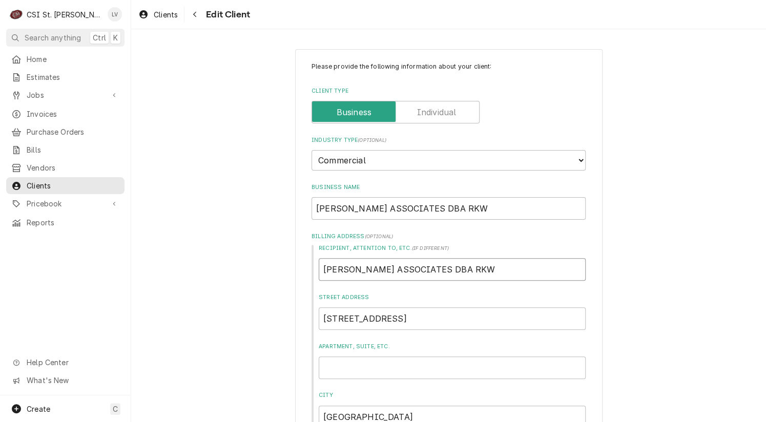
drag, startPoint x: 492, startPoint y: 260, endPoint x: 278, endPoint y: 277, distance: 214.7
type textarea "x"
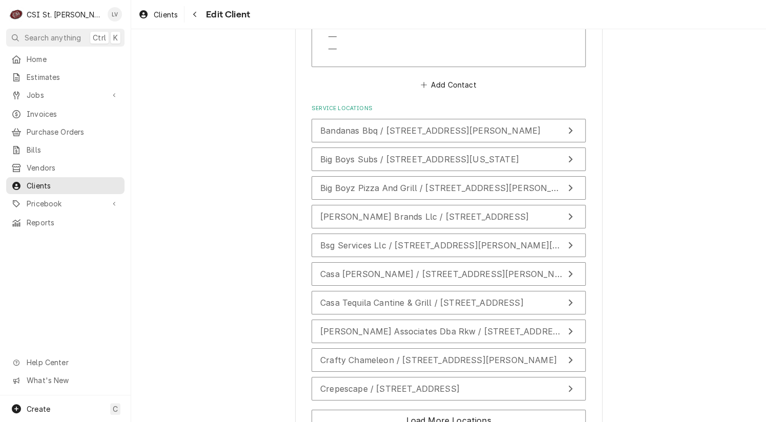
scroll to position [1535, 0]
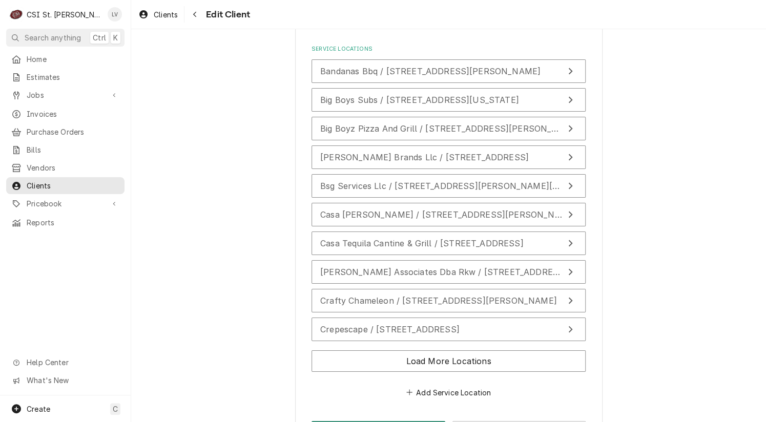
click at [372, 421] on button "Save" at bounding box center [378, 430] width 134 height 19
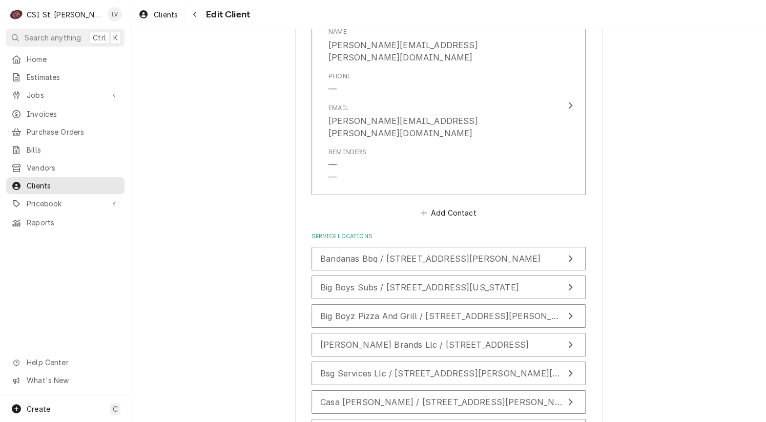
scroll to position [1279, 0]
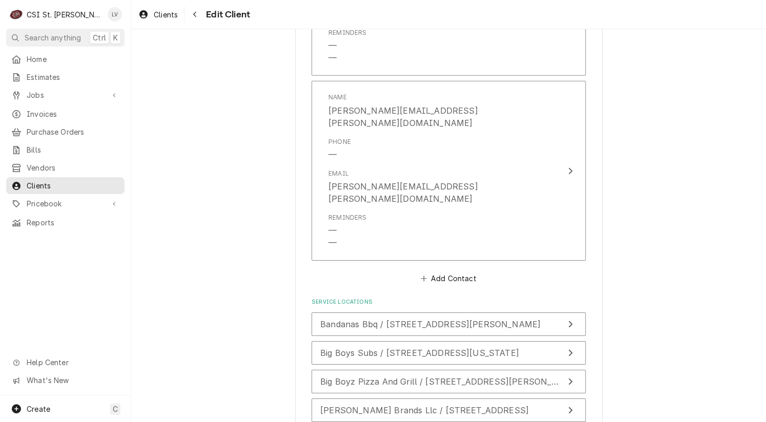
type textarea "x"
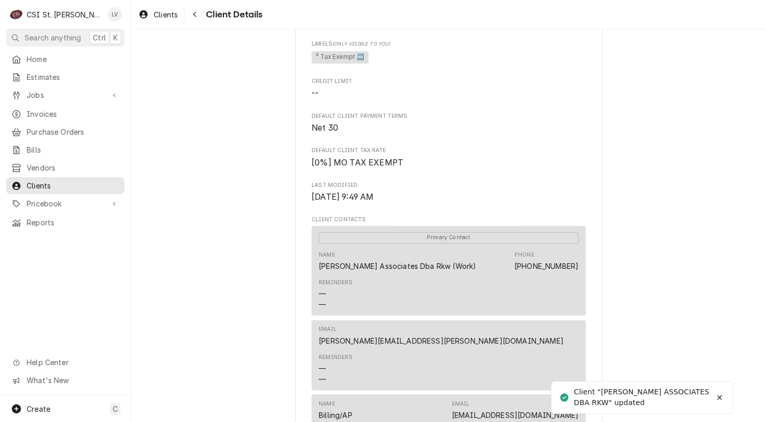
scroll to position [205, 0]
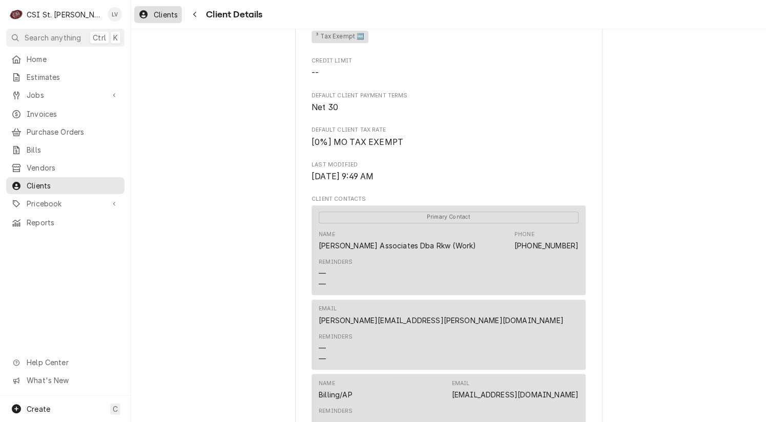
click at [146, 12] on icon "Dynamic Content Wrapper" at bounding box center [143, 14] width 8 height 8
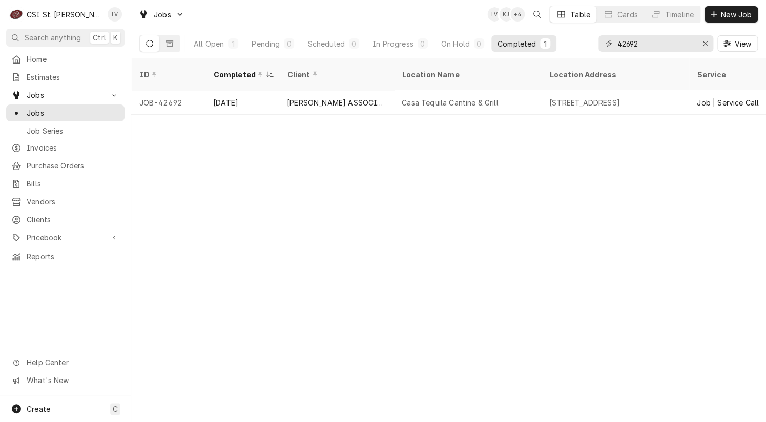
drag, startPoint x: 651, startPoint y: 39, endPoint x: 601, endPoint y: 49, distance: 50.6
click at [601, 49] on div "42692" at bounding box center [655, 43] width 115 height 16
type input "42575"
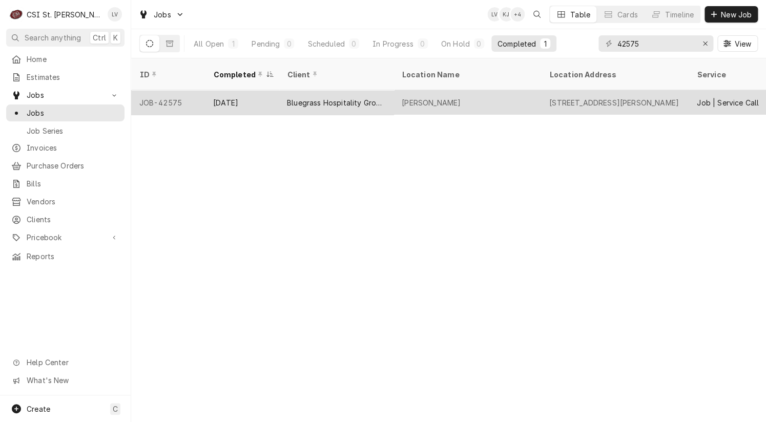
click at [337, 97] on div "Bluegrass Hospitality Group - BHG" at bounding box center [336, 102] width 98 height 11
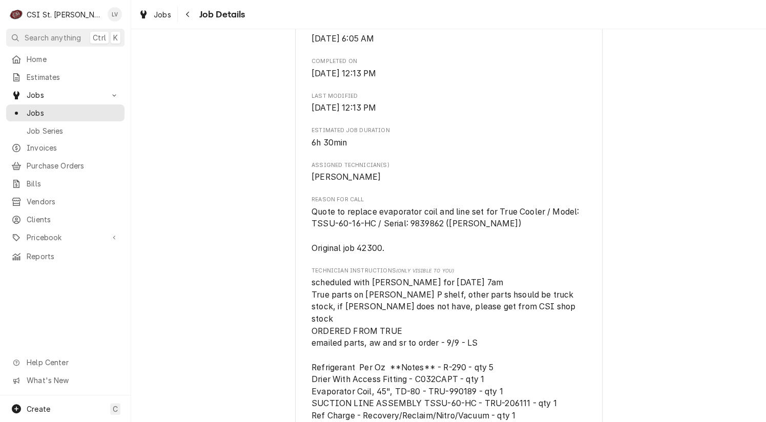
scroll to position [410, 0]
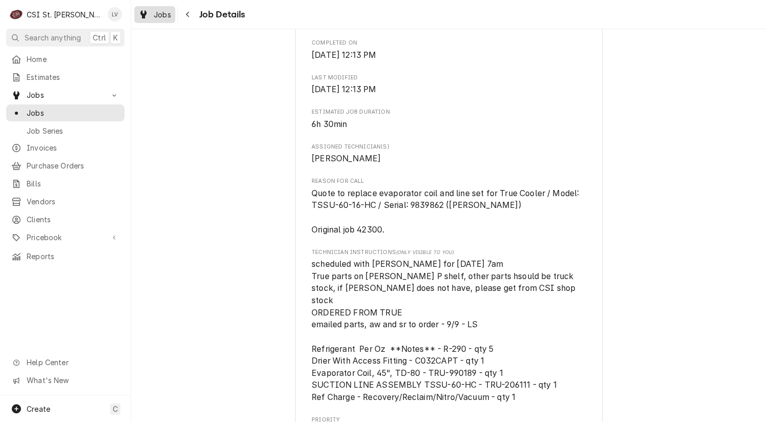
click at [157, 13] on span "Jobs" at bounding box center [162, 14] width 17 height 11
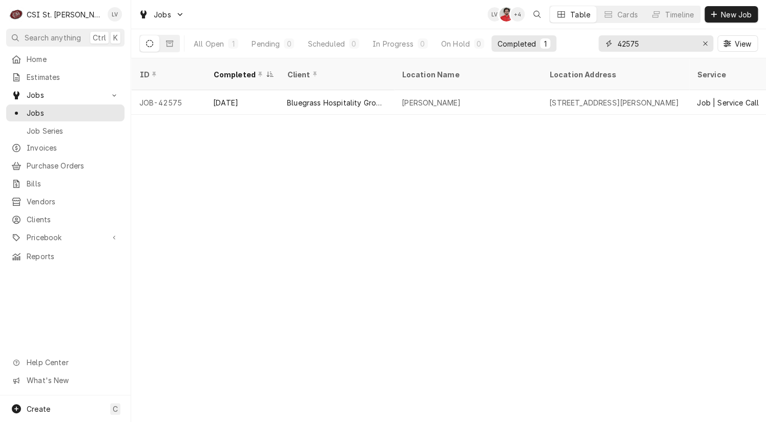
drag, startPoint x: 653, startPoint y: 42, endPoint x: 576, endPoint y: 45, distance: 77.4
click at [576, 45] on div "All Open 1 Pending 0 Scheduled 0 In Progress 0 On Hold 0 Completed 1 42575 View" at bounding box center [448, 43] width 618 height 29
type input "42629"
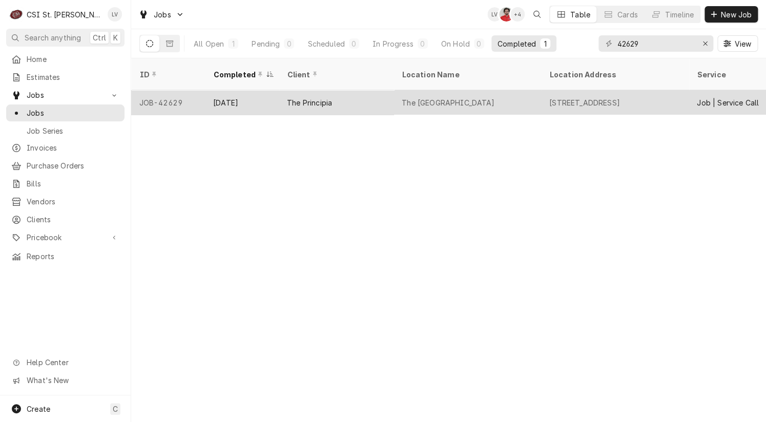
click at [325, 97] on div "The Principia" at bounding box center [309, 102] width 45 height 11
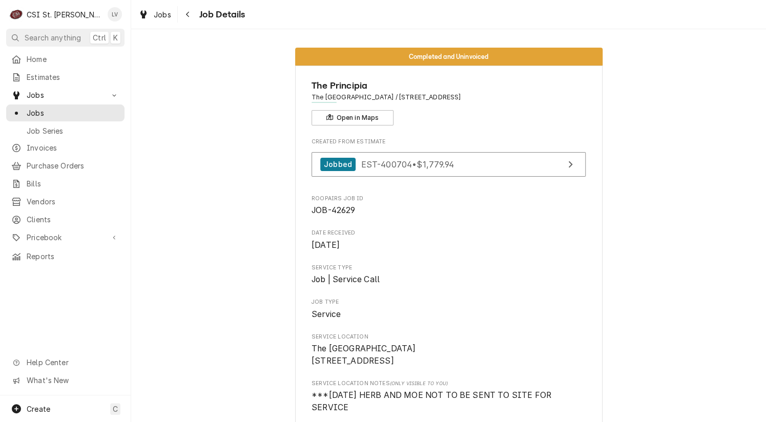
drag, startPoint x: 151, startPoint y: 16, endPoint x: 155, endPoint y: 26, distance: 10.3
click at [151, 17] on div "Jobs" at bounding box center [154, 14] width 37 height 13
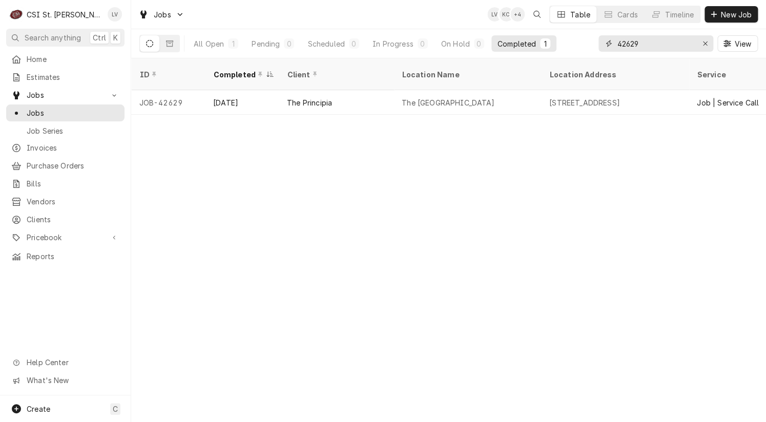
drag, startPoint x: 606, startPoint y: 50, endPoint x: 578, endPoint y: 53, distance: 28.4
click at [578, 53] on div "All Open 1 Pending 0 Scheduled 0 In Progress 0 On Hold 0 Completed 1 42629 View" at bounding box center [448, 43] width 618 height 29
type input "42709"
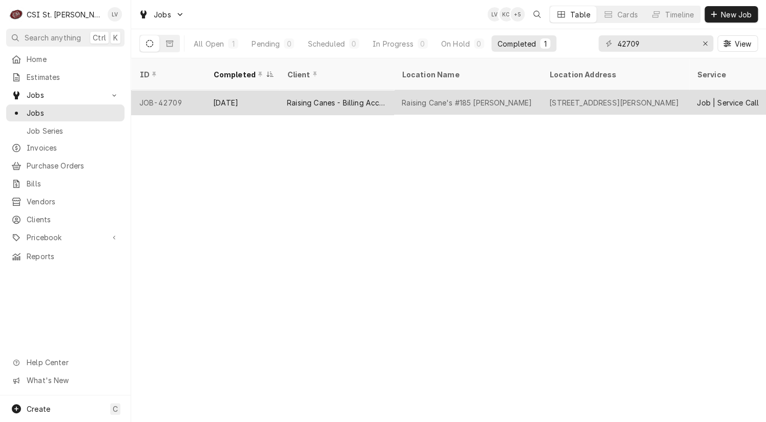
drag, startPoint x: 305, startPoint y: 99, endPoint x: 319, endPoint y: 147, distance: 49.9
click at [305, 100] on div "Raising Canes - Billing Account" at bounding box center [336, 102] width 115 height 25
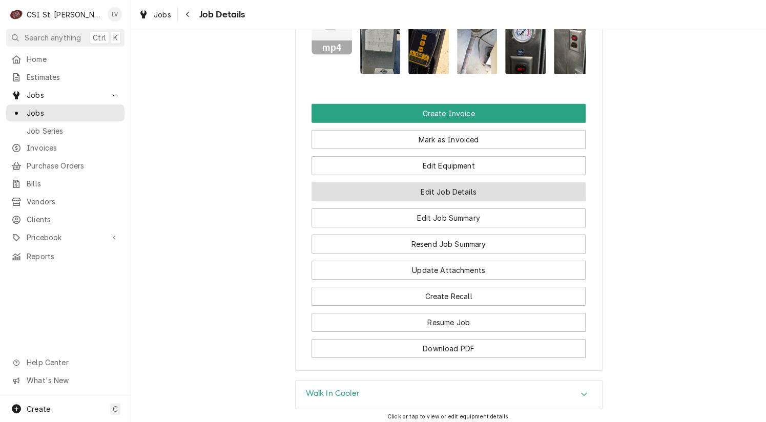
scroll to position [1332, 0]
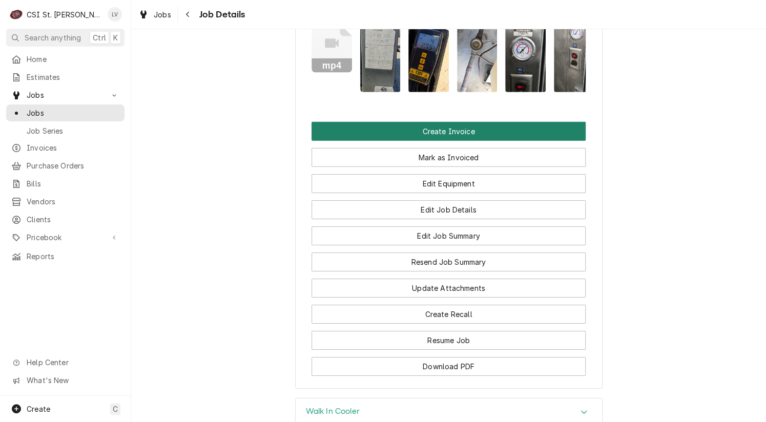
click at [433, 141] on button "Create Invoice" at bounding box center [448, 131] width 274 height 19
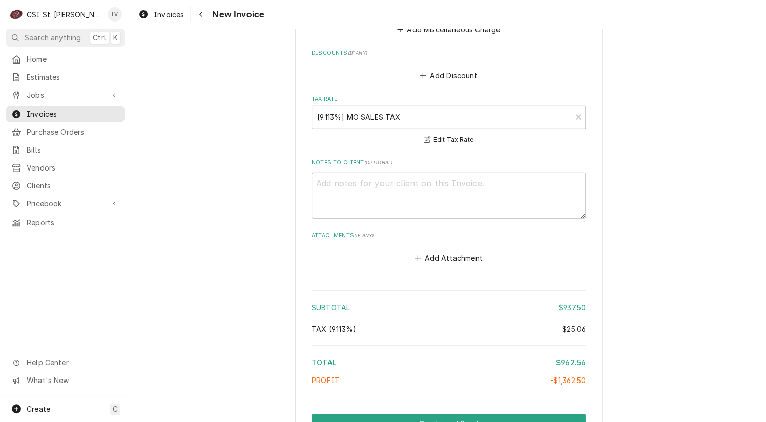
scroll to position [2888, 0]
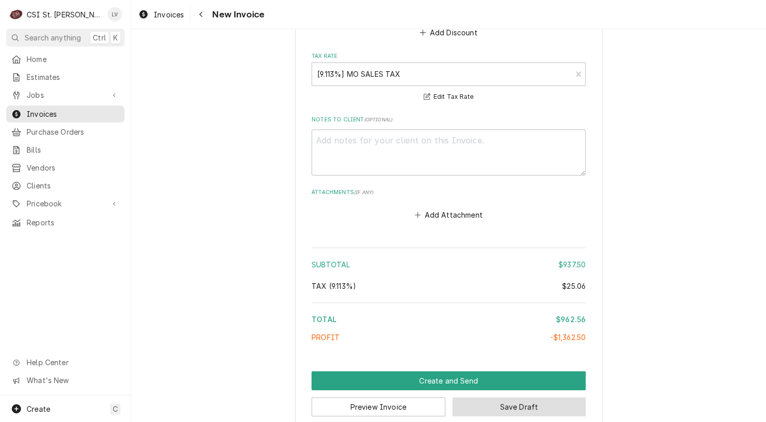
click at [535, 397] on button "Save Draft" at bounding box center [519, 406] width 134 height 19
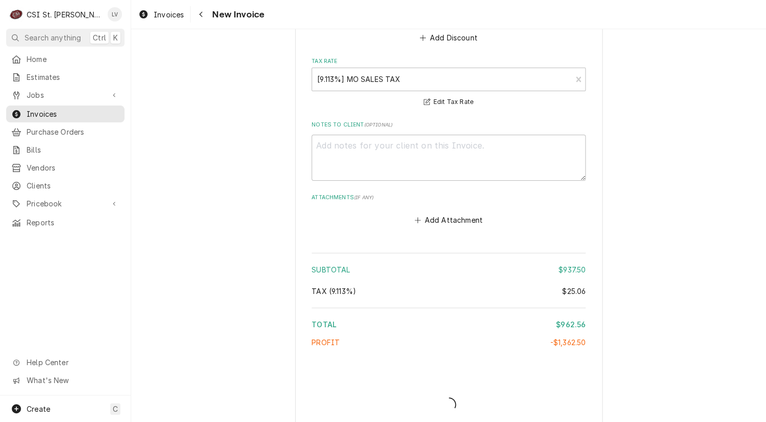
type textarea "x"
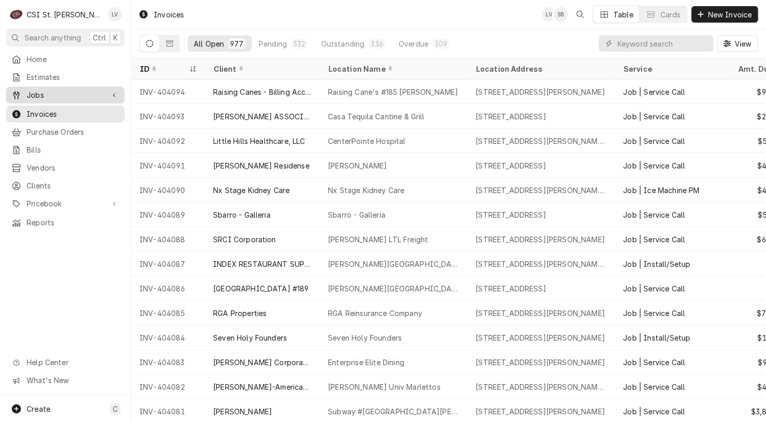
click at [44, 96] on span "Jobs" at bounding box center [65, 95] width 77 height 11
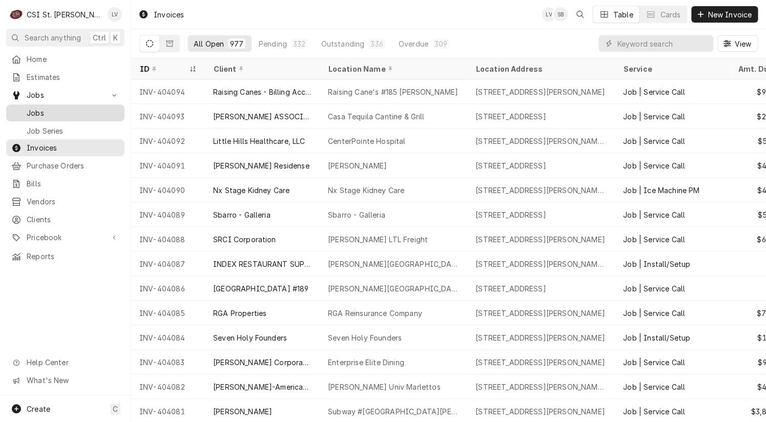
click at [44, 109] on span "Jobs" at bounding box center [73, 113] width 93 height 11
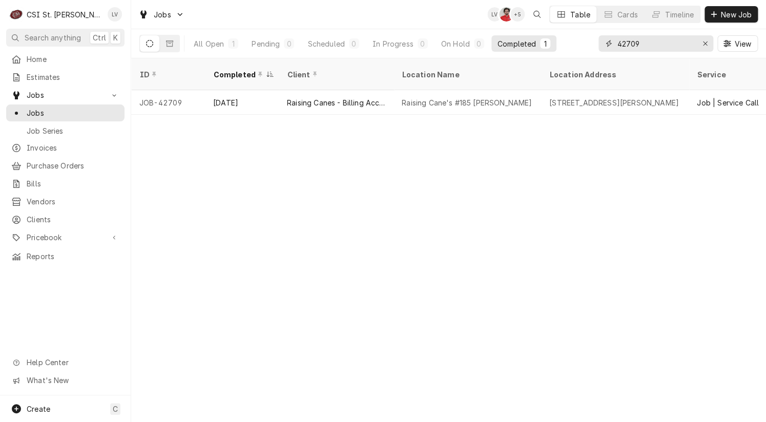
drag, startPoint x: 652, startPoint y: 44, endPoint x: 587, endPoint y: 52, distance: 65.0
click at [587, 52] on div "All Open 1 Pending 0 Scheduled 0 In Progress 0 On Hold 0 Completed 1 42709 View" at bounding box center [448, 43] width 618 height 29
type input "41781"
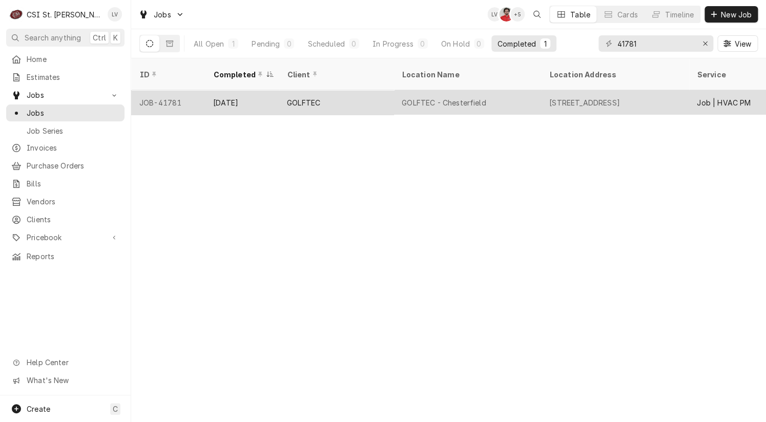
click at [297, 97] on div "GOLFTEC" at bounding box center [303, 102] width 33 height 11
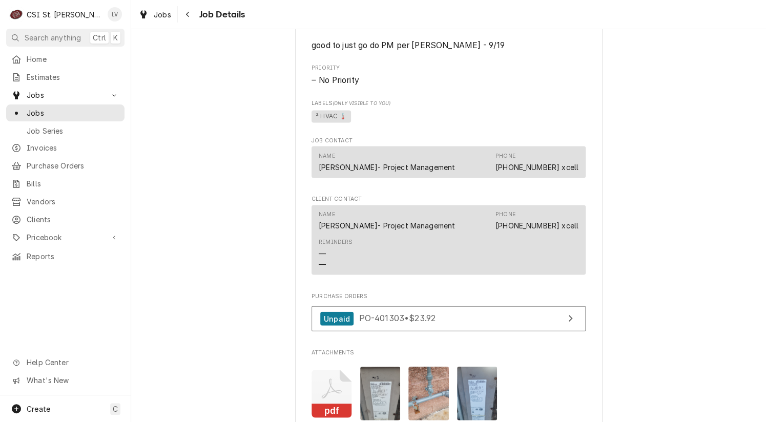
scroll to position [1076, 0]
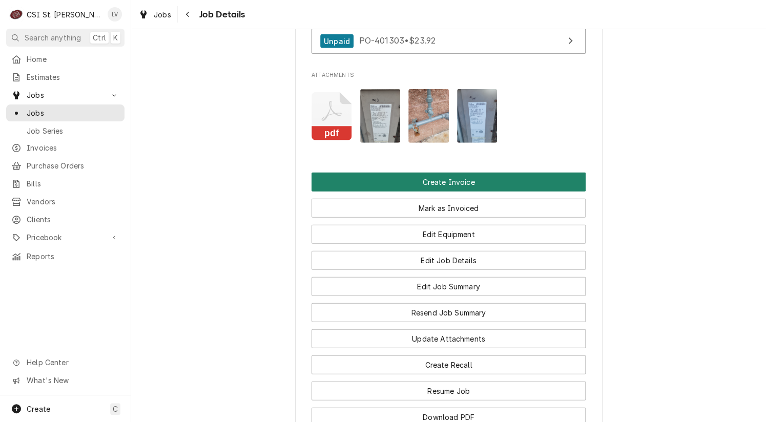
click at [435, 188] on button "Create Invoice" at bounding box center [448, 182] width 274 height 19
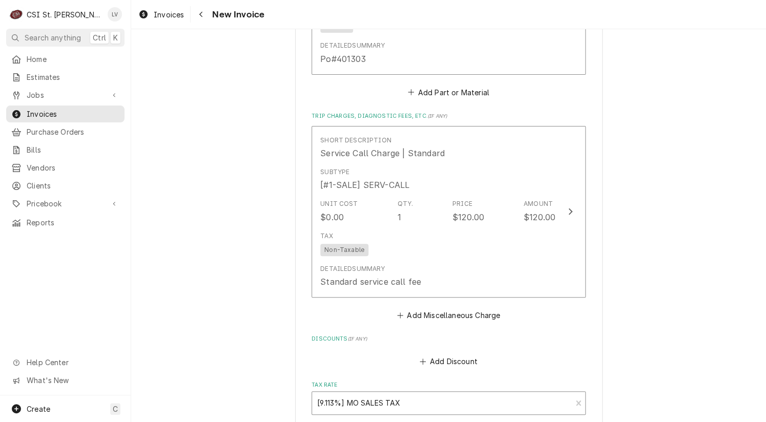
scroll to position [4084, 0]
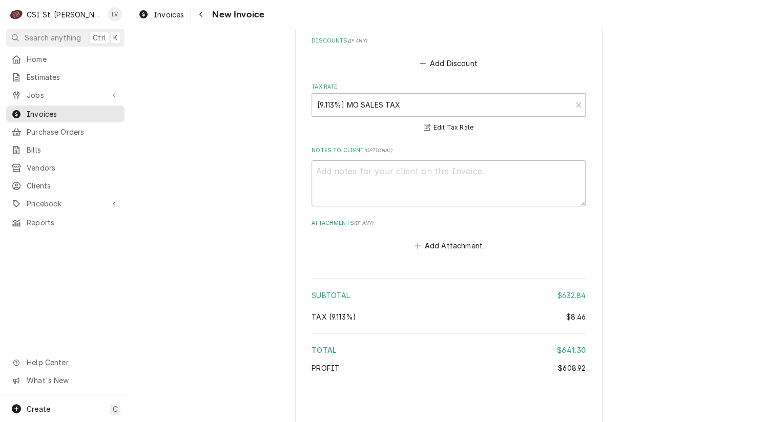
type textarea "x"
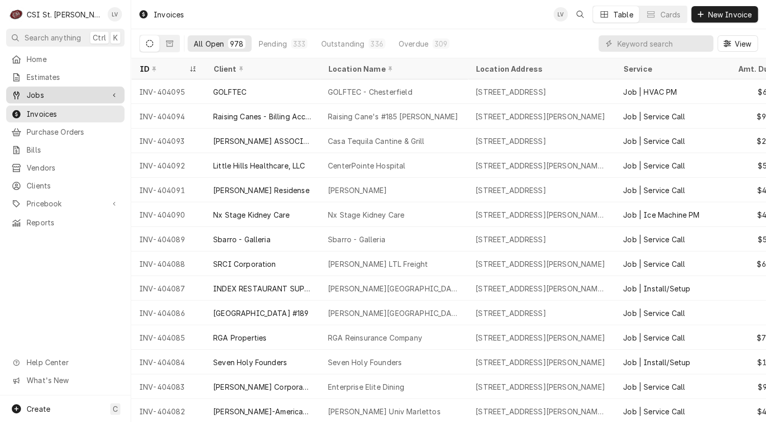
click at [33, 90] on span "Jobs" at bounding box center [65, 95] width 77 height 11
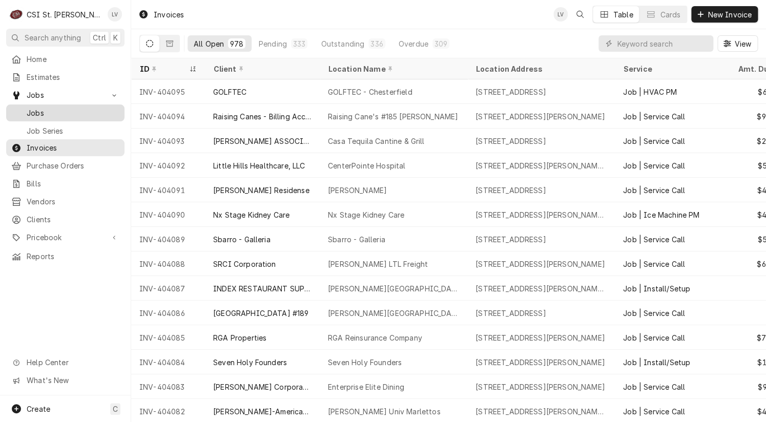
click at [29, 108] on span "Jobs" at bounding box center [73, 113] width 93 height 11
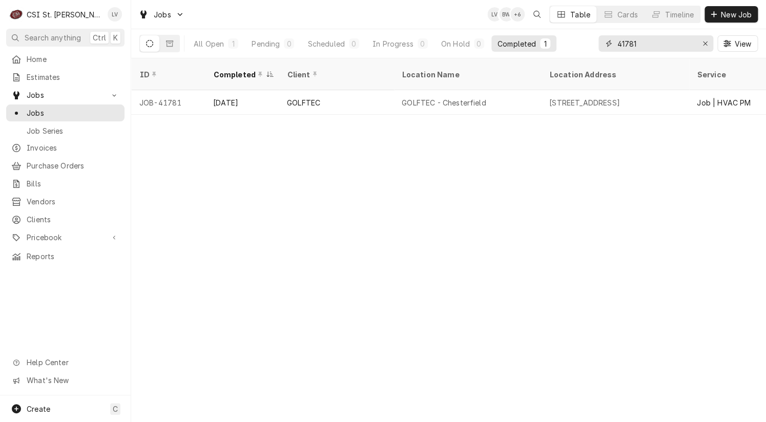
drag, startPoint x: 645, startPoint y: 43, endPoint x: 597, endPoint y: 52, distance: 49.0
click at [598, 52] on div "41781 View" at bounding box center [677, 43] width 159 height 29
type input "42730"
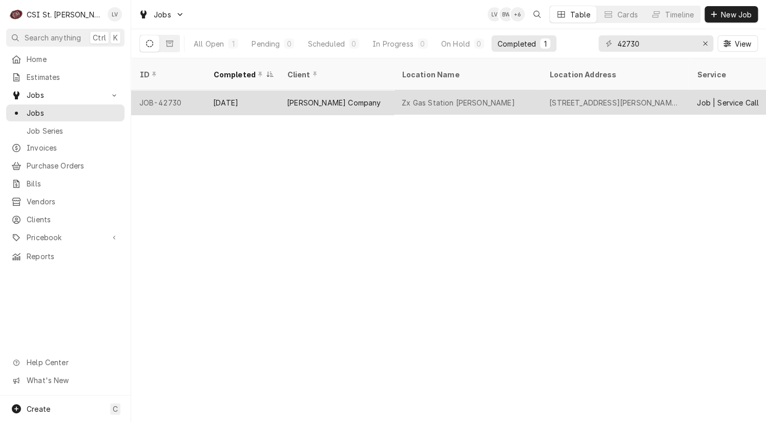
click at [220, 92] on div "[DATE]" at bounding box center [242, 102] width 74 height 25
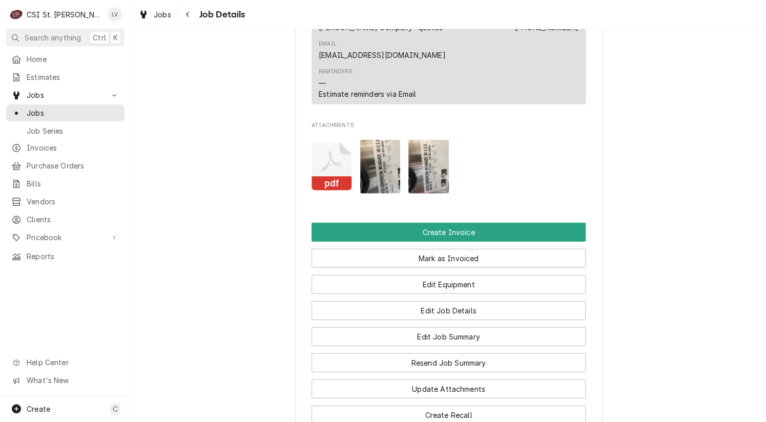
scroll to position [1024, 0]
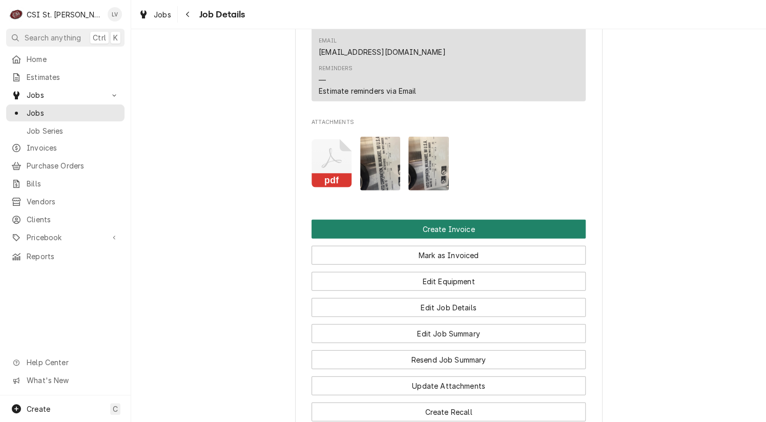
click at [361, 220] on button "Create Invoice" at bounding box center [448, 229] width 274 height 19
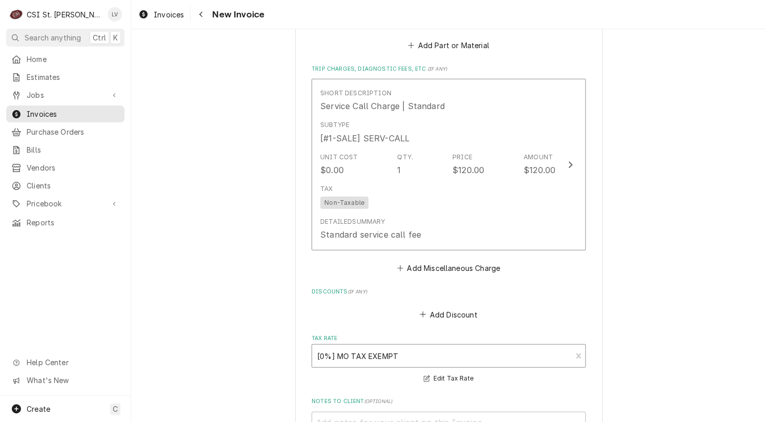
scroll to position [3015, 0]
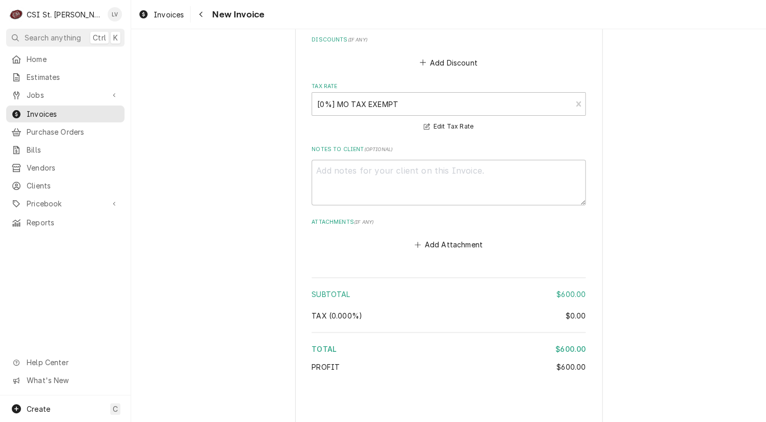
type textarea "x"
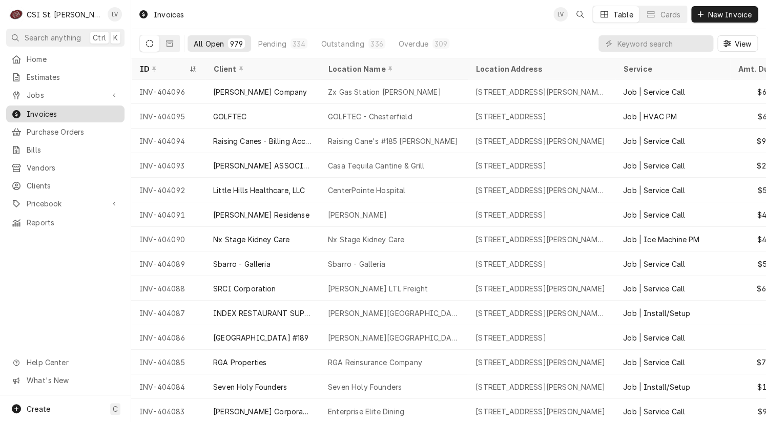
click at [51, 113] on span "Invoices" at bounding box center [73, 114] width 93 height 11
click at [36, 90] on span "Jobs" at bounding box center [65, 95] width 77 height 11
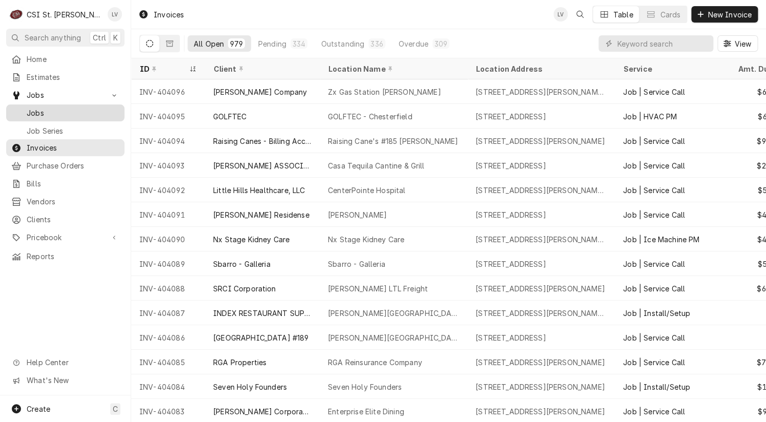
click at [29, 108] on span "Jobs" at bounding box center [73, 113] width 93 height 11
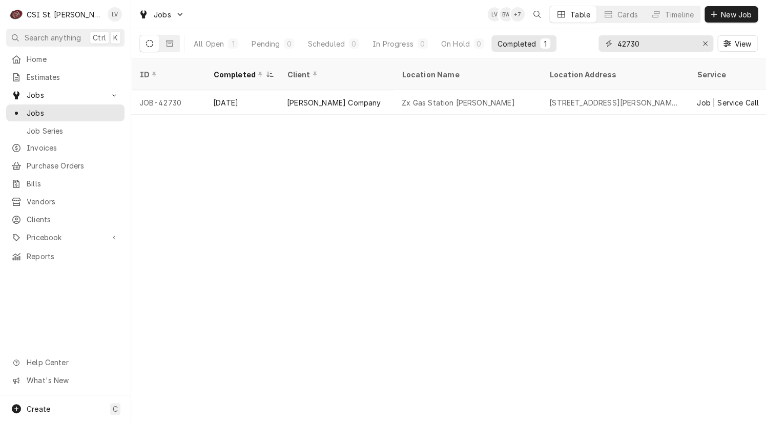
drag, startPoint x: 651, startPoint y: 45, endPoint x: 588, endPoint y: 54, distance: 64.2
click at [588, 54] on div "All Open 1 Pending 0 Scheduled 0 In Progress 0 On Hold 0 Completed 1 42730 View" at bounding box center [448, 43] width 618 height 29
type input "41537"
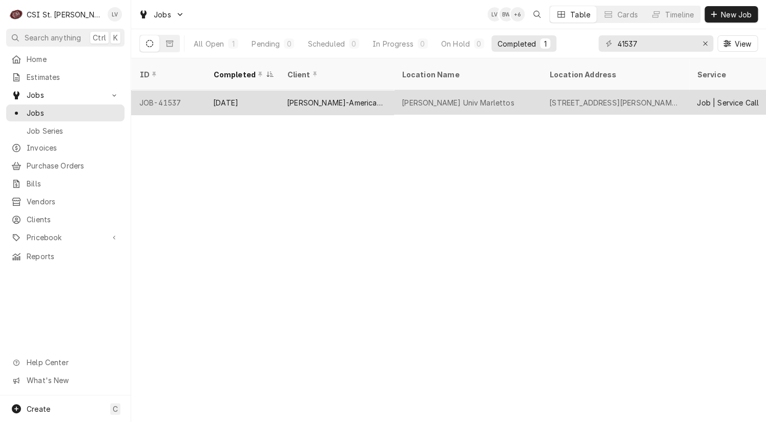
click at [305, 97] on div "[PERSON_NAME]-American Dining Creations" at bounding box center [336, 102] width 98 height 11
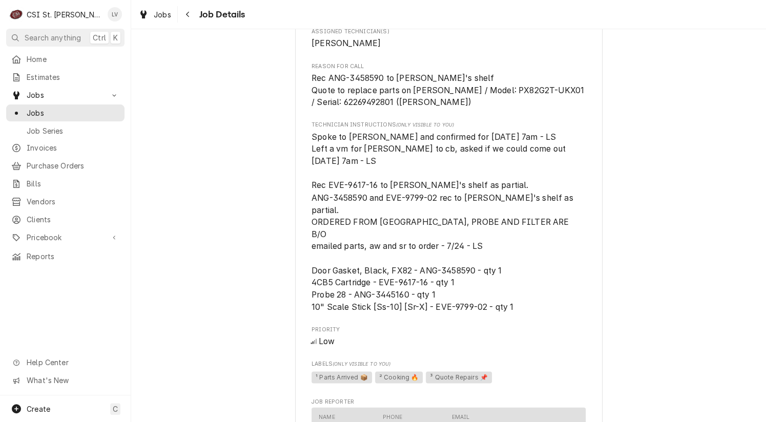
scroll to position [717, 0]
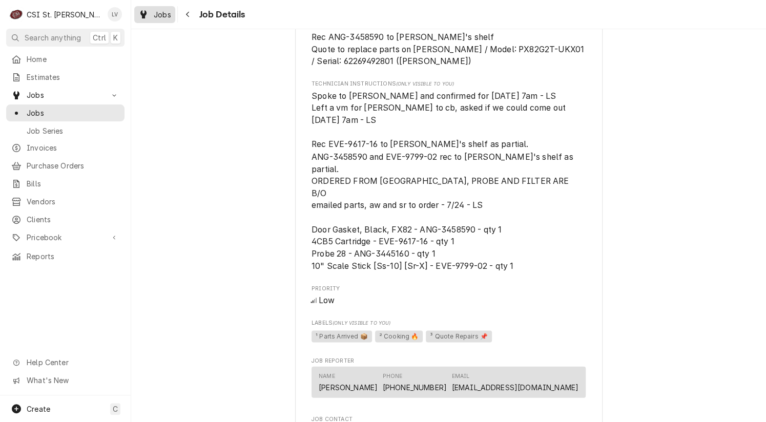
click at [149, 15] on div "Jobs" at bounding box center [154, 14] width 37 height 13
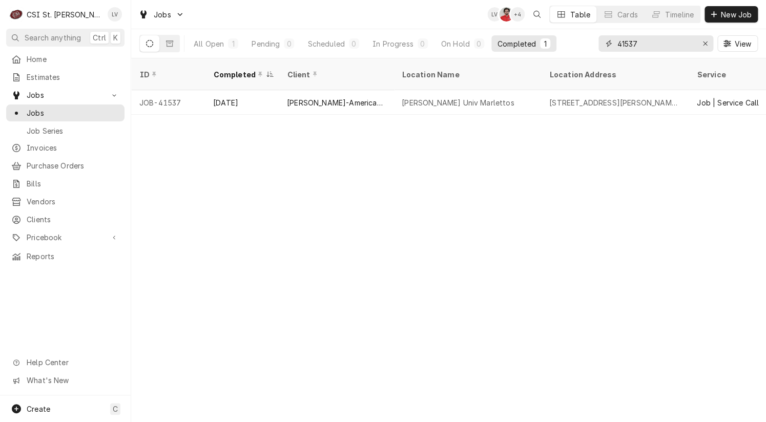
drag, startPoint x: 656, startPoint y: 44, endPoint x: 599, endPoint y: 52, distance: 56.9
click at [599, 52] on div "41537 View" at bounding box center [677, 43] width 159 height 29
type input "41732"
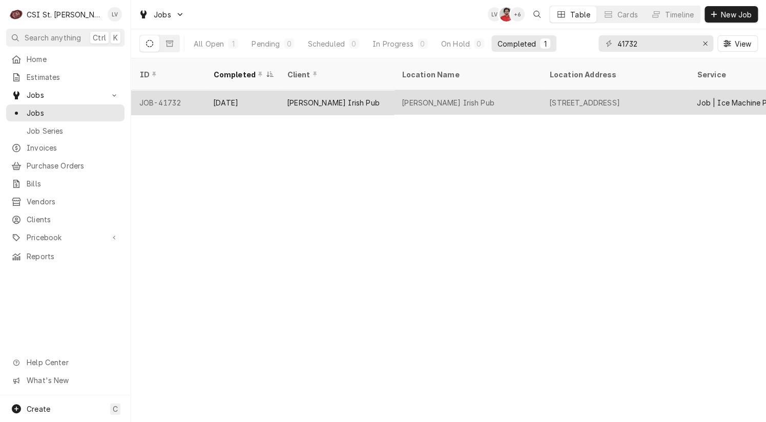
click at [418, 97] on div "Clancy's Irish Pub" at bounding box center [448, 102] width 93 height 11
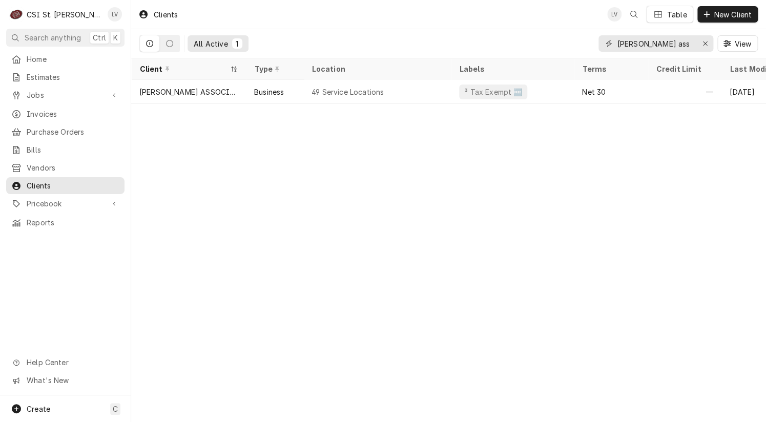
drag, startPoint x: 665, startPoint y: 46, endPoint x: 591, endPoint y: 54, distance: 75.3
click at [591, 54] on div "All Active 1 [PERSON_NAME] ass View" at bounding box center [448, 43] width 618 height 29
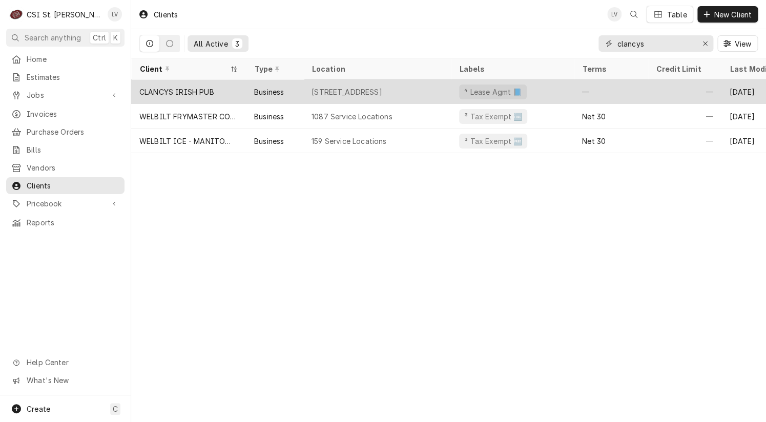
type input "clancys"
click at [344, 90] on div "[STREET_ADDRESS]" at bounding box center [346, 92] width 71 height 11
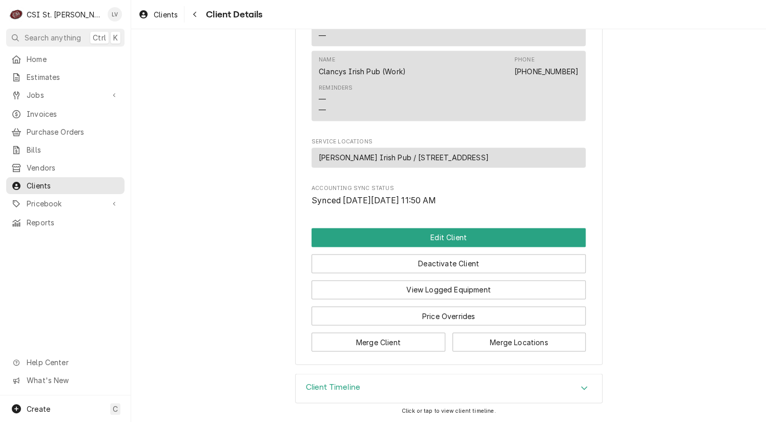
scroll to position [587, 0]
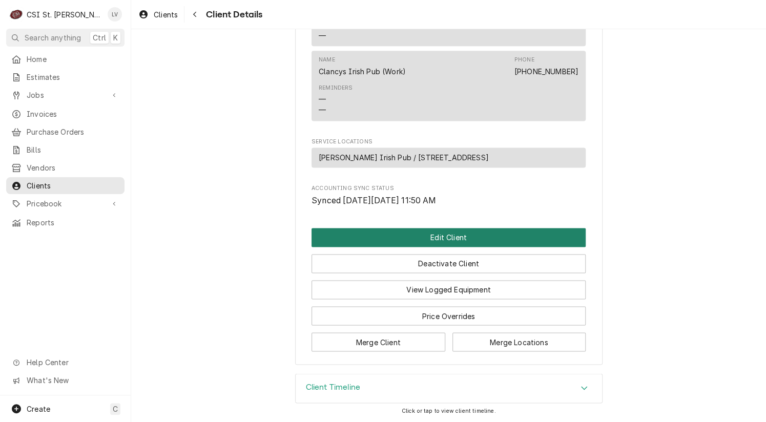
click at [376, 237] on button "Edit Client" at bounding box center [448, 237] width 274 height 19
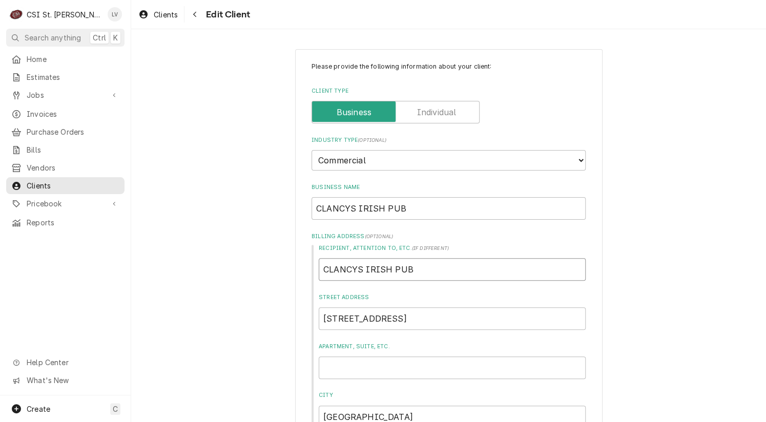
drag, startPoint x: 431, startPoint y: 276, endPoint x: 306, endPoint y: 285, distance: 125.3
type textarea "x"
drag, startPoint x: 351, startPoint y: 207, endPoint x: 302, endPoint y: 207, distance: 49.7
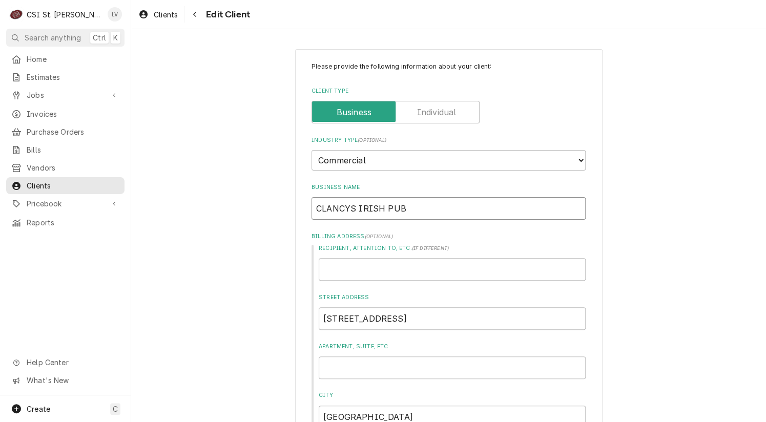
type textarea "x"
type input "C IRISH PUB"
type textarea "x"
type input "Cl IRISH PUB"
type textarea "x"
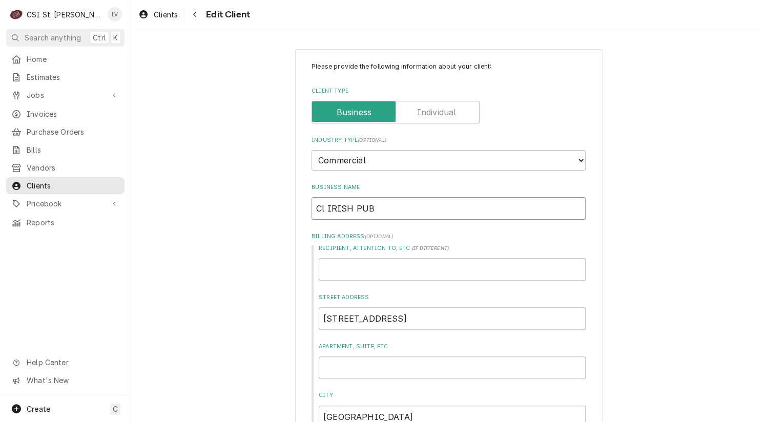
type input "Cla IRISH PUB"
type textarea "x"
type input "Clan IRISH PUB"
type textarea "x"
type input "Clanc IRISH PUB"
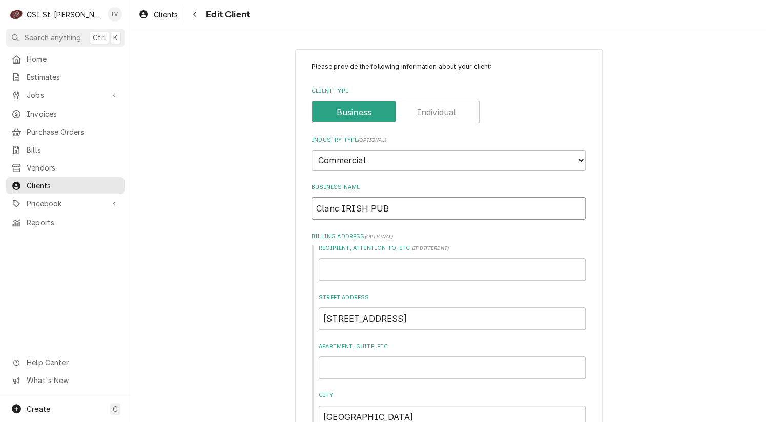
type textarea "x"
type input "Clancy IRISH PUB"
type textarea "x"
type input "Clancy' IRISH PUB"
type textarea "x"
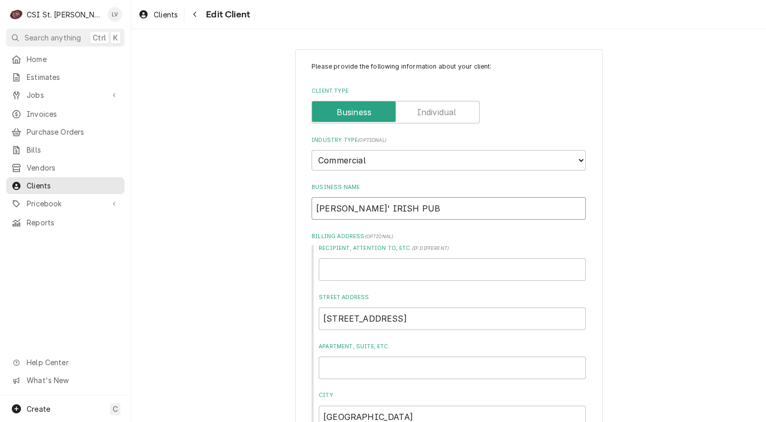
type input "Clancy's IRISH PUB"
type textarea "x"
type input "Clancy's IRISH PUB"
type textarea "x"
type input "Clancy's I IRISH PUB"
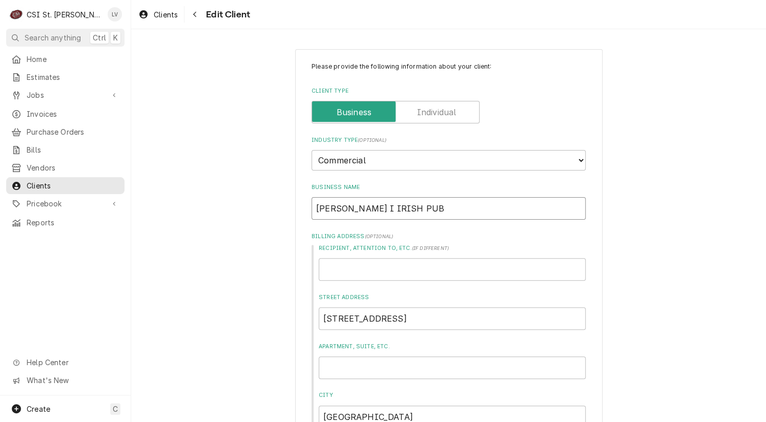
type textarea "x"
type input "Clancy's Ir IRISH PUB"
type textarea "x"
type input "Clancy's Iri IRISH PUB"
type textarea "x"
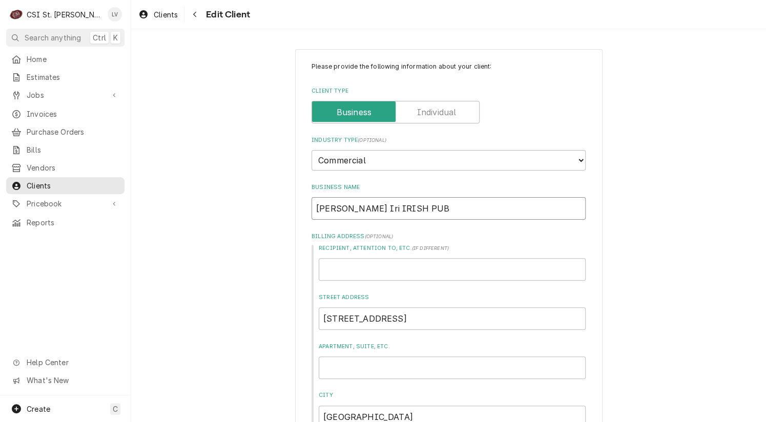
type input "Clancy's Irio IRISH PUB"
type textarea "x"
type input "Clancy's Irios IRISH PUB"
type textarea "x"
type input "Clancy's Iriosh IRISH PUB"
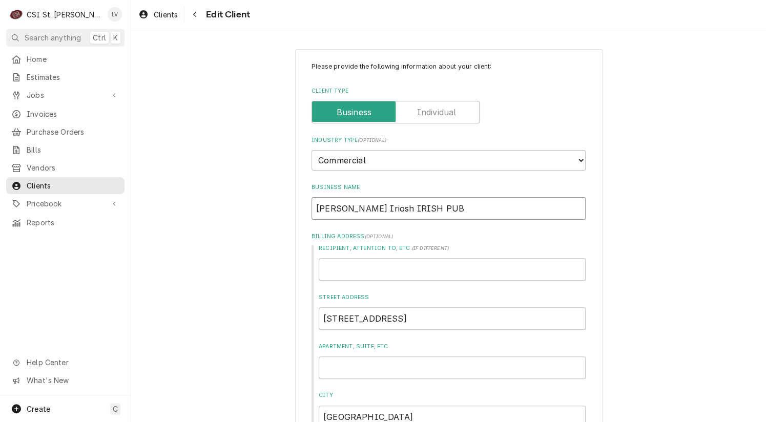
type textarea "x"
type input "Clancy's Irios IRISH PUB"
type textarea "x"
type input "Clancy's Irio IRISH PUB"
type textarea "x"
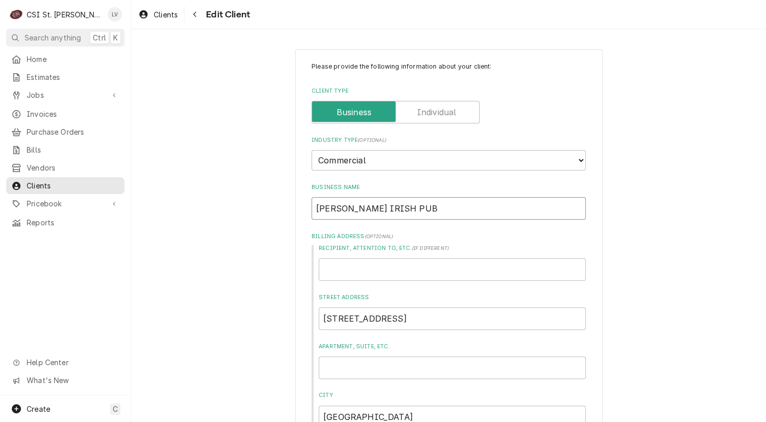
type input "Clancy's Iri IRISH PUB"
type textarea "x"
type input "Clancy's Iris IRISH PUB"
type textarea "x"
type input "Clancy's Irish IRISH PUB"
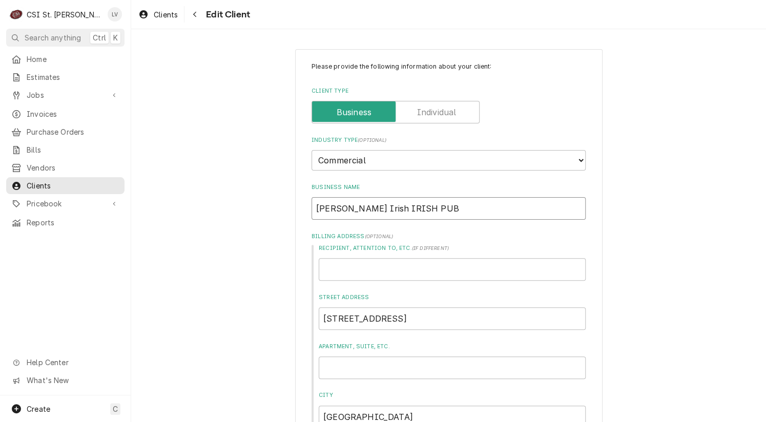
type textarea "x"
type input "Clancy's Irish IRISH PUB"
type textarea "x"
type input "Clancy's Irish P IRISH PUB"
type textarea "x"
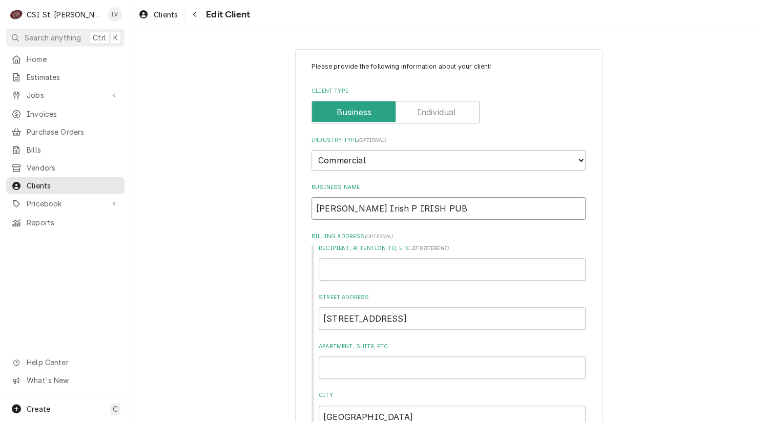
type input "Clancy's Irish Pu IRISH PUB"
type textarea "x"
type input "Clancy's Irish Pub IRISH PUB"
type textarea "x"
type input "Clancy's Irish PubRISH PUB"
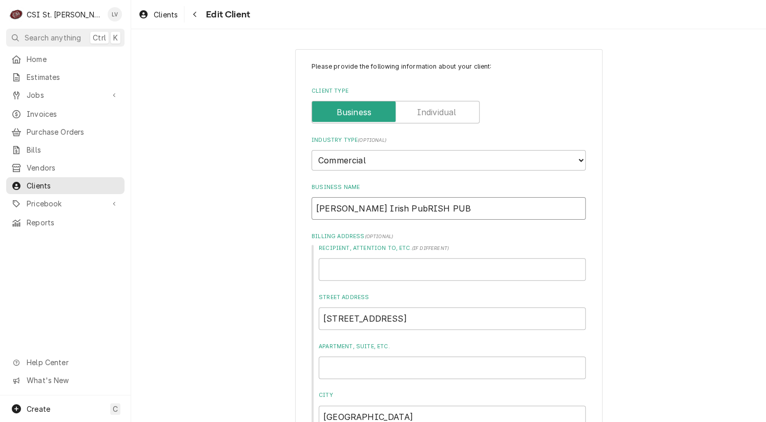
type textarea "x"
type input "Clancy's Irish PubISH PUB"
type textarea "x"
type input "Clancy's Irish PubSH PUB"
type textarea "x"
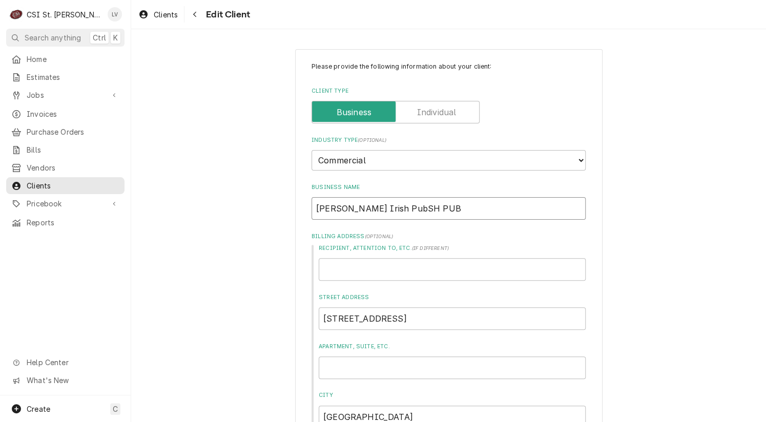
type input "Clancy's Irish PubH PUB"
type textarea "x"
type input "Clancy's Irish Pub PUB"
type textarea "x"
type input "Clancy's Irish PubPUB"
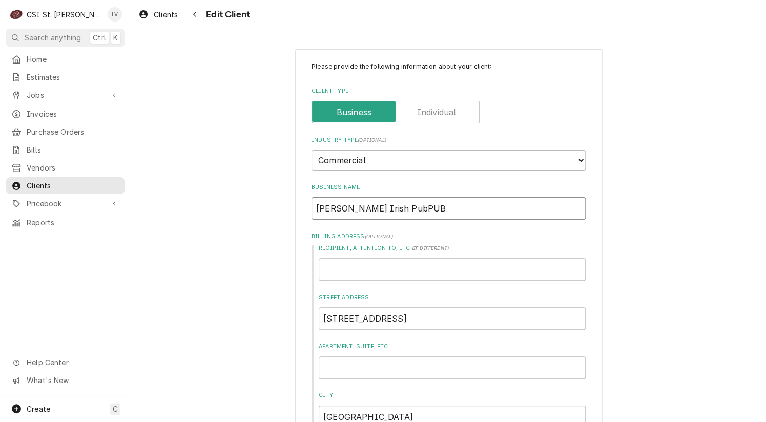
type textarea "x"
type input "Clancy's Irish PubUB"
type textarea "x"
type input "Clancy's Irish PubB"
type textarea "x"
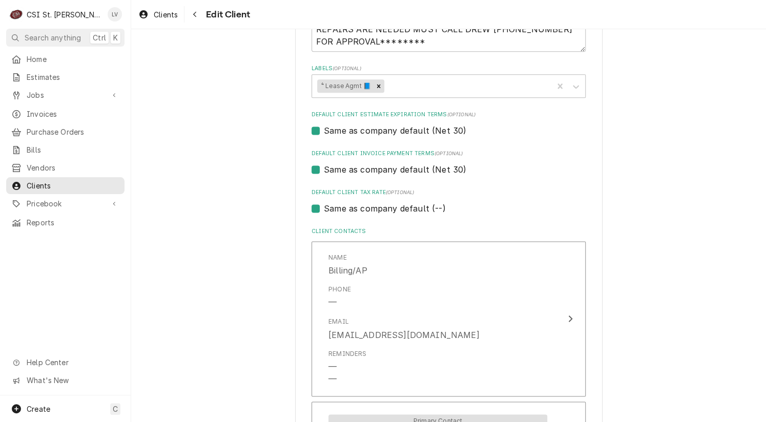
scroll to position [563, 0]
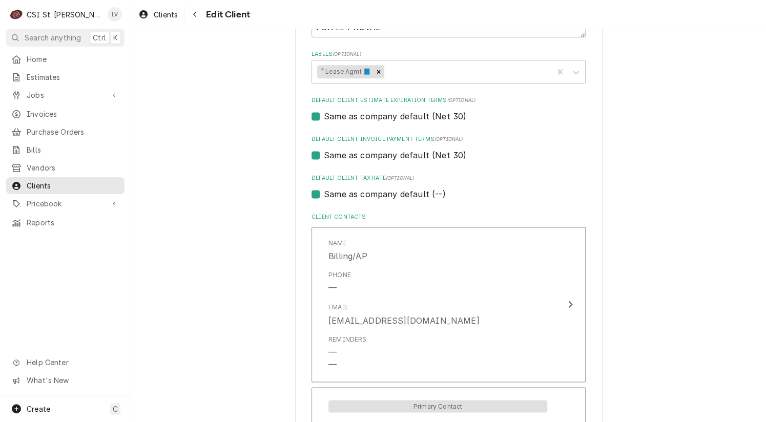
type input "[PERSON_NAME] Irish Pub"
click at [343, 193] on label "Same as company default (--)" at bounding box center [384, 194] width 121 height 12
click at [333, 191] on label "Same as company default (--)" at bounding box center [384, 194] width 121 height 12
click at [333, 191] on input "Same as company default (--)" at bounding box center [461, 199] width 274 height 23
checkbox input "false"
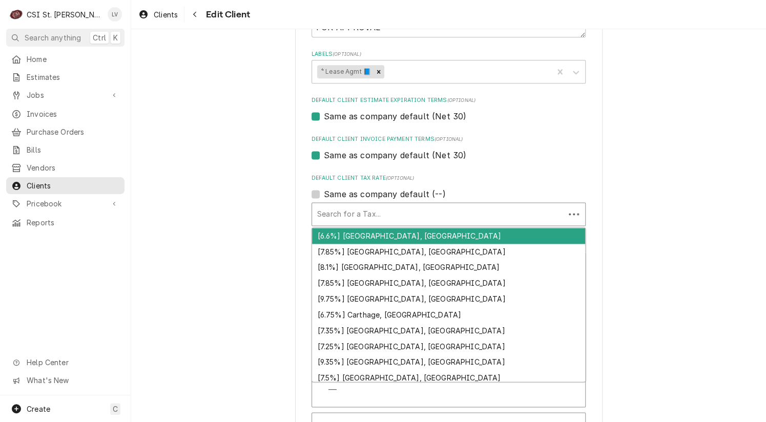
click at [346, 215] on div "Default Client Tax Rate" at bounding box center [438, 214] width 242 height 18
type textarea "x"
type input "m"
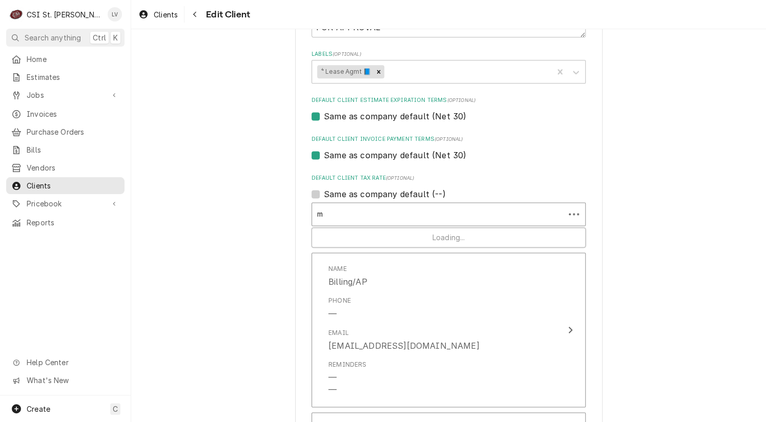
type textarea "x"
type input "mo"
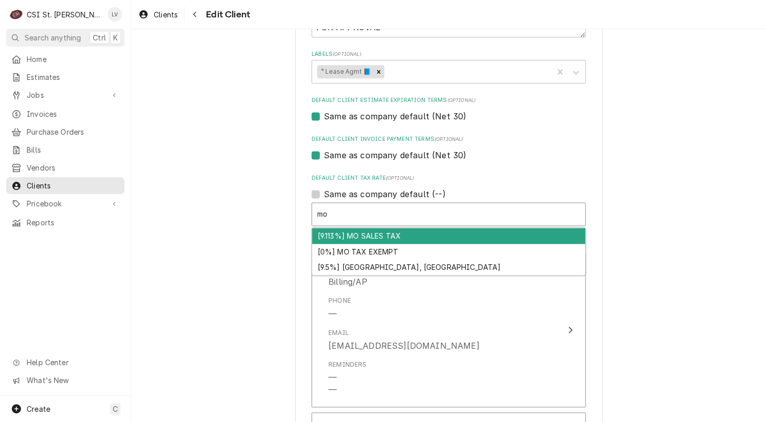
click at [332, 238] on div "[9.113%] MO SALES TAX" at bounding box center [448, 236] width 273 height 16
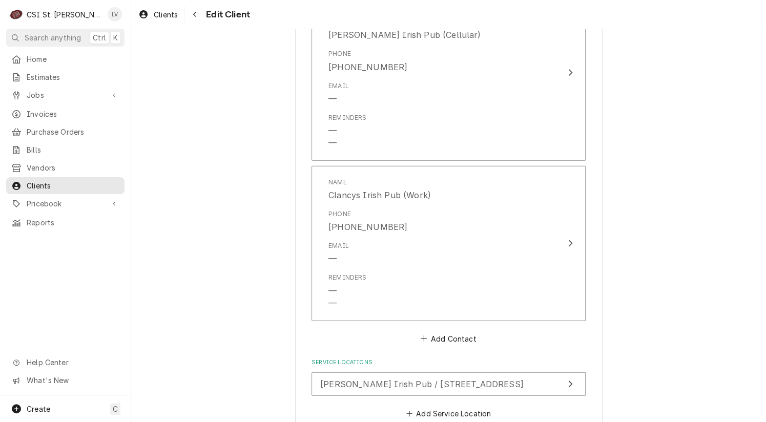
scroll to position [1068, 0]
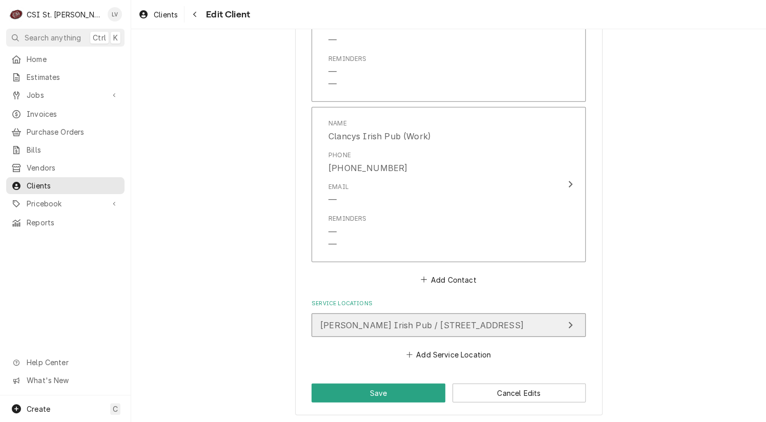
click at [384, 325] on span "Clancys Irish Pub / 40 Old State Rd, Ellisville, MO 63021" at bounding box center [421, 325] width 203 height 10
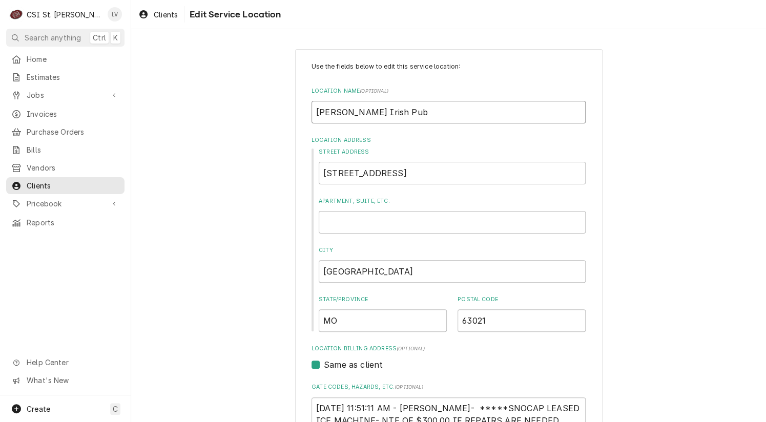
click at [337, 111] on input "Clancys Irish Pub" at bounding box center [448, 112] width 274 height 23
type textarea "x"
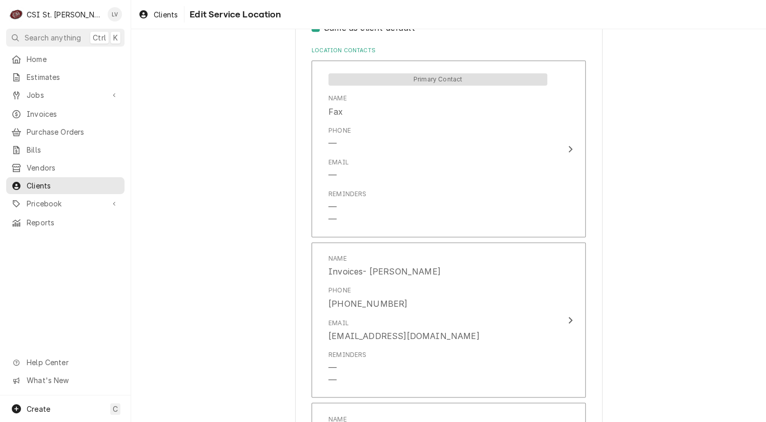
scroll to position [784, 0]
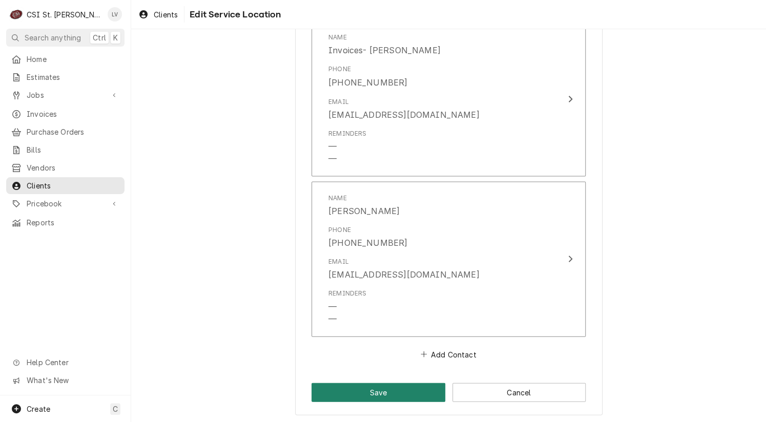
type input "[PERSON_NAME] Irish Pub"
drag, startPoint x: 379, startPoint y: 392, endPoint x: 344, endPoint y: 373, distance: 39.9
click at [379, 391] on button "Save" at bounding box center [378, 392] width 134 height 19
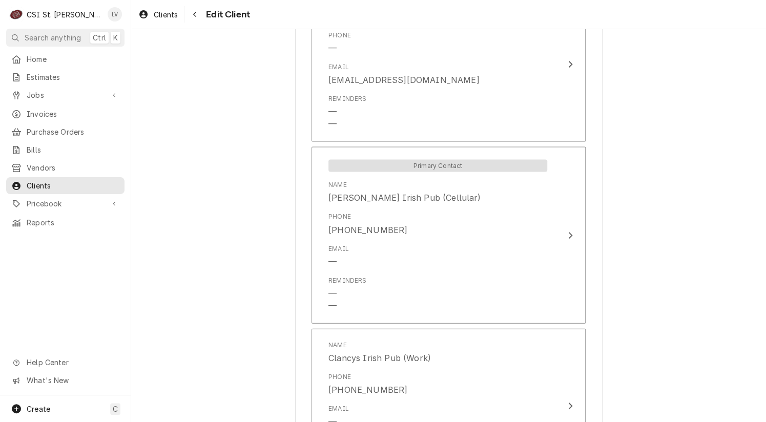
scroll to position [1068, 0]
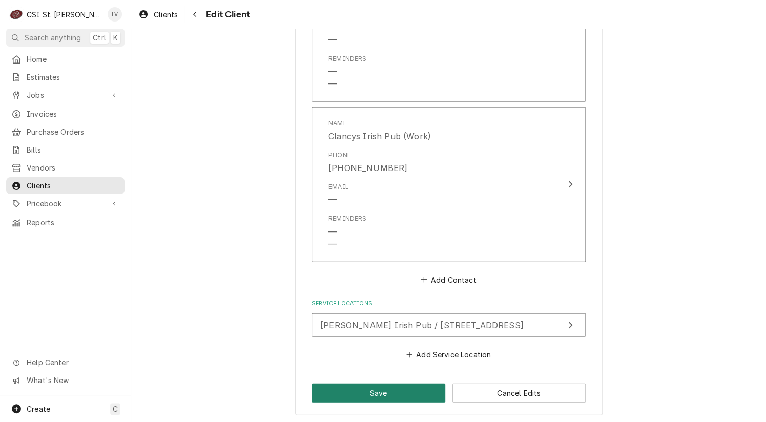
click at [343, 388] on button "Save" at bounding box center [378, 393] width 134 height 19
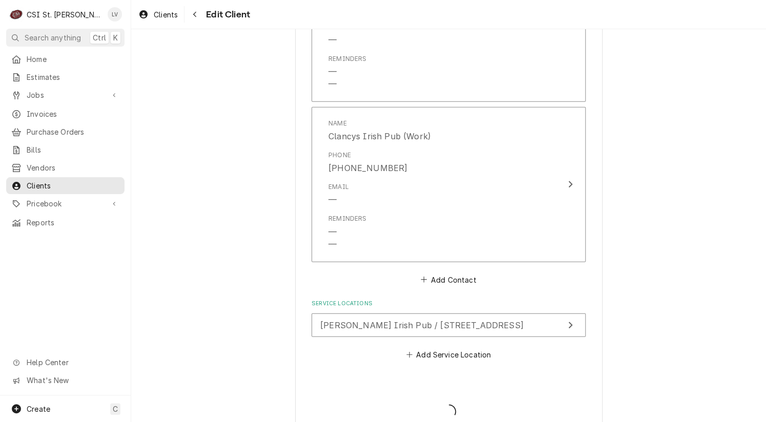
type textarea "x"
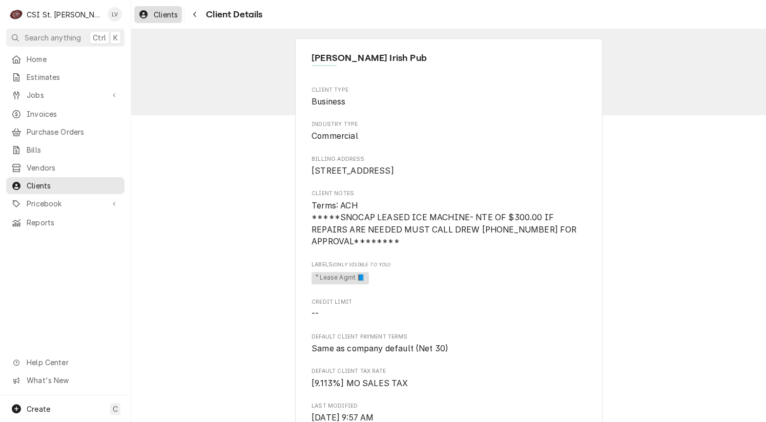
click at [154, 15] on span "Clients" at bounding box center [166, 14] width 24 height 11
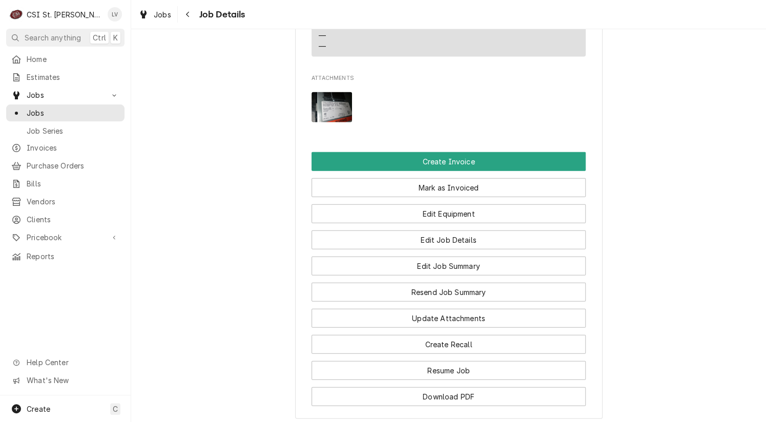
scroll to position [973, 0]
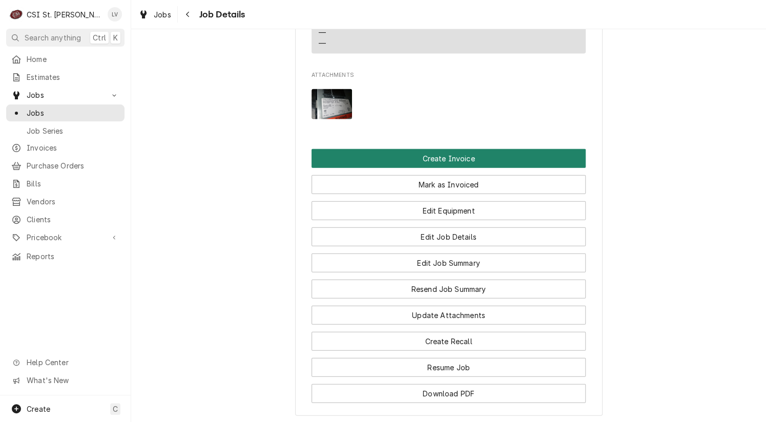
click at [443, 161] on button "Create Invoice" at bounding box center [448, 158] width 274 height 19
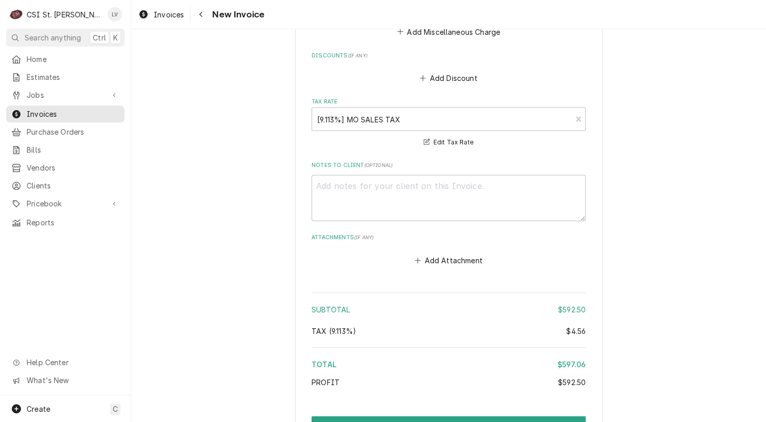
scroll to position [2640, 0]
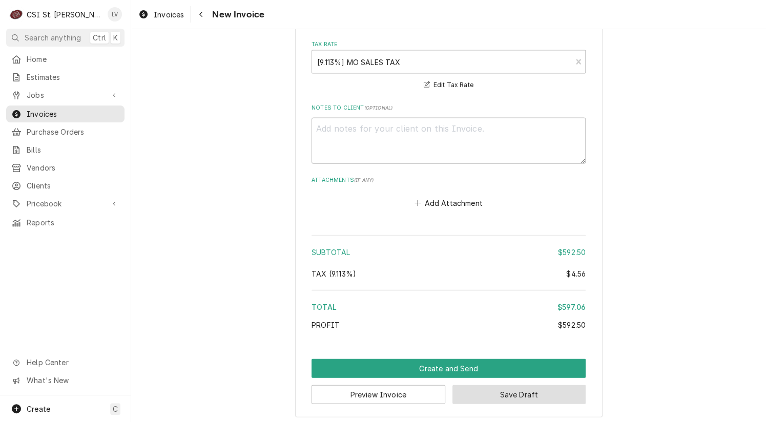
click at [536, 393] on button "Save Draft" at bounding box center [519, 394] width 134 height 19
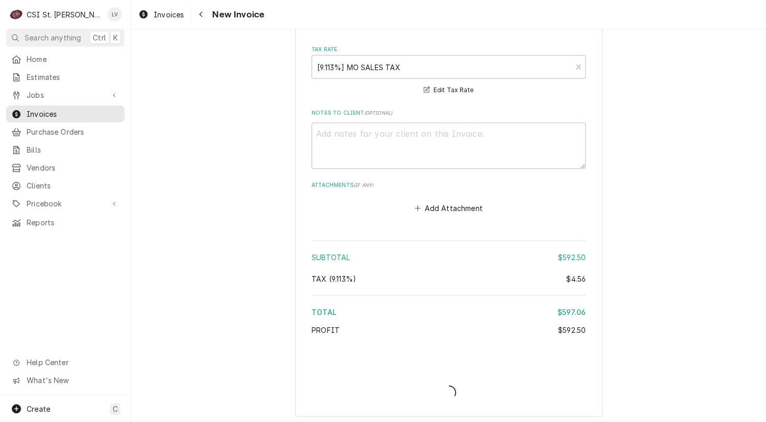
type textarea "x"
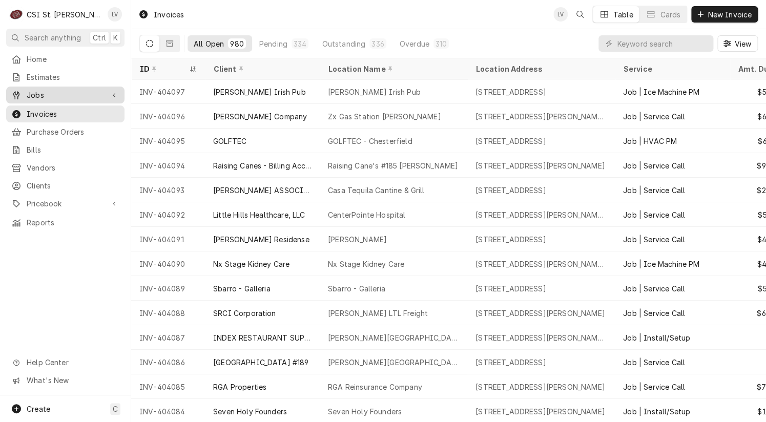
click at [57, 90] on span "Jobs" at bounding box center [65, 95] width 77 height 11
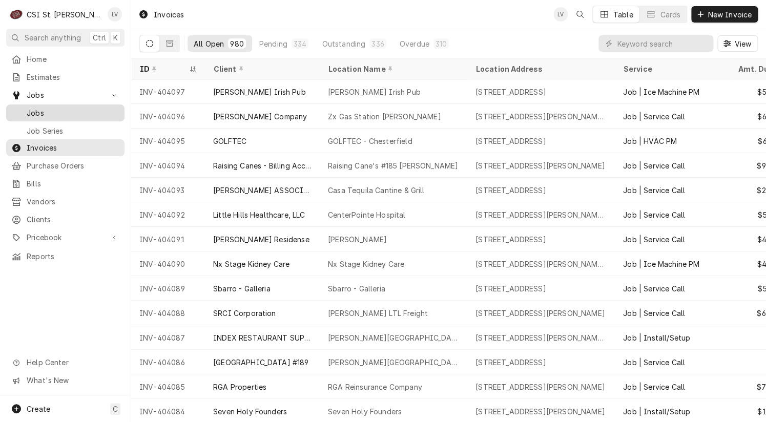
click at [57, 108] on span "Jobs" at bounding box center [73, 113] width 93 height 11
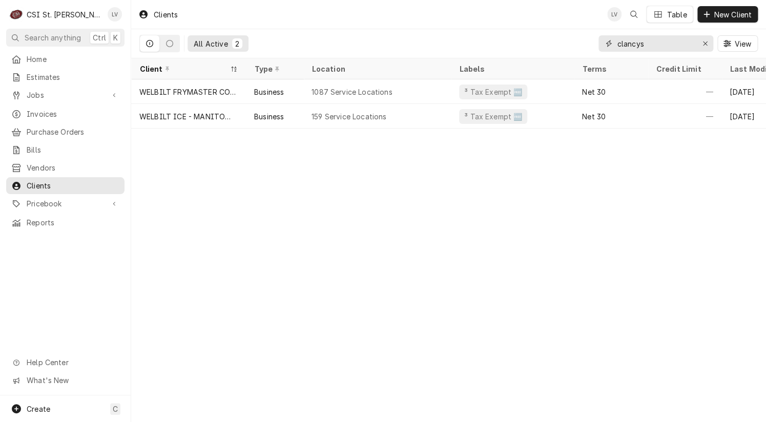
drag, startPoint x: 656, startPoint y: 46, endPoint x: 595, endPoint y: 54, distance: 61.6
click at [595, 54] on div "All Active 2 clancys View" at bounding box center [448, 43] width 618 height 29
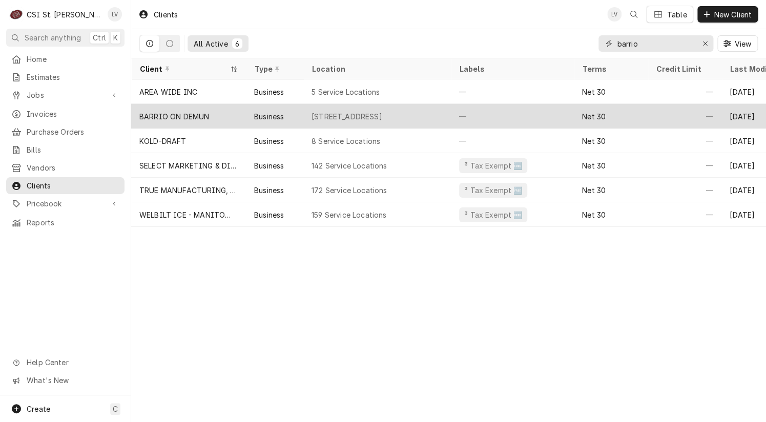
type input "barrio"
click at [174, 117] on div "BARRIO ON DEMUN" at bounding box center [174, 116] width 70 height 11
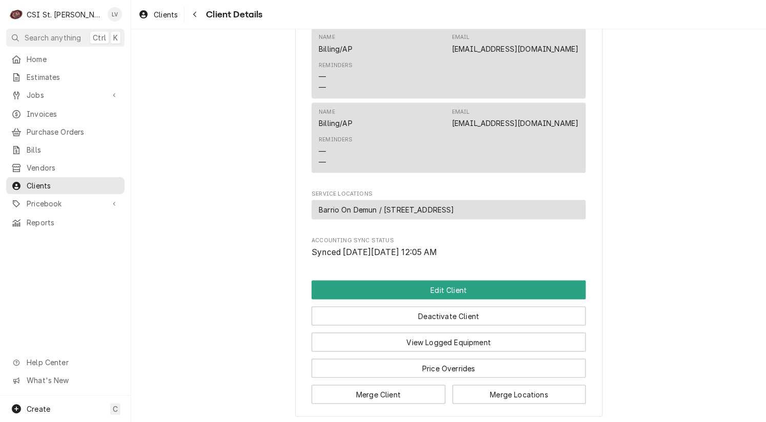
scroll to position [638, 0]
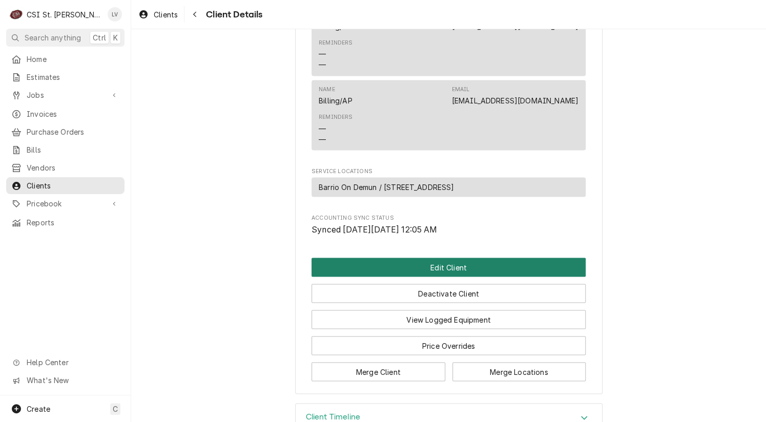
click at [423, 258] on button "Edit Client" at bounding box center [448, 267] width 274 height 19
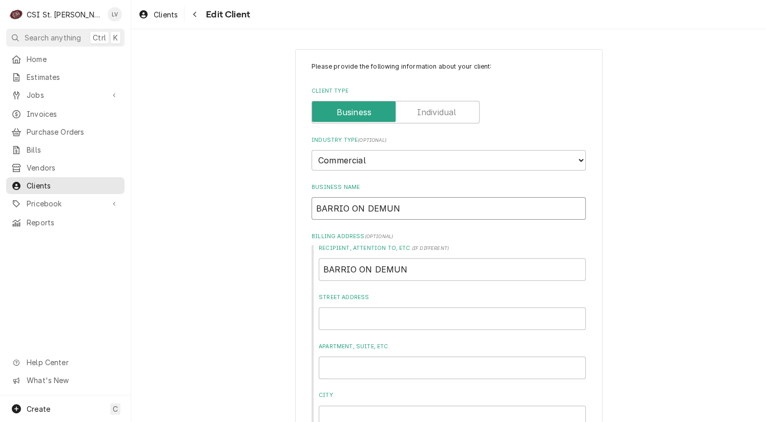
drag, startPoint x: 345, startPoint y: 207, endPoint x: 284, endPoint y: 201, distance: 61.3
type textarea "x"
type input "BON DEMUN"
type textarea "x"
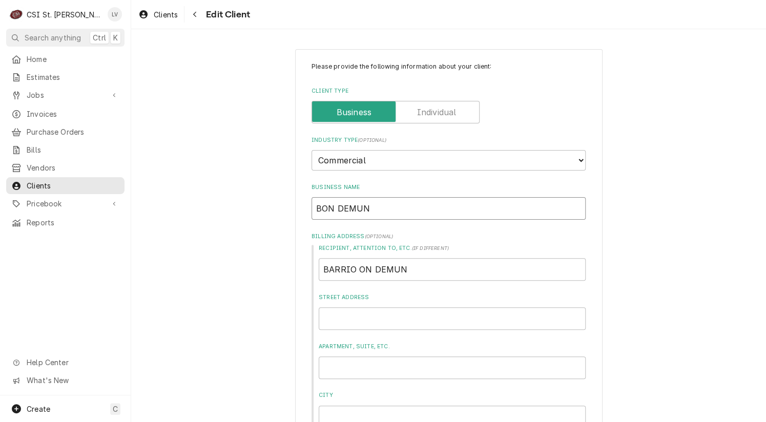
type input "BaON DEMUN"
type textarea "x"
type input "BarON DEMUN"
type textarea "x"
type input "BarrON DEMUN"
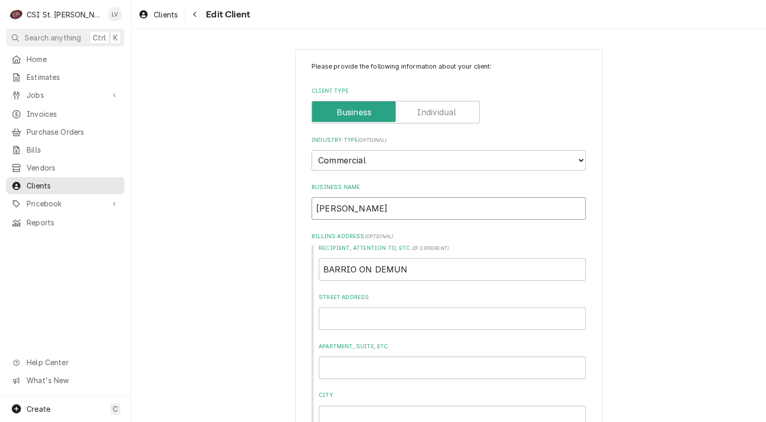
type textarea "x"
type input "BarriON DEMUN"
type textarea "x"
type input "BarrioON DEMUN"
type textarea "x"
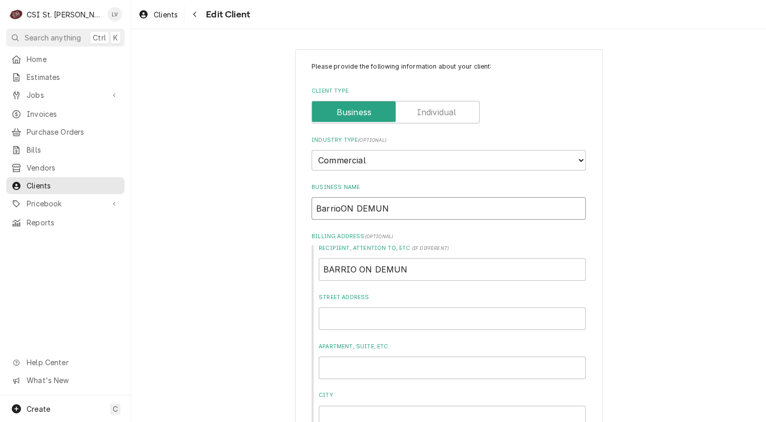
type input "Barrio ON DEMUN"
type textarea "x"
type input "Barrio oON DEMUN"
type textarea "x"
type input "Barrio onON DEMUN"
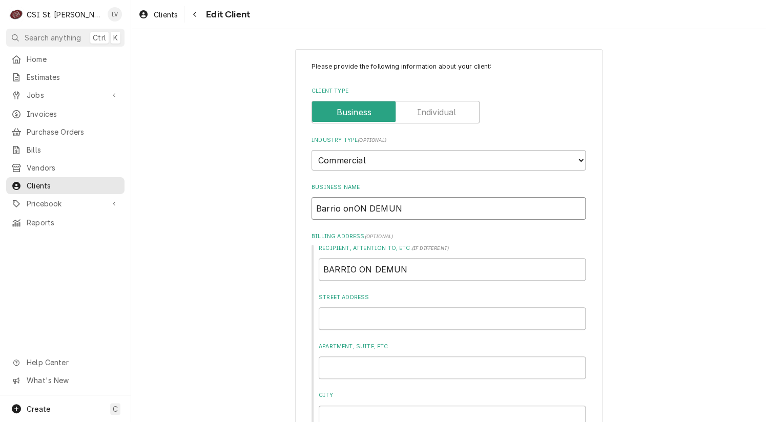
type textarea "x"
type input "Barrio on ON DEMUN"
type textarea "x"
type input "Barrio on DON DEMUN"
type textarea "x"
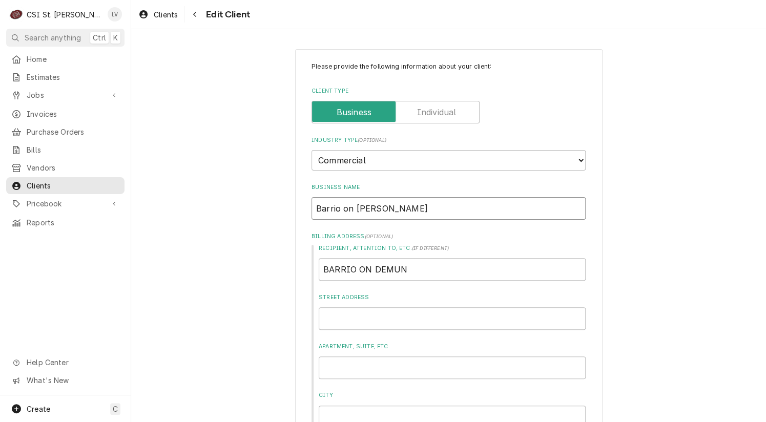
type input "Barrio on DeON DEMUN"
type textarea "x"
type input "Barrio on DeMON DEMUN"
type textarea "x"
type input "Barrio on DeMuON DEMUN"
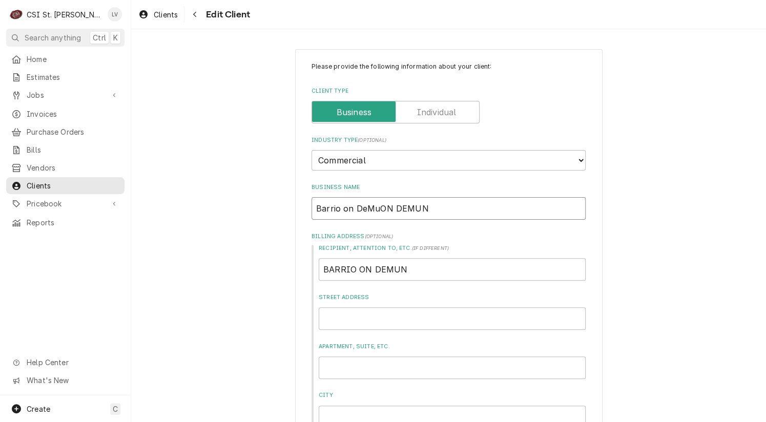
type textarea "x"
type input "Barrio on DeMunON DEMUN"
type textarea "x"
type input "Barrio on DeMunN DEMUN"
type textarea "x"
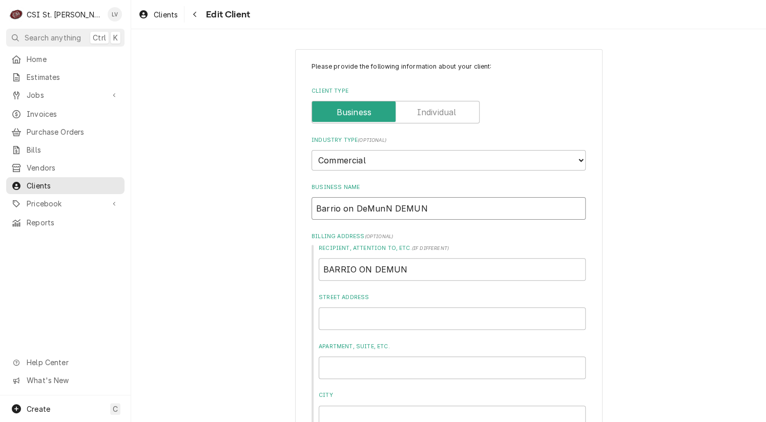
type input "Barrio on DeMun DEMUN"
type textarea "x"
type input "Barrio on DeMunDEMUN"
type textarea "x"
type input "Barrio on DeMunEMUN"
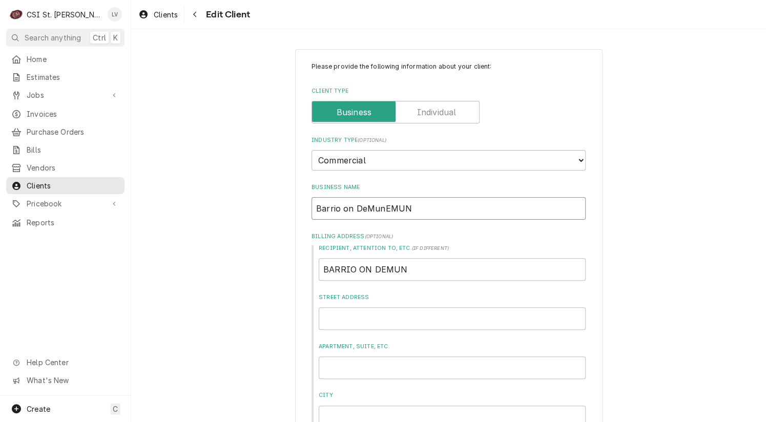
type textarea "x"
type input "Barrio on DeMunMUN"
type textarea "x"
type input "Barrio on DeMunUN"
type textarea "x"
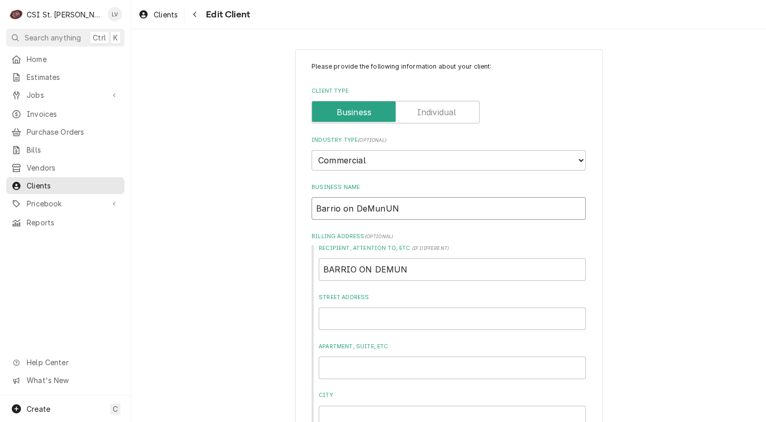
type input "Barrio on DeMunN"
type textarea "x"
type input "Barrio on DeMun"
drag, startPoint x: 428, startPoint y: 267, endPoint x: 285, endPoint y: 269, distance: 142.4
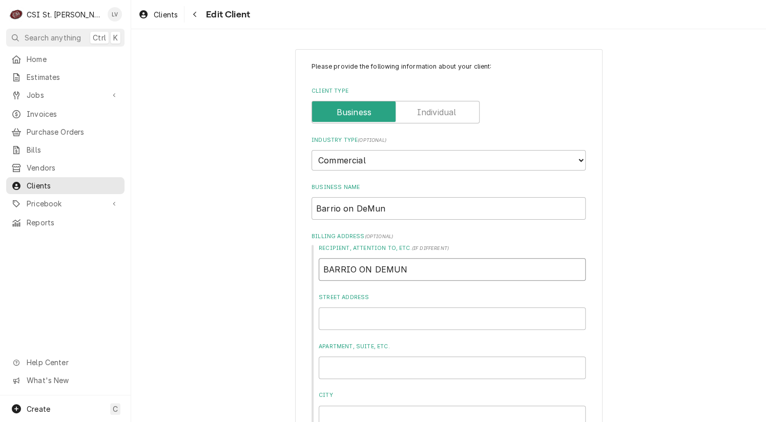
type textarea "x"
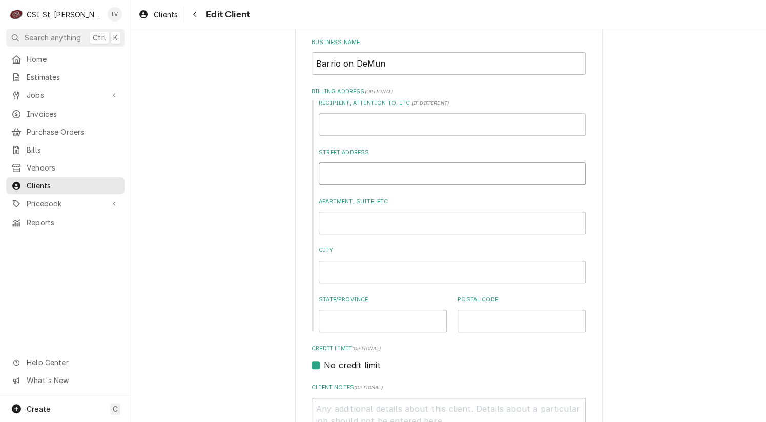
scroll to position [154, 0]
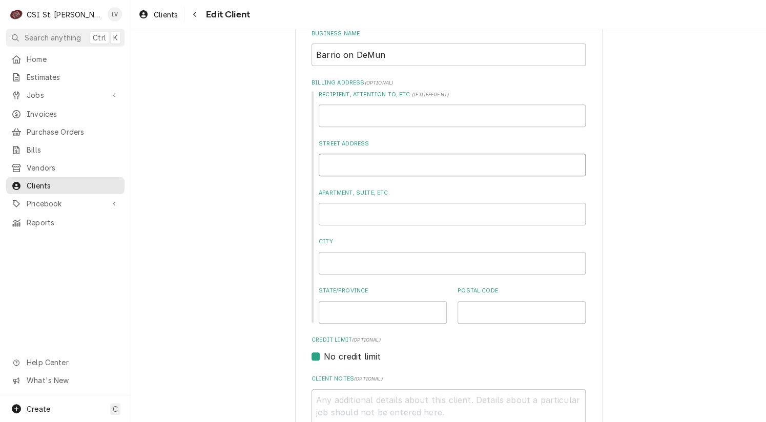
type textarea "x"
type input "7"
type textarea "x"
type input "74"
type textarea "x"
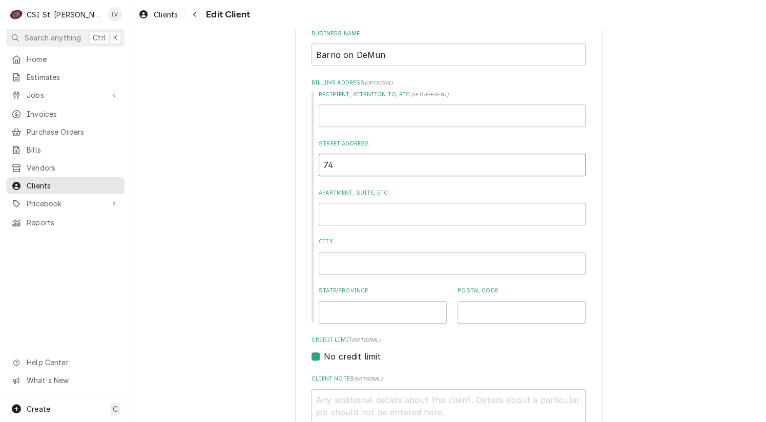
type input "740"
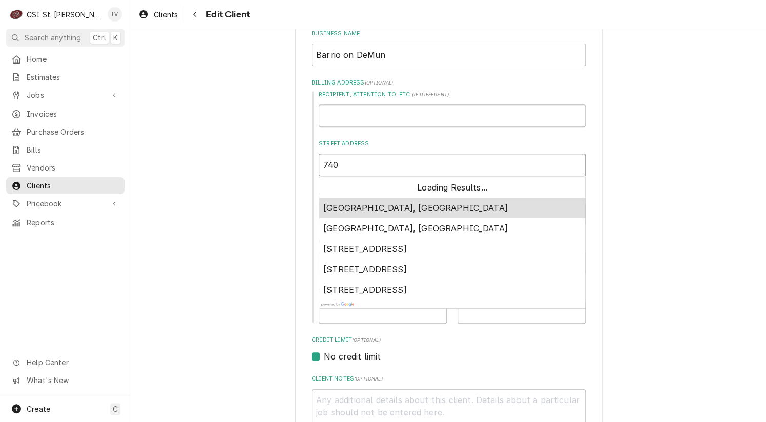
type textarea "x"
type input "740"
type textarea "x"
type input "740 D"
type textarea "x"
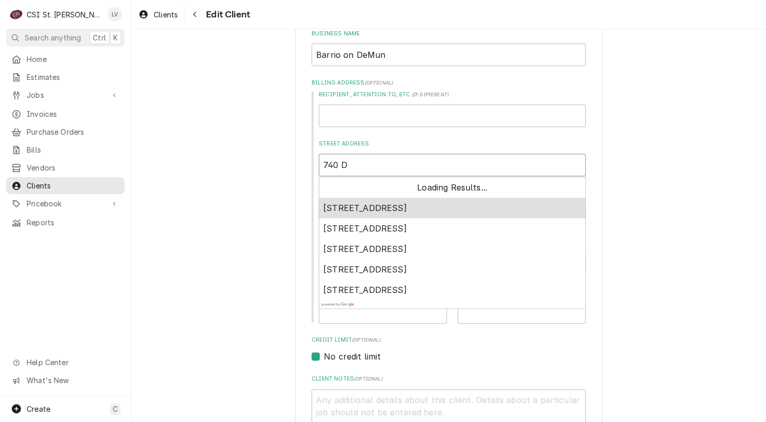
type input "740 De"
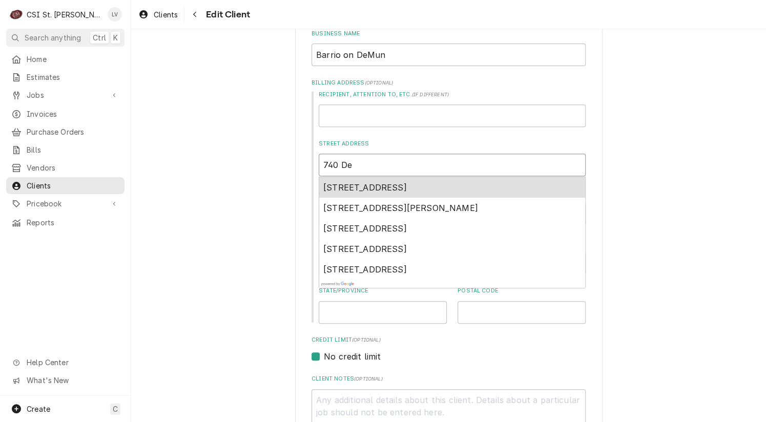
type textarea "x"
type input "740 De"
type textarea "x"
type input "740 De M"
type textarea "x"
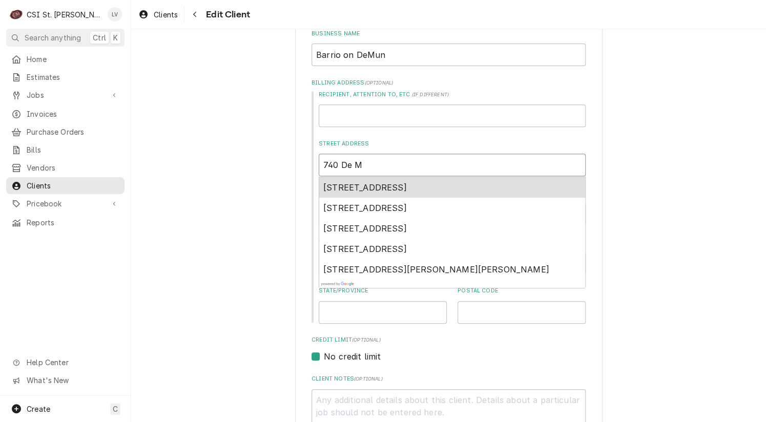
type input "740 De Mu"
type textarea "x"
type input "740 De Mun"
click at [333, 183] on span "740 De Mun Avenue, Clayton, MO, USA" at bounding box center [364, 187] width 83 height 10
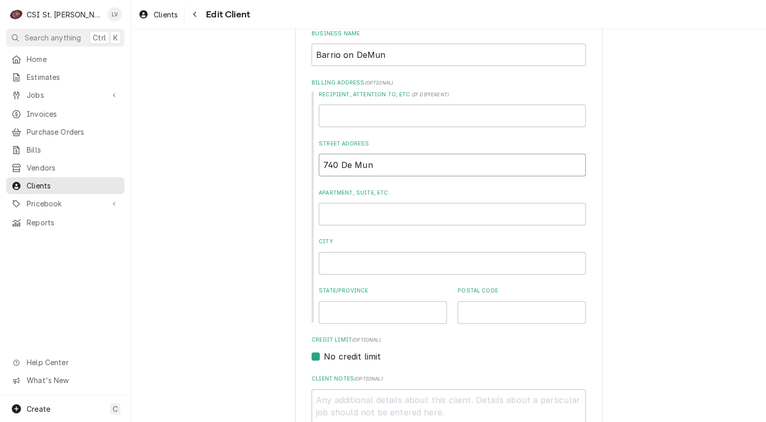
type textarea "x"
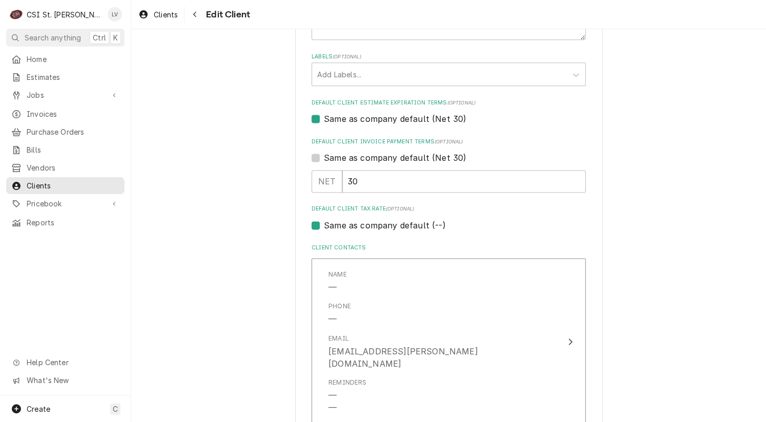
scroll to position [563, 0]
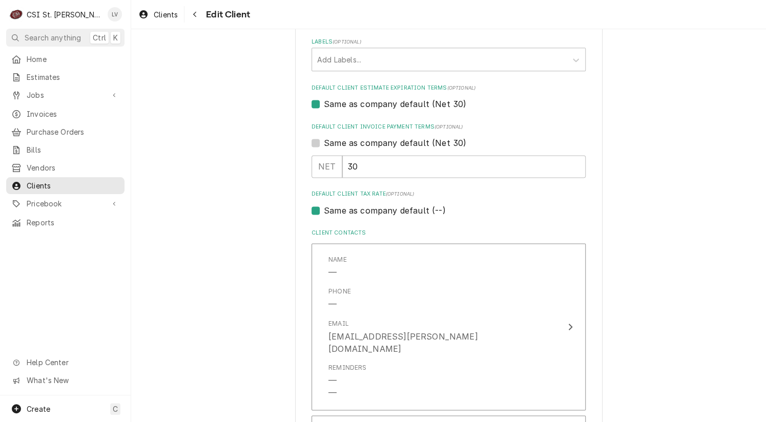
type input "740 De Mun Ave"
click at [374, 208] on label "Same as company default (--)" at bounding box center [384, 210] width 121 height 12
click at [374, 208] on input "Same as company default (--)" at bounding box center [461, 215] width 274 height 23
checkbox input "false"
type textarea "x"
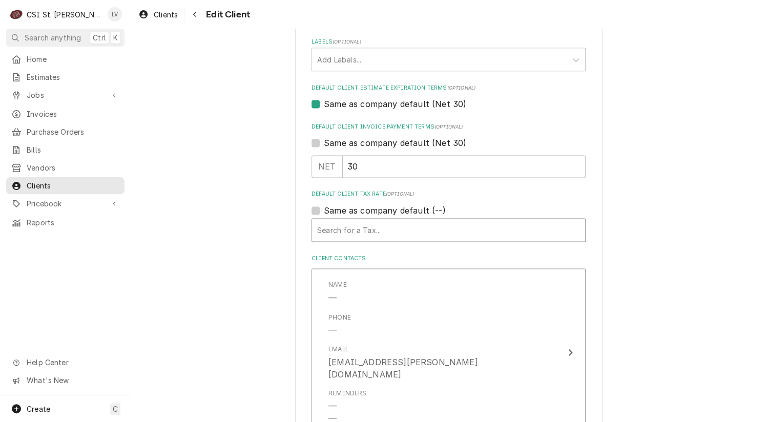
click at [359, 231] on div "Default Client Tax Rate" at bounding box center [448, 230] width 263 height 18
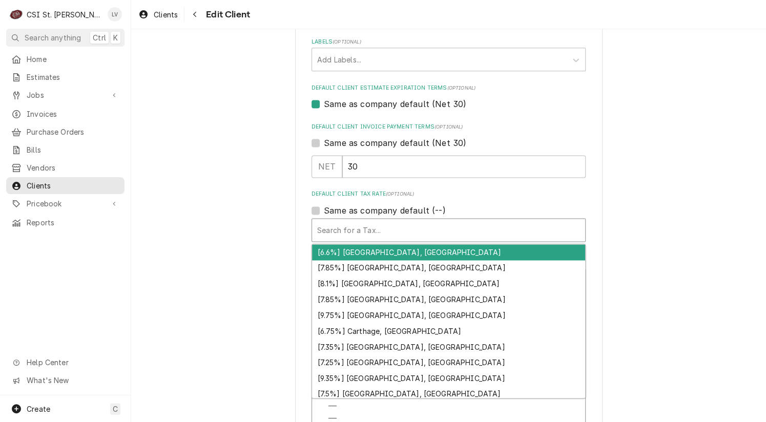
type input "m"
type textarea "x"
type input "mn"
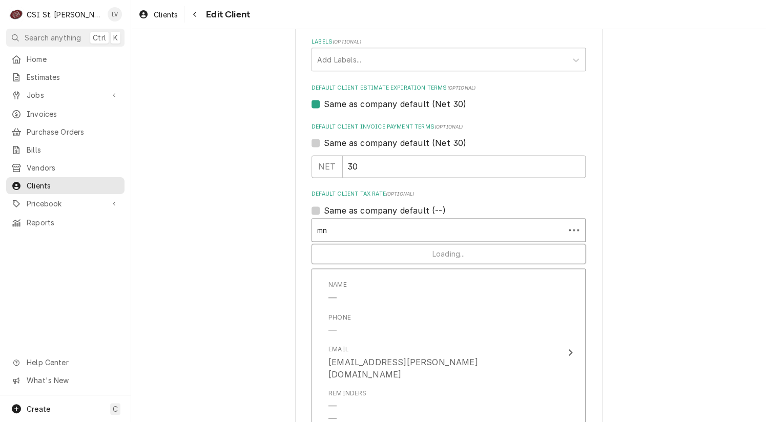
type textarea "x"
type input "mno"
type textarea "x"
type input "mn"
type textarea "x"
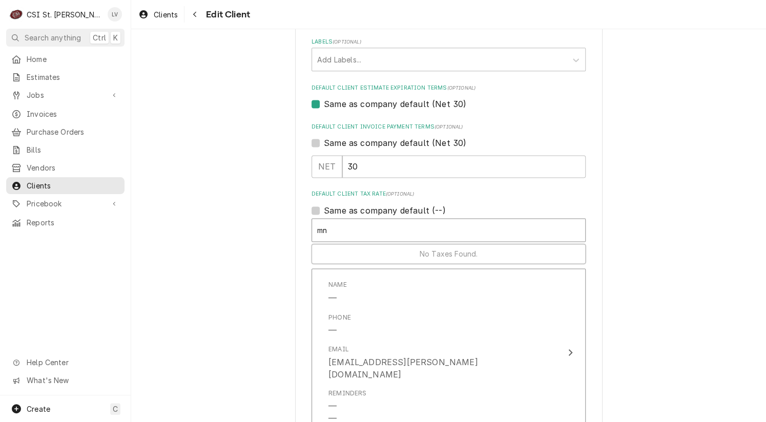
type input "m"
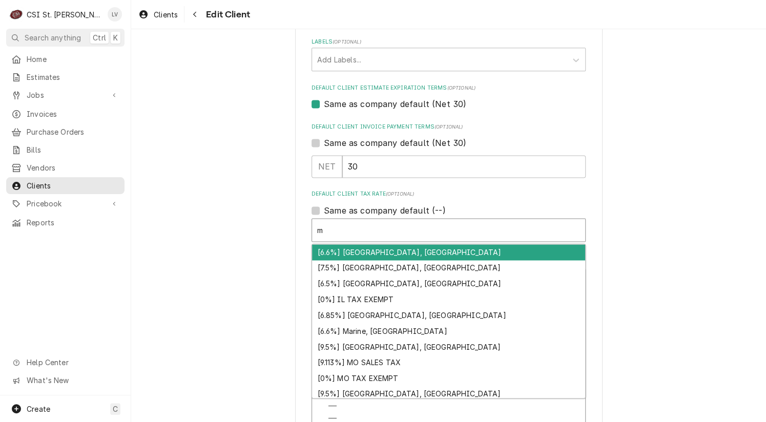
type textarea "x"
type input "mo"
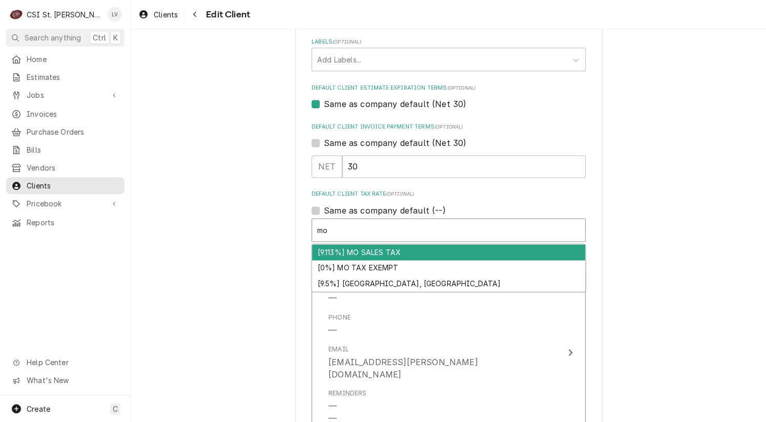
click at [347, 251] on div "[9.113%] MO SALES TAX" at bounding box center [448, 252] width 273 height 16
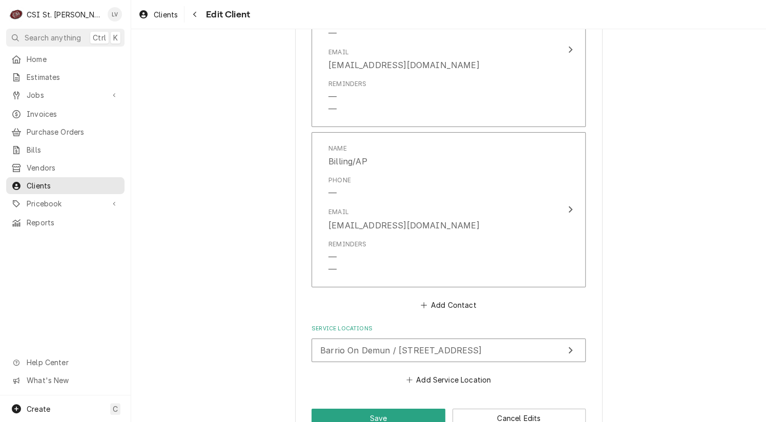
scroll to position [1404, 0]
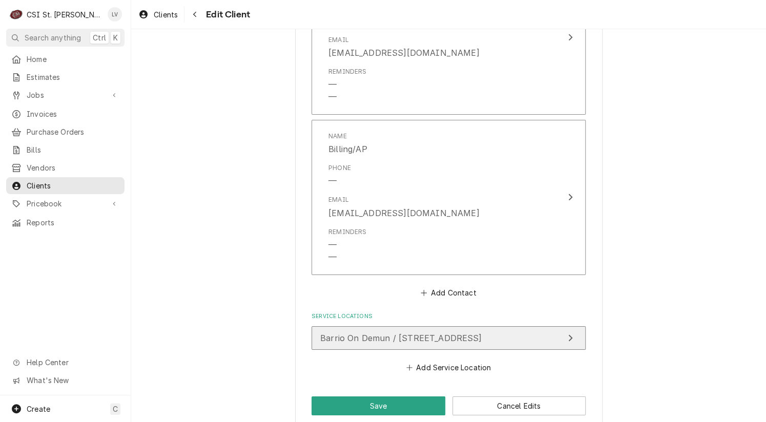
click at [394, 333] on span "Barrio On Demun / 740 De Mun Ave, Clayton, MO 63105" at bounding box center [400, 338] width 161 height 10
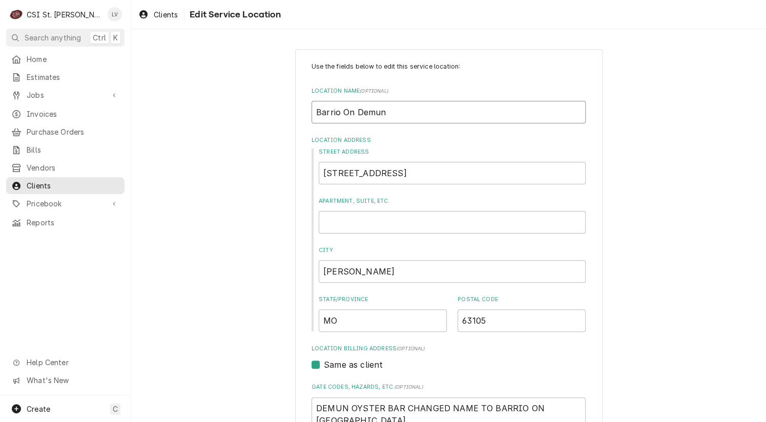
click at [343, 113] on input "Barrio On Demun" at bounding box center [448, 112] width 274 height 23
type textarea "x"
type input "Barrio n Demun"
type textarea "x"
type input "Barrio on Demun"
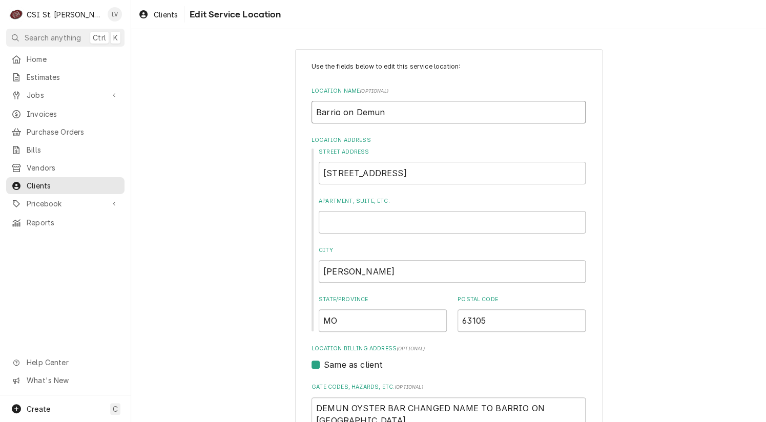
click at [360, 113] on input "Barrio on Demun" at bounding box center [448, 112] width 274 height 23
type textarea "x"
type input "Barrio on Deun"
type textarea "x"
type input "Barrio on DeMun"
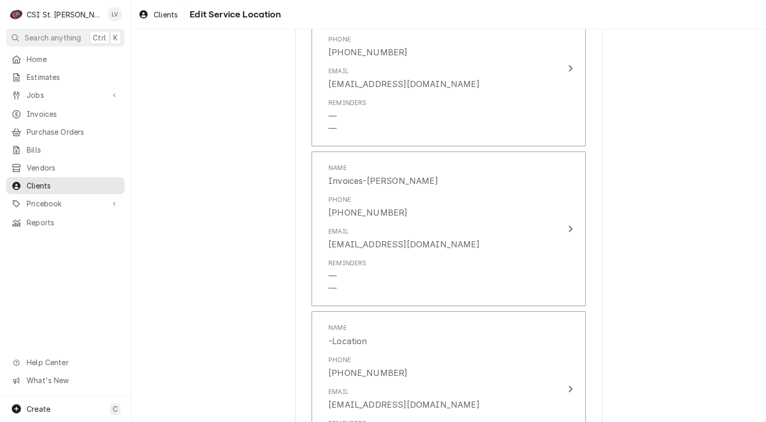
scroll to position [1068, 0]
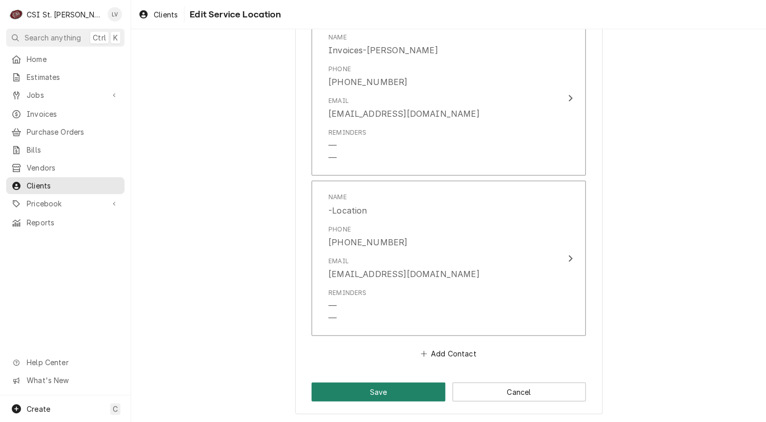
click at [351, 389] on button "Save" at bounding box center [378, 392] width 134 height 19
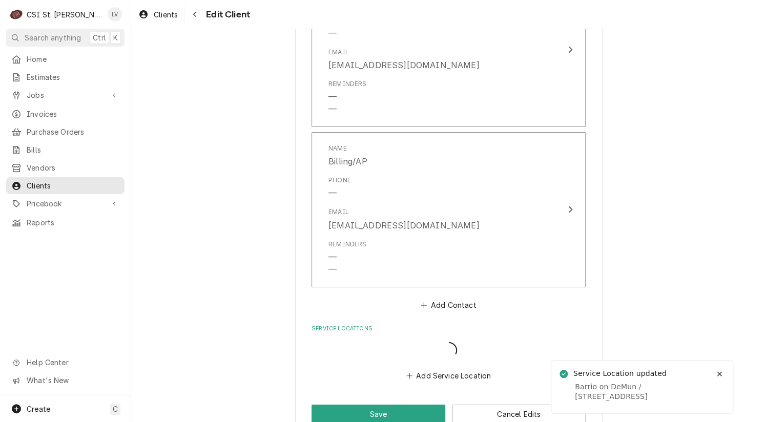
scroll to position [1392, 0]
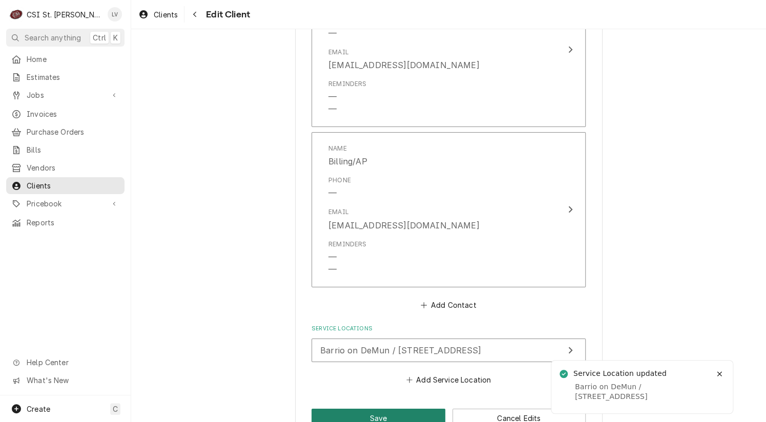
click at [353, 409] on button "Save" at bounding box center [378, 418] width 134 height 19
type textarea "x"
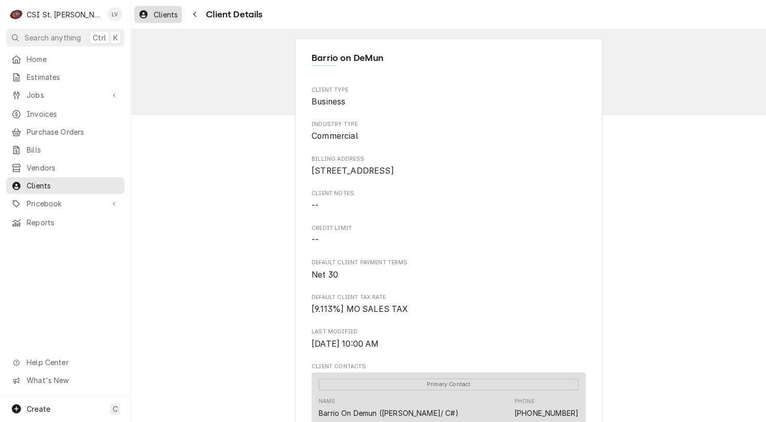
click at [159, 11] on span "Clients" at bounding box center [166, 14] width 24 height 11
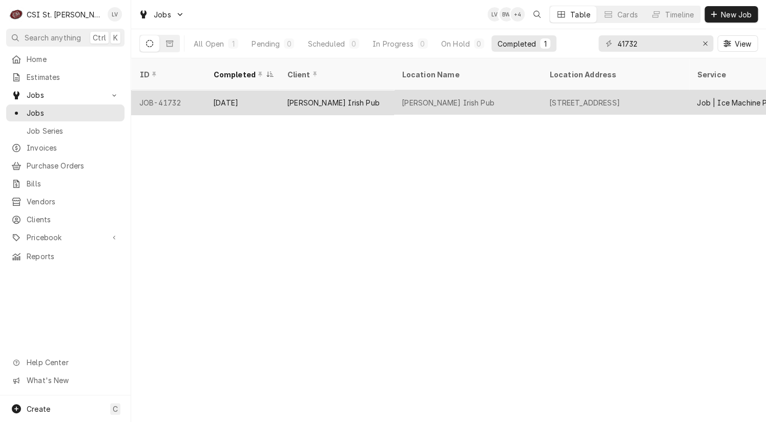
click at [243, 99] on div "Sep 22" at bounding box center [242, 102] width 74 height 25
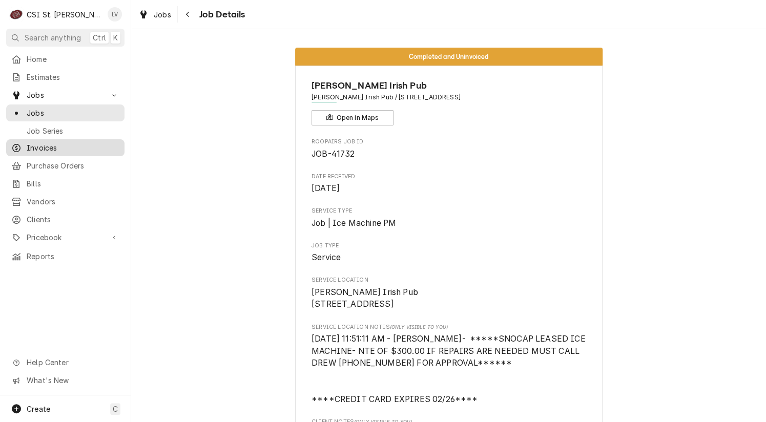
click at [36, 142] on span "Invoices" at bounding box center [73, 147] width 93 height 11
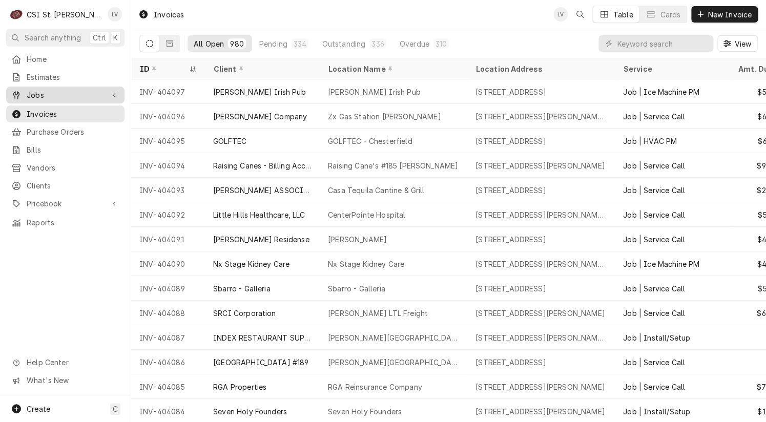
click at [33, 90] on span "Jobs" at bounding box center [65, 95] width 77 height 11
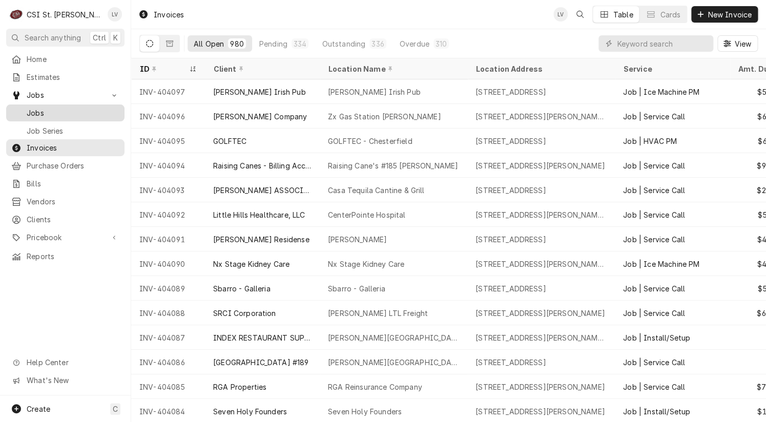
click at [31, 108] on span "Jobs" at bounding box center [73, 113] width 93 height 11
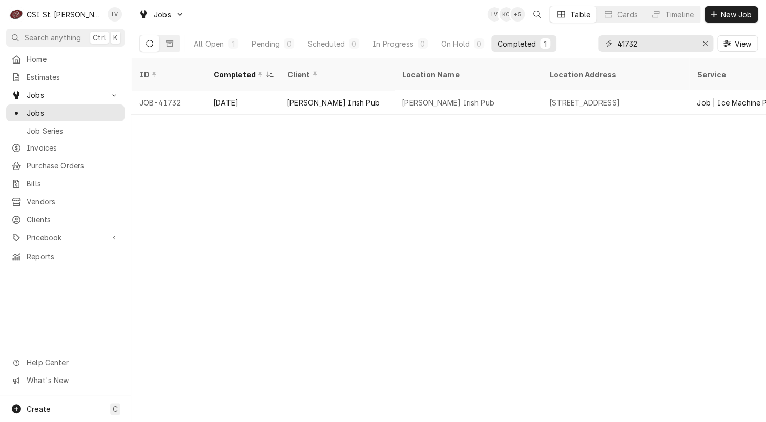
drag, startPoint x: 643, startPoint y: 46, endPoint x: 592, endPoint y: 46, distance: 51.2
click at [592, 46] on div "All Open 1 Pending 0 Scheduled 0 In Progress 0 On Hold 0 Completed 1 41732 View" at bounding box center [448, 43] width 618 height 29
type input "42583"
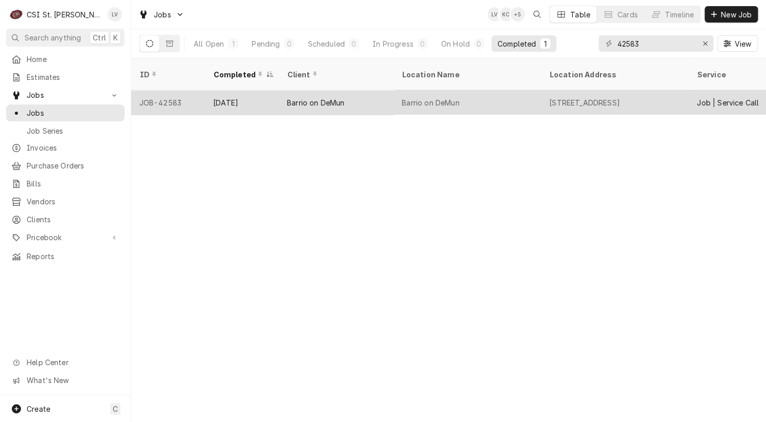
click at [283, 94] on div "Barrio on DeMun" at bounding box center [336, 102] width 115 height 25
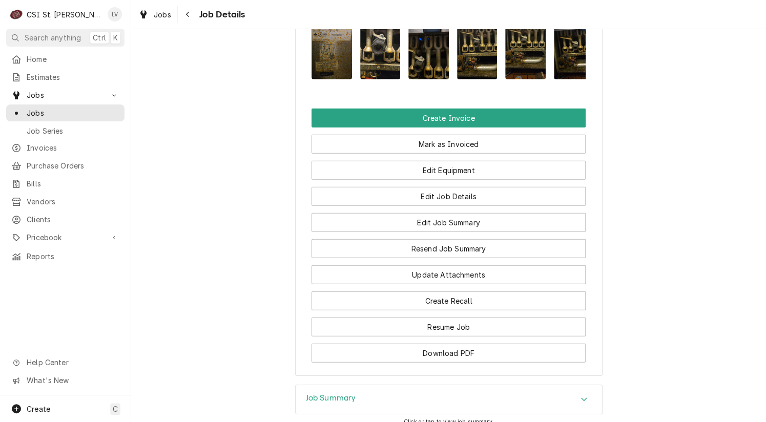
scroll to position [1127, 0]
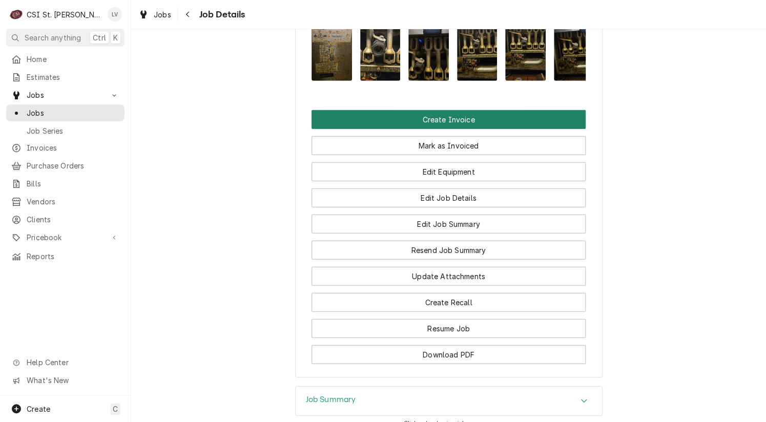
click at [440, 126] on button "Create Invoice" at bounding box center [448, 119] width 274 height 19
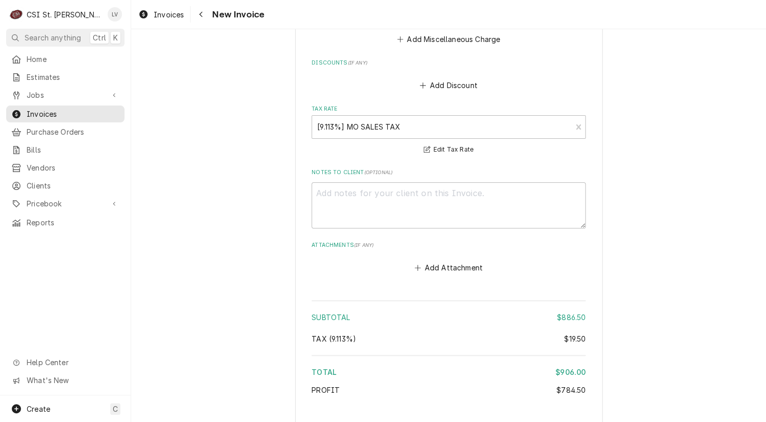
scroll to position [3046, 0]
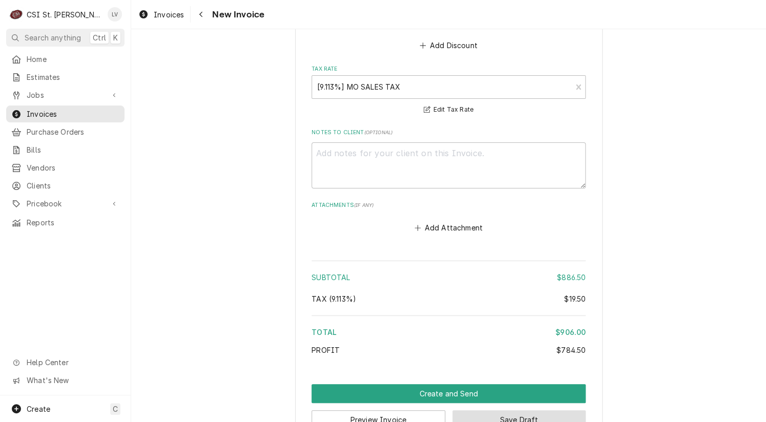
click at [535, 410] on button "Save Draft" at bounding box center [519, 419] width 134 height 19
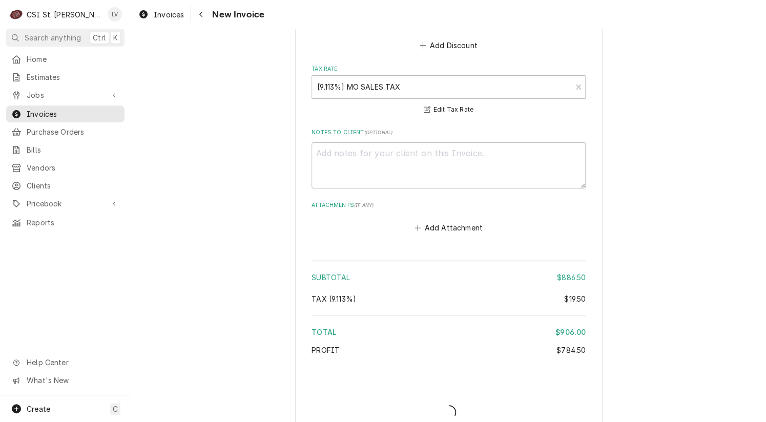
scroll to position [3041, 0]
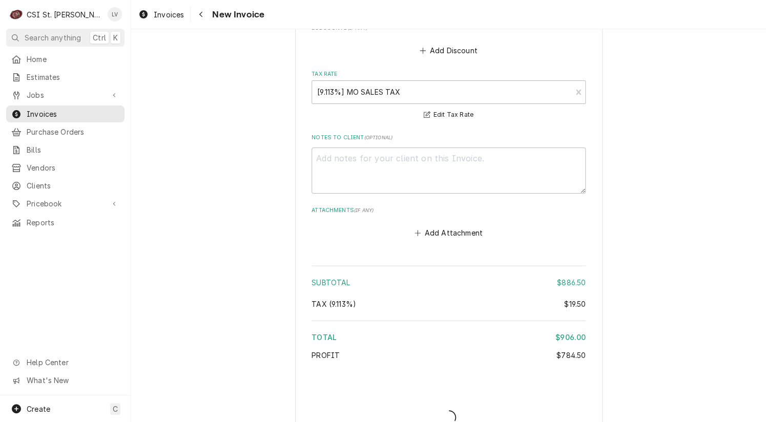
type textarea "x"
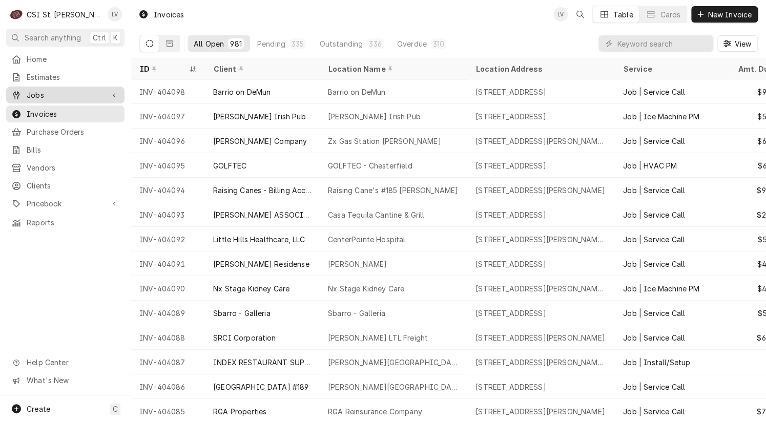
click at [39, 94] on span "Jobs" at bounding box center [65, 95] width 77 height 11
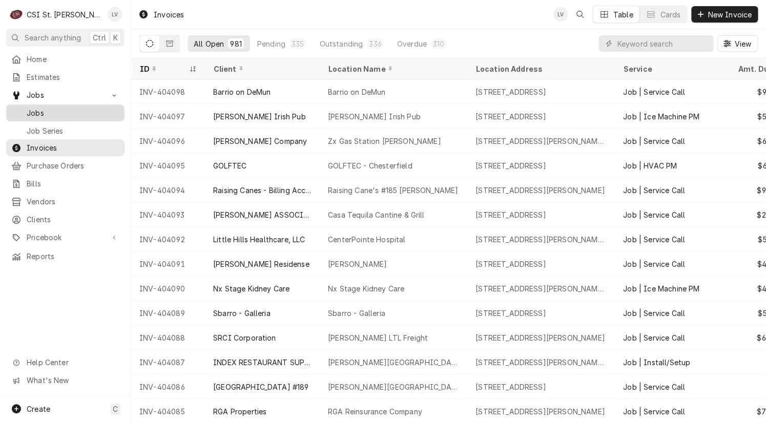
click at [43, 108] on span "Jobs" at bounding box center [73, 113] width 93 height 11
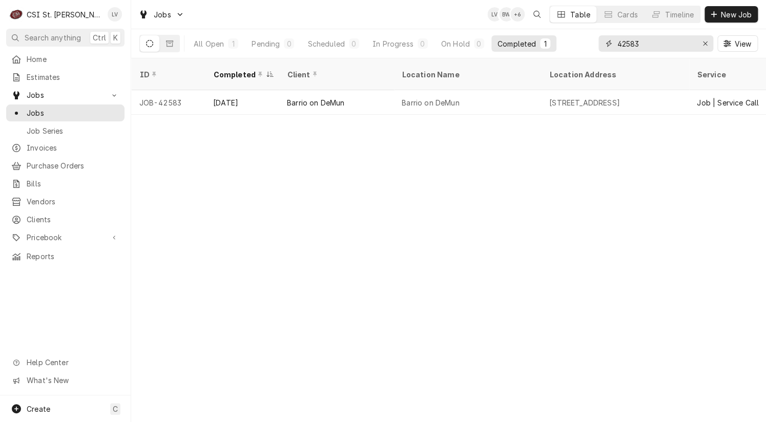
drag, startPoint x: 645, startPoint y: 41, endPoint x: 584, endPoint y: 49, distance: 62.0
click at [584, 49] on div "All Open 1 Pending 0 Scheduled 0 In Progress 0 On Hold 0 Completed 1 42583 View" at bounding box center [448, 43] width 618 height 29
type input "42478"
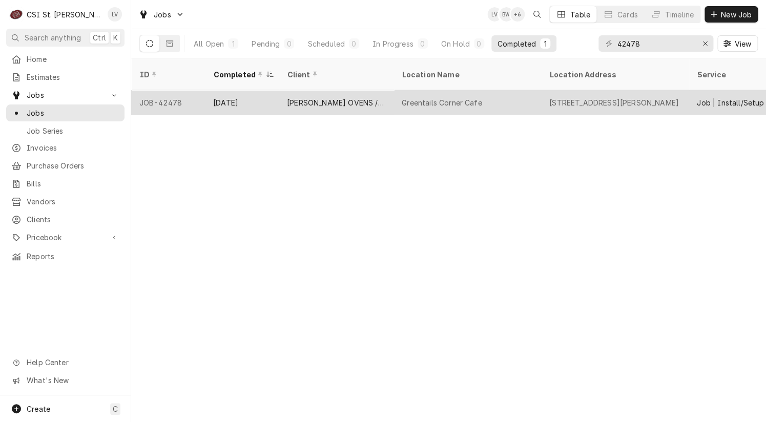
click at [218, 92] on div "[DATE]" at bounding box center [242, 102] width 74 height 25
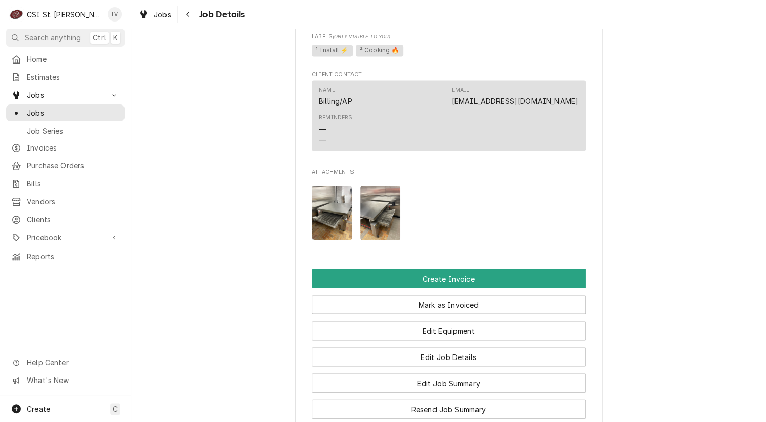
scroll to position [717, 0]
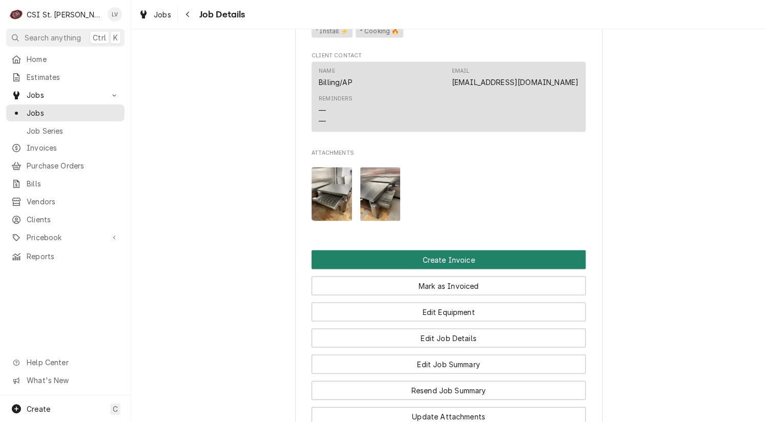
click at [381, 261] on button "Create Invoice" at bounding box center [448, 259] width 274 height 19
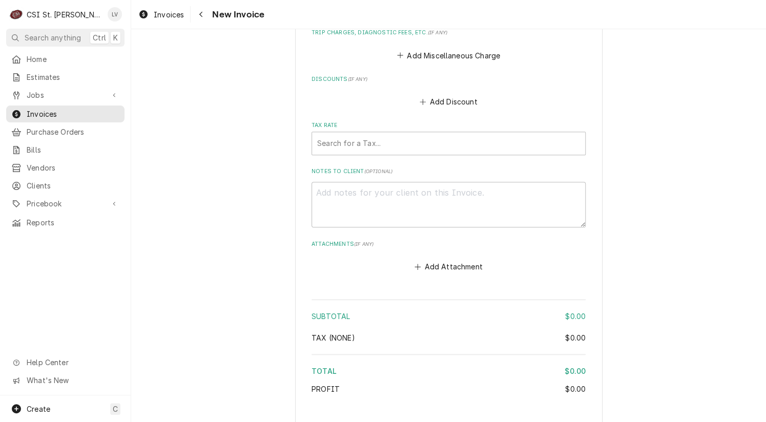
scroll to position [1919, 0]
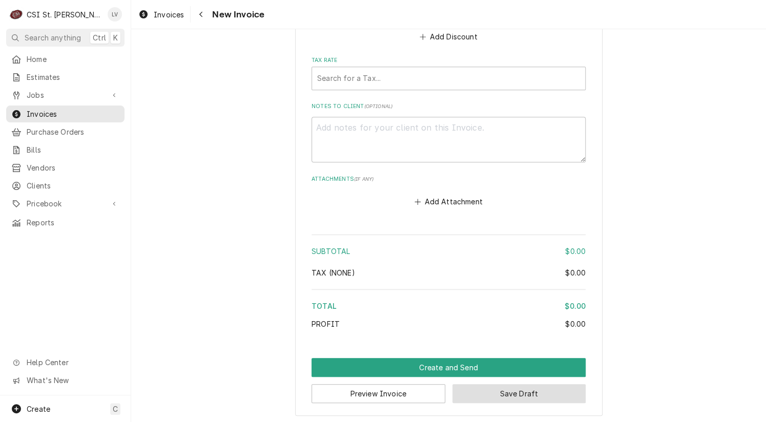
click at [534, 393] on button "Save Draft" at bounding box center [519, 393] width 134 height 19
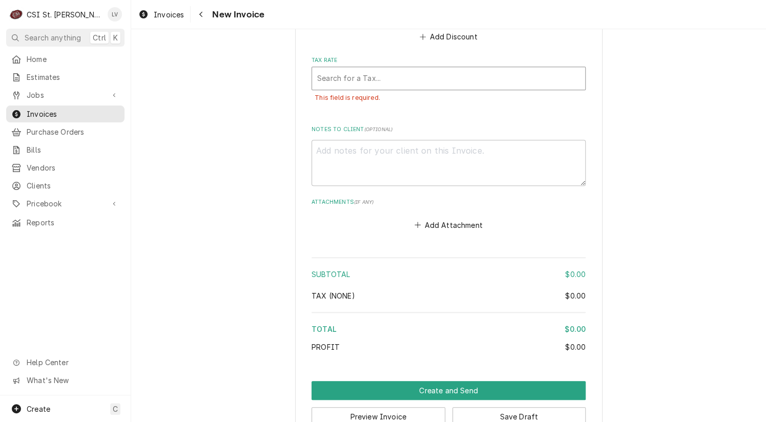
click at [327, 71] on div "Tax Rate" at bounding box center [448, 78] width 263 height 18
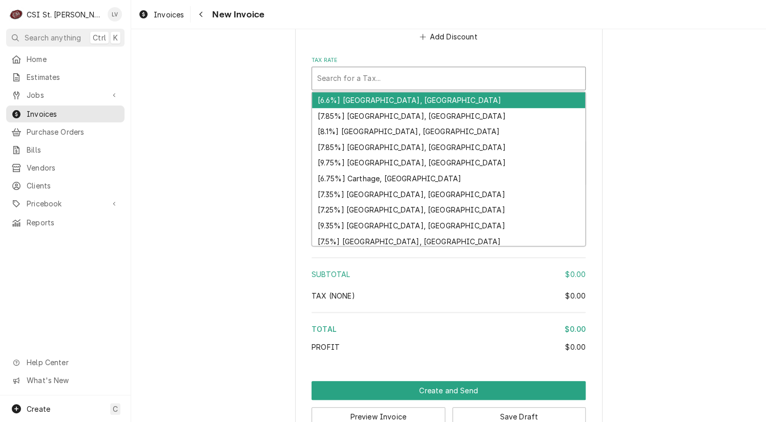
type textarea "x"
type input "m"
type textarea "x"
type input "mo"
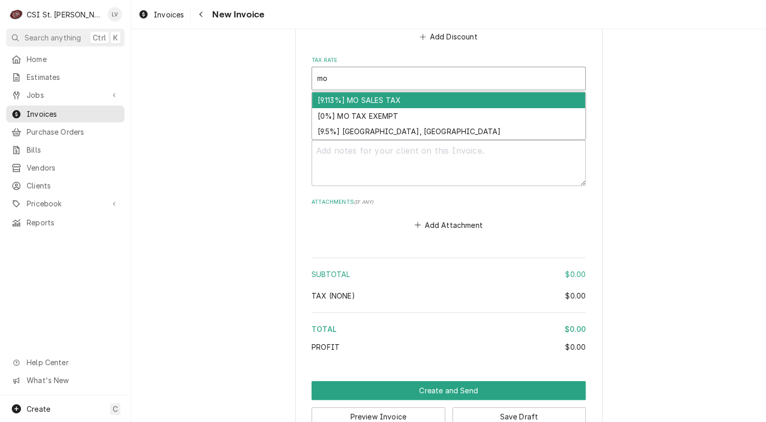
click at [357, 96] on div "[9.113%] MO SALES TAX" at bounding box center [448, 100] width 273 height 16
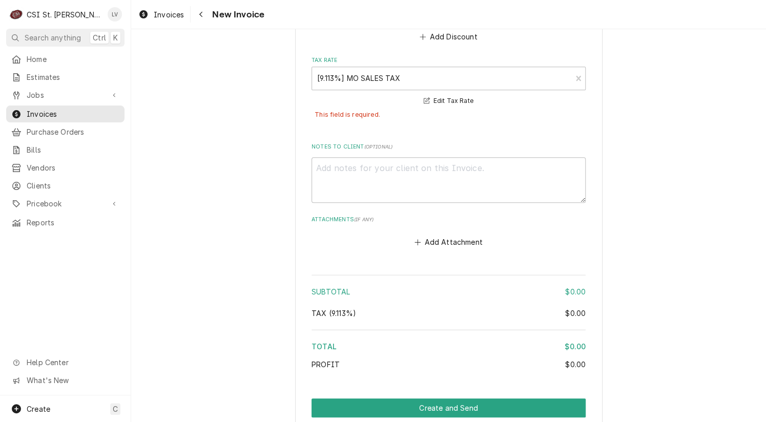
scroll to position [1959, 0]
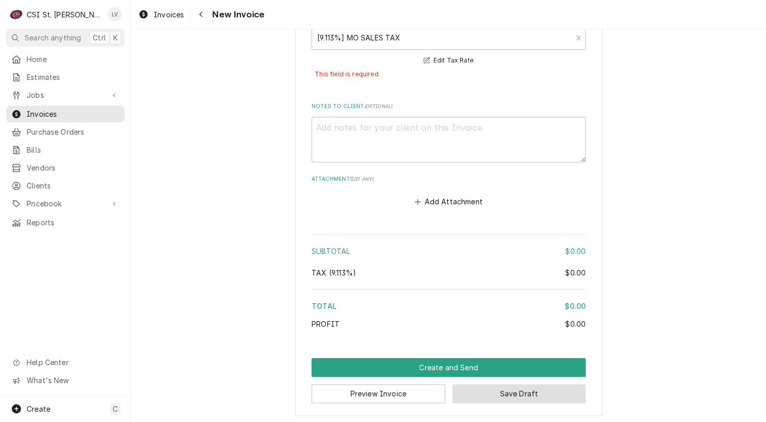
click at [513, 393] on button "Save Draft" at bounding box center [519, 393] width 134 height 19
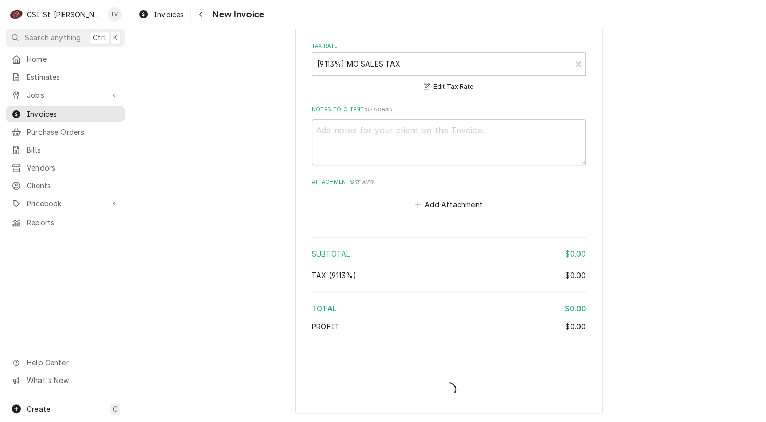
scroll to position [1931, 0]
type textarea "x"
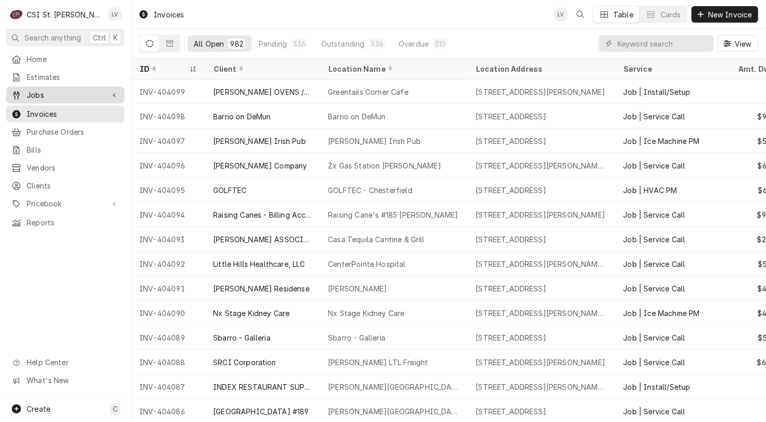
click at [21, 90] on div "Dynamic Content Wrapper" at bounding box center [16, 95] width 10 height 10
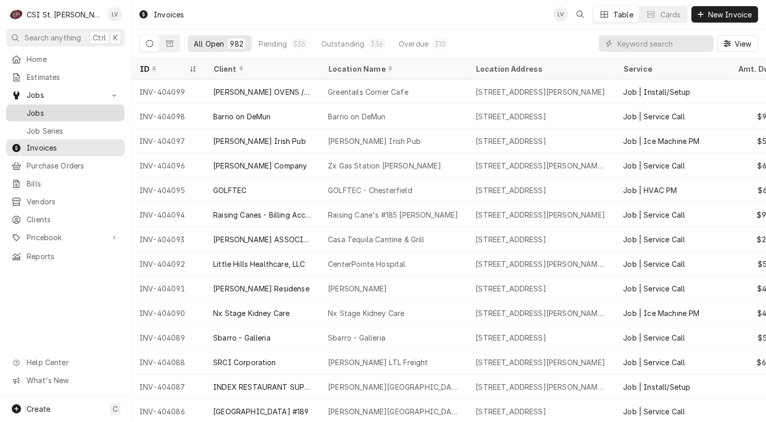
click at [53, 110] on span "Jobs" at bounding box center [73, 113] width 93 height 11
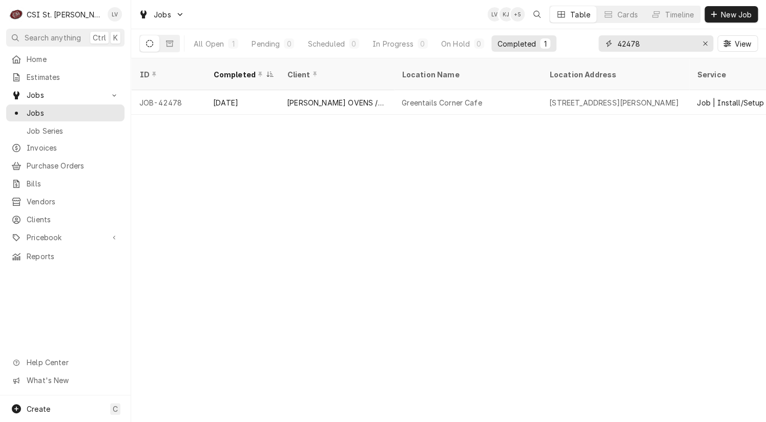
drag, startPoint x: 646, startPoint y: 43, endPoint x: 602, endPoint y: 45, distance: 44.1
click at [602, 45] on div "42478" at bounding box center [655, 43] width 115 height 16
type input "42606"
click at [34, 146] on span "Invoices" at bounding box center [73, 147] width 93 height 11
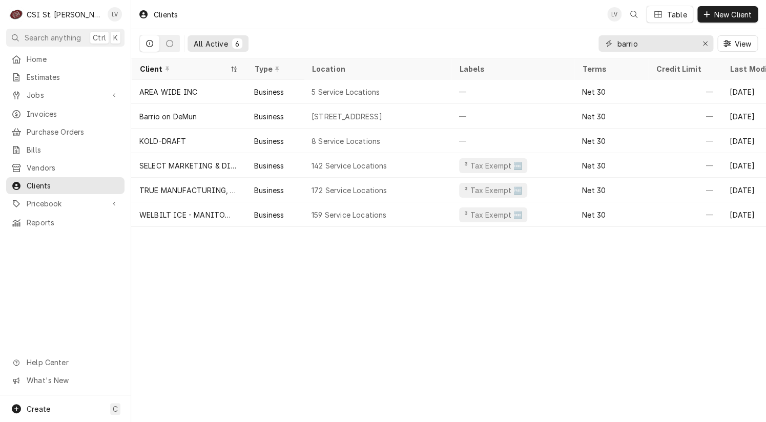
drag, startPoint x: 646, startPoint y: 44, endPoint x: 563, endPoint y: 38, distance: 83.6
click at [562, 38] on div "All Active 6 barrio View" at bounding box center [448, 43] width 618 height 29
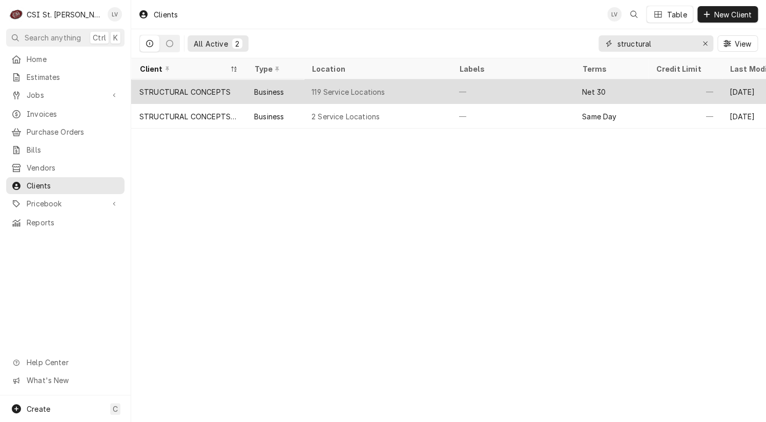
type input "structural"
click at [188, 92] on div "STRUCTURAL CONCEPTS" at bounding box center [184, 92] width 91 height 11
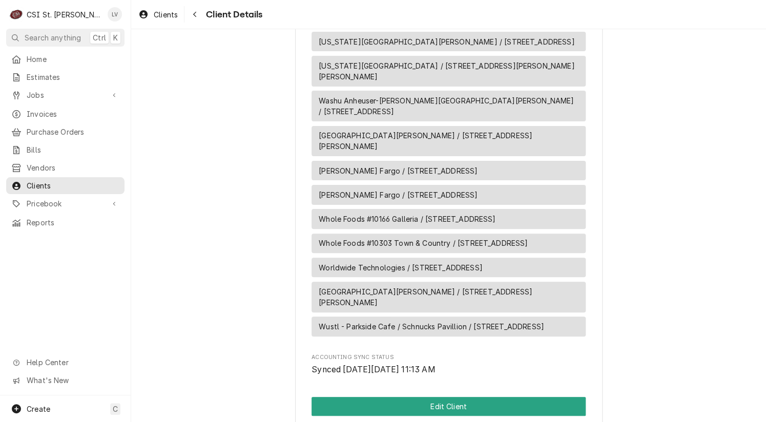
scroll to position [3872, 0]
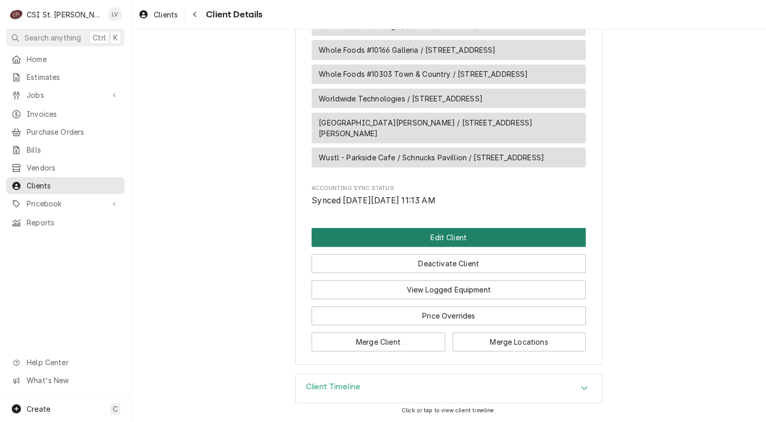
click at [478, 237] on button "Edit Client" at bounding box center [448, 237] width 274 height 19
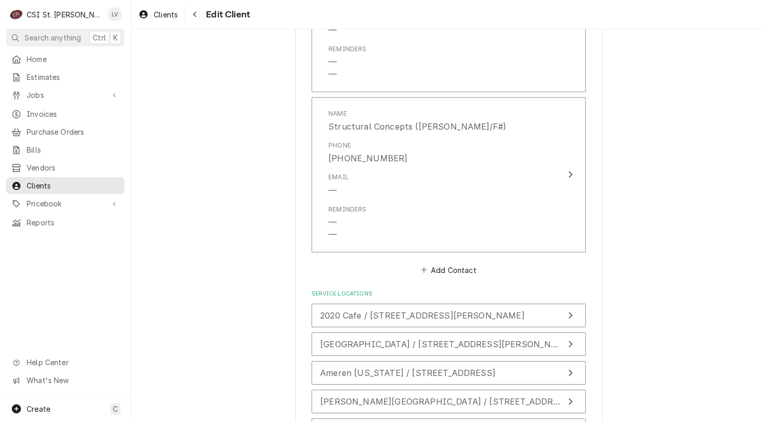
scroll to position [1492, 0]
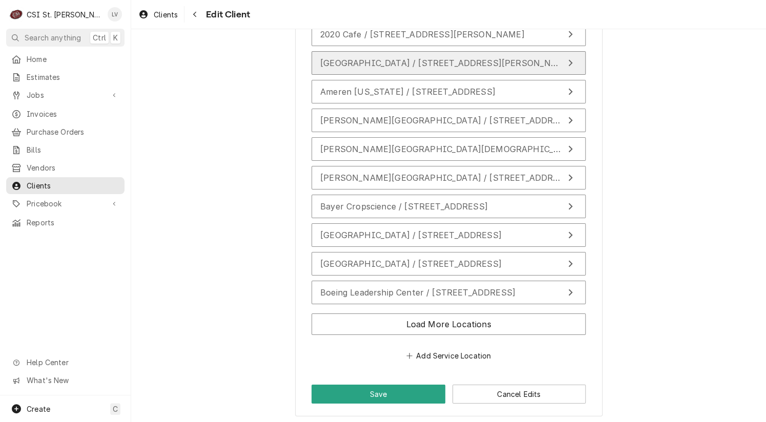
click at [402, 63] on span "AFTON HIGH SCHOOL / 8309 MacKenzie Rd, Affton, MO 63123" at bounding box center [446, 63] width 252 height 10
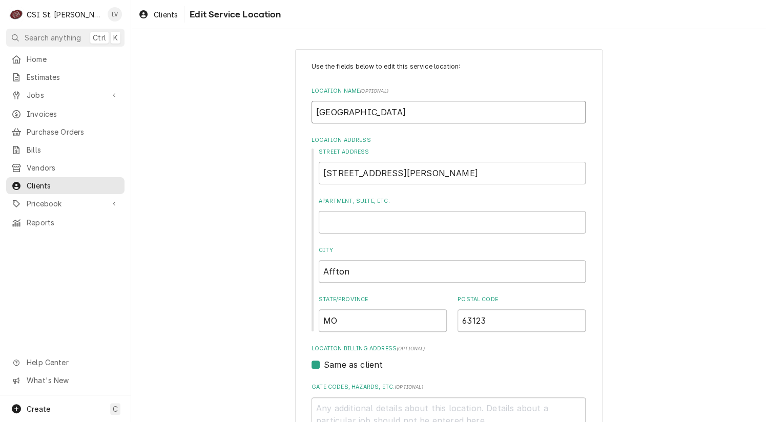
drag, startPoint x: 419, startPoint y: 108, endPoint x: 287, endPoint y: 102, distance: 132.3
click at [287, 102] on div "Use the fields below to edit this service location: Location Name ( optional ) …" at bounding box center [448, 354] width 635 height 629
type textarea "x"
type input "A"
type textarea "x"
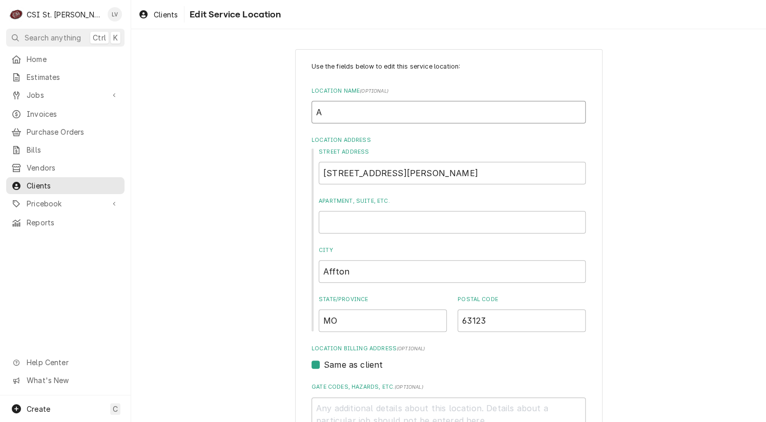
type input "Af"
type textarea "x"
type input "Aft"
type textarea "x"
type input "Afto"
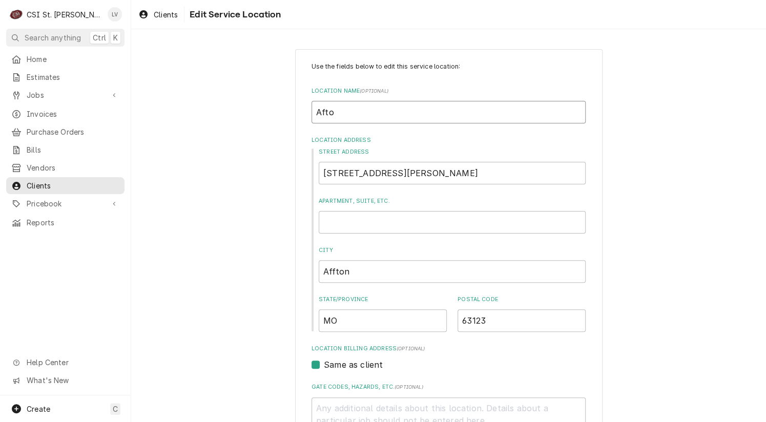
type textarea "x"
type input "Afton"
type textarea "x"
type input "Afton"
type textarea "x"
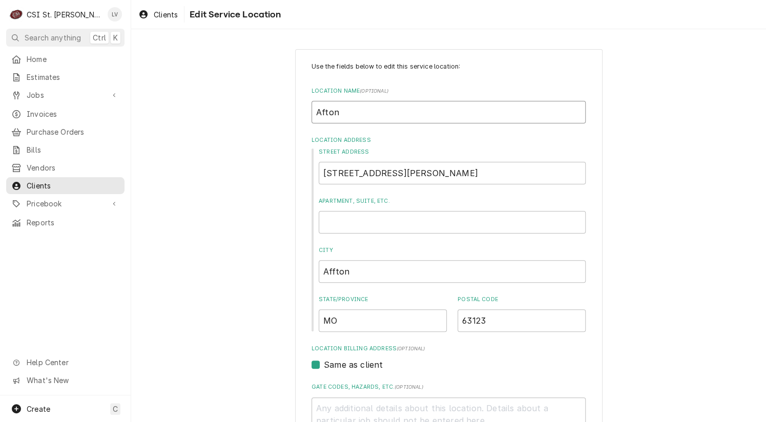
type input "Afton H"
type textarea "x"
type input "Afton Hi"
type textarea "x"
type input "Afton Hig"
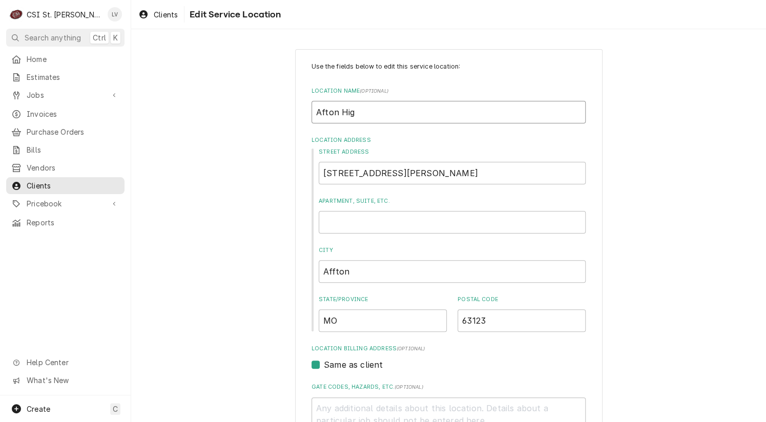
type textarea "x"
type input "Afton High"
type textarea "x"
type input "Afton High"
type textarea "x"
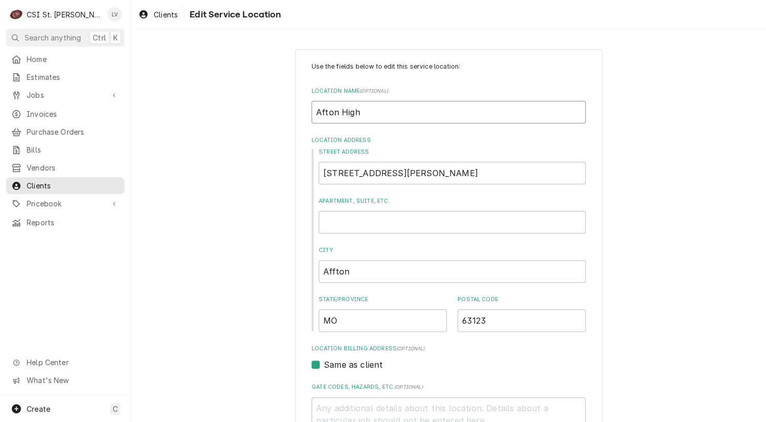
type input "Afton High S"
type textarea "x"
type input "Afton High Sc"
type textarea "x"
type input "Afton High Sch"
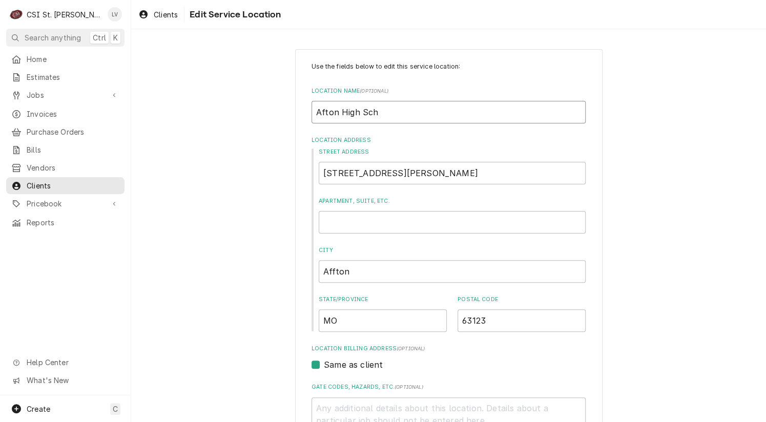
type textarea "x"
type input "Afton High Scho"
type textarea "x"
type input "Afton High Schoo"
type textarea "x"
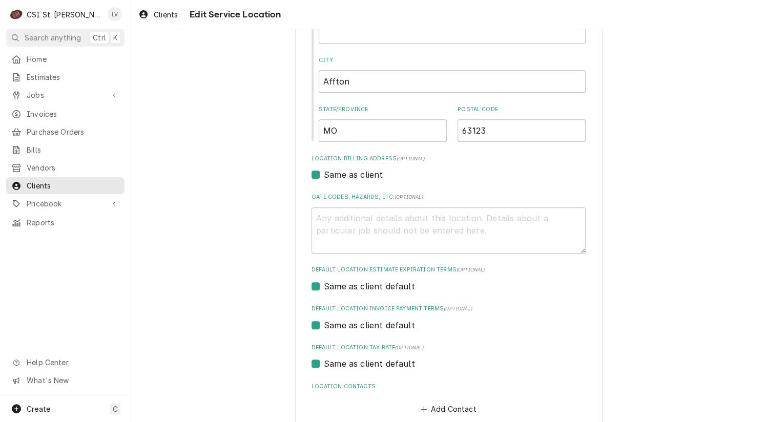
scroll to position [246, 0]
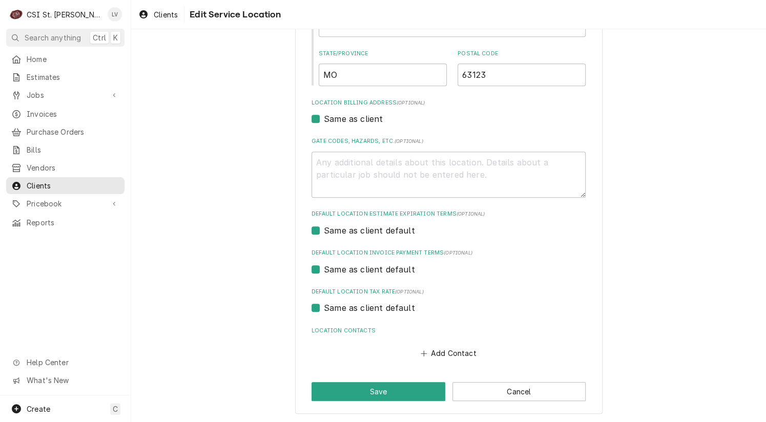
type input "Afton High School"
click at [359, 304] on label "Same as client default" at bounding box center [369, 308] width 91 height 12
click at [359, 304] on input "Same as client default" at bounding box center [461, 313] width 274 height 23
checkbox input "false"
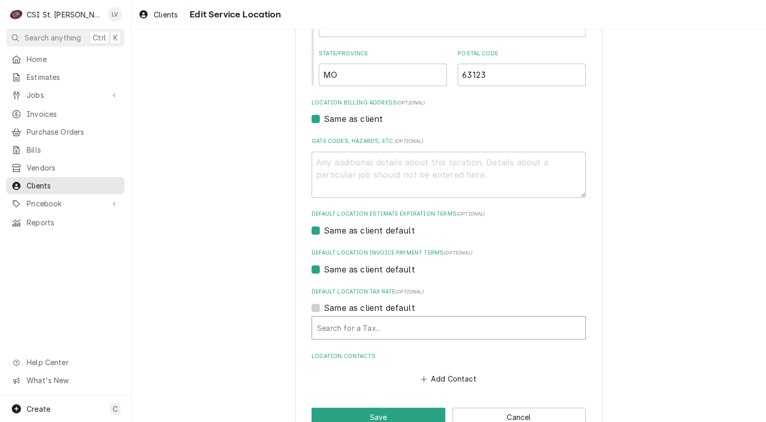
click at [352, 323] on div "Default Location Tax Rate" at bounding box center [448, 328] width 263 height 18
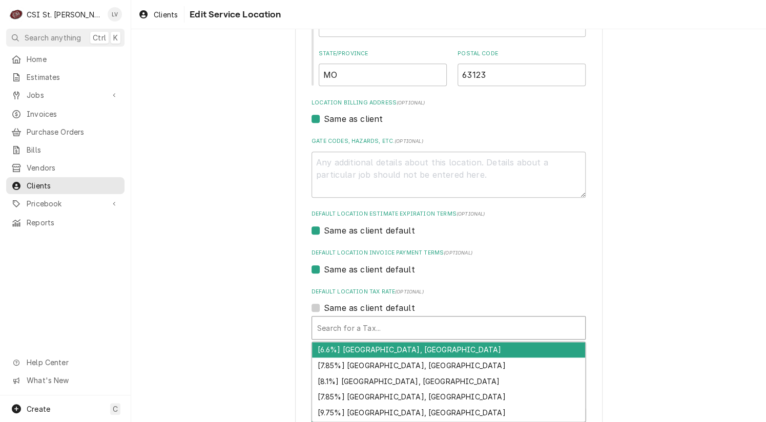
type textarea "x"
type input "m"
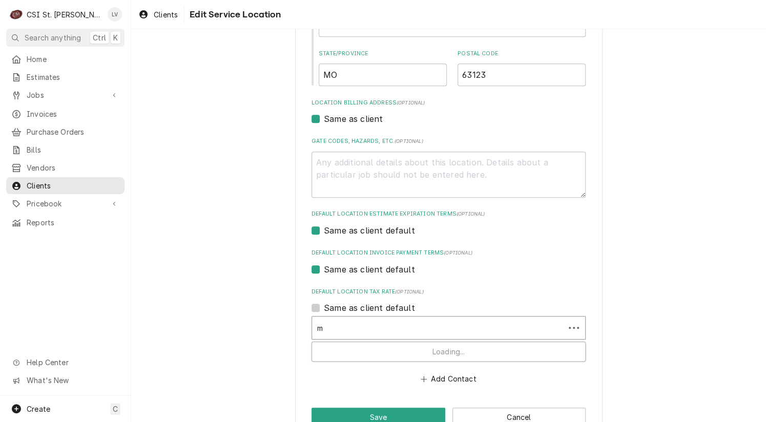
type textarea "x"
type input "mo"
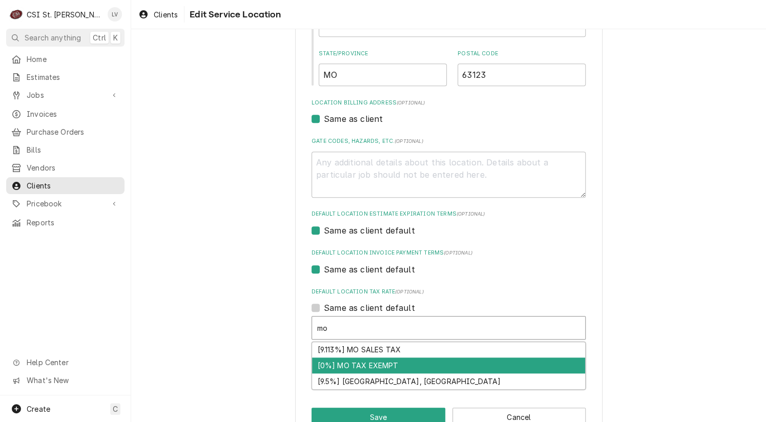
click at [359, 363] on div "[0%] MO TAX EXEMPT" at bounding box center [448, 365] width 273 height 16
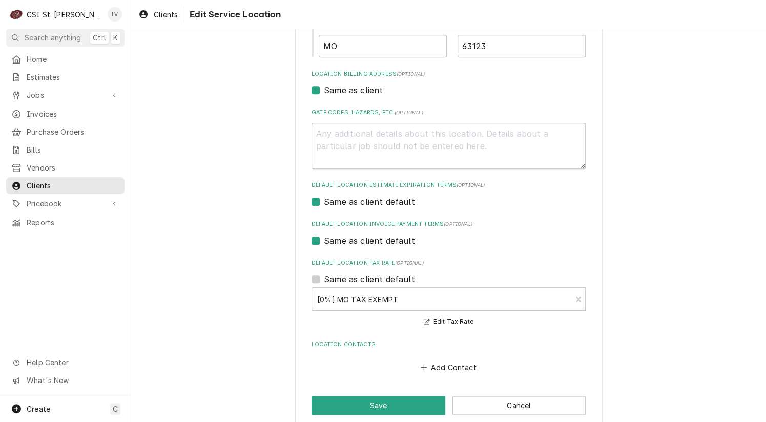
scroll to position [289, 0]
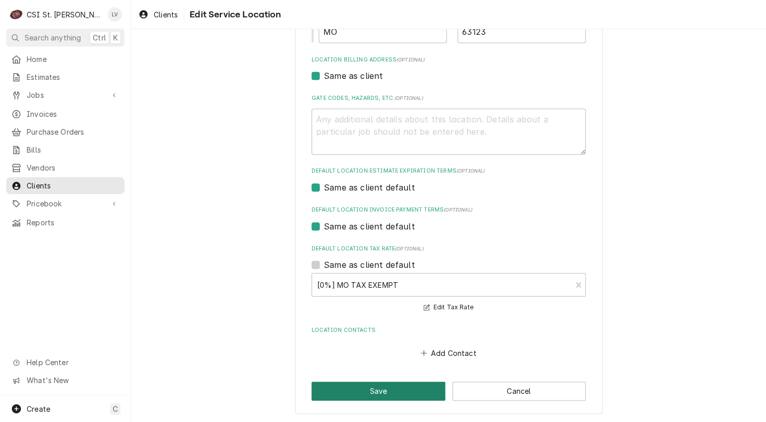
click at [353, 390] on button "Save" at bounding box center [378, 391] width 134 height 19
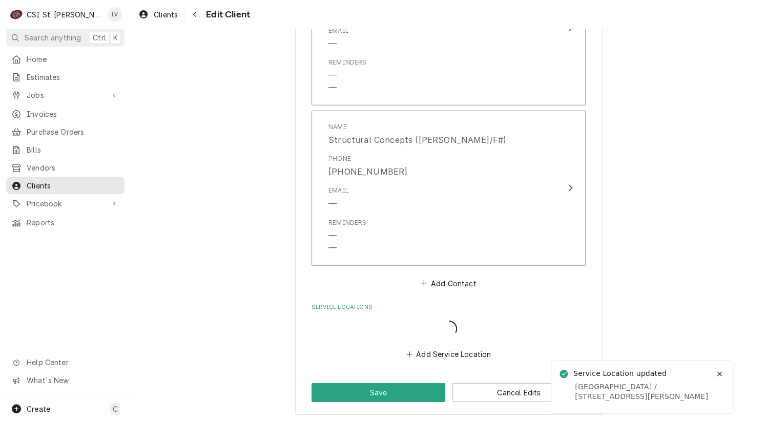
scroll to position [1198, 0]
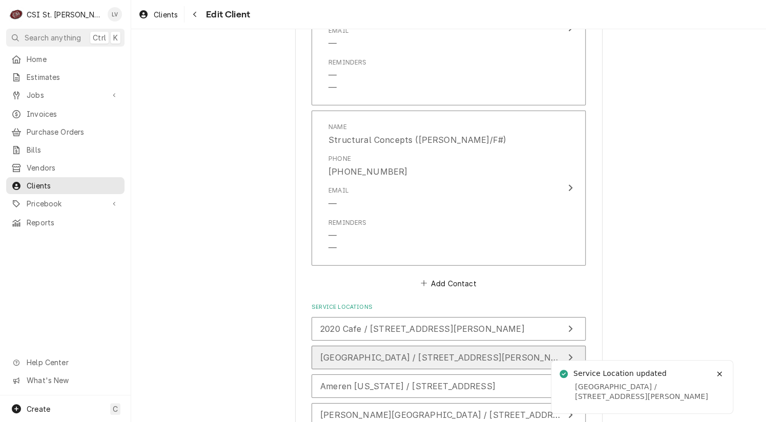
click at [390, 353] on span "Afton High School / 8309 MacKenzie Rd, Affton, MO 63123" at bounding box center [446, 357] width 252 height 10
type textarea "x"
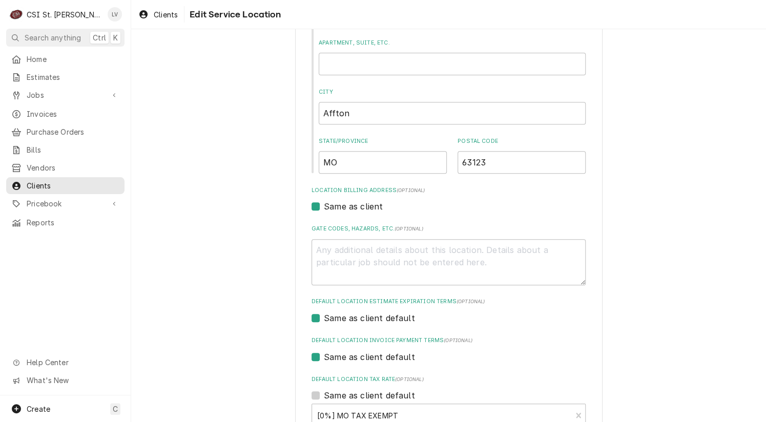
scroll to position [289, 0]
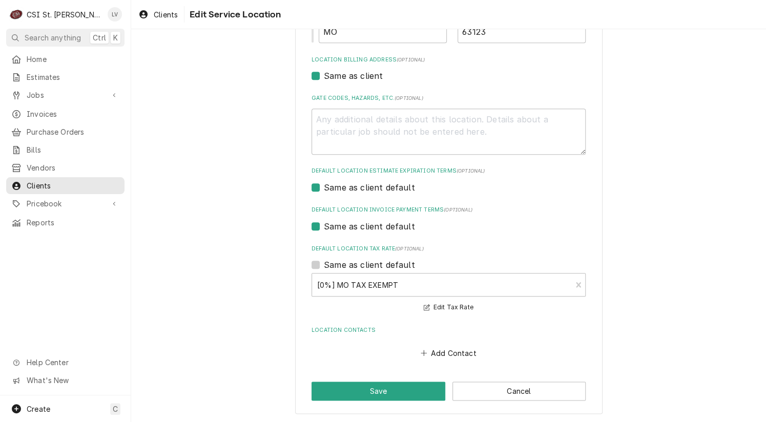
click at [336, 265] on label "Same as client default" at bounding box center [369, 265] width 91 height 12
click at [336, 265] on input "Same as client default" at bounding box center [461, 270] width 274 height 23
checkbox input "true"
type textarea "x"
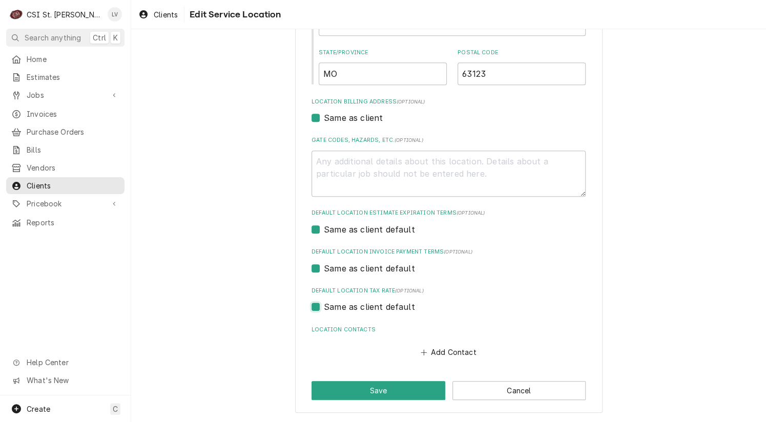
scroll to position [246, 0]
click at [356, 308] on label "Same as client default" at bounding box center [369, 307] width 91 height 12
click at [356, 308] on input "Same as client default" at bounding box center [461, 312] width 274 height 23
checkbox input "false"
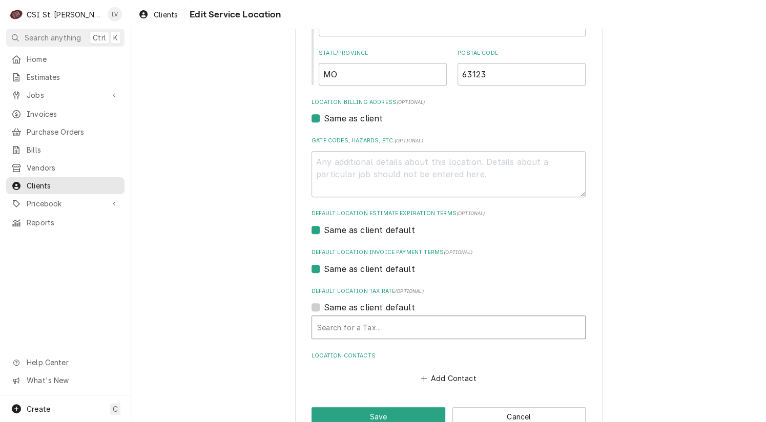
click at [362, 329] on div "Default Location Tax Rate" at bounding box center [448, 327] width 263 height 18
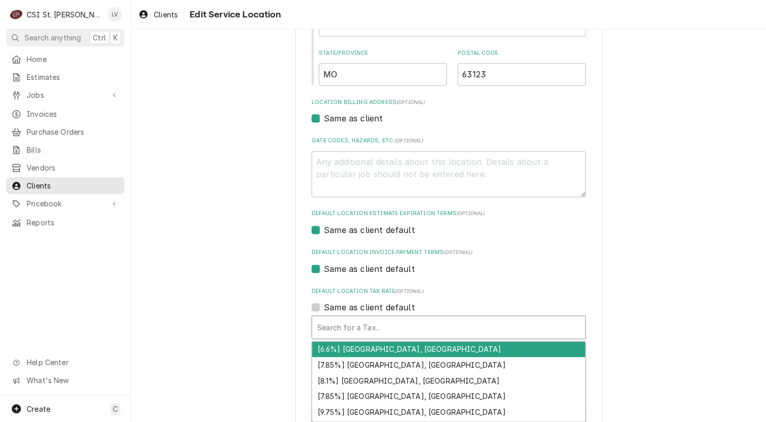
type textarea "x"
type input "m"
type textarea "x"
type input "mo"
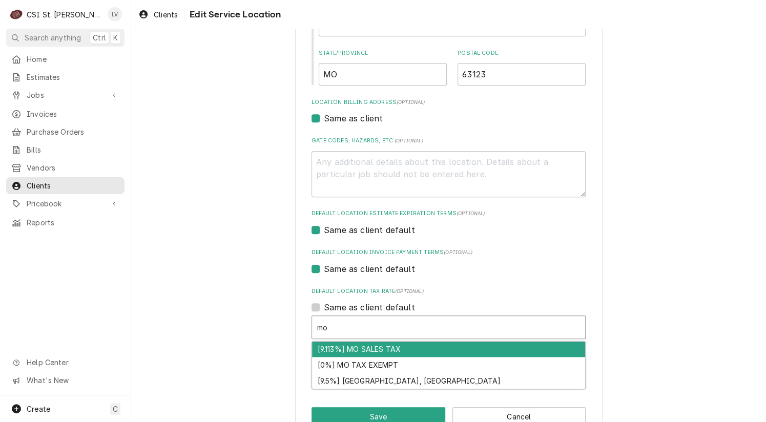
click at [358, 348] on div "[9.113%] MO SALES TAX" at bounding box center [448, 350] width 273 height 16
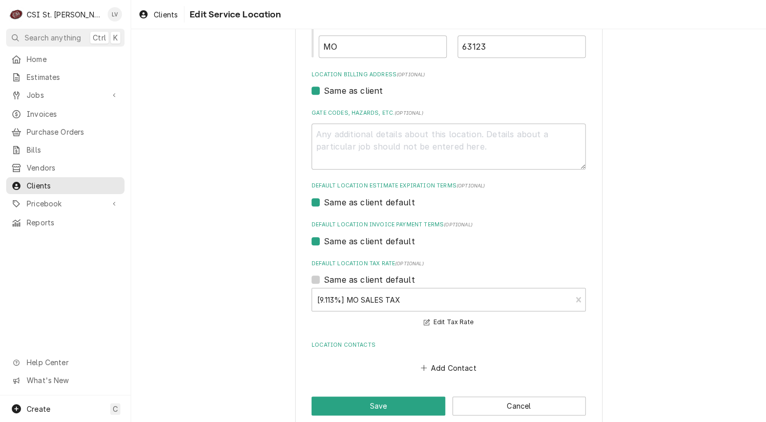
scroll to position [289, 0]
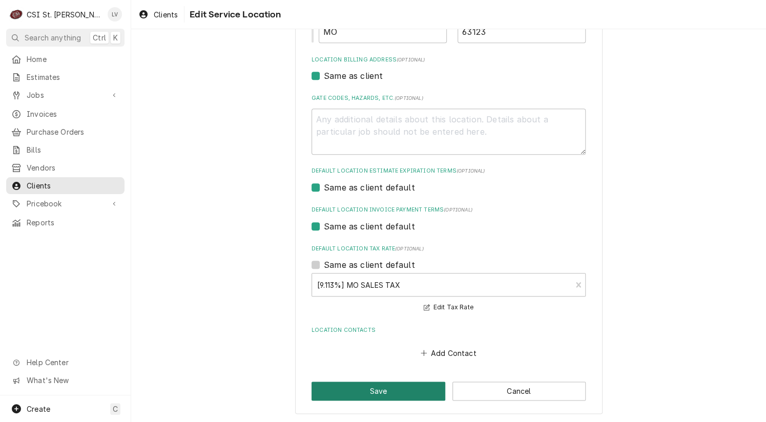
click at [364, 390] on button "Save" at bounding box center [378, 391] width 134 height 19
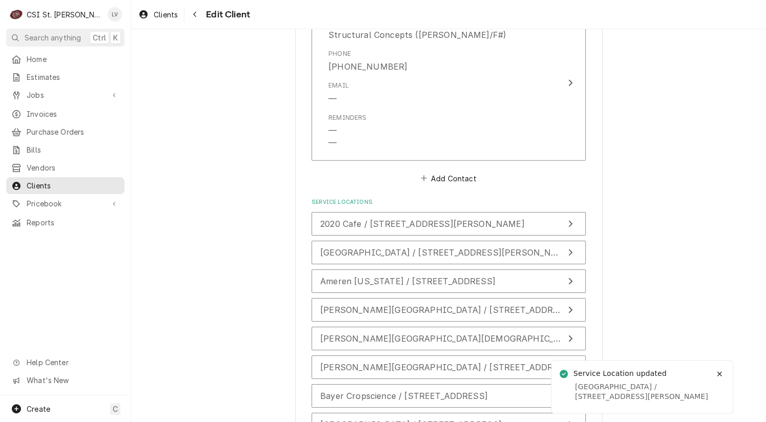
scroll to position [1492, 0]
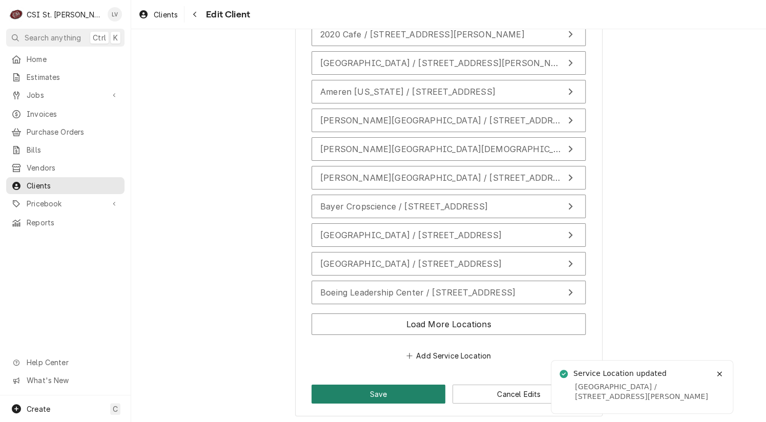
click at [343, 390] on button "Save" at bounding box center [378, 394] width 134 height 19
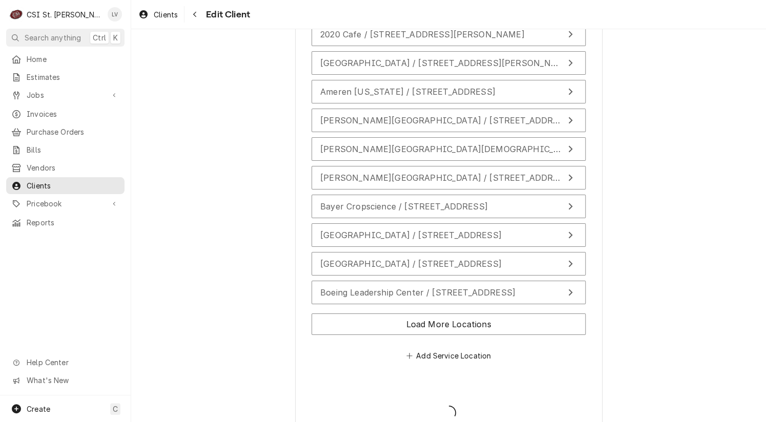
type textarea "x"
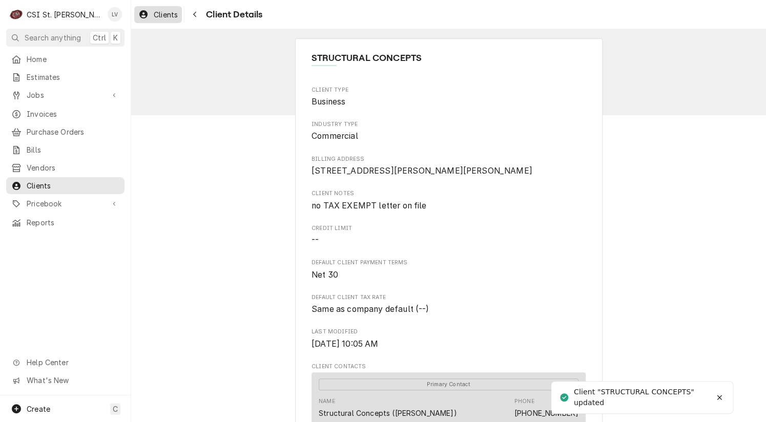
click at [149, 14] on div "Clients" at bounding box center [158, 14] width 44 height 13
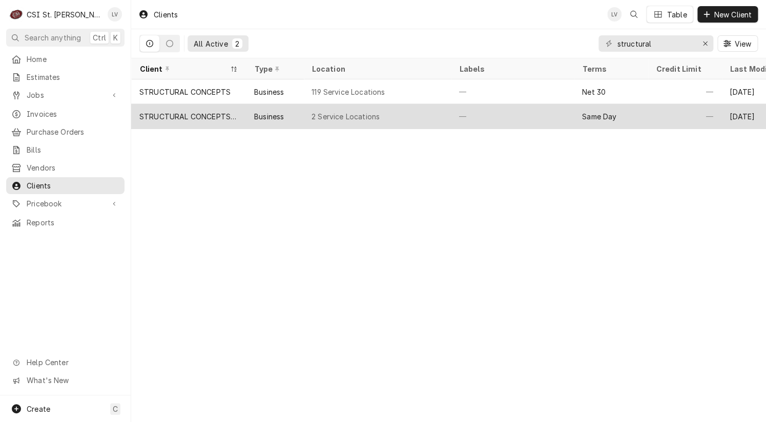
click at [163, 118] on div "STRUCTURAL CONCEPTS KC" at bounding box center [188, 116] width 98 height 11
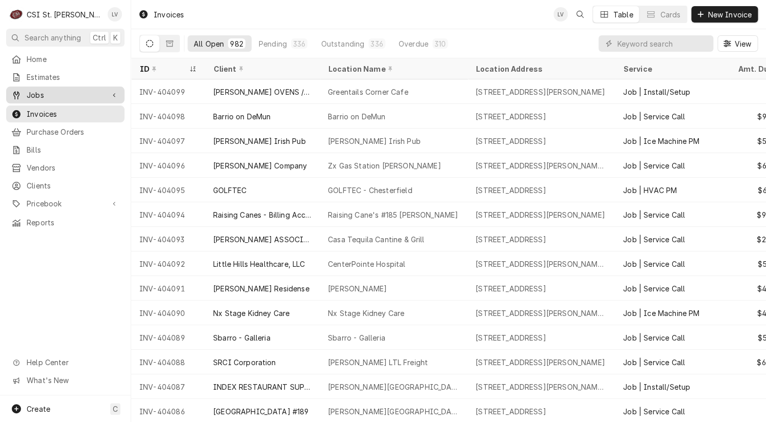
click at [62, 90] on span "Jobs" at bounding box center [65, 95] width 77 height 11
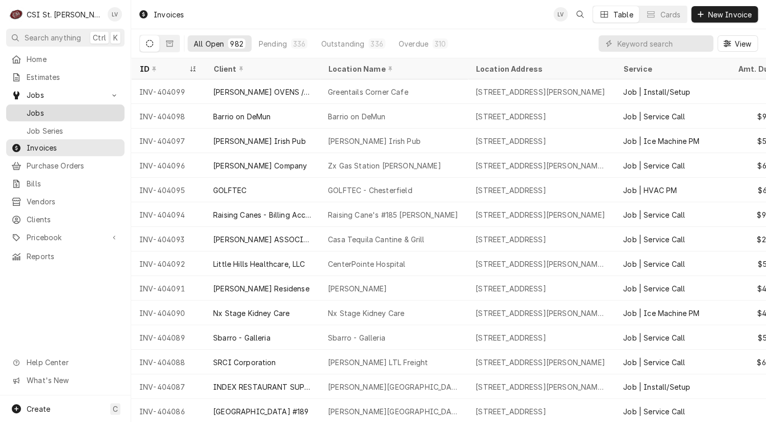
click at [60, 110] on span "Jobs" at bounding box center [73, 113] width 93 height 11
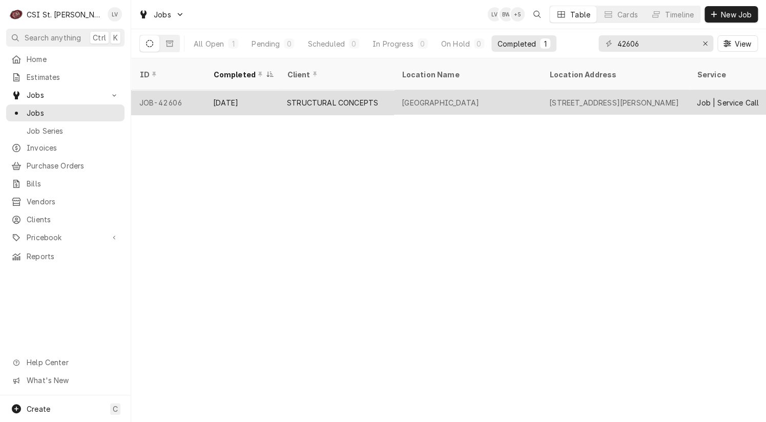
click at [333, 97] on div "STRUCTURAL CONCEPTS" at bounding box center [332, 102] width 91 height 11
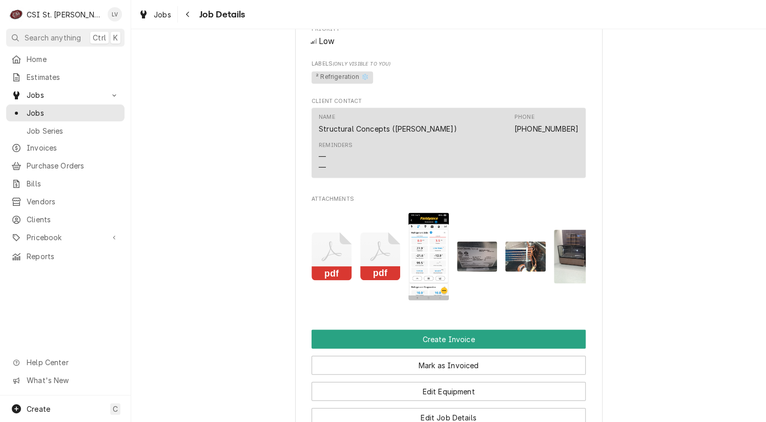
scroll to position [768, 0]
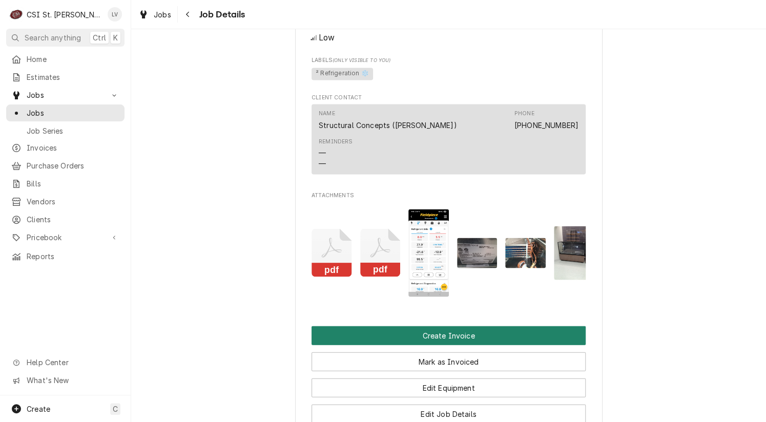
click at [416, 344] on button "Create Invoice" at bounding box center [448, 335] width 274 height 19
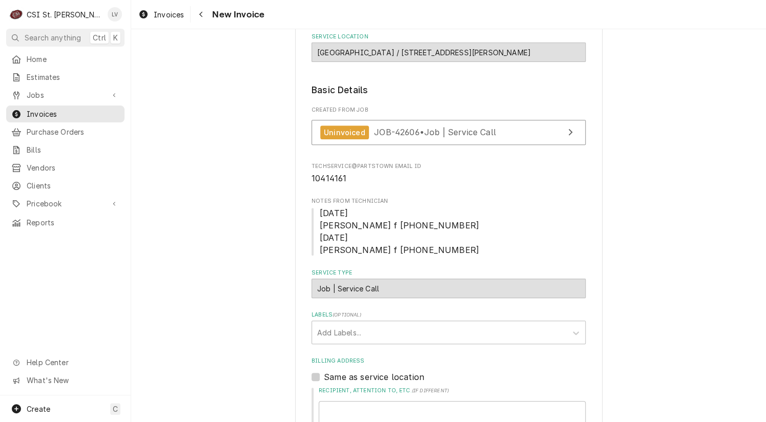
scroll to position [205, 0]
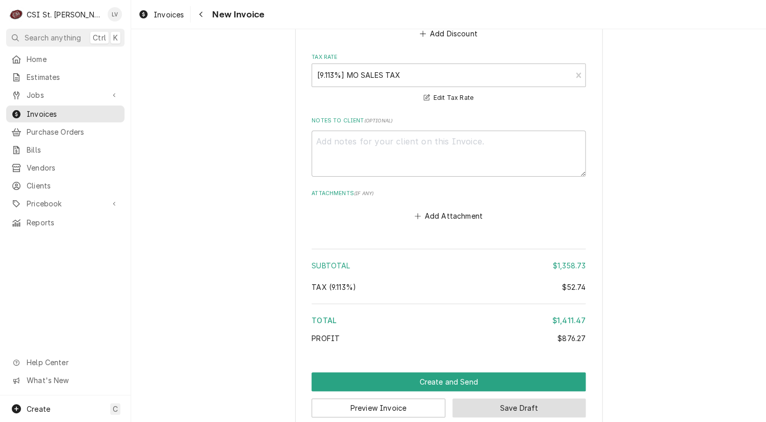
click at [500, 398] on button "Save Draft" at bounding box center [519, 407] width 134 height 19
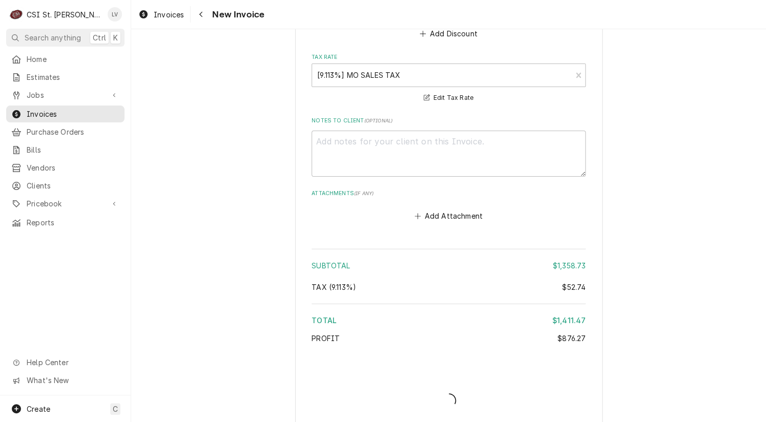
scroll to position [3324, 0]
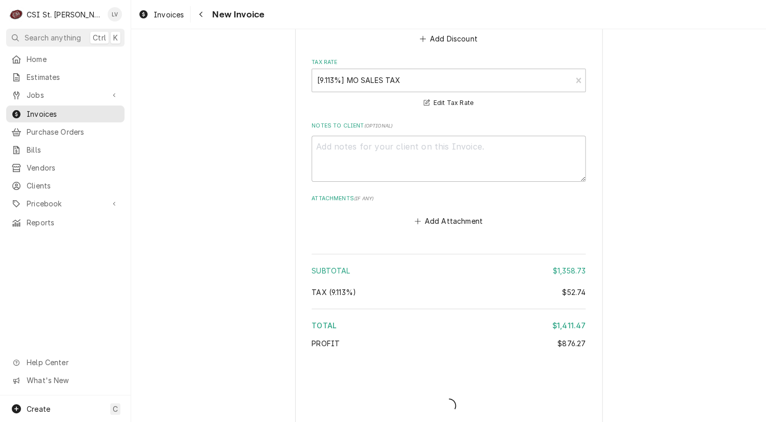
type textarea "x"
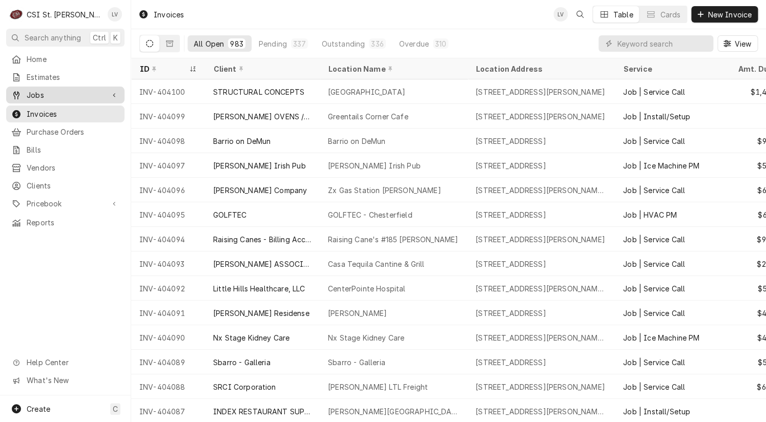
click at [39, 93] on span "Jobs" at bounding box center [65, 95] width 77 height 11
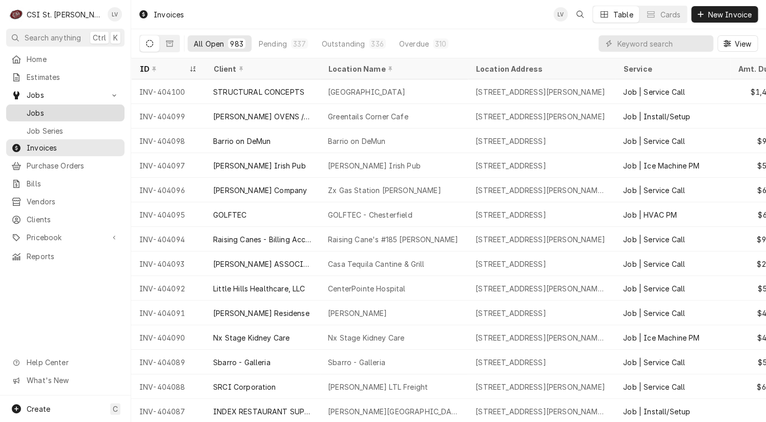
click at [41, 108] on span "Jobs" at bounding box center [73, 113] width 93 height 11
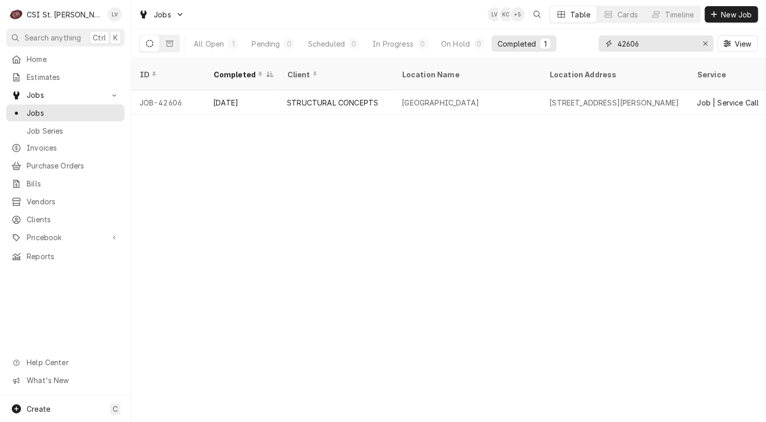
drag, startPoint x: 651, startPoint y: 45, endPoint x: 594, endPoint y: 49, distance: 57.0
click at [594, 49] on div "All Open 1 Pending 0 Scheduled 0 In Progress 0 On Hold 0 Completed 1 42606 View" at bounding box center [448, 43] width 618 height 29
type input "41935"
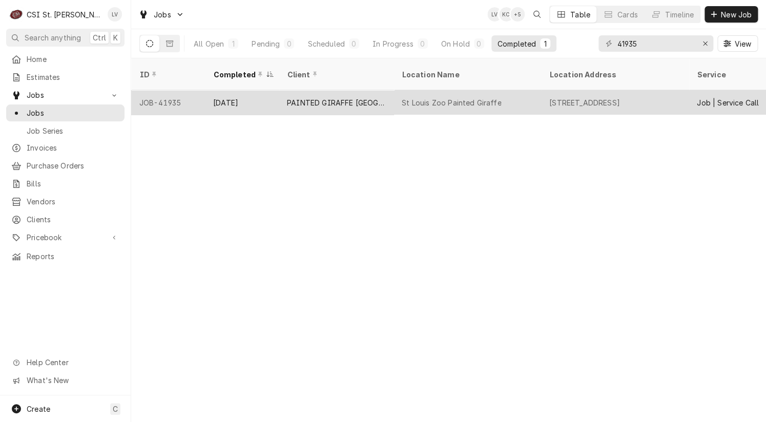
click at [173, 90] on div "JOB-41935" at bounding box center [168, 102] width 74 height 25
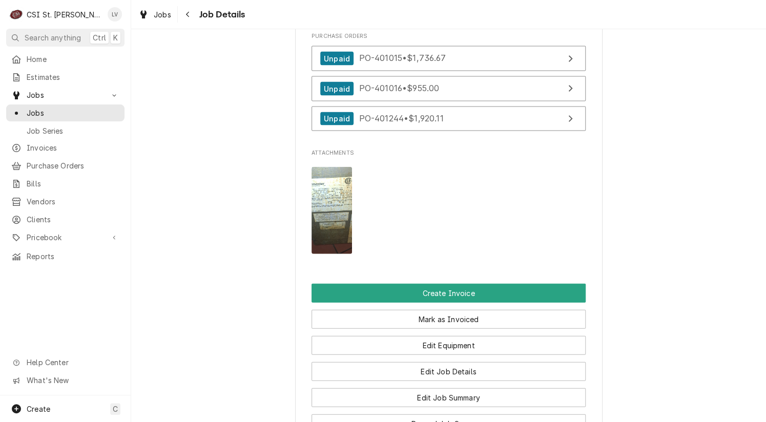
scroll to position [1024, 0]
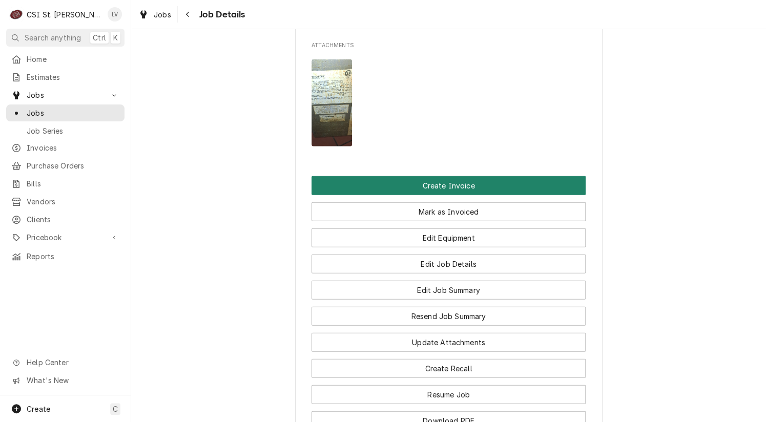
click at [479, 189] on button "Create Invoice" at bounding box center [448, 185] width 274 height 19
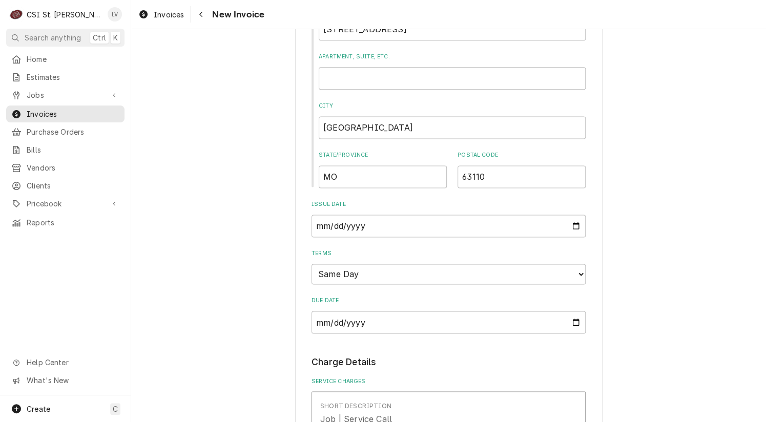
scroll to position [307, 0]
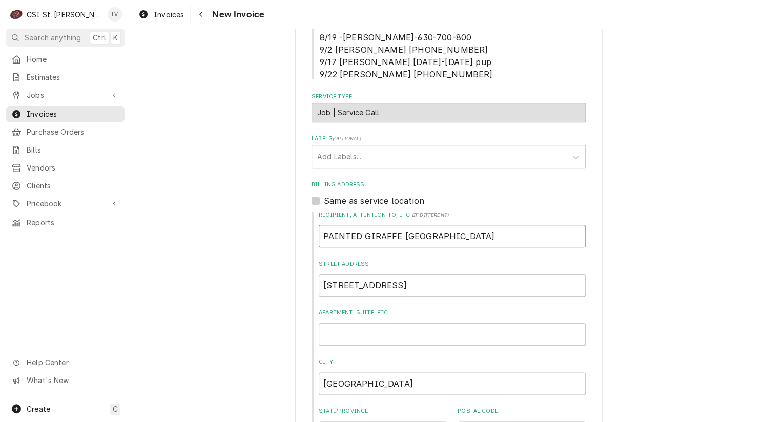
drag, startPoint x: 496, startPoint y: 227, endPoint x: 230, endPoint y: 256, distance: 267.9
type textarea "x"
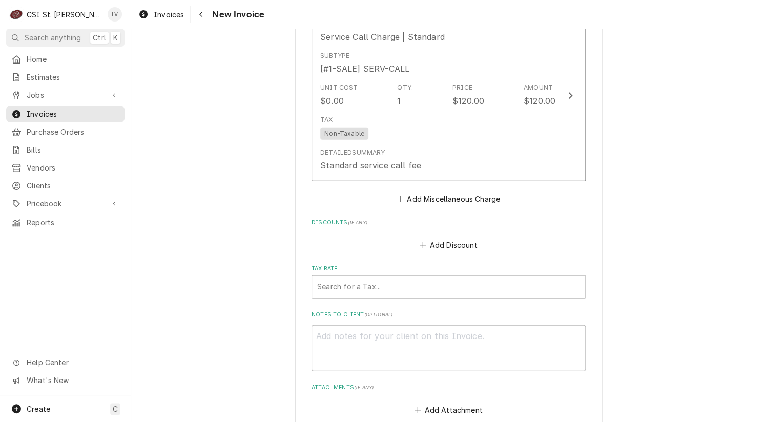
scroll to position [2865, 0]
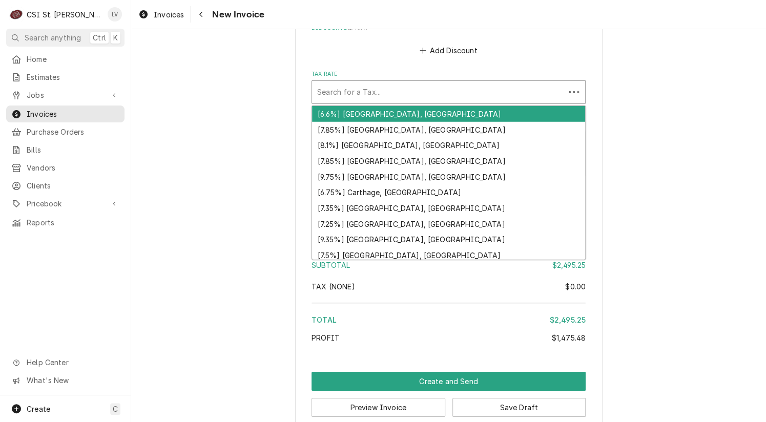
click at [347, 83] on div "Tax Rate" at bounding box center [438, 92] width 242 height 18
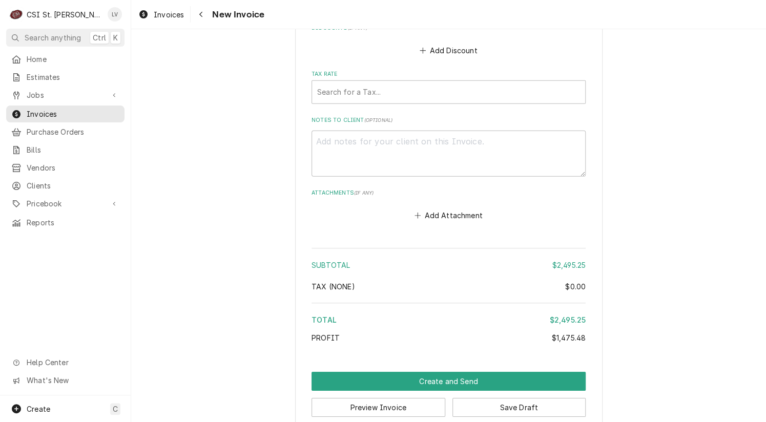
click at [356, 83] on div "Tax Rate" at bounding box center [448, 92] width 263 height 18
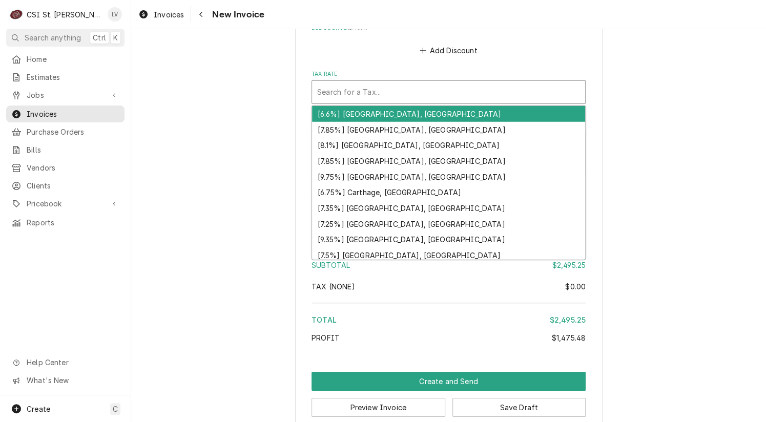
type textarea "x"
type input "m"
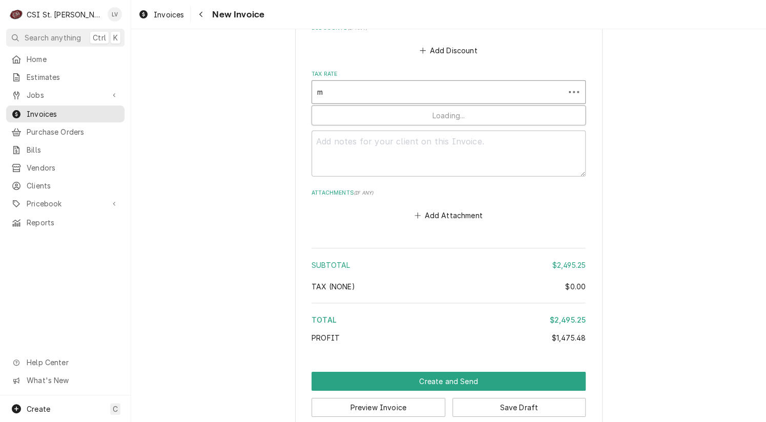
type textarea "x"
type input "mo"
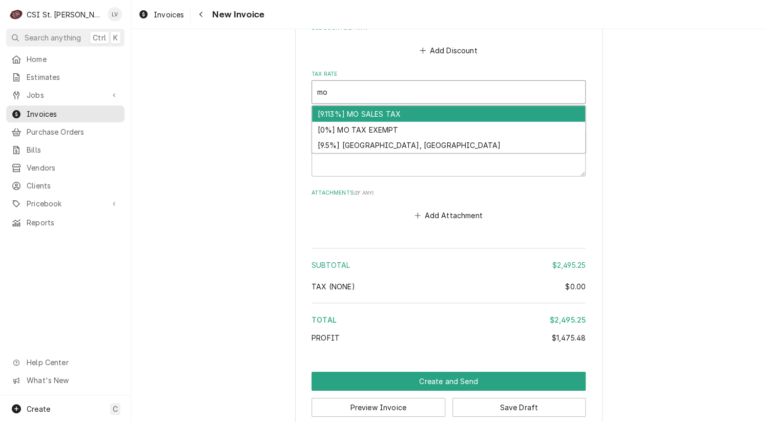
click at [365, 106] on div "[9.113%] MO SALES TAX" at bounding box center [448, 114] width 273 height 16
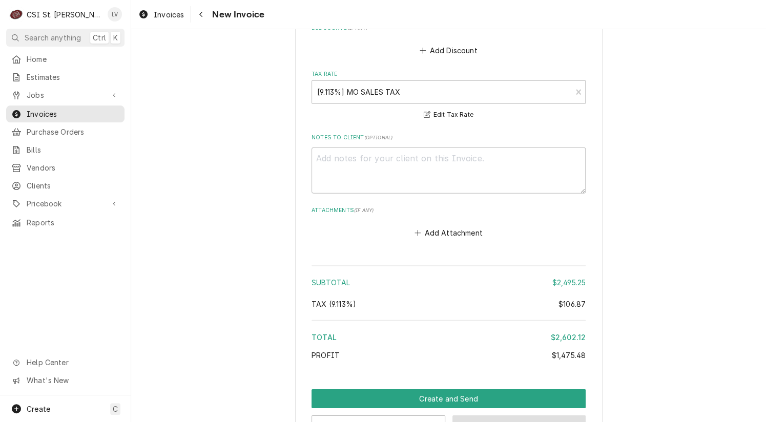
click at [501, 415] on button "Save Draft" at bounding box center [519, 424] width 134 height 19
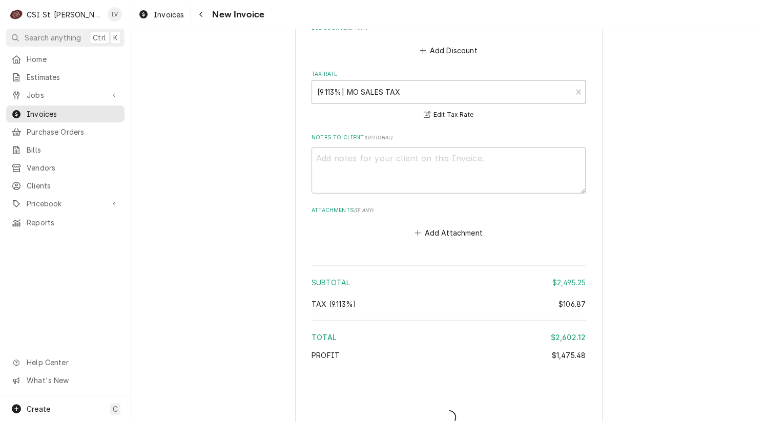
type textarea "x"
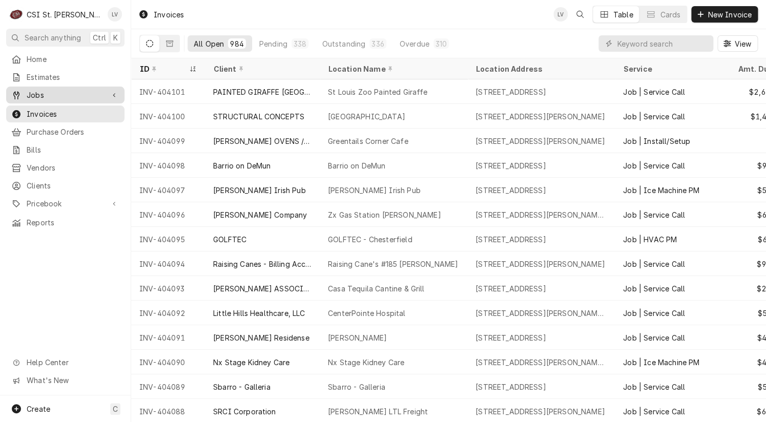
click at [49, 90] on span "Jobs" at bounding box center [65, 95] width 77 height 11
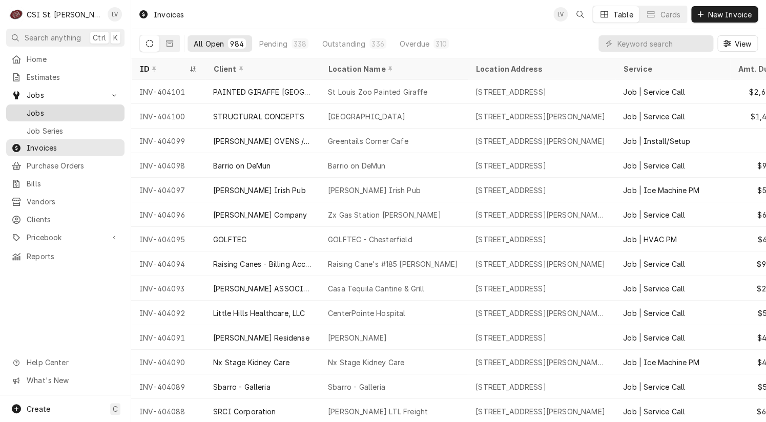
click at [49, 109] on span "Jobs" at bounding box center [73, 113] width 93 height 11
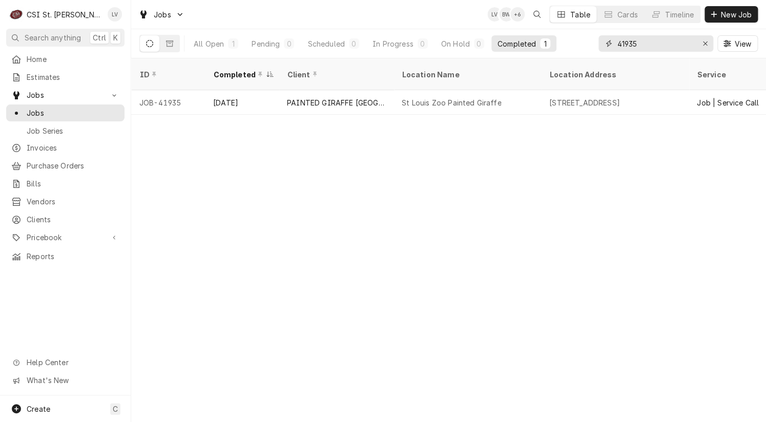
drag, startPoint x: 671, startPoint y: 40, endPoint x: 591, endPoint y: 49, distance: 80.9
click at [591, 49] on div "All Open 1 Pending 0 Scheduled 0 In Progress 0 On Hold 0 Completed 1 41935 View" at bounding box center [448, 43] width 618 height 29
type input "42751"
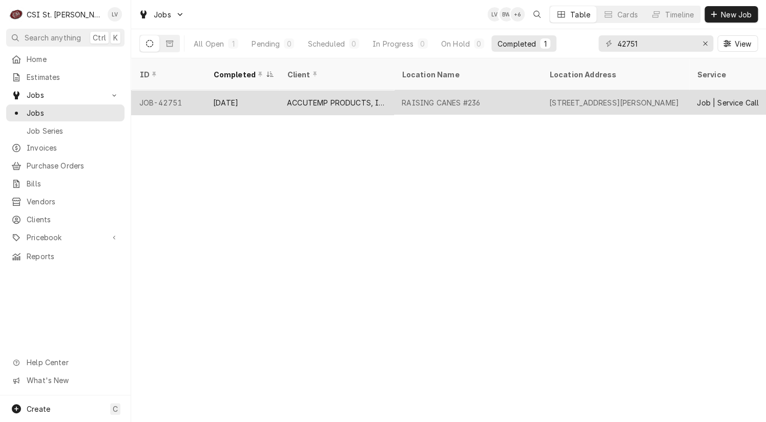
click at [543, 90] on div "[STREET_ADDRESS][PERSON_NAME]" at bounding box center [614, 102] width 147 height 25
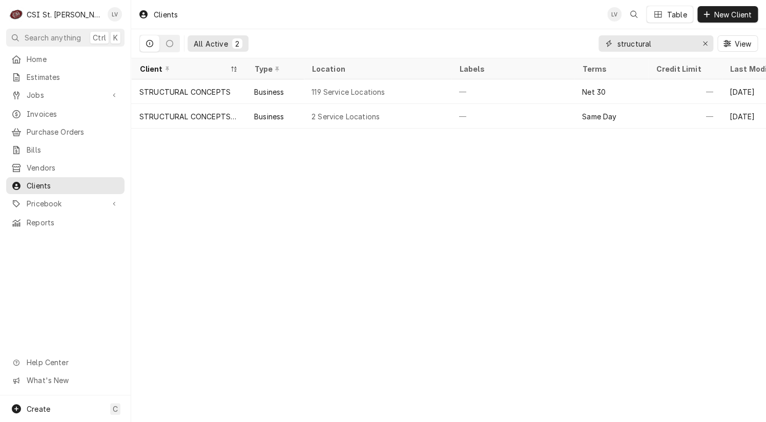
drag, startPoint x: 659, startPoint y: 47, endPoint x: 522, endPoint y: 57, distance: 137.1
click at [522, 57] on div "All Active 2 structural View" at bounding box center [448, 43] width 618 height 29
type input "m"
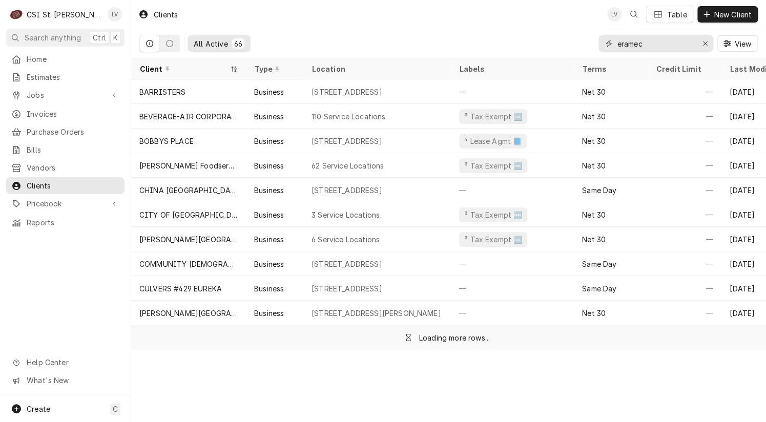
click at [619, 42] on input "eramec" at bounding box center [655, 43] width 77 height 16
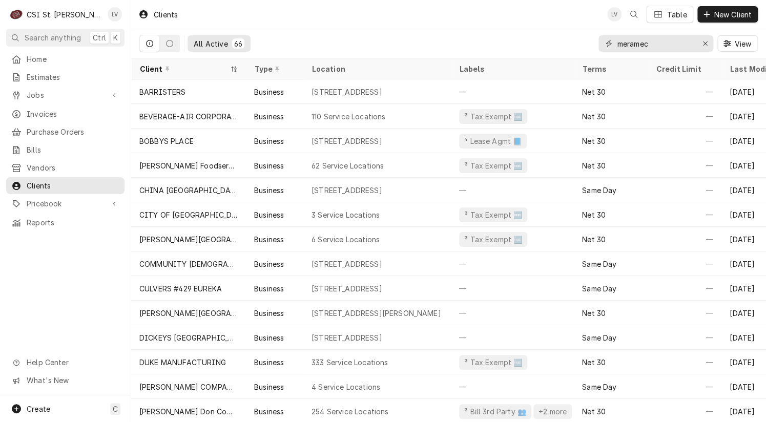
click at [665, 39] on input "meramec" at bounding box center [655, 43] width 77 height 16
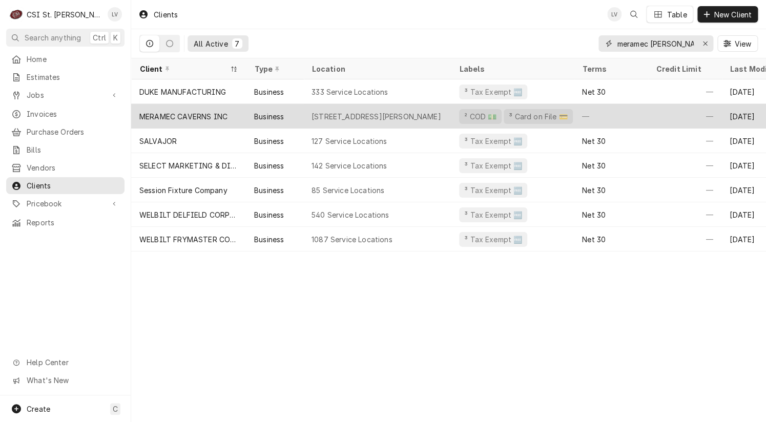
type input "meramec caver"
click at [344, 114] on div "1135 Highway W, Sullivan, MO 63080" at bounding box center [376, 116] width 130 height 11
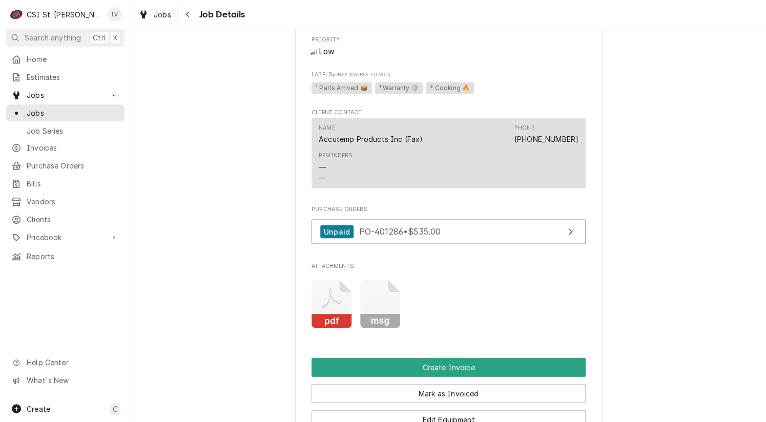
scroll to position [819, 0]
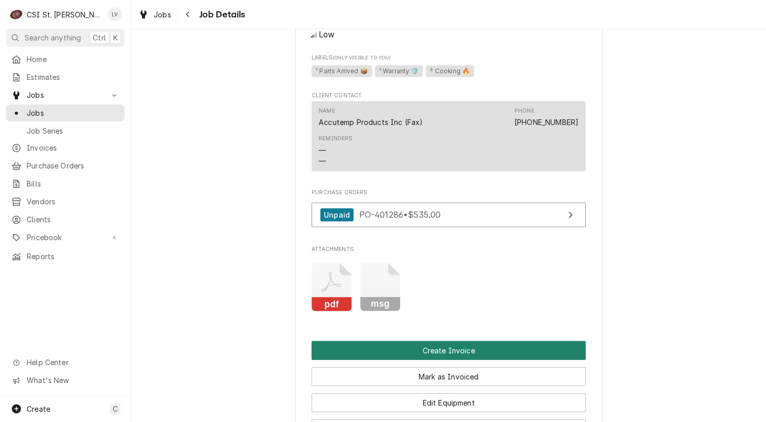
click at [473, 360] on button "Create Invoice" at bounding box center [448, 350] width 274 height 19
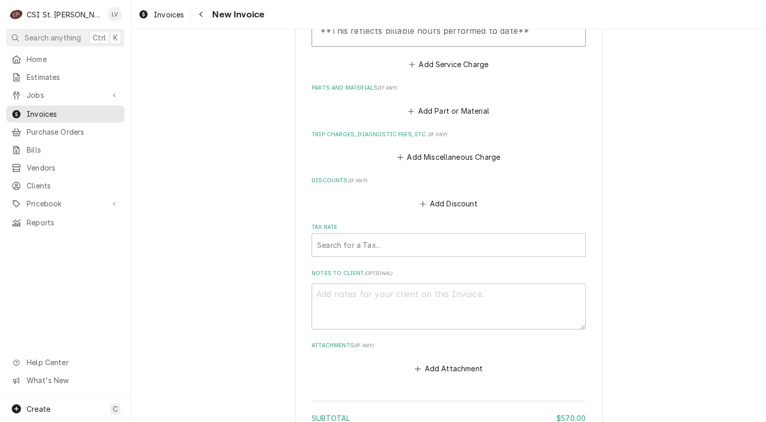
scroll to position [2320, 0]
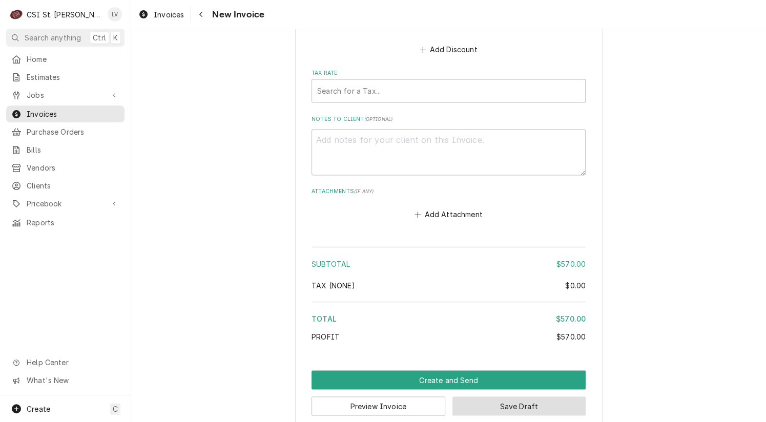
drag, startPoint x: 523, startPoint y: 395, endPoint x: 557, endPoint y: 400, distance: 34.6
click at [523, 396] on button "Save Draft" at bounding box center [519, 405] width 134 height 19
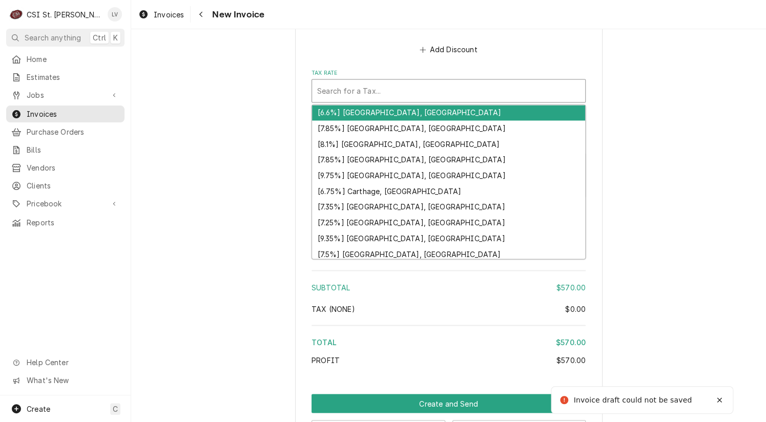
click at [339, 81] on div "Tax Rate" at bounding box center [448, 90] width 263 height 18
click at [373, 81] on div "Tax Rate" at bounding box center [448, 90] width 263 height 18
type textarea "x"
type input "m"
type textarea "x"
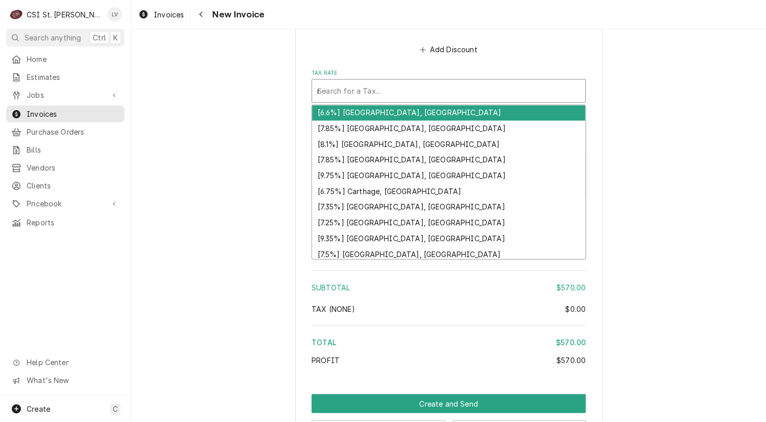
type input "mo"
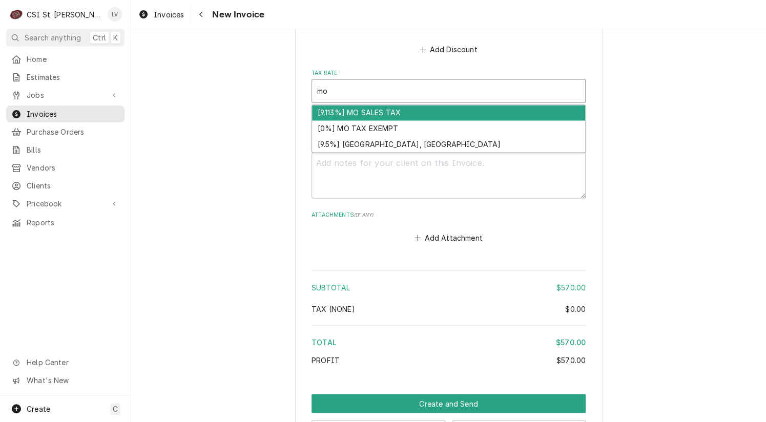
click at [360, 105] on div "[9.113%] MO SALES TAX" at bounding box center [448, 113] width 273 height 16
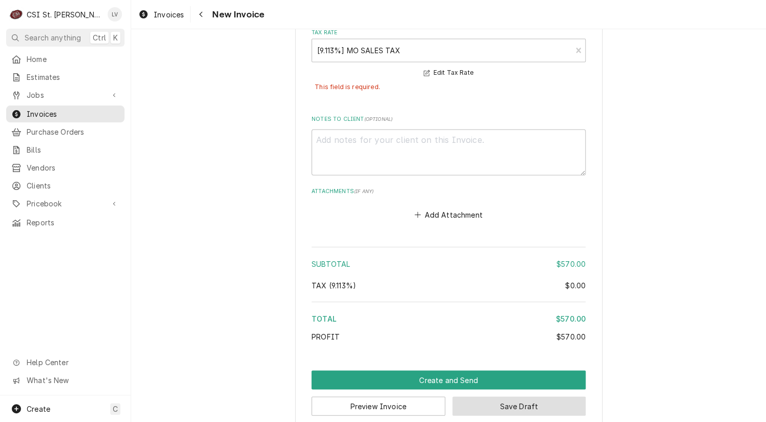
click at [521, 396] on button "Save Draft" at bounding box center [519, 405] width 134 height 19
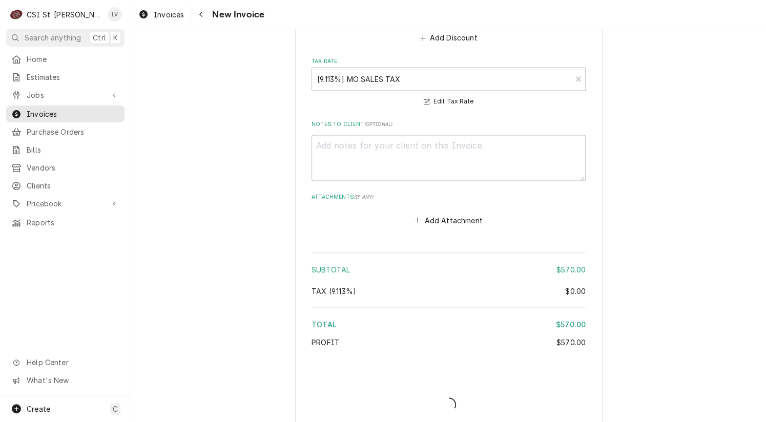
type textarea "x"
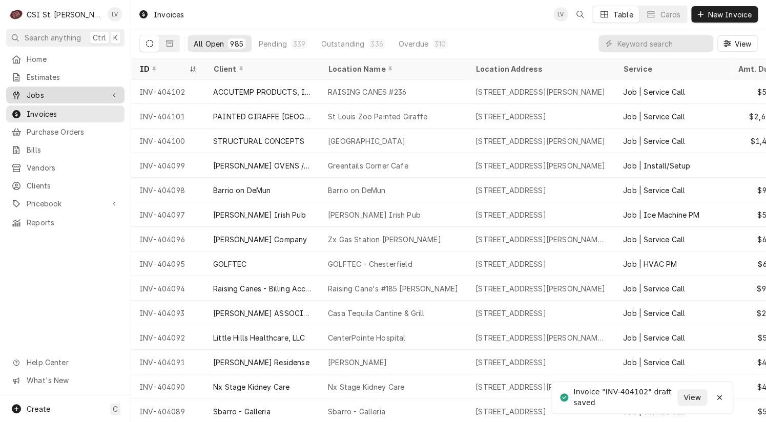
click at [41, 90] on span "Jobs" at bounding box center [65, 95] width 77 height 11
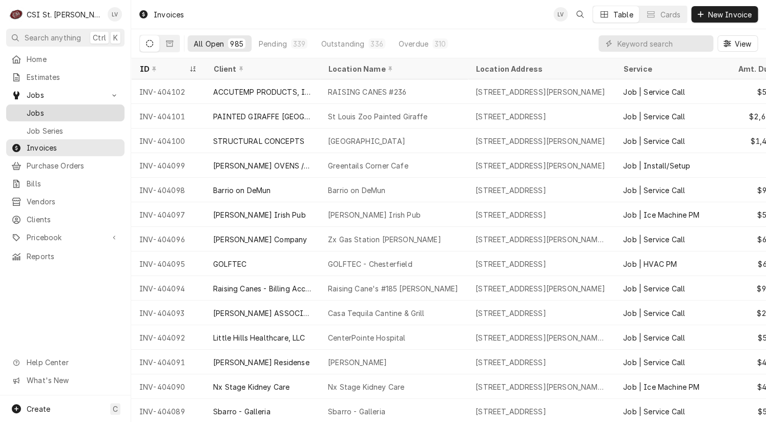
click at [39, 109] on span "Jobs" at bounding box center [73, 113] width 93 height 11
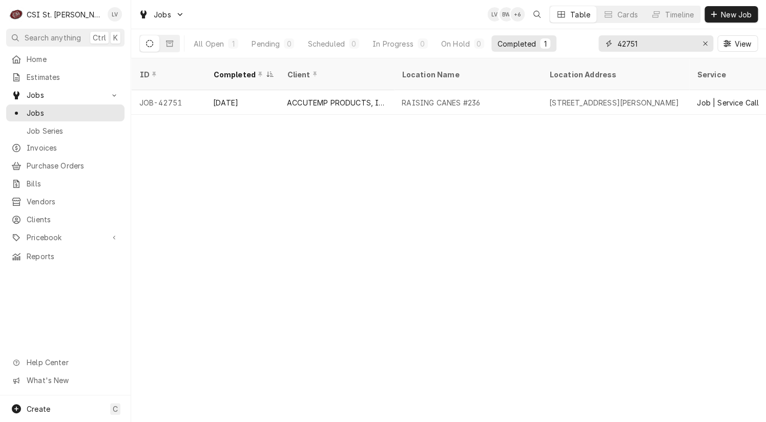
drag, startPoint x: 649, startPoint y: 43, endPoint x: 576, endPoint y: 53, distance: 74.0
click at [576, 53] on div "All Open 1 Pending 0 Scheduled 0 In Progress 0 On Hold 0 Completed 1 42751 View" at bounding box center [448, 43] width 618 height 29
type input "42562"
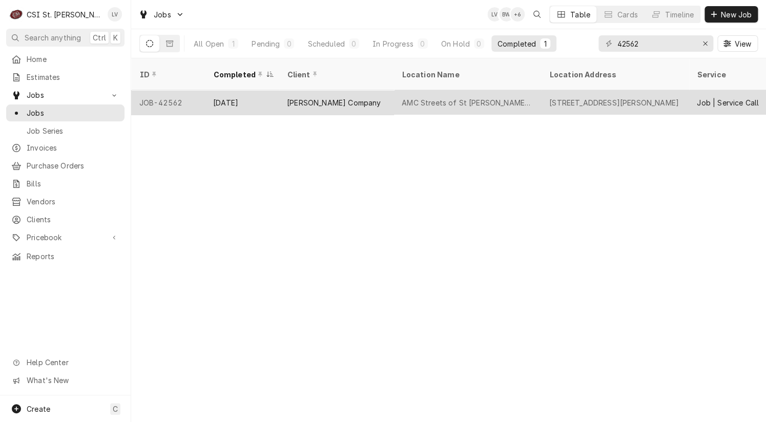
click at [271, 93] on div "[DATE]" at bounding box center [242, 102] width 74 height 25
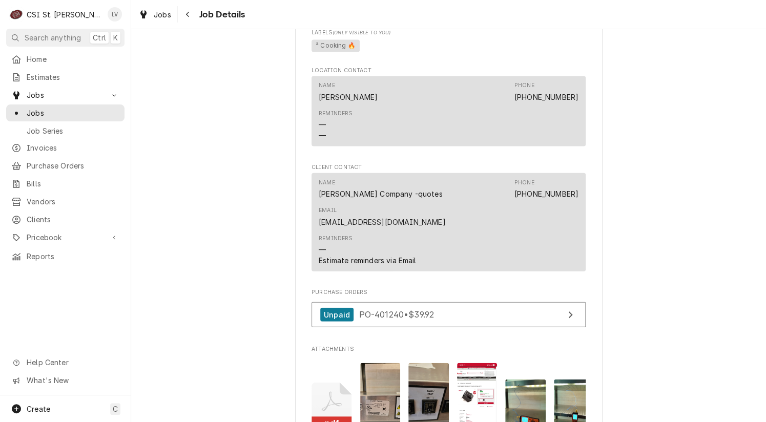
scroll to position [1178, 0]
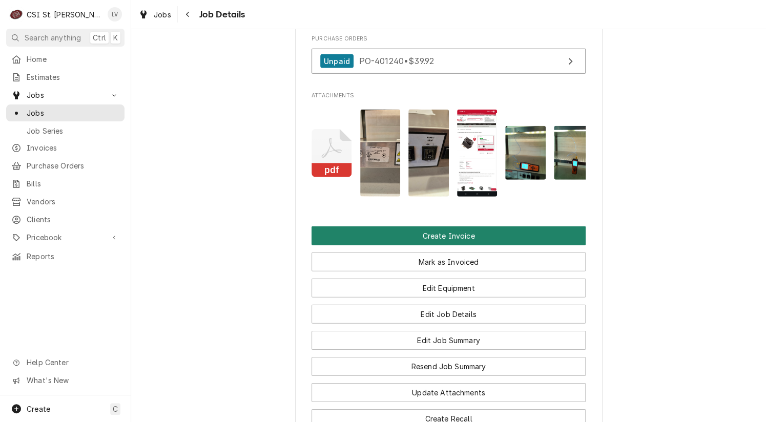
click at [436, 226] on button "Create Invoice" at bounding box center [448, 235] width 274 height 19
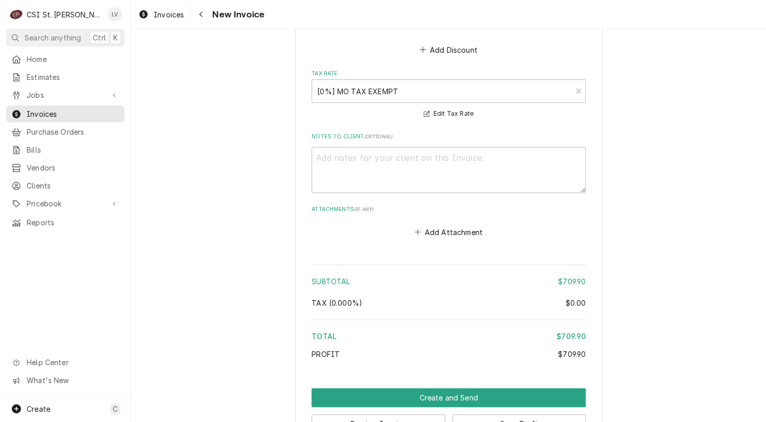
scroll to position [3334, 0]
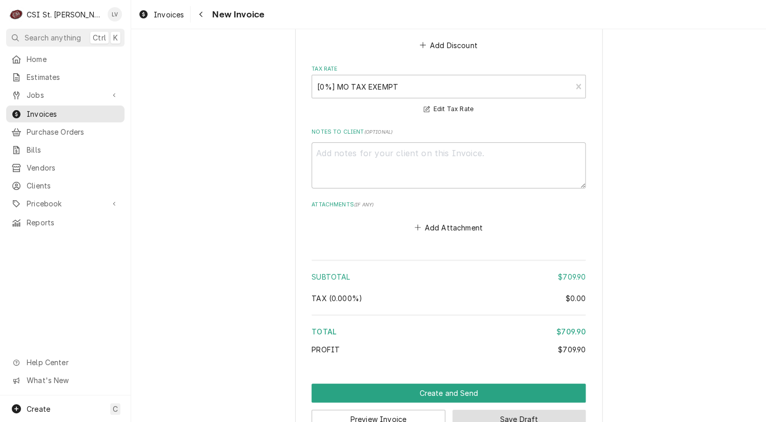
click at [529, 410] on button "Save Draft" at bounding box center [519, 419] width 134 height 19
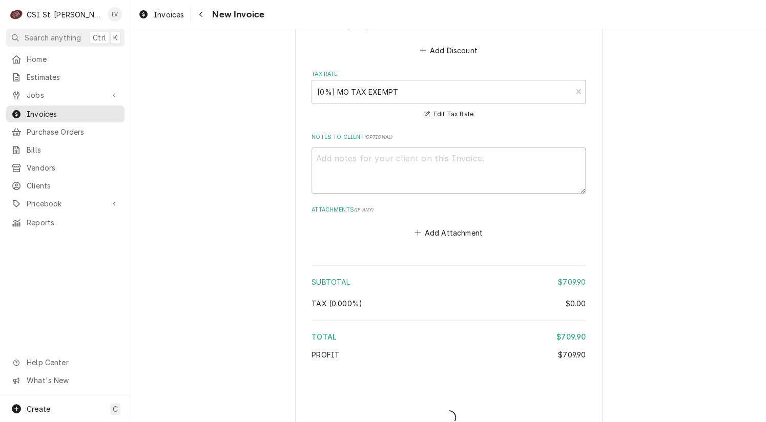
type textarea "x"
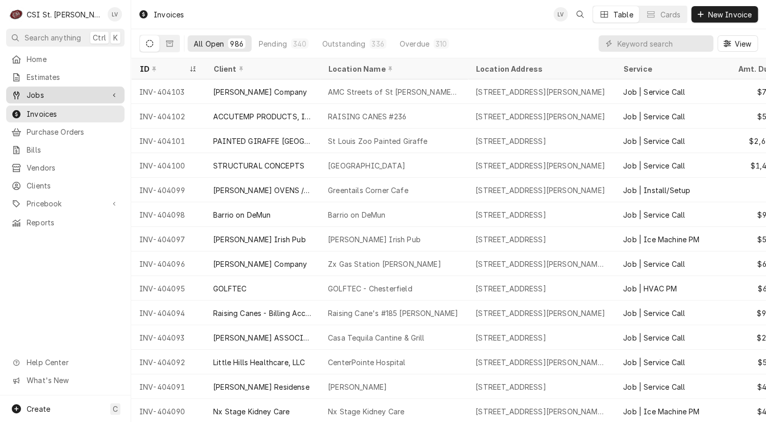
click at [82, 93] on span "Jobs" at bounding box center [65, 95] width 77 height 11
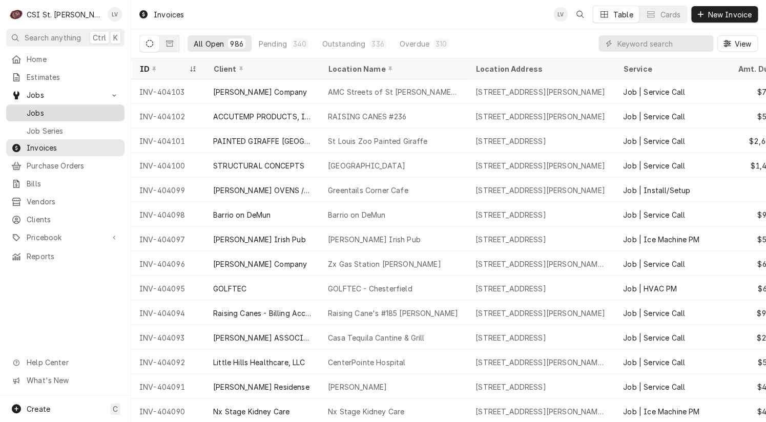
click at [78, 110] on span "Jobs" at bounding box center [73, 113] width 93 height 11
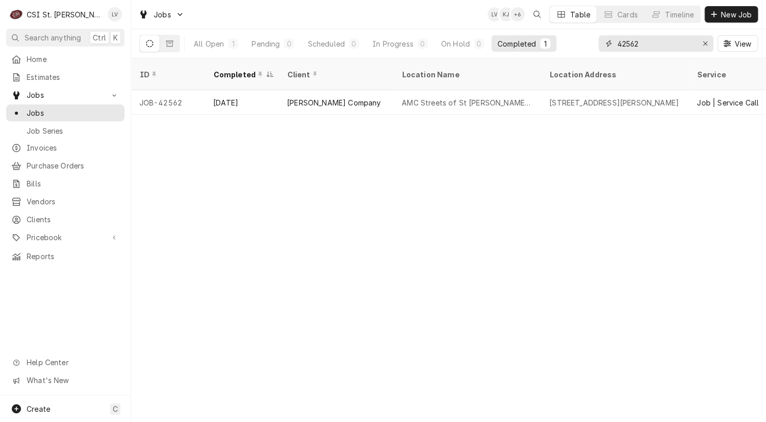
drag, startPoint x: 652, startPoint y: 43, endPoint x: 599, endPoint y: 43, distance: 52.8
click at [599, 43] on div "42562" at bounding box center [655, 43] width 115 height 16
type input "42777"
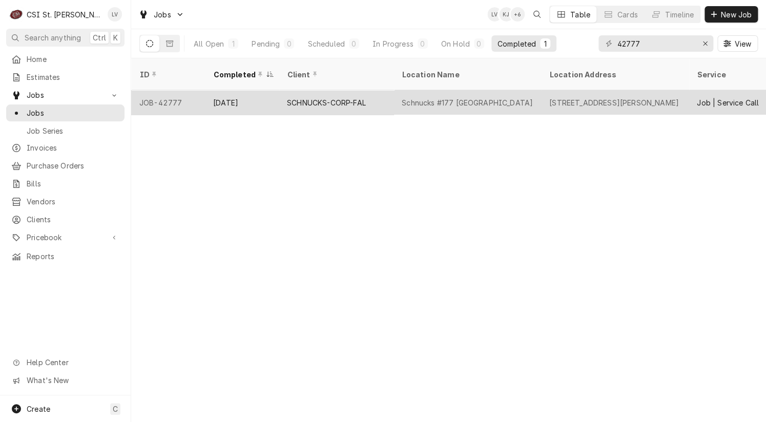
click at [405, 90] on div "Schnucks #177 [GEOGRAPHIC_DATA]" at bounding box center [466, 102] width 147 height 25
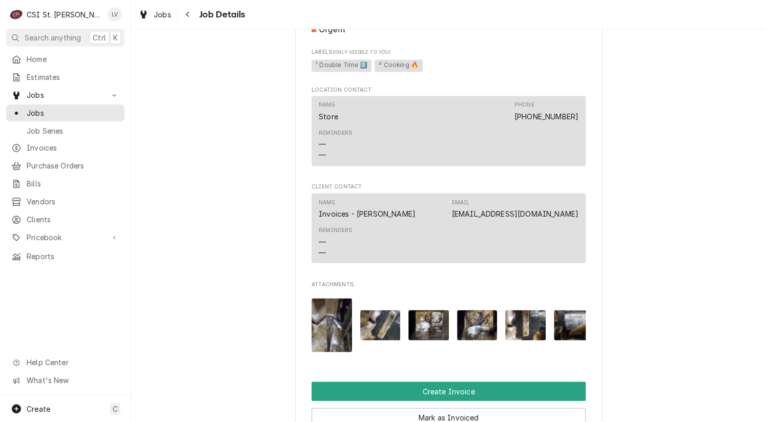
scroll to position [871, 0]
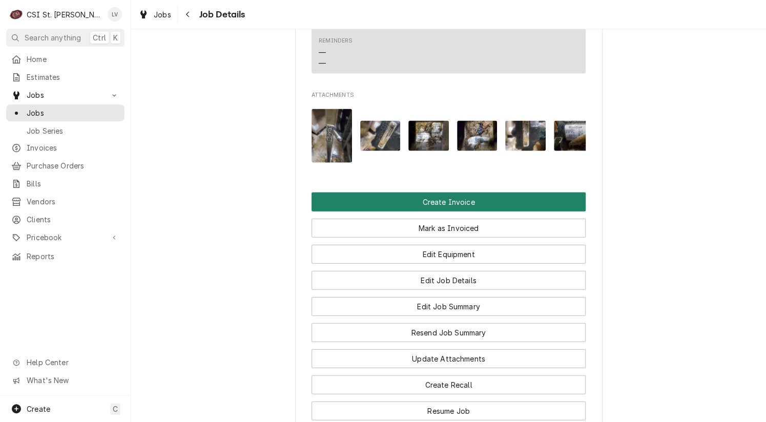
click at [452, 209] on button "Create Invoice" at bounding box center [448, 201] width 274 height 19
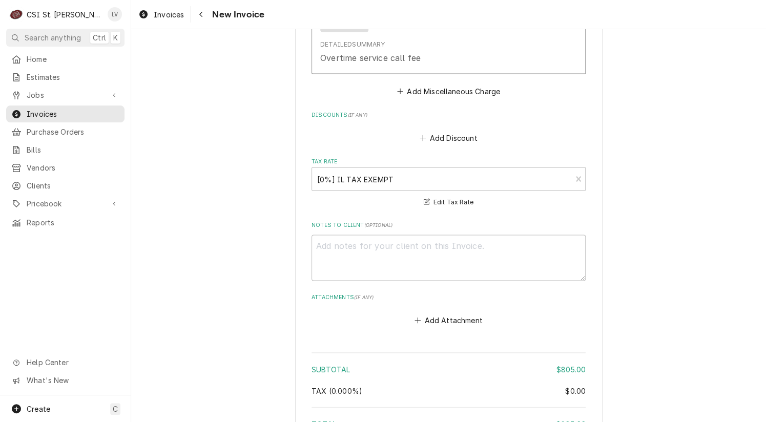
scroll to position [2538, 0]
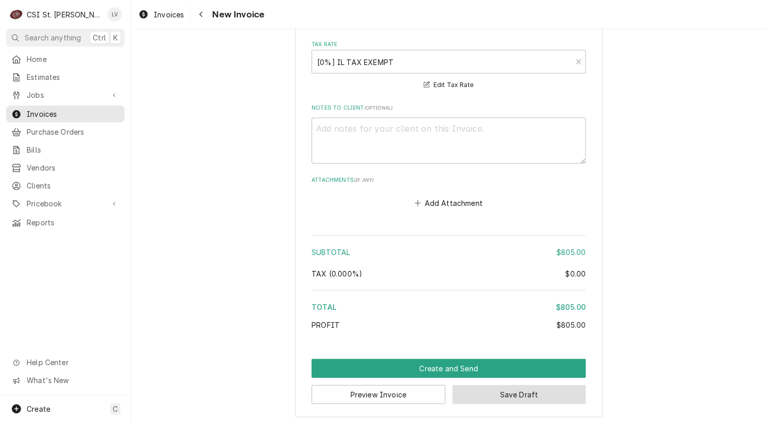
click at [539, 388] on button "Save Draft" at bounding box center [519, 394] width 134 height 19
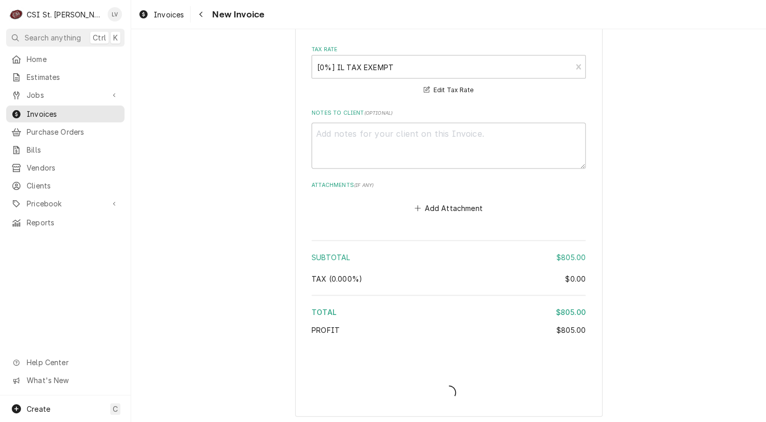
type textarea "x"
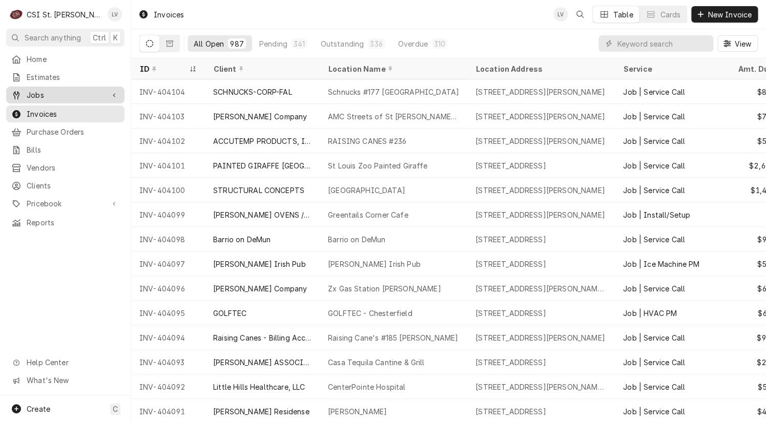
click at [30, 94] on span "Jobs" at bounding box center [65, 95] width 77 height 11
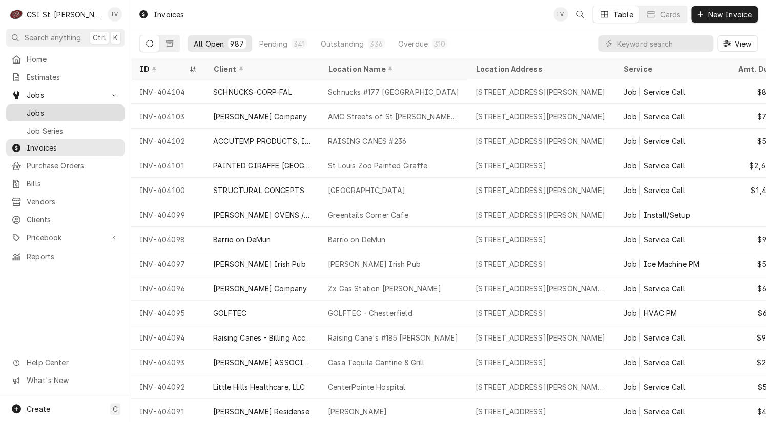
click at [32, 108] on span "Jobs" at bounding box center [73, 113] width 93 height 11
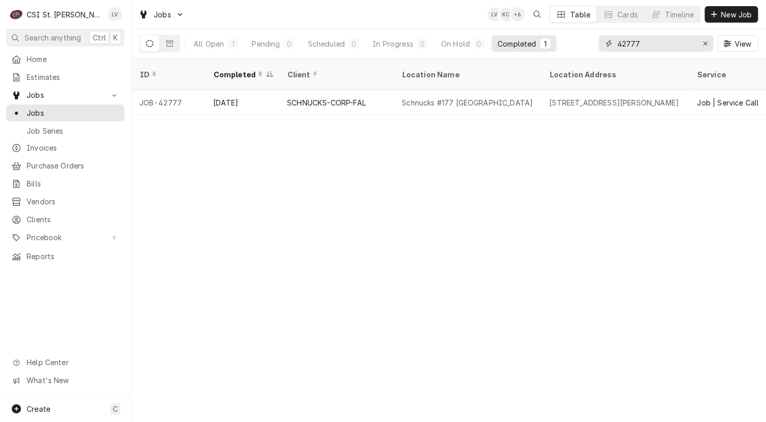
drag, startPoint x: 638, startPoint y: 42, endPoint x: 595, endPoint y: 44, distance: 43.1
click at [595, 44] on div "All Open 1 Pending 0 Scheduled 0 In Progress 0 On Hold 0 Completed 1 42777 View" at bounding box center [448, 43] width 618 height 29
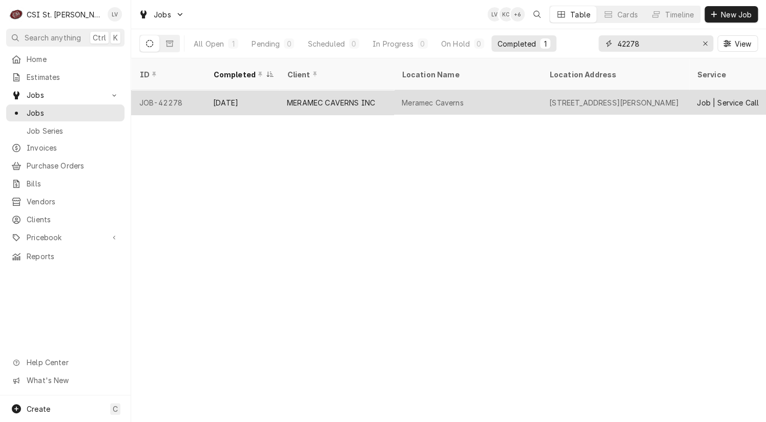
type input "42278"
click at [420, 96] on div "Meramec Caverns" at bounding box center [466, 102] width 147 height 25
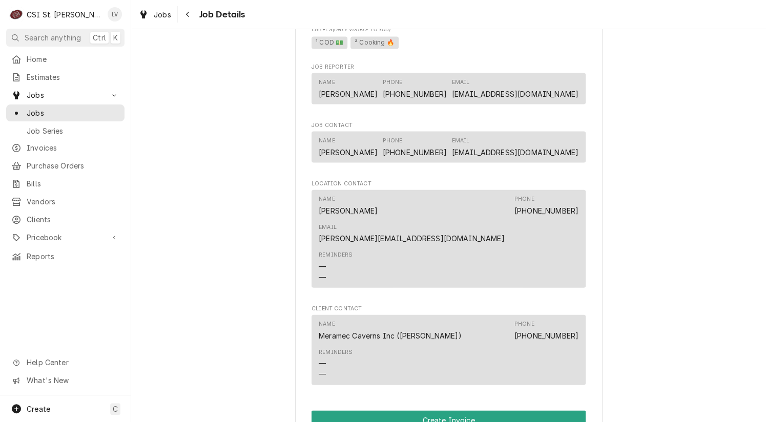
scroll to position [1178, 0]
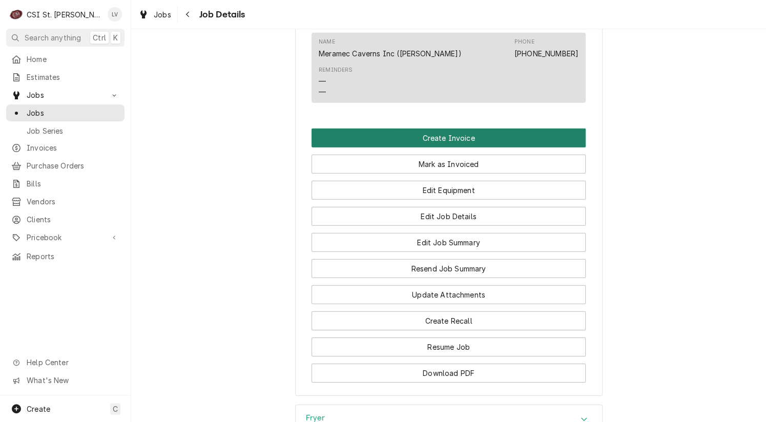
click at [438, 134] on button "Create Invoice" at bounding box center [448, 138] width 274 height 19
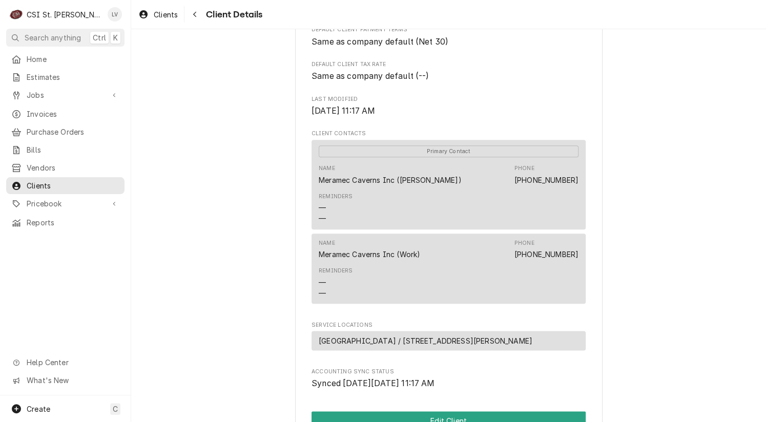
scroll to position [524, 0]
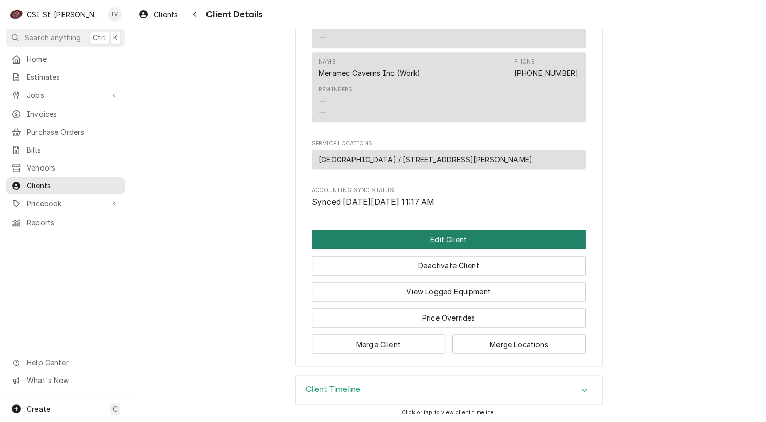
click at [430, 235] on button "Edit Client" at bounding box center [448, 239] width 274 height 19
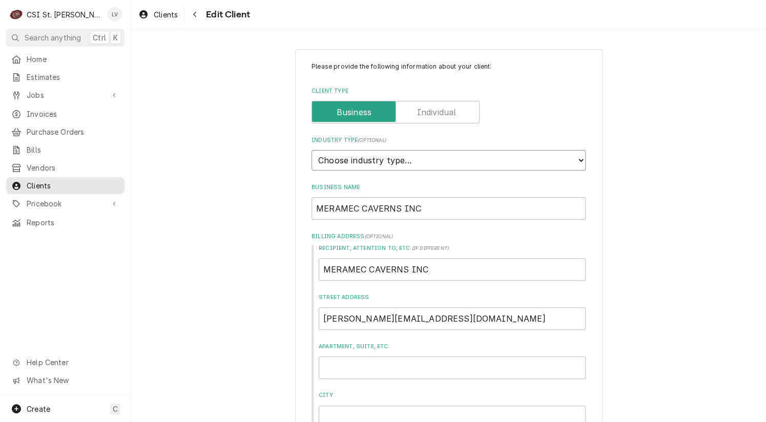
click at [393, 158] on select "Choose industry type... Residential Commercial Industrial Government" at bounding box center [448, 160] width 274 height 20
select select "2"
click at [311, 150] on select "Choose industry type... Residential Commercial Industrial Government" at bounding box center [448, 160] width 274 height 20
drag, startPoint x: 445, startPoint y: 212, endPoint x: 295, endPoint y: 194, distance: 150.7
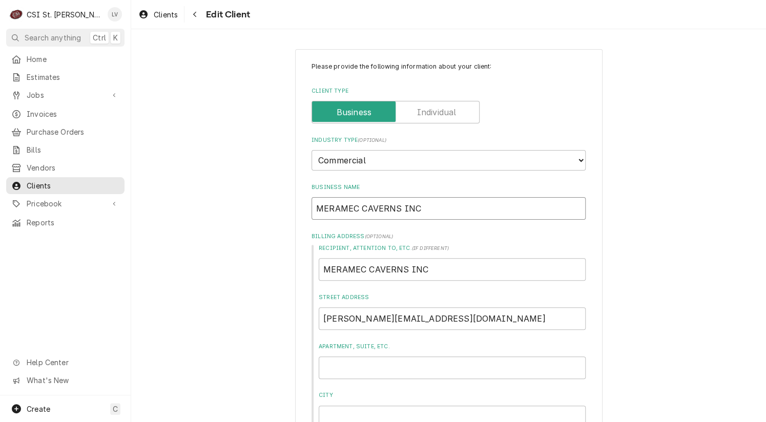
type textarea "x"
type input "M"
type textarea "x"
type input "Me"
type textarea "x"
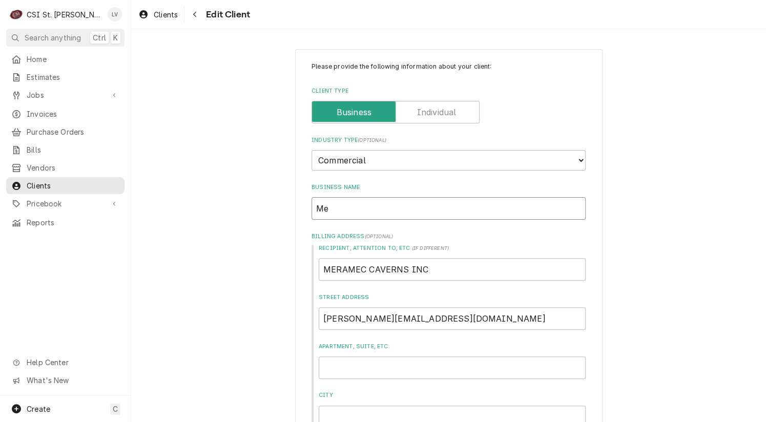
type input "Mer"
type textarea "x"
type input "Mera"
type textarea "x"
type input "Meram"
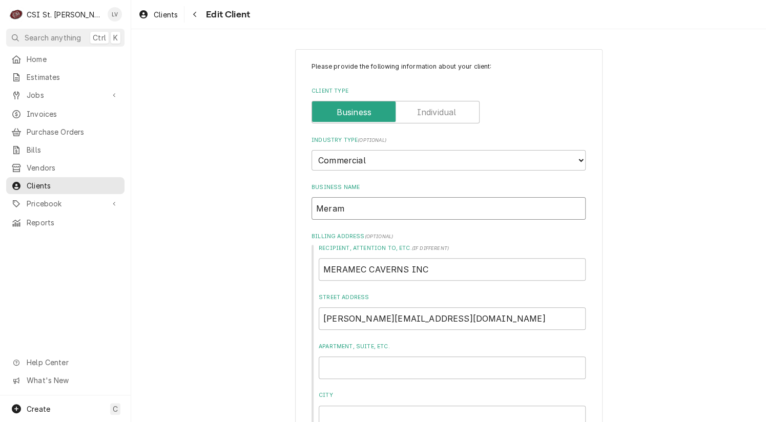
type textarea "x"
type input "Merame"
type textarea "x"
type input "Meramec"
type textarea "x"
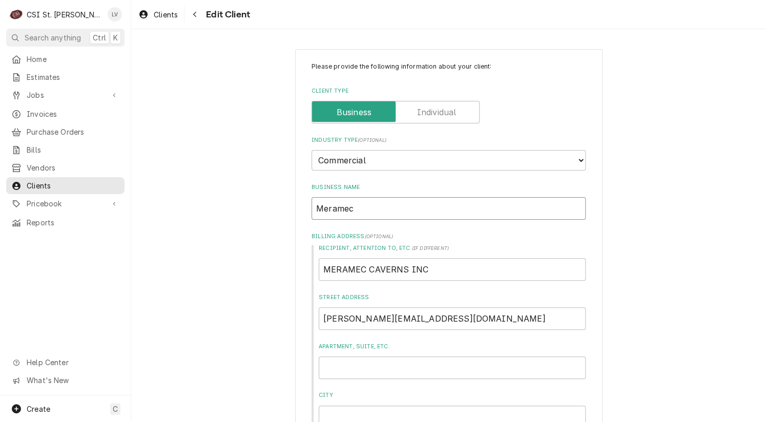
type input "Meramec"
type textarea "x"
type input "Meramec C"
type textarea "x"
type input "Meramec Ca"
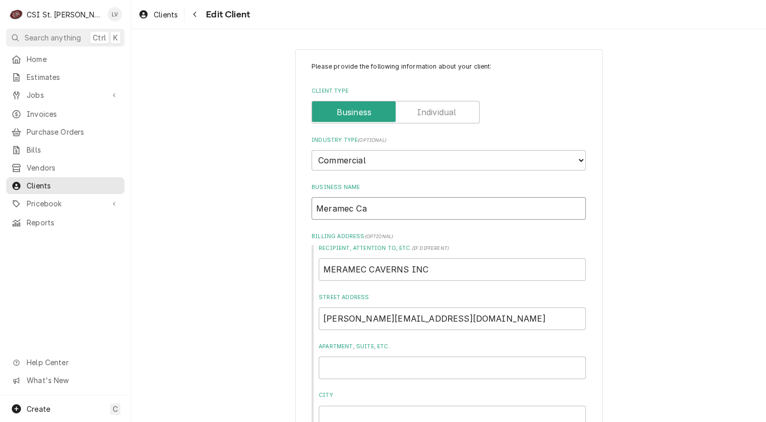
type textarea "x"
type input "Meramec Cav"
type textarea "x"
type input "[GEOGRAPHIC_DATA]"
type textarea "x"
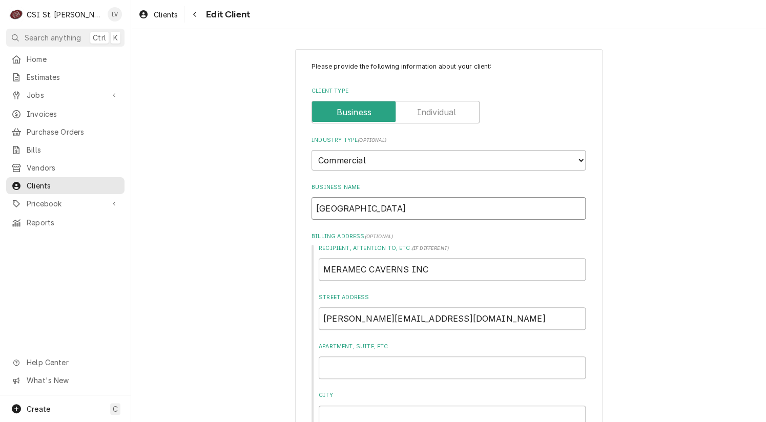
type input "Meramec [PERSON_NAME]"
type textarea "x"
type input "Meramec Cavern"
type textarea "x"
type input "Meramec Caverns"
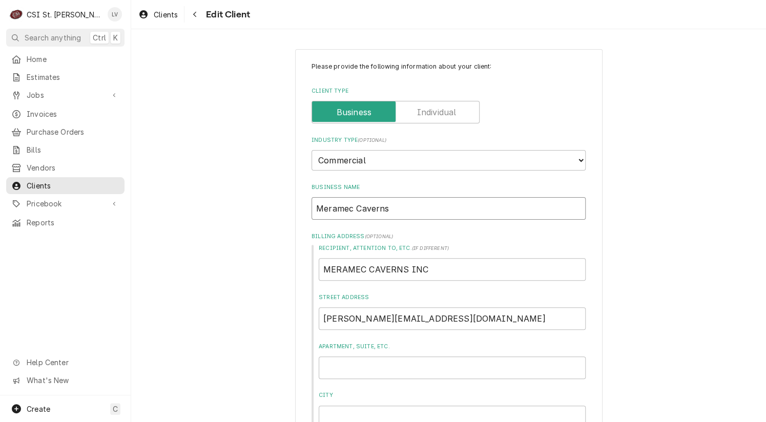
type textarea "x"
type input "Meramec Caverns"
type textarea "x"
type input "Meramec Caverns I"
type textarea "x"
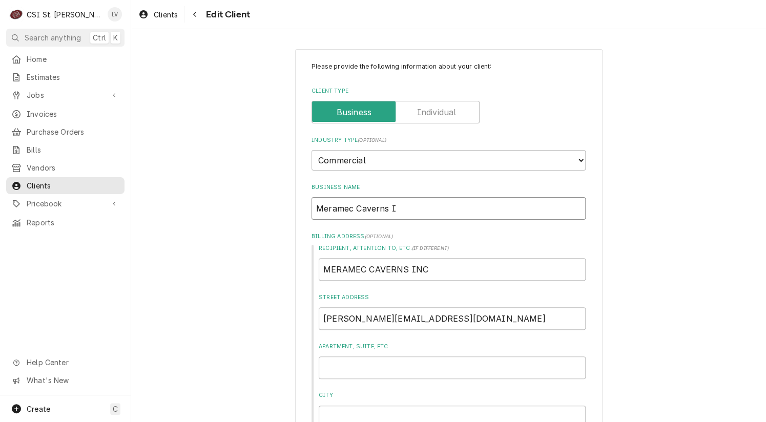
type input "Meramec Caverns In"
type textarea "x"
type input "Meramec Caverns Inc"
type textarea "x"
type input "Meramec Caverns Inc."
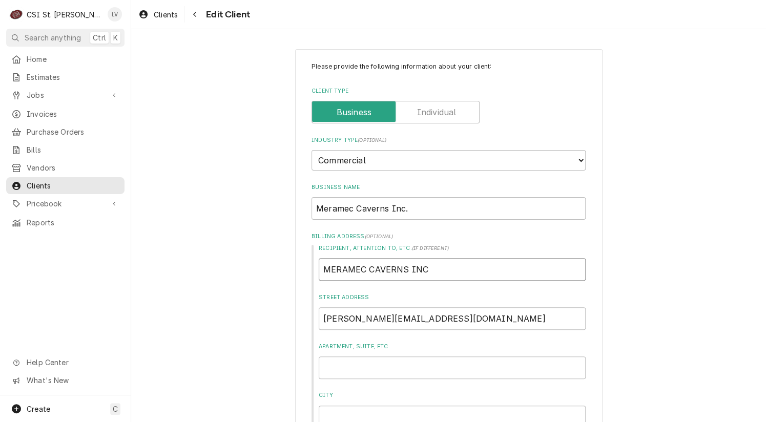
type textarea "x"
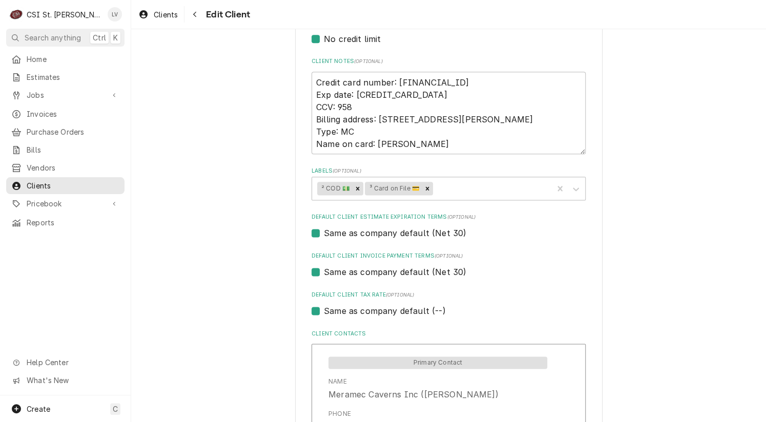
scroll to position [615, 0]
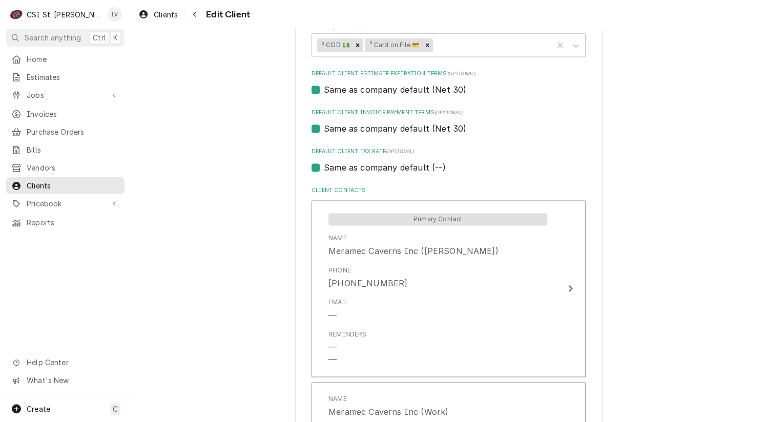
click at [340, 164] on label "Same as company default (--)" at bounding box center [384, 167] width 121 height 12
click at [340, 164] on input "Same as company default (--)" at bounding box center [461, 172] width 274 height 23
checkbox input "false"
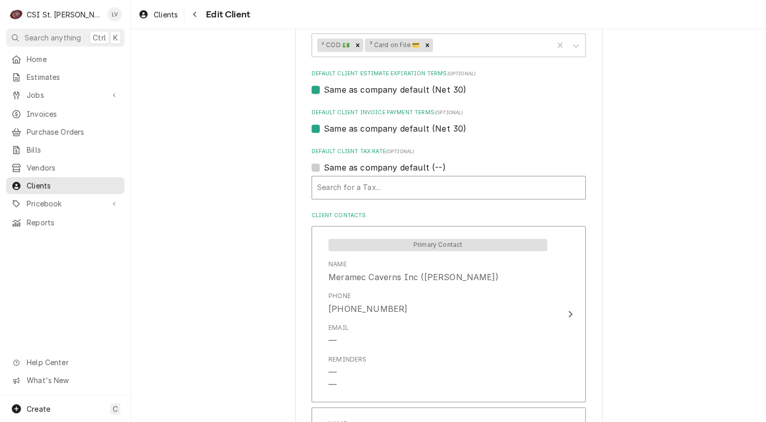
click at [348, 191] on div "Default Client Tax Rate" at bounding box center [448, 187] width 263 height 18
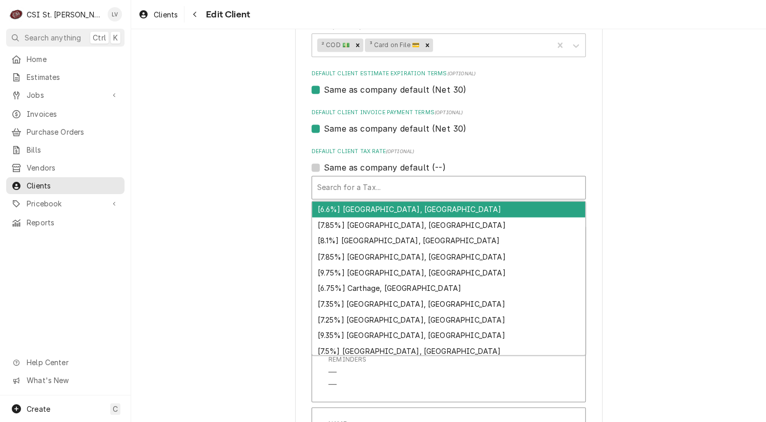
type textarea "x"
type input "m"
type textarea "x"
type input "mo"
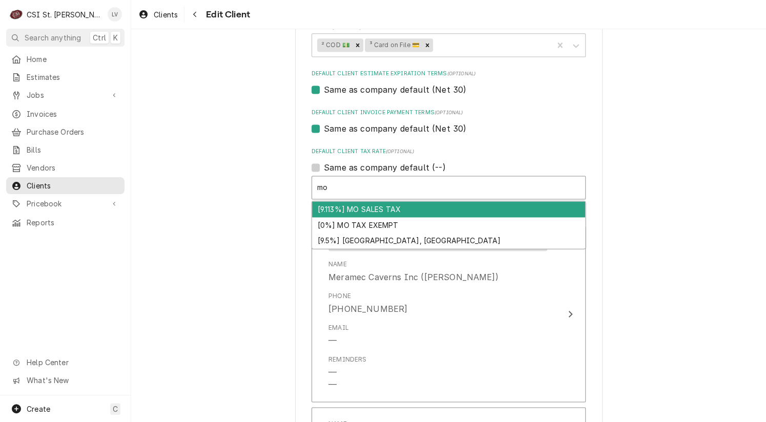
drag, startPoint x: 343, startPoint y: 205, endPoint x: 349, endPoint y: 210, distance: 8.0
click at [343, 206] on div "[9.113%] MO SALES TAX" at bounding box center [448, 209] width 273 height 16
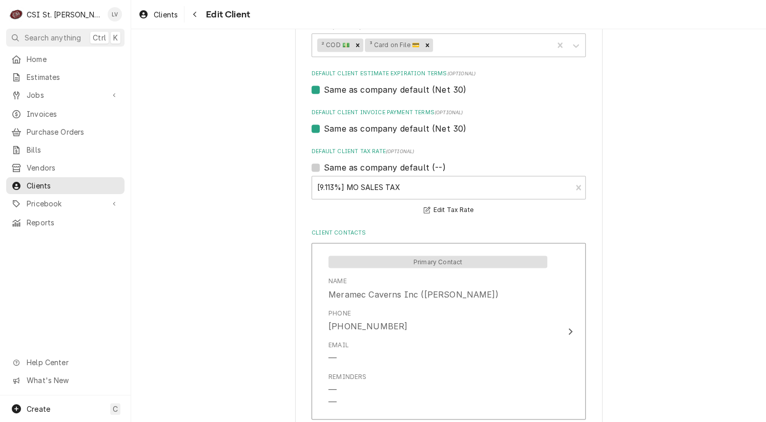
click at [247, 176] on div "Please provide the following information about your client: Client Type Industr…" at bounding box center [448, 83] width 635 height 1317
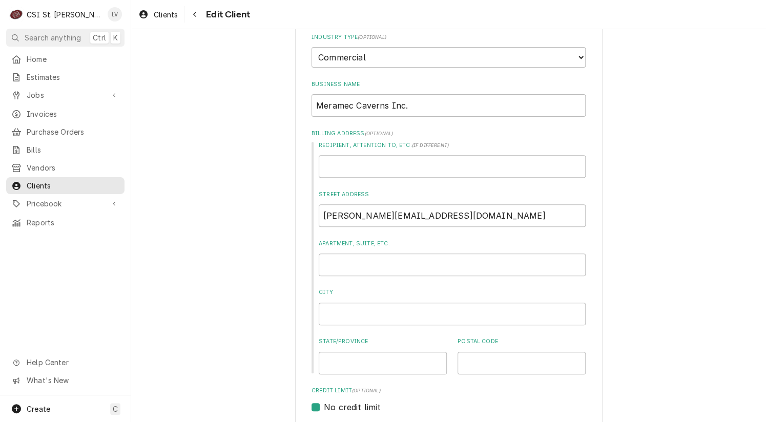
scroll to position [102, 0]
drag, startPoint x: 426, startPoint y: 216, endPoint x: 259, endPoint y: 225, distance: 167.2
type textarea "x"
click at [345, 164] on input "Recipient, Attention To, etc. ( if different )" at bounding box center [452, 167] width 267 height 23
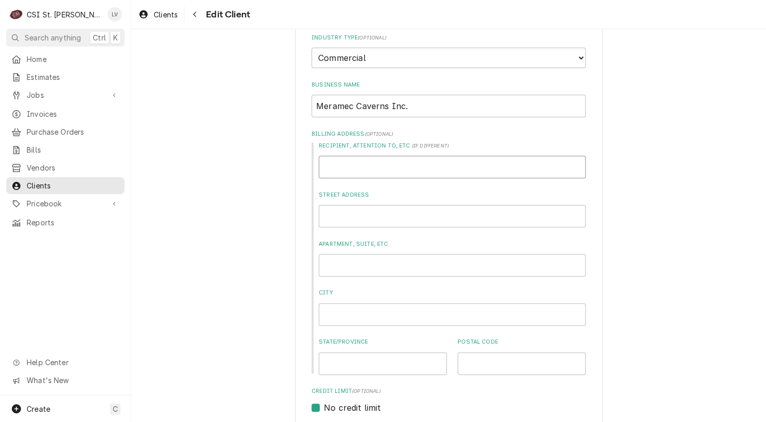
paste input "Claudia@Fidnet.Com"
type textarea "x"
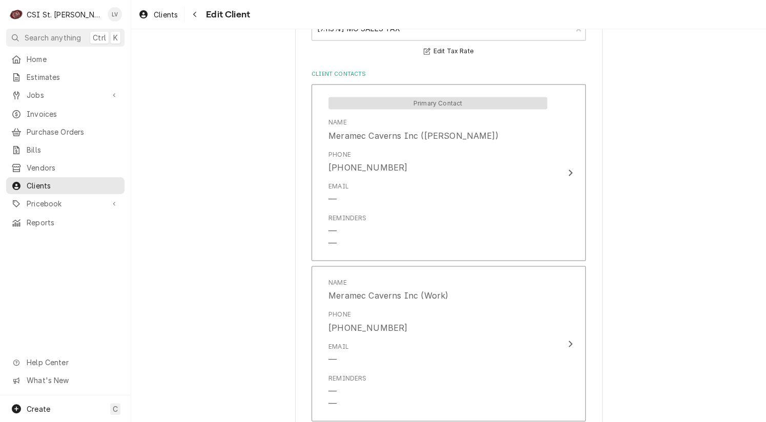
scroll to position [932, 0]
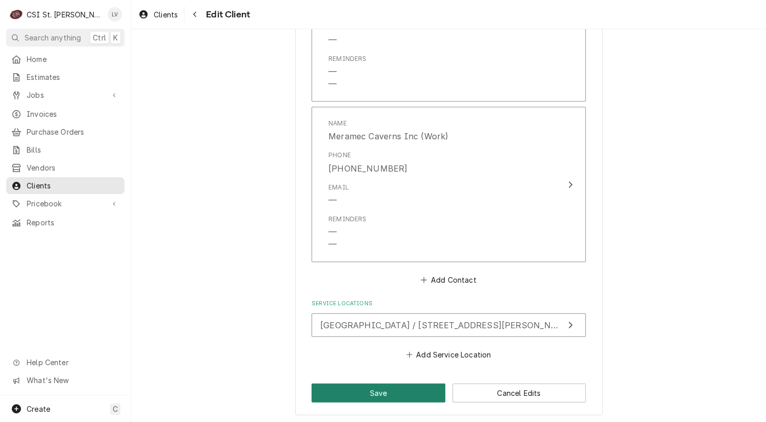
type input "Claudia@Fidnet.Com"
click at [371, 394] on button "Save" at bounding box center [378, 393] width 134 height 19
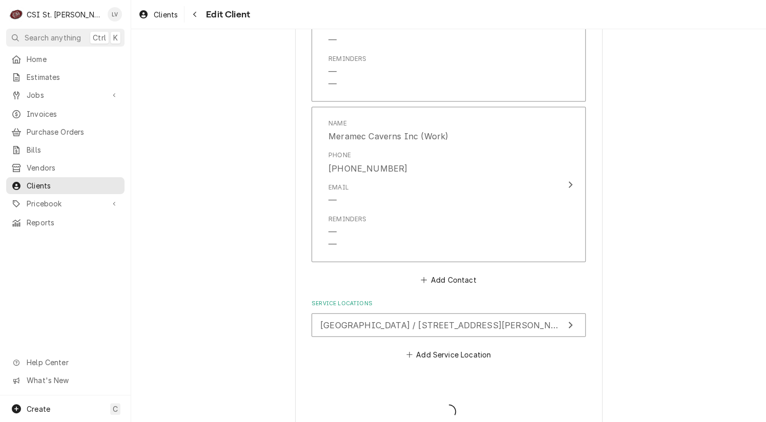
type textarea "x"
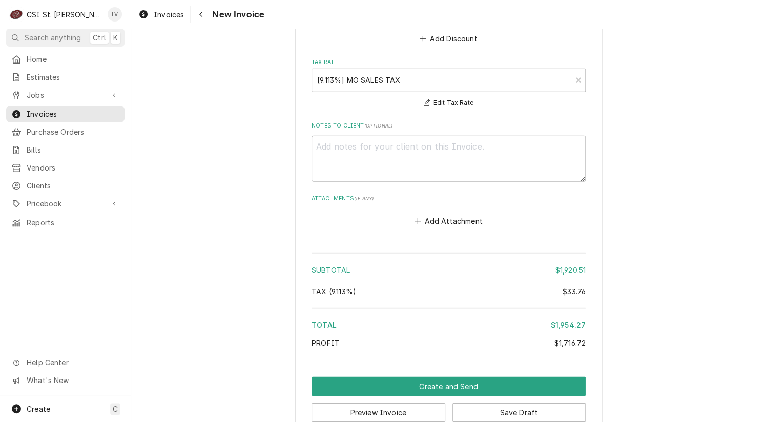
scroll to position [2832, 0]
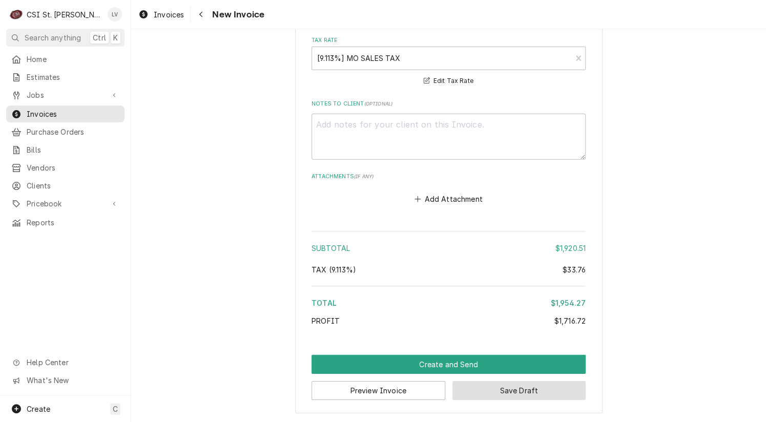
click at [519, 391] on button "Save Draft" at bounding box center [519, 390] width 134 height 19
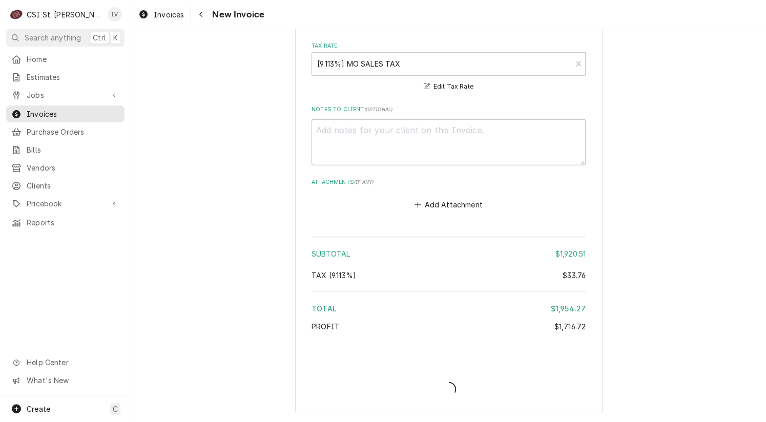
type textarea "x"
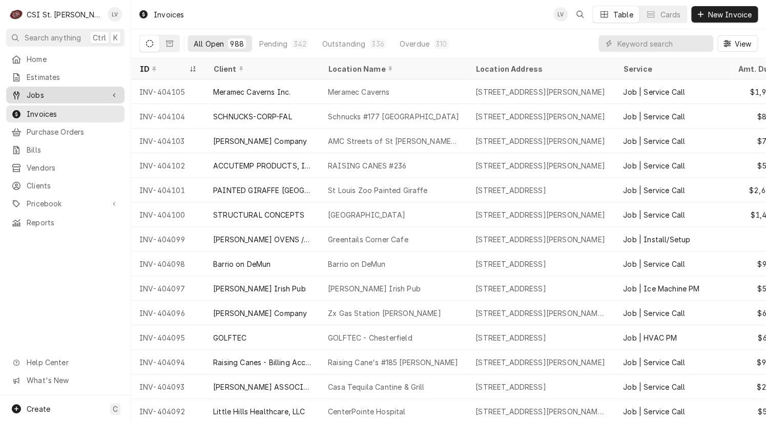
click at [53, 94] on span "Jobs" at bounding box center [65, 95] width 77 height 11
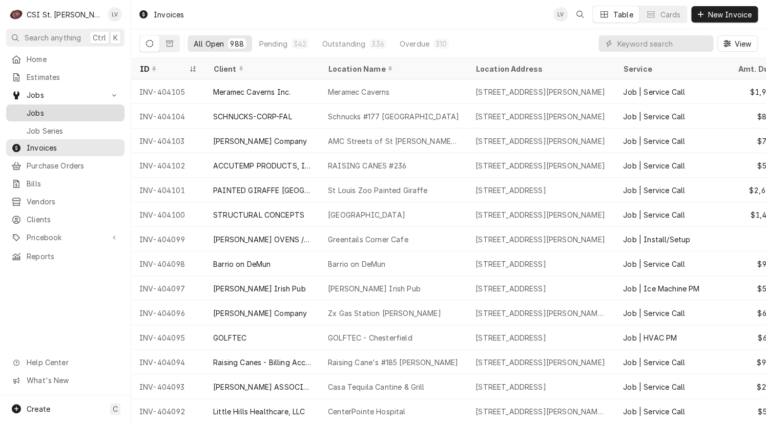
click at [53, 108] on span "Jobs" at bounding box center [73, 113] width 93 height 11
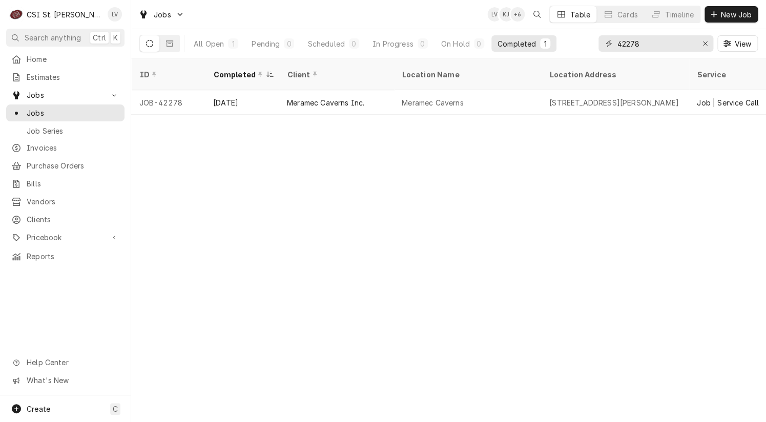
drag, startPoint x: 651, startPoint y: 42, endPoint x: 609, endPoint y: 39, distance: 42.1
click at [609, 39] on div "42278" at bounding box center [655, 43] width 115 height 16
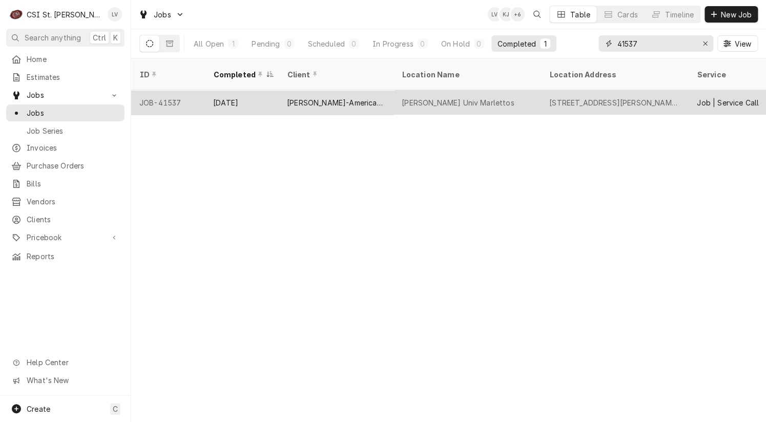
type input "41537"
click at [278, 96] on div "Sep 22" at bounding box center [242, 102] width 74 height 25
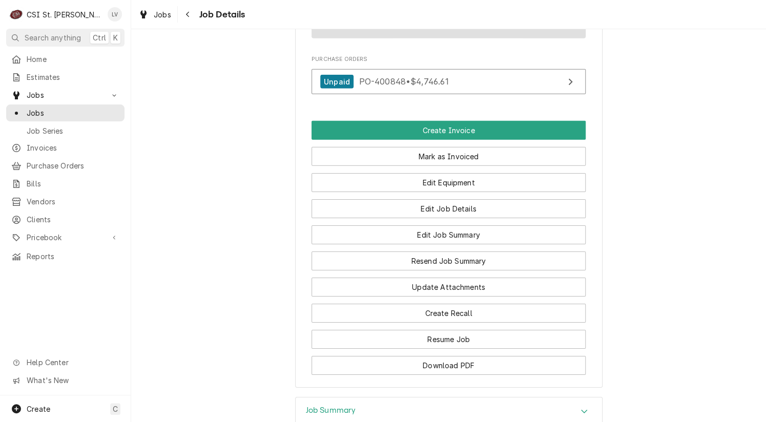
scroll to position [1247, 0]
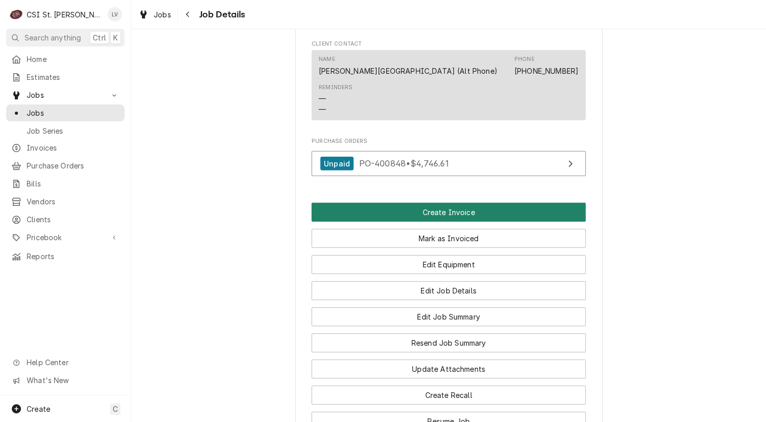
click at [451, 203] on button "Create Invoice" at bounding box center [448, 212] width 274 height 19
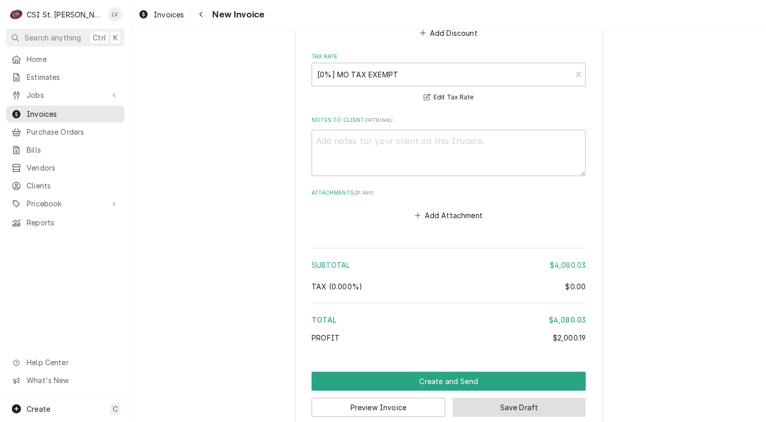
click at [514, 398] on button "Save Draft" at bounding box center [519, 407] width 134 height 19
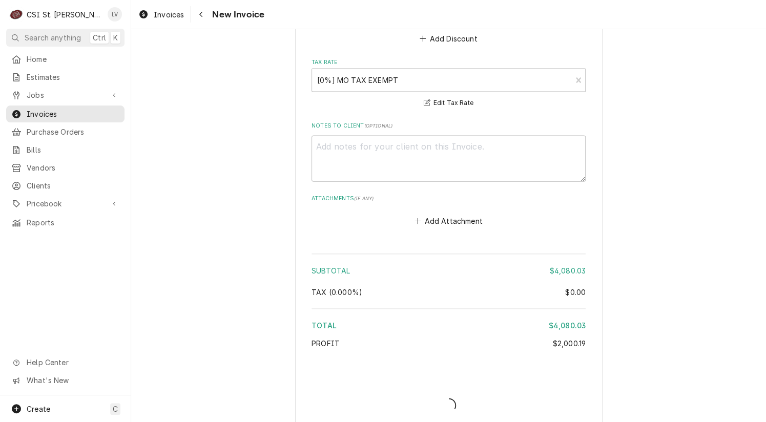
type textarea "x"
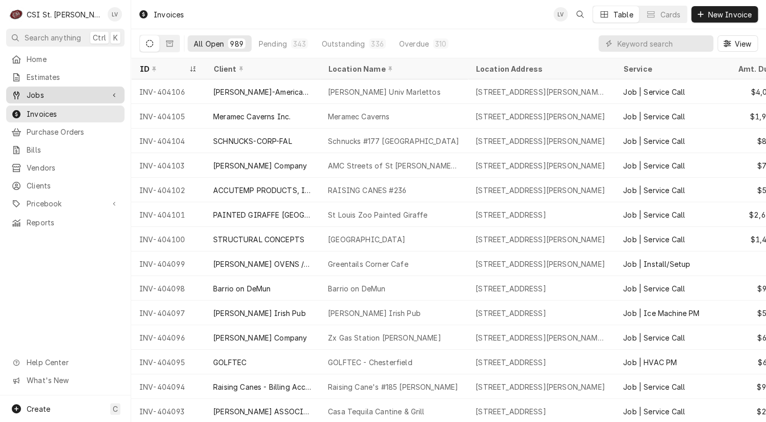
click at [40, 91] on span "Jobs" at bounding box center [65, 95] width 77 height 11
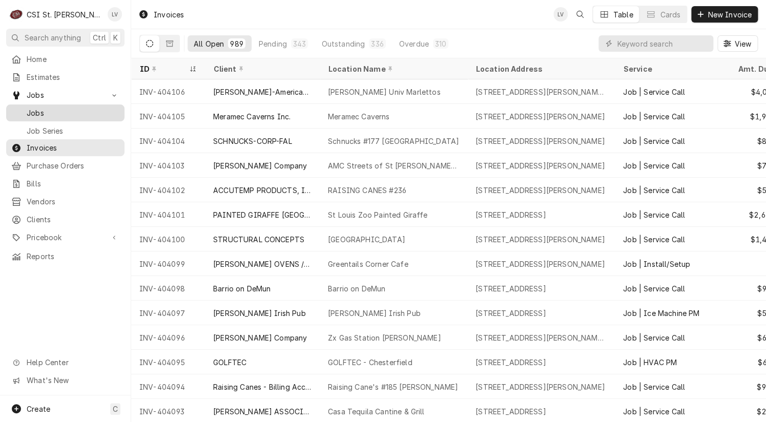
click at [50, 108] on span "Jobs" at bounding box center [73, 113] width 93 height 11
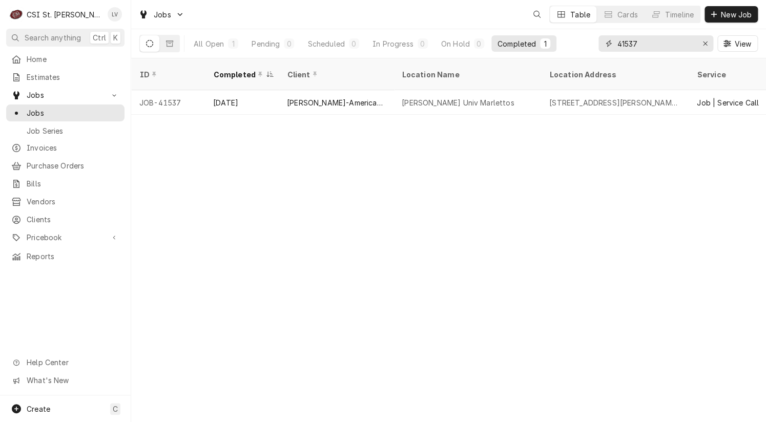
drag, startPoint x: 643, startPoint y: 42, endPoint x: 611, endPoint y: 39, distance: 31.9
click at [611, 39] on div "41537" at bounding box center [655, 43] width 115 height 16
type input "42575"
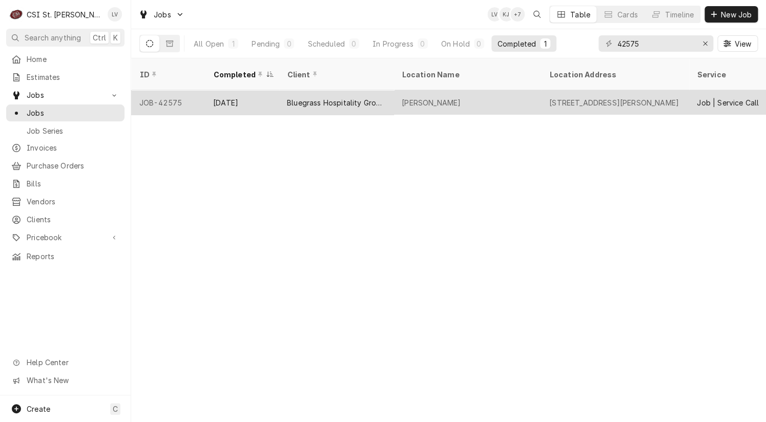
click at [359, 95] on div "Bluegrass Hospitality Group - BHG" at bounding box center [336, 102] width 115 height 25
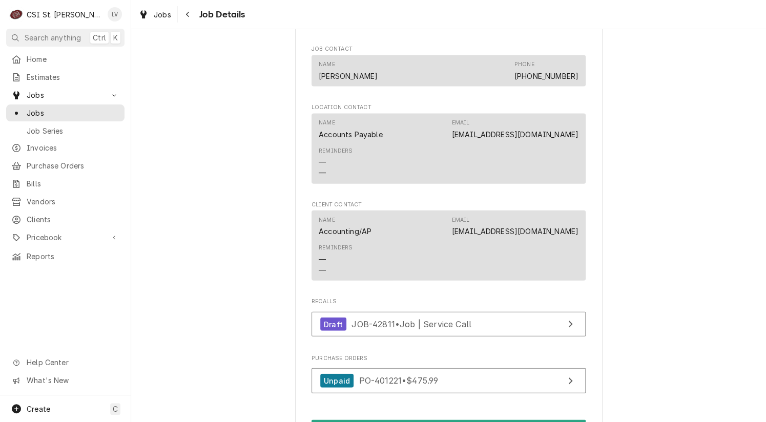
scroll to position [1076, 0]
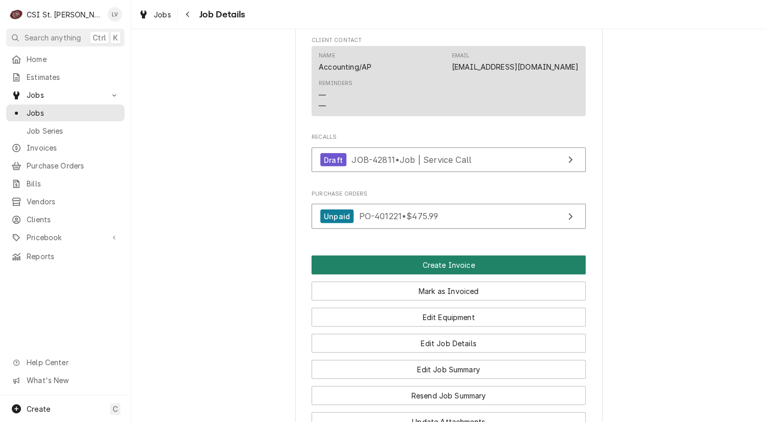
click at [466, 269] on button "Create Invoice" at bounding box center [448, 265] width 274 height 19
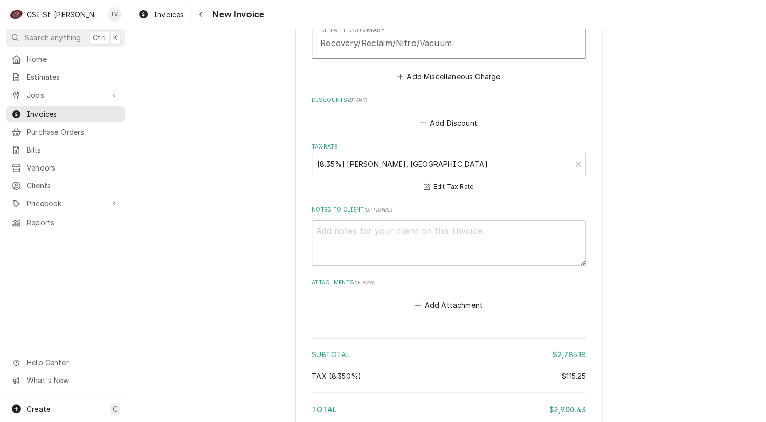
scroll to position [3166, 0]
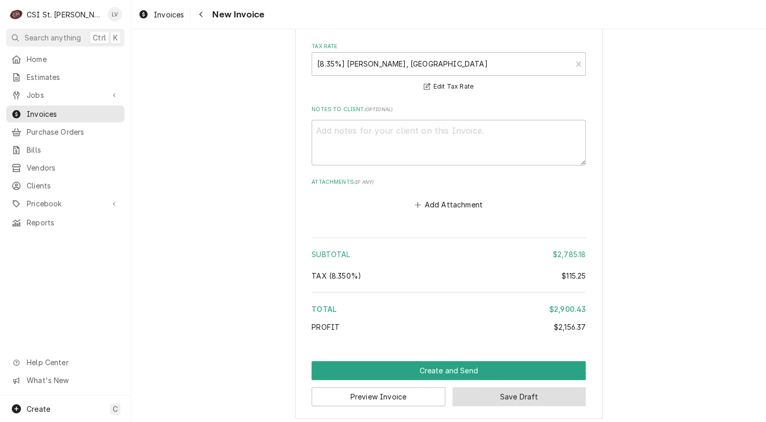
click at [516, 388] on button "Save Draft" at bounding box center [519, 396] width 134 height 19
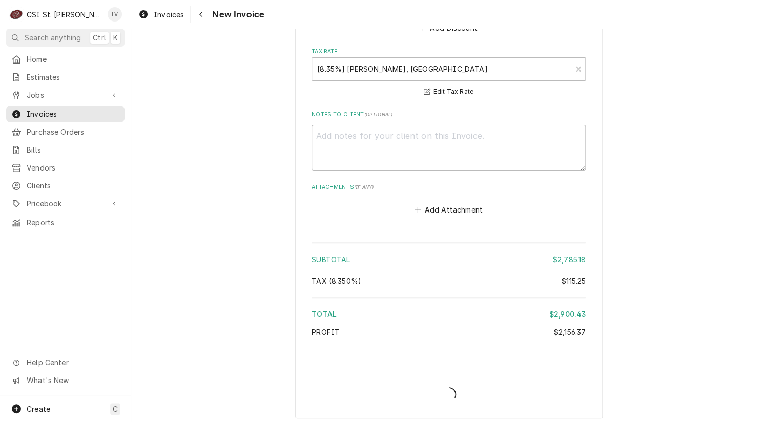
type textarea "x"
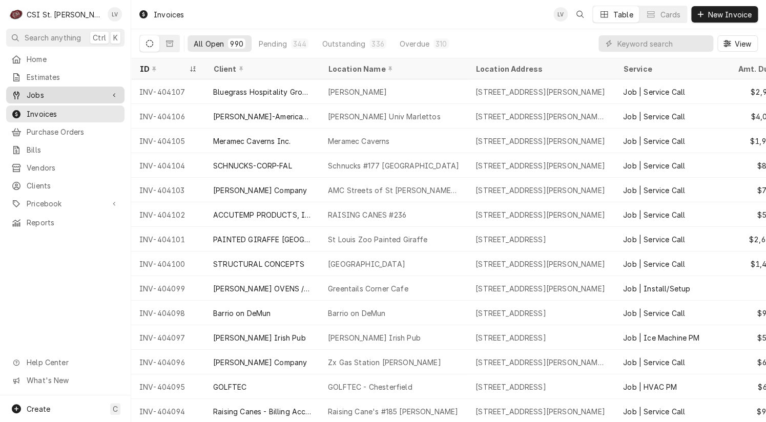
click at [41, 95] on span "Jobs" at bounding box center [65, 95] width 77 height 11
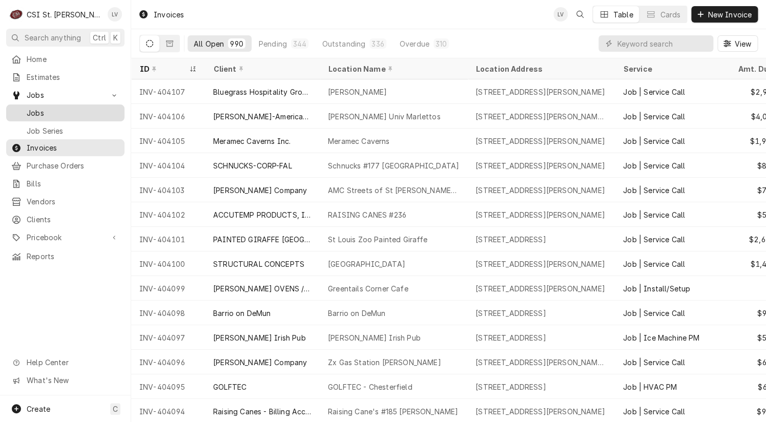
click at [39, 110] on span "Jobs" at bounding box center [73, 113] width 93 height 11
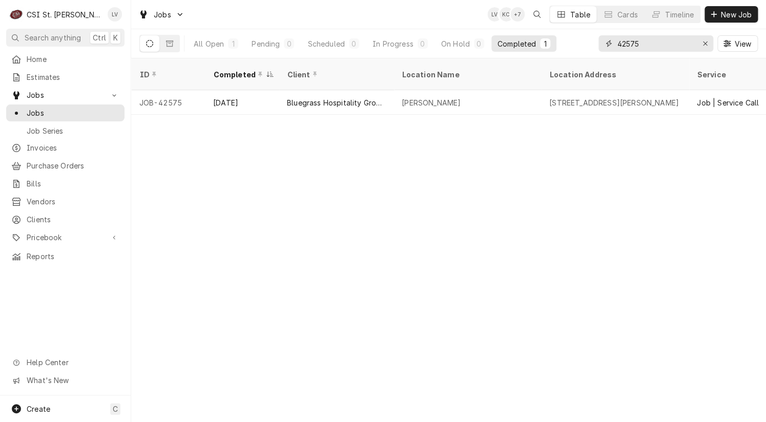
drag, startPoint x: 662, startPoint y: 44, endPoint x: 612, endPoint y: 49, distance: 51.0
click at [612, 49] on div "42575" at bounding box center [655, 43] width 115 height 16
type input "42629"
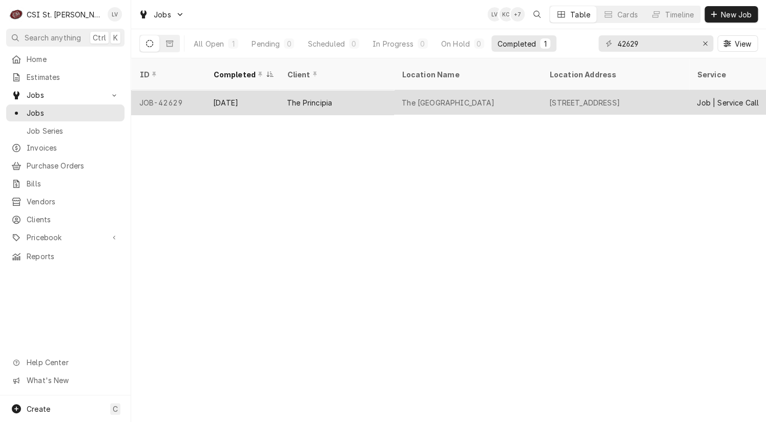
click at [256, 90] on div "[DATE]" at bounding box center [242, 102] width 74 height 25
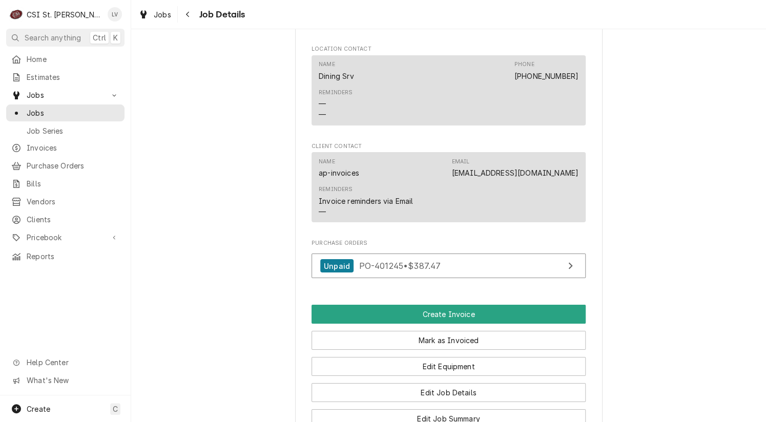
scroll to position [1485, 0]
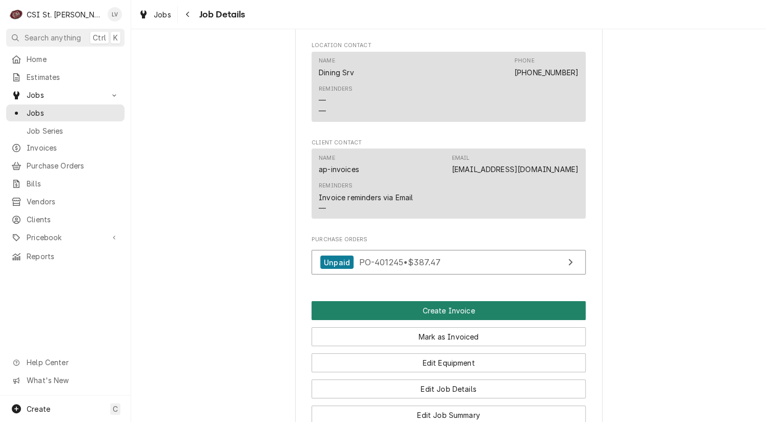
click at [421, 301] on button "Create Invoice" at bounding box center [448, 310] width 274 height 19
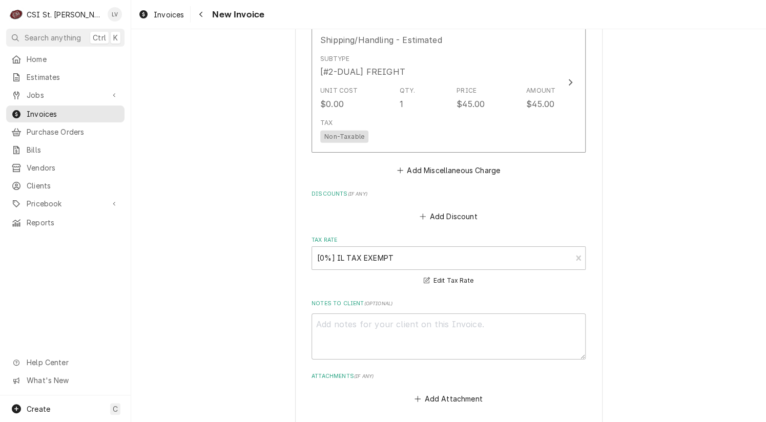
scroll to position [3134, 0]
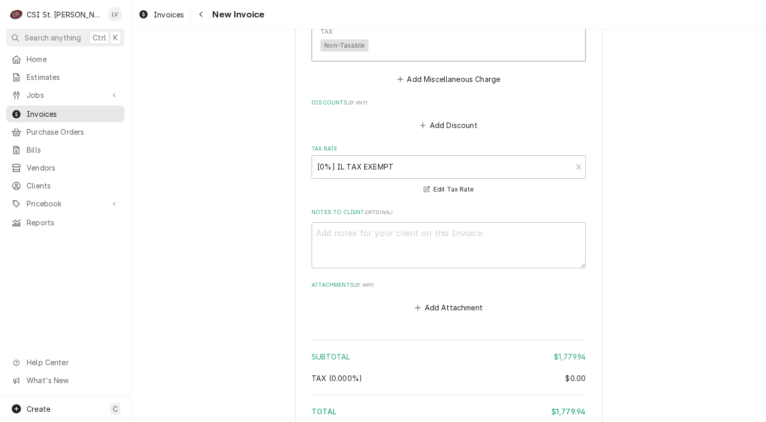
type textarea "x"
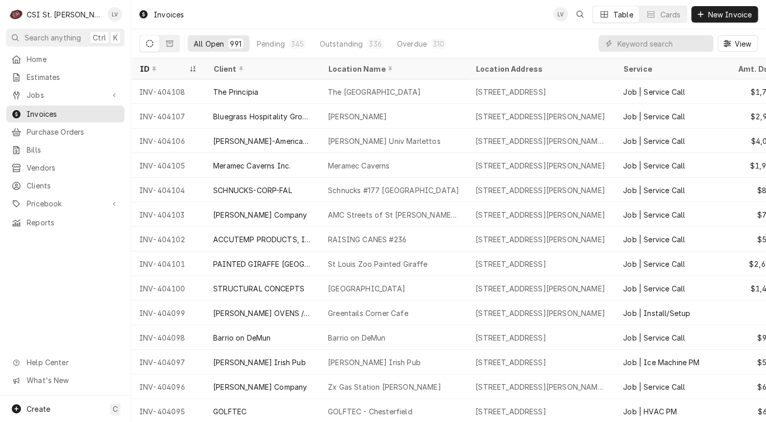
click at [53, 273] on div "Home Estimates Jobs Jobs Job Series Invoices Purchase Orders Bills Vendors Clie…" at bounding box center [65, 223] width 131 height 345
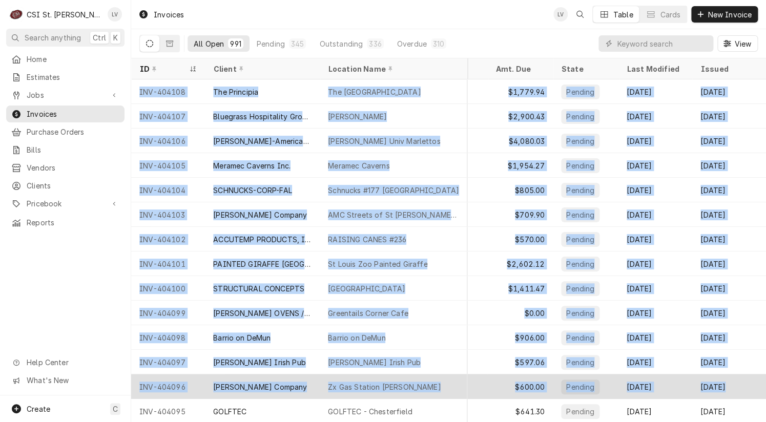
drag, startPoint x: 134, startPoint y: 89, endPoint x: 740, endPoint y: 380, distance: 672.1
click at [523, 380] on tbody "INV-404108 The Principia [GEOGRAPHIC_DATA] [STREET_ADDRESS] Job | Service Call …" at bounding box center [206, 250] width 635 height 343
copy tbody "INV-404108 The Principia [GEOGRAPHIC_DATA] [STREET_ADDRESS] Job | Service Call …"
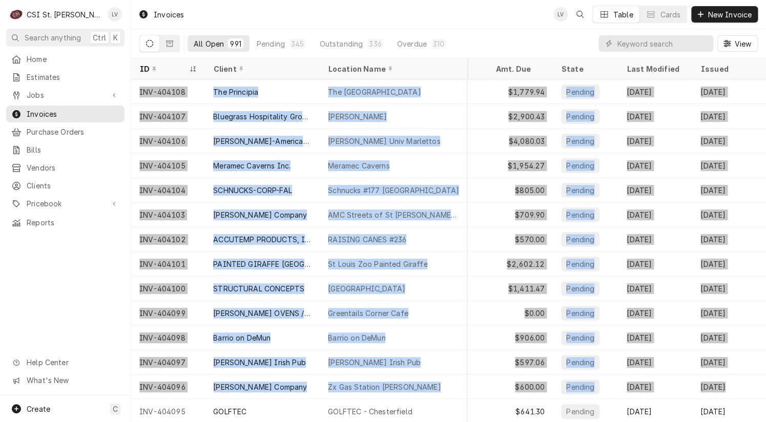
click at [82, 307] on div "Home Estimates Jobs Jobs Job Series Invoices Purchase Orders Bills Vendors Clie…" at bounding box center [65, 223] width 131 height 345
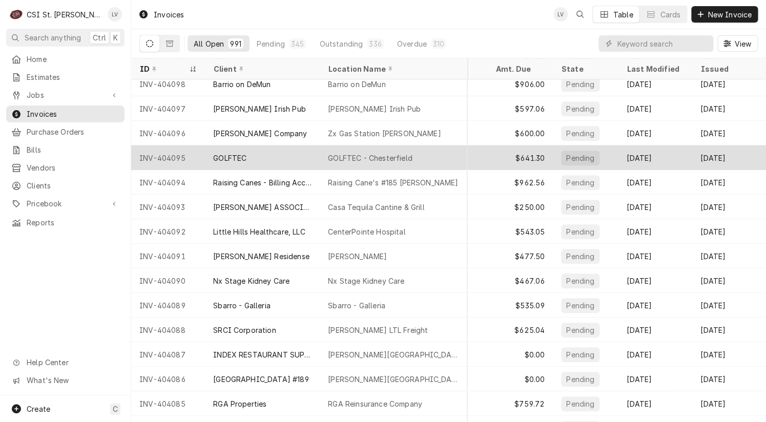
scroll to position [305, 250]
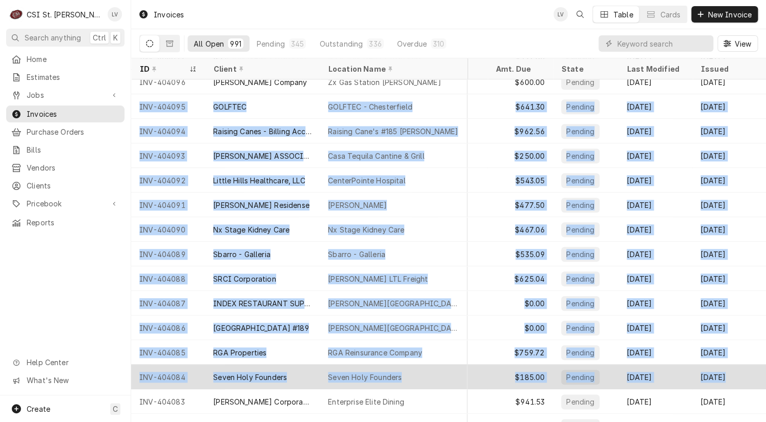
drag, startPoint x: 153, startPoint y: 104, endPoint x: 737, endPoint y: 387, distance: 649.2
copy tbody "INV-404095 GOLFTEC GOLFTEC - [GEOGRAPHIC_DATA] [STREET_ADDRESS] Job | HVAC PM $…"
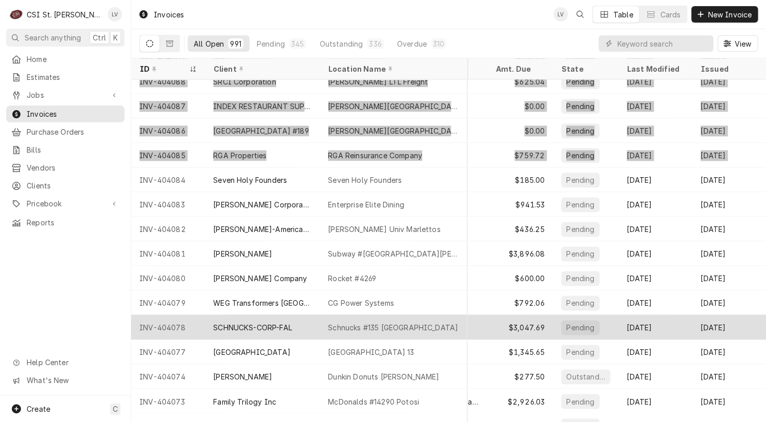
scroll to position [549, 250]
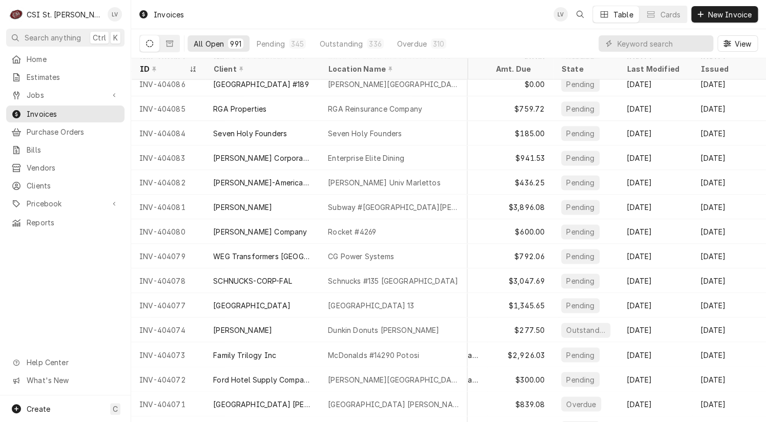
click at [91, 262] on div "Home Estimates Jobs Jobs Job Series Invoices Purchase Orders Bills Vendors Clie…" at bounding box center [65, 223] width 131 height 345
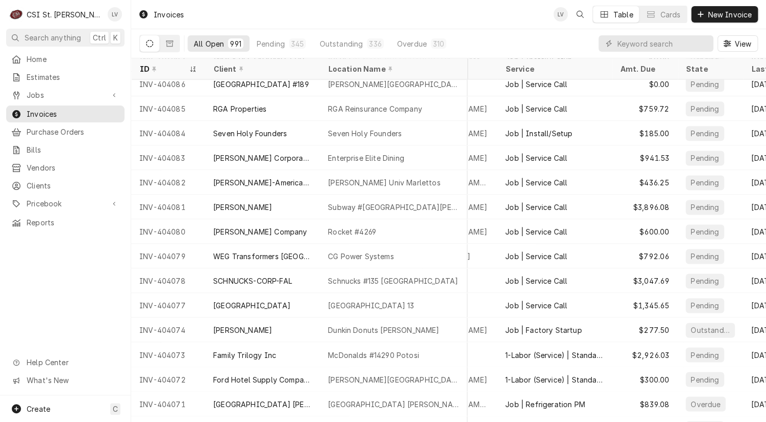
scroll to position [549, 0]
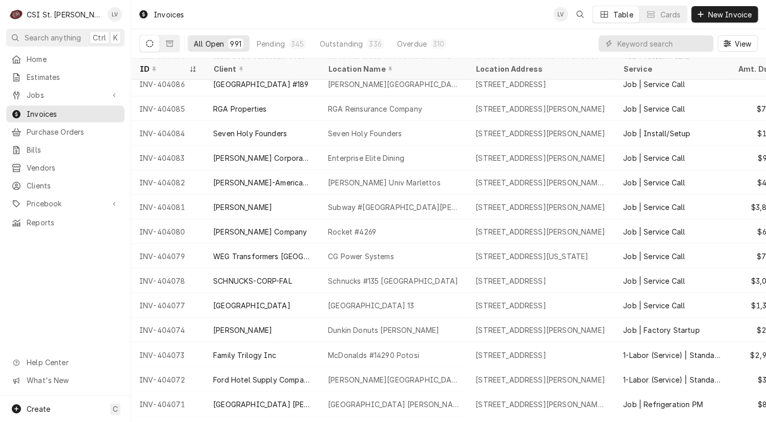
drag, startPoint x: 133, startPoint y: 127, endPoint x: 57, endPoint y: 297, distance: 185.7
click at [57, 297] on div "C CSI St. Louis LV Search anything Ctrl K Home Estimates Jobs Jobs Job Series I…" at bounding box center [383, 211] width 766 height 422
click at [57, 298] on div "Home Estimates Jobs Jobs Job Series Invoices Purchase Orders Bills Vendors Clie…" at bounding box center [65, 223] width 131 height 345
drag, startPoint x: 135, startPoint y: 128, endPoint x: 67, endPoint y: 270, distance: 158.3
click at [52, 239] on div "C CSI St. Louis LV Search anything Ctrl K Home Estimates Jobs Jobs Job Series I…" at bounding box center [383, 211] width 766 height 422
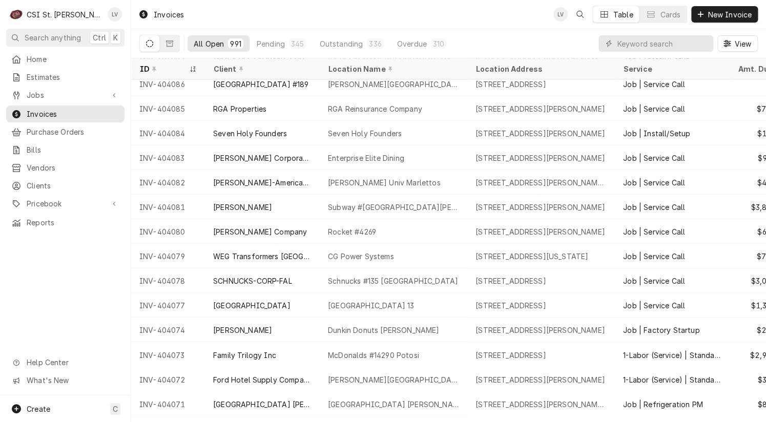
click at [73, 279] on div "Home Estimates Jobs Jobs Job Series Invoices Purchase Orders Bills Vendors Clie…" at bounding box center [65, 223] width 131 height 345
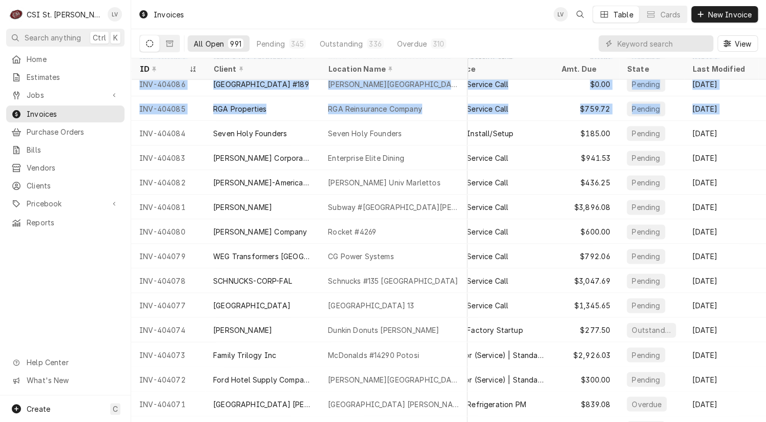
scroll to position [549, 250]
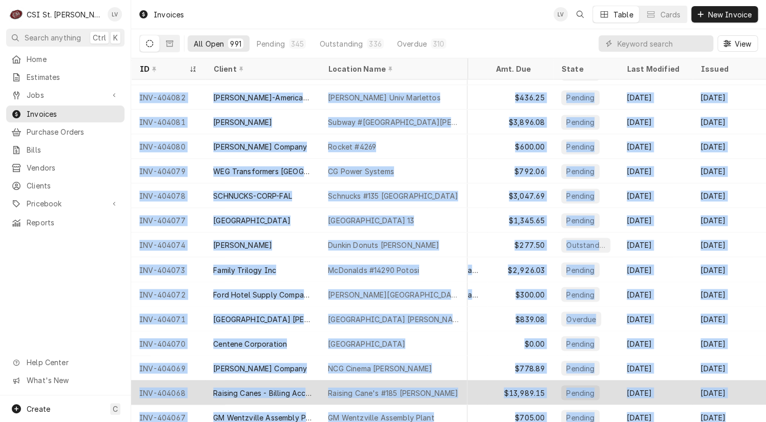
drag, startPoint x: 136, startPoint y: 132, endPoint x: 748, endPoint y: 412, distance: 673.3
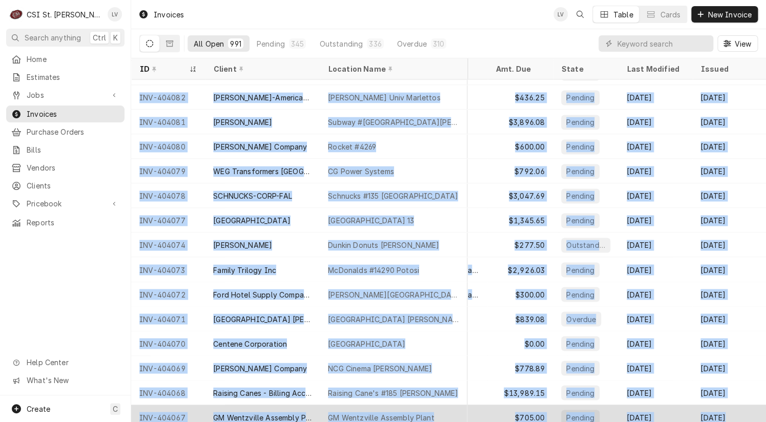
scroll to position [641, 250]
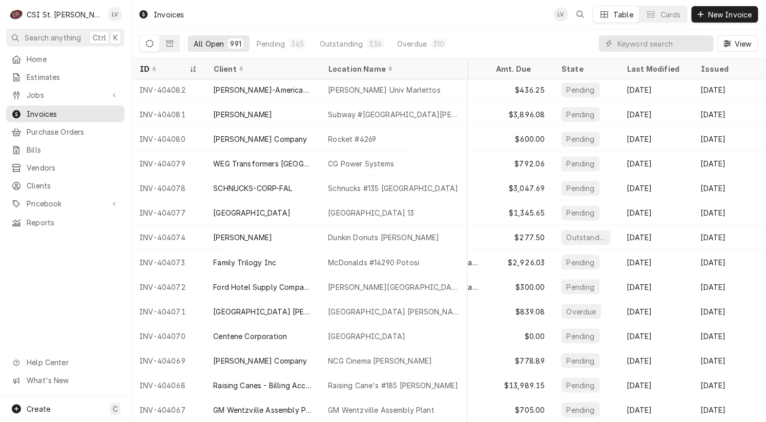
click at [87, 308] on div "Home Estimates Jobs Jobs Job Series Invoices Purchase Orders Bills Vendors Clie…" at bounding box center [65, 223] width 131 height 345
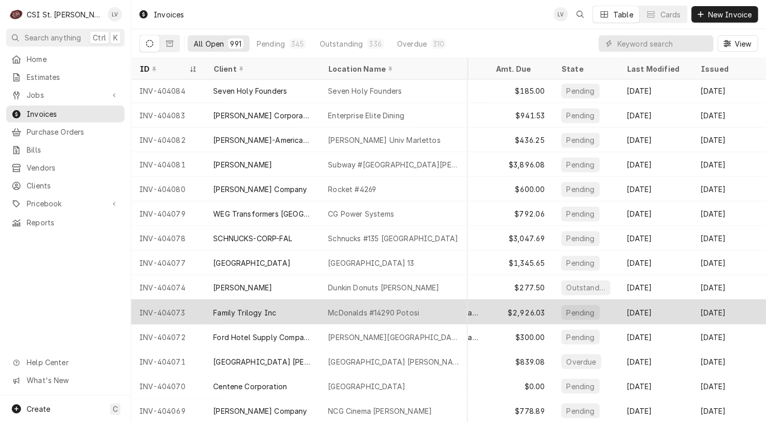
scroll to position [539, 250]
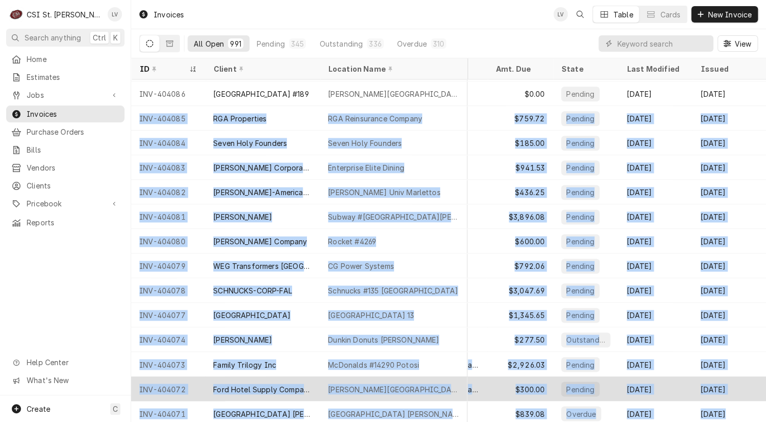
drag, startPoint x: 133, startPoint y: 116, endPoint x: 741, endPoint y: 396, distance: 668.9
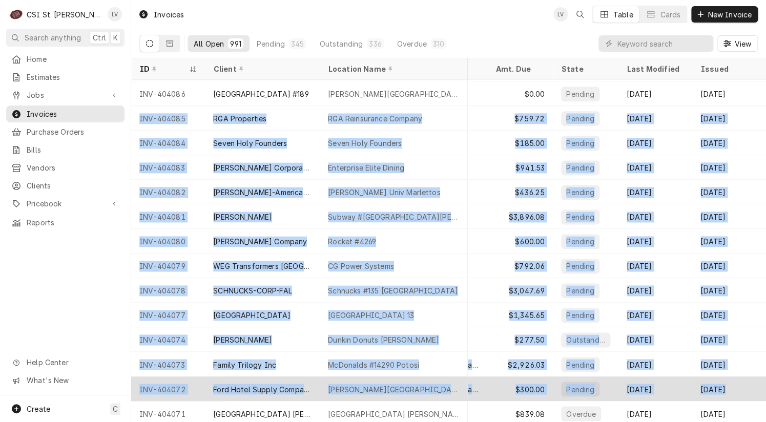
copy tbody "INV-404085 RGA Properties RGA Reinsurance Company [STREET_ADDRESS][PERSON_NAME]…"
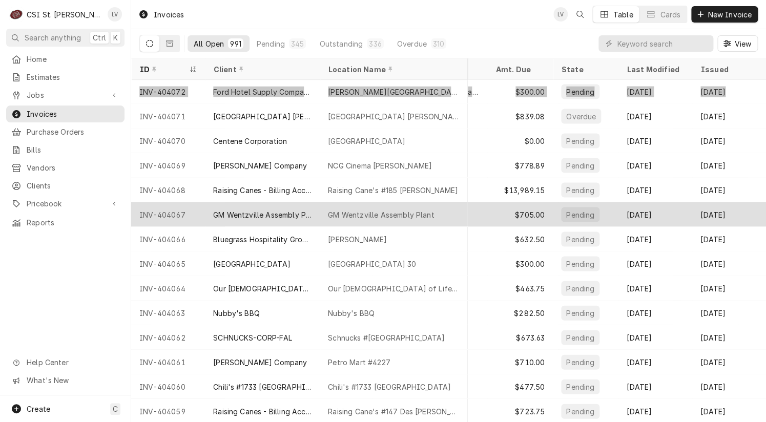
scroll to position [821, 250]
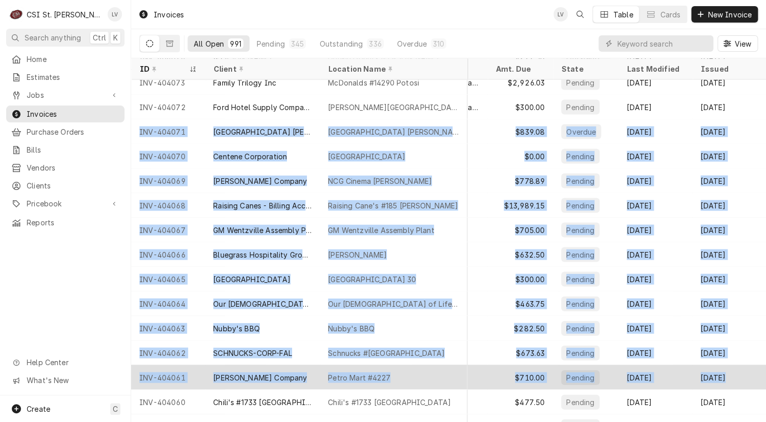
drag, startPoint x: 135, startPoint y: 130, endPoint x: 731, endPoint y: 380, distance: 646.6
copy tbody "INV-404071 Sunny Street Cafe Arnold Sunny Street Cafe Arnold 850 Arnold Commons…"
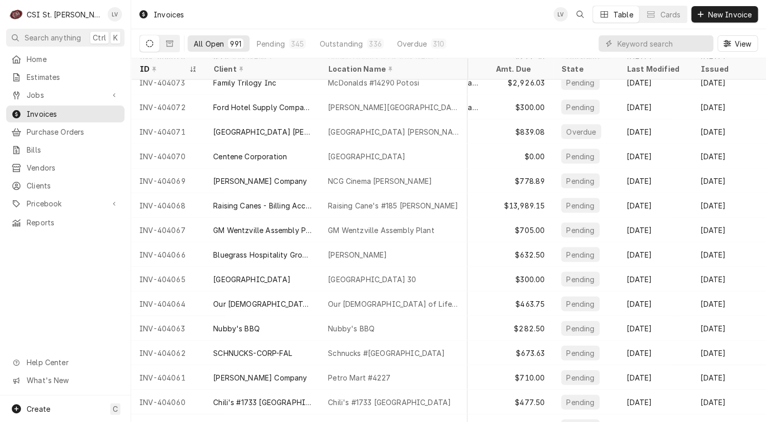
drag, startPoint x: 65, startPoint y: 282, endPoint x: 70, endPoint y: 274, distance: 9.9
click at [64, 282] on div "Home Estimates Jobs Jobs Job Series Invoices Purchase Orders Bills Vendors Clie…" at bounding box center [65, 223] width 131 height 345
click at [169, 45] on icon "Dynamic Content Wrapper" at bounding box center [169, 43] width 7 height 7
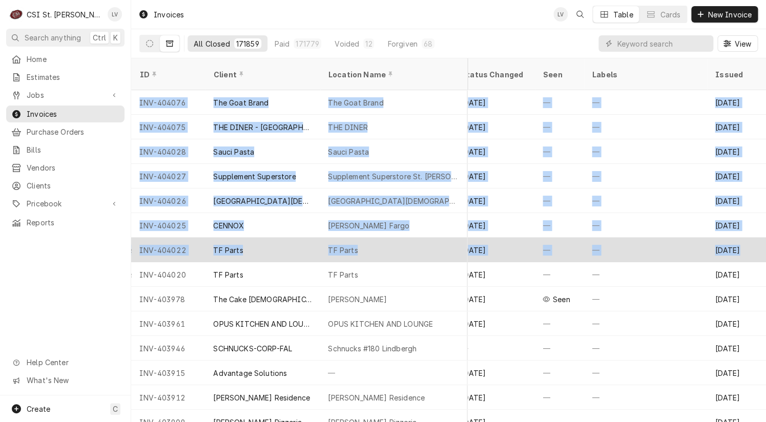
scroll to position [0, 586]
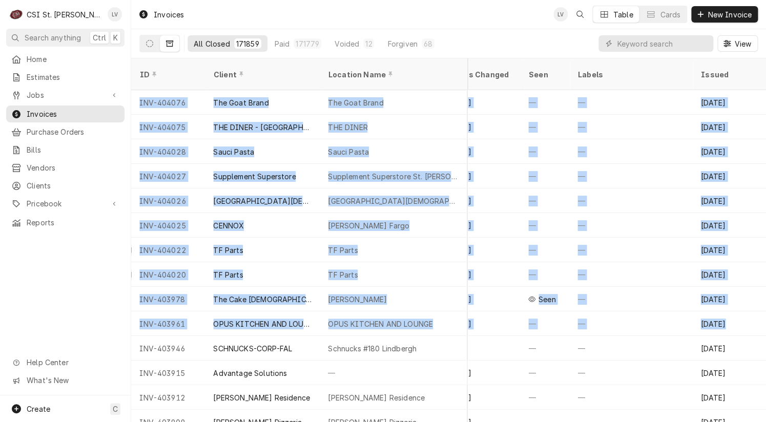
drag, startPoint x: 132, startPoint y: 88, endPoint x: 758, endPoint y: 313, distance: 665.7
copy tbody "INV-404076 The Goat Brand The Goat Brand 3136 Watson Rd, St. Louis, MO 63139 Jo…"
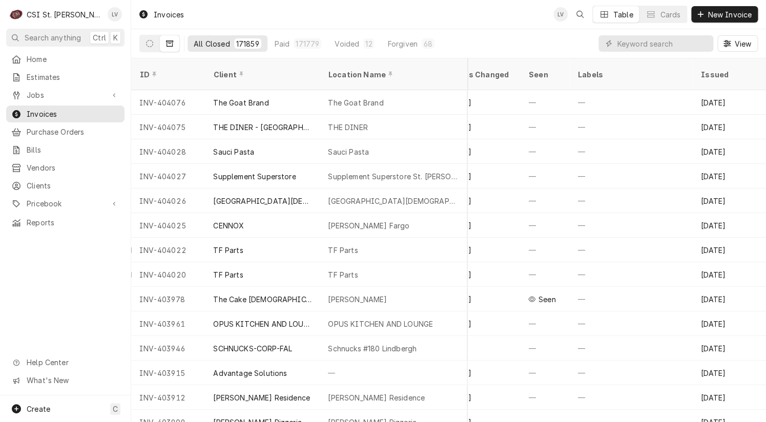
click at [85, 283] on div "Home Estimates Jobs Jobs Job Series Invoices Purchase Orders Bills Vendors Clie…" at bounding box center [65, 223] width 131 height 345
click at [149, 44] on icon "Dynamic Content Wrapper" at bounding box center [149, 43] width 7 height 7
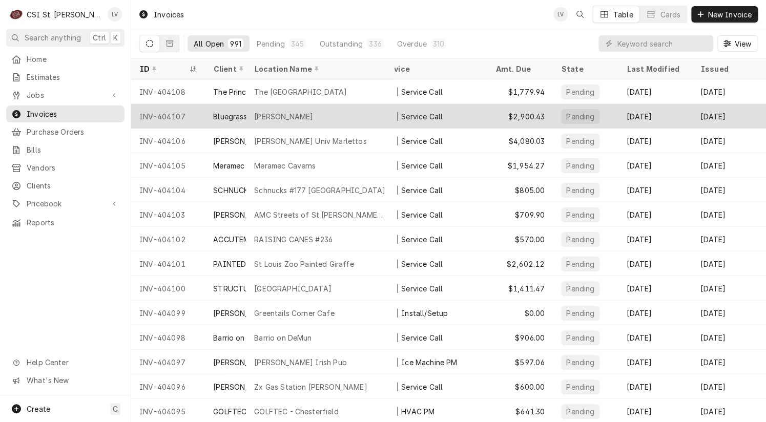
scroll to position [0, 0]
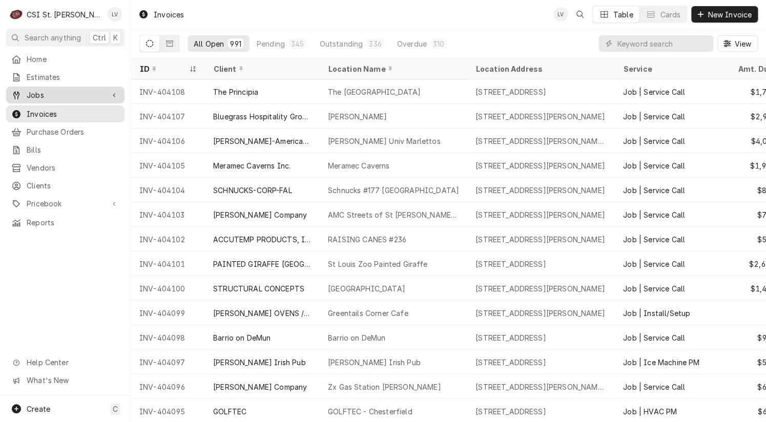
click at [51, 91] on span "Jobs" at bounding box center [65, 95] width 77 height 11
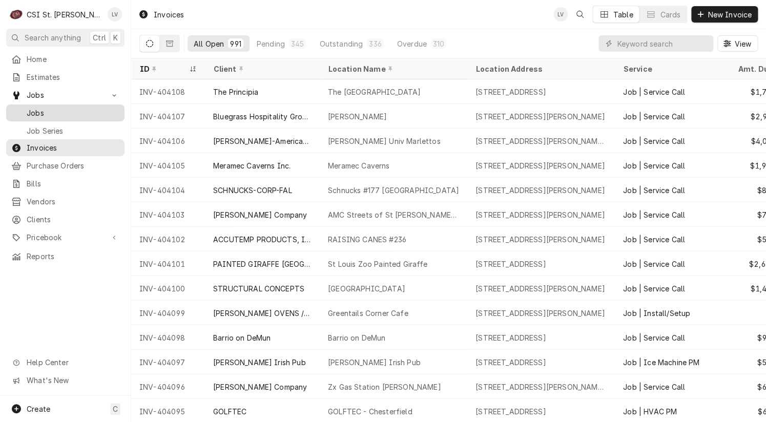
click at [49, 108] on span "Jobs" at bounding box center [73, 113] width 93 height 11
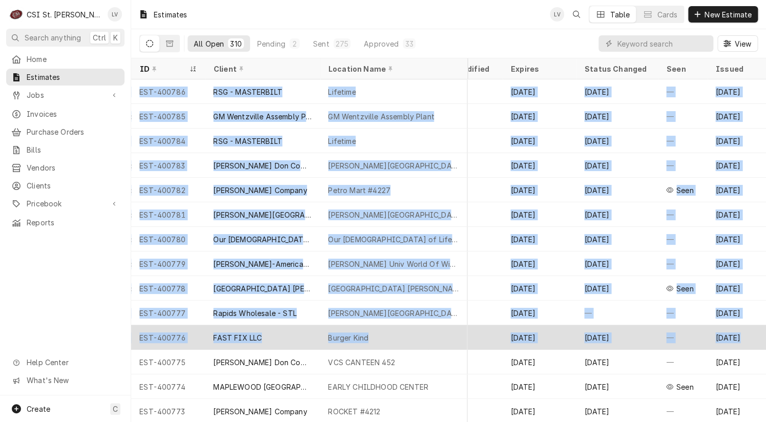
scroll to position [0, 553]
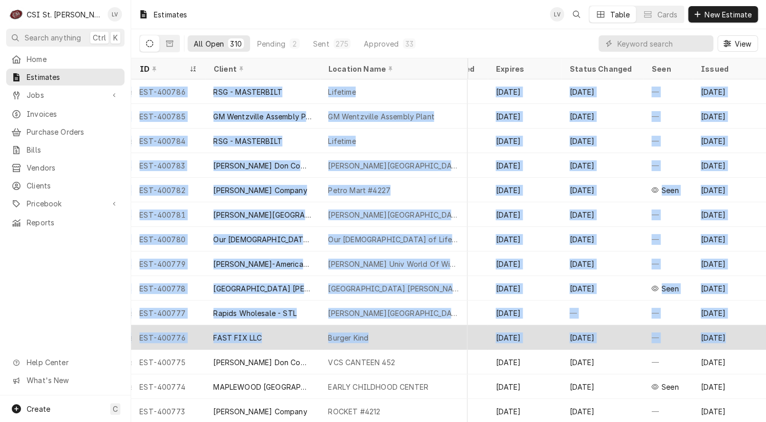
drag, startPoint x: 136, startPoint y: 87, endPoint x: 754, endPoint y: 344, distance: 669.8
copy tbody "EST-400786 RSG - MASTERBILT Lifetime Richmond Chase Dr, Richmond Heights, MO 63…"
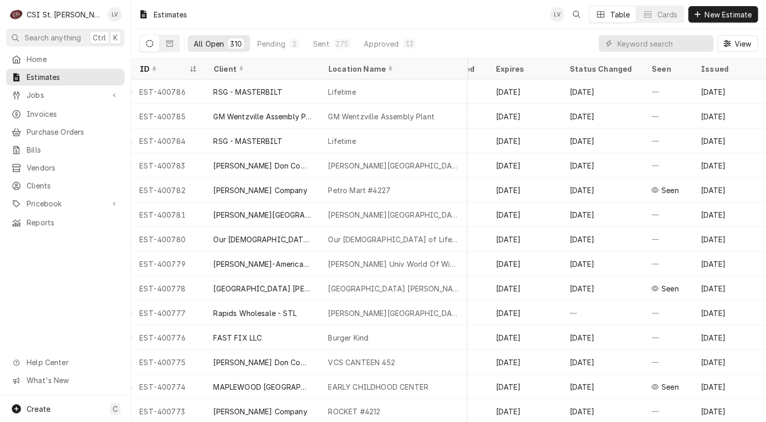
click at [70, 297] on div "Home Estimates Jobs Jobs Job Series Invoices Purchase Orders Bills Vendors Clie…" at bounding box center [65, 223] width 131 height 345
click at [167, 46] on icon "Dynamic Content Wrapper" at bounding box center [169, 43] width 7 height 7
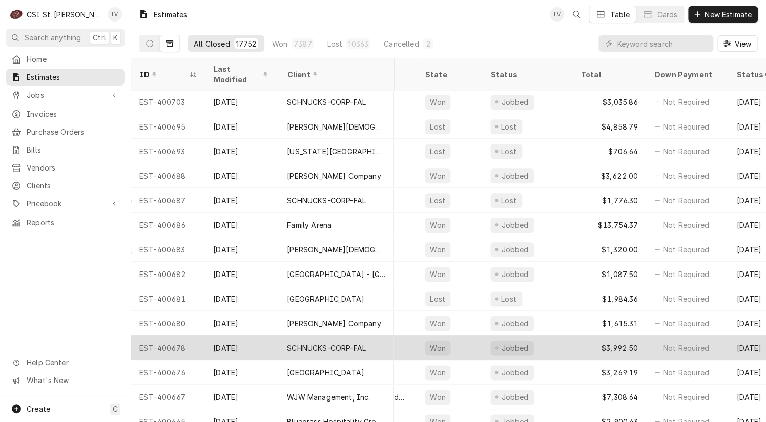
scroll to position [426, 387]
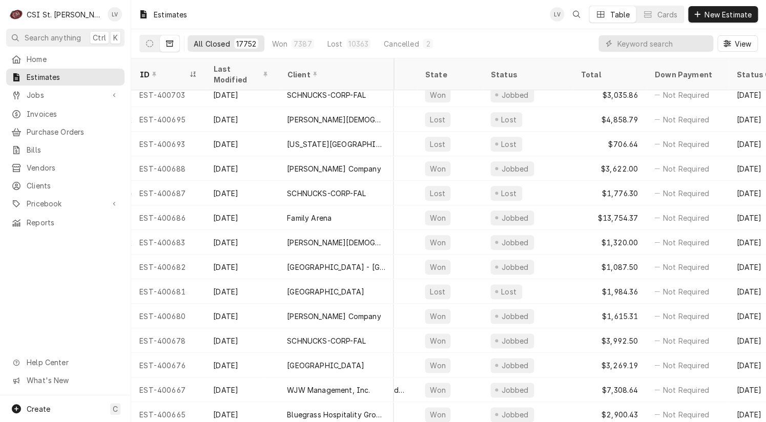
click at [51, 289] on div "Home Estimates Jobs Jobs Job Series Invoices Purchase Orders Bills Vendors Clie…" at bounding box center [65, 223] width 131 height 345
click at [38, 92] on span "Jobs" at bounding box center [65, 95] width 77 height 11
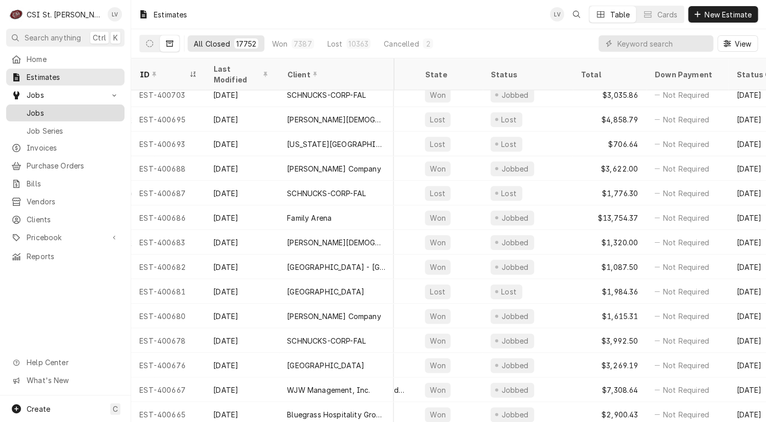
click at [41, 110] on span "Jobs" at bounding box center [73, 113] width 93 height 11
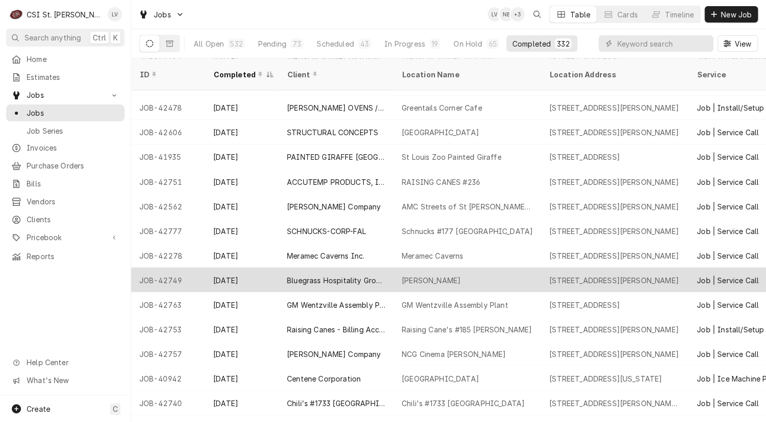
scroll to position [745, 0]
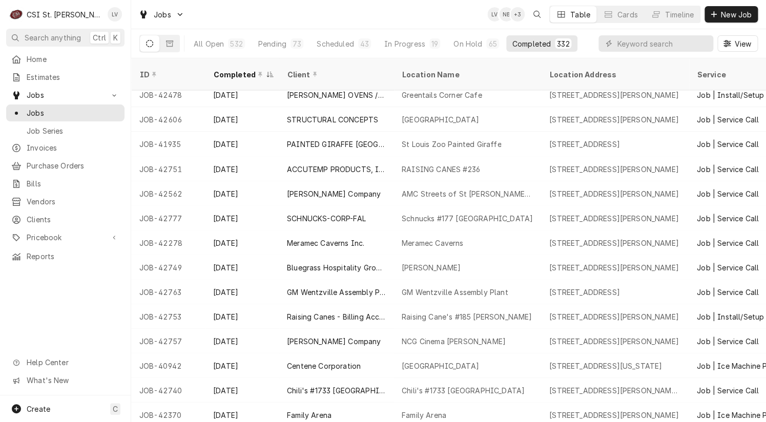
click at [69, 312] on div "Home Estimates Jobs Jobs Job Series Invoices Purchase Orders Bills Vendors Clie…" at bounding box center [65, 223] width 131 height 345
